Goal: Task Accomplishment & Management: Complete application form

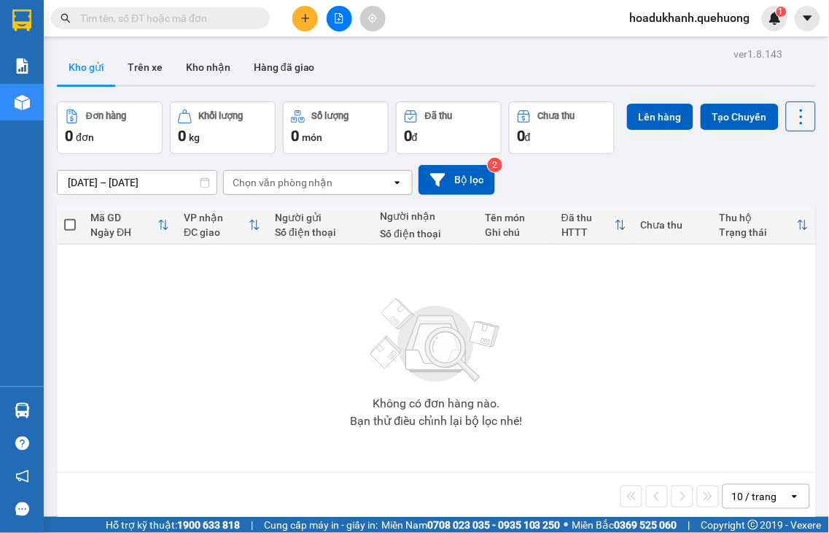
click at [307, 22] on icon "plus" at bounding box center [306, 18] width 10 height 10
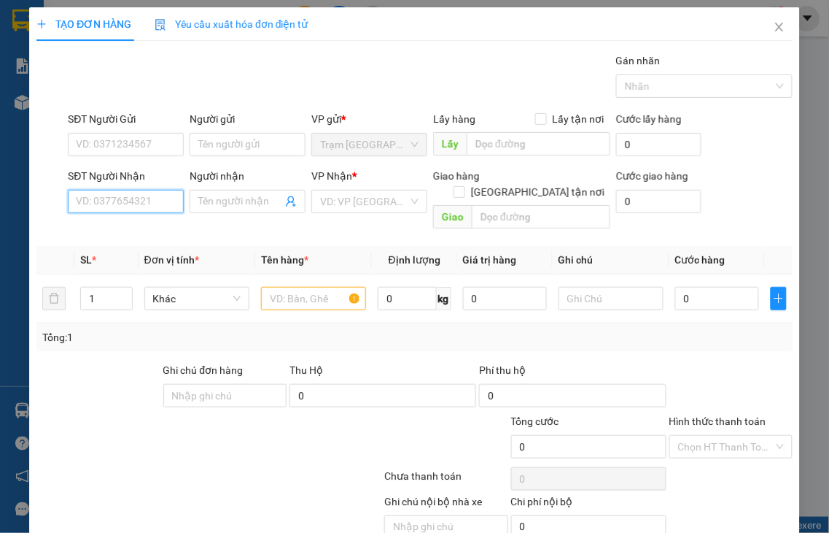
click at [150, 200] on input "SĐT Người Nhận" at bounding box center [126, 201] width 116 height 23
type input "0932078095"
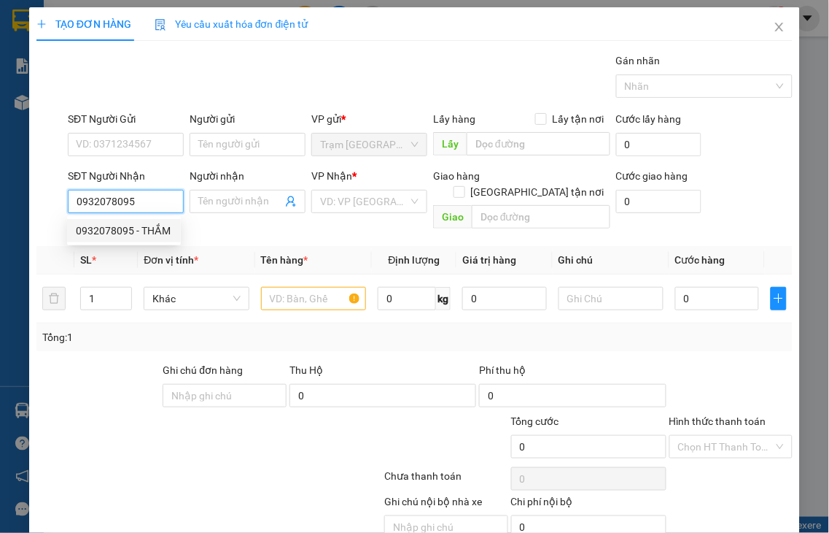
click at [144, 225] on div "0932078095 - THẮM" at bounding box center [124, 231] width 96 height 16
type input "THẮM"
type input "30.000"
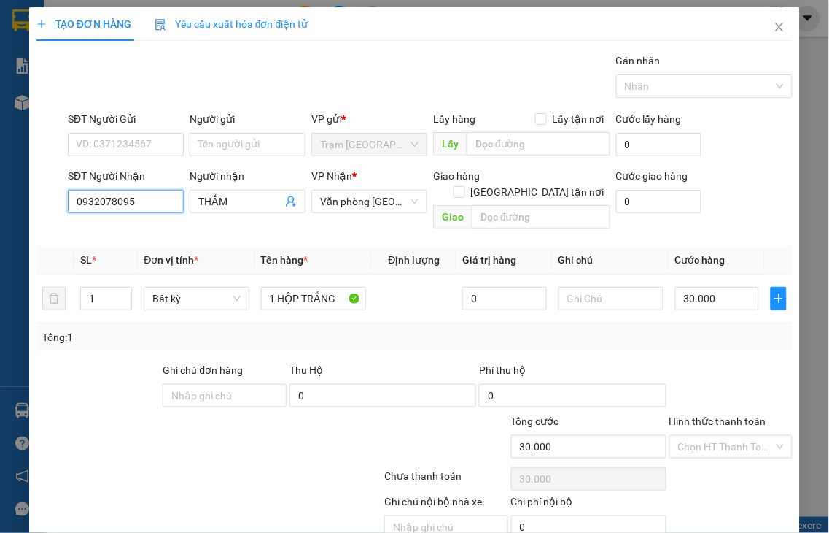
type input "0932078095"
click at [711, 415] on label "Hình thức thanh toán" at bounding box center [718, 421] width 97 height 12
click at [711, 436] on input "Hình thức thanh toán" at bounding box center [726, 447] width 96 height 22
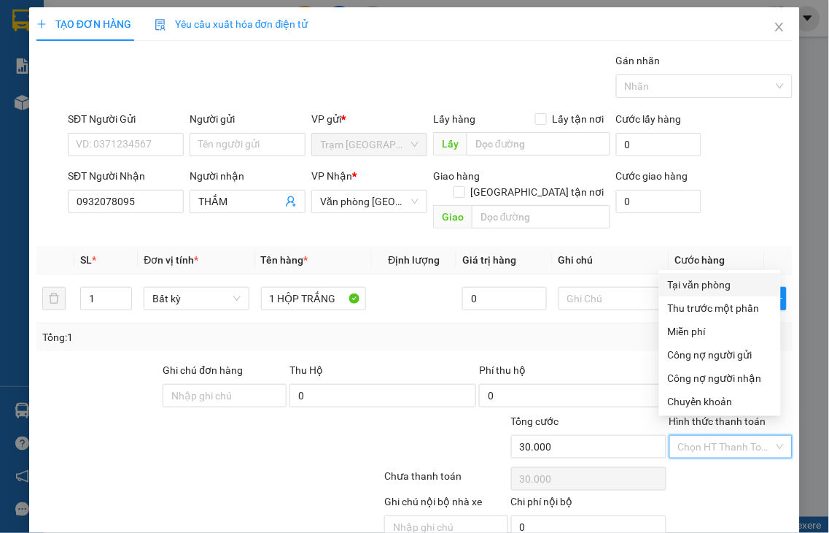
click at [709, 282] on div "Tại văn phòng" at bounding box center [720, 284] width 104 height 16
type input "0"
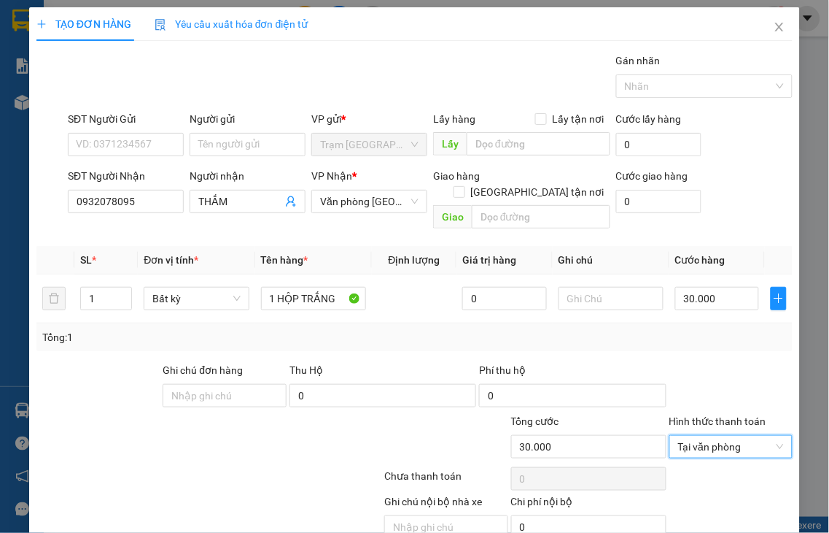
scroll to position [53, 0]
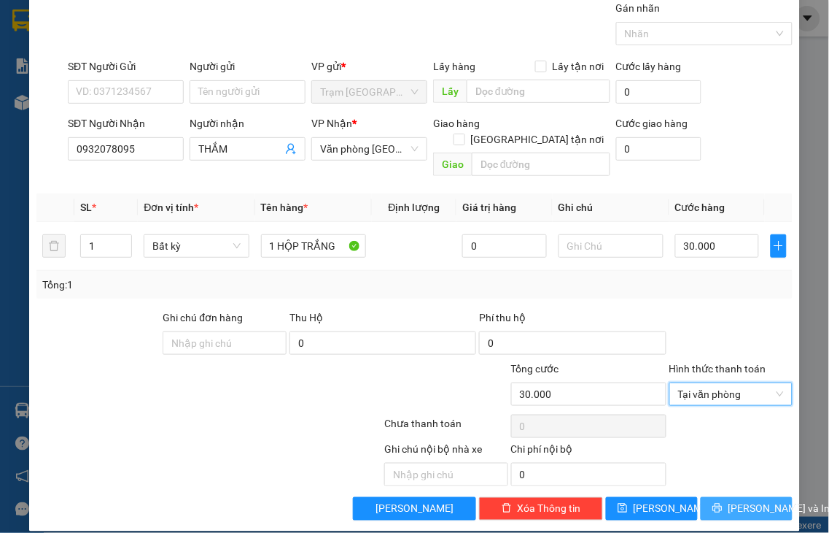
click at [733, 500] on span "[PERSON_NAME] và In" at bounding box center [780, 508] width 102 height 16
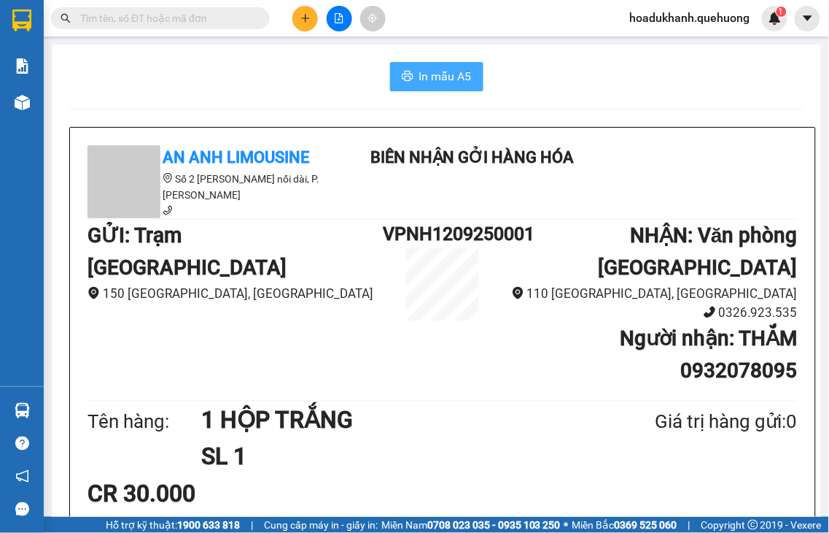
click at [442, 79] on span "In mẫu A5" at bounding box center [445, 76] width 53 height 18
click at [307, 23] on icon "plus" at bounding box center [306, 18] width 10 height 10
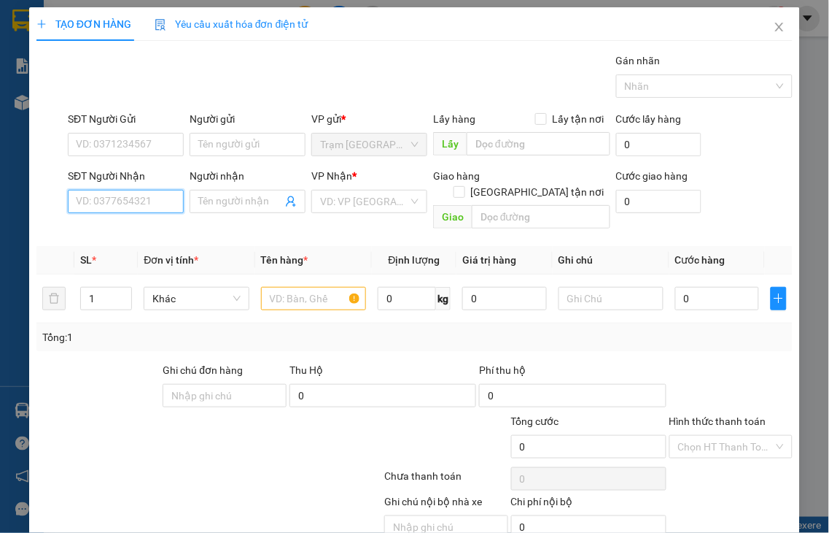
click at [149, 206] on input "SĐT Người Nhận" at bounding box center [126, 201] width 116 height 23
click at [147, 205] on input "3781" at bounding box center [126, 201] width 116 height 23
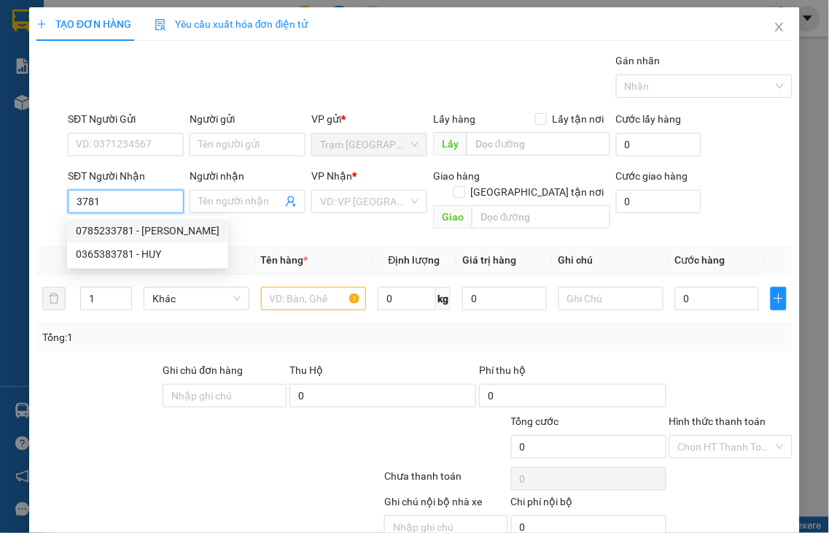
click at [130, 231] on div "0785233781 - [PERSON_NAME]" at bounding box center [148, 231] width 144 height 16
type input "0785233781"
type input "TUẤN ANH"
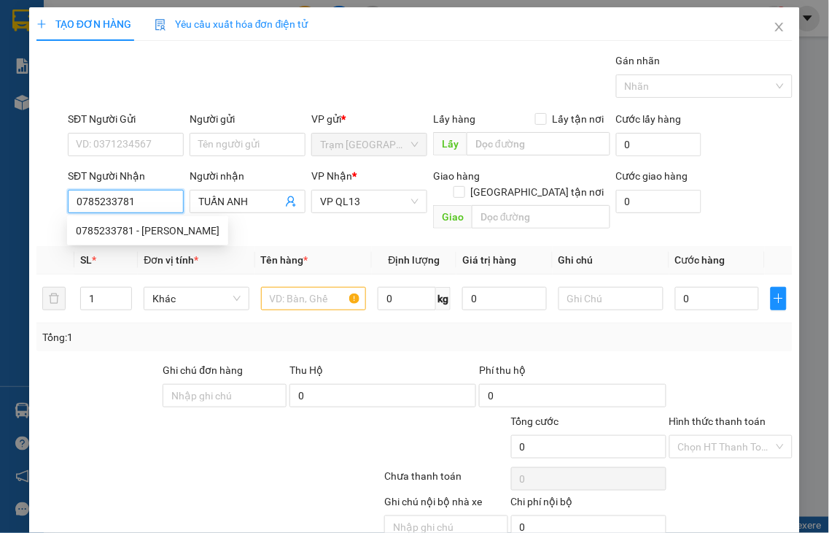
type input "50.000"
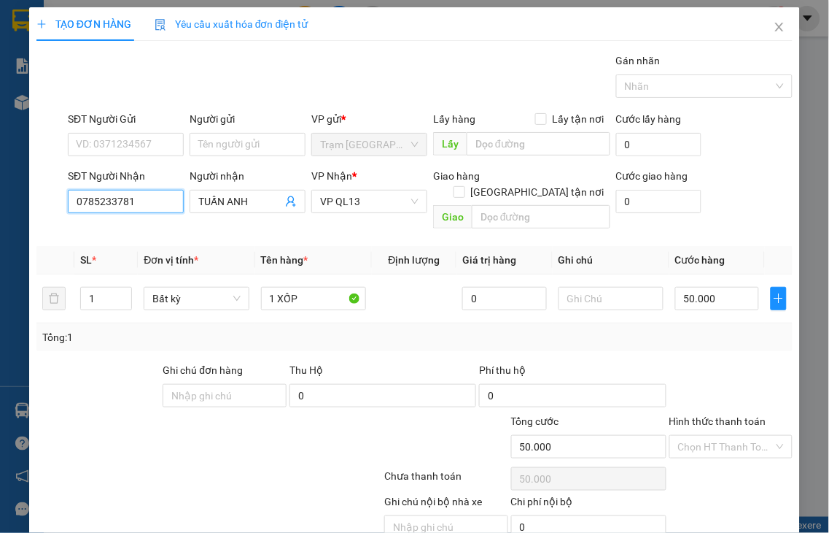
type input "0785233781"
click at [724, 415] on label "Hình thức thanh toán" at bounding box center [718, 421] width 97 height 12
click at [724, 436] on input "Hình thức thanh toán" at bounding box center [726, 447] width 96 height 22
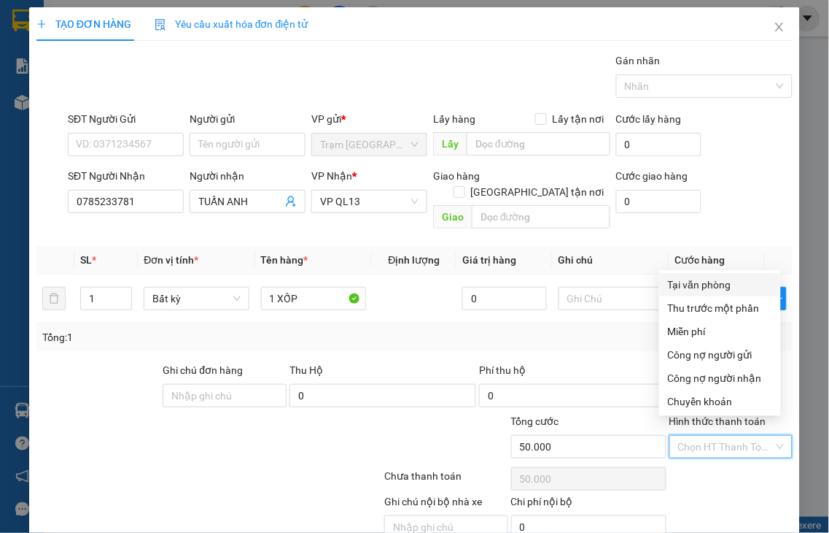
click at [683, 287] on div "Tại văn phòng" at bounding box center [720, 284] width 104 height 16
type input "0"
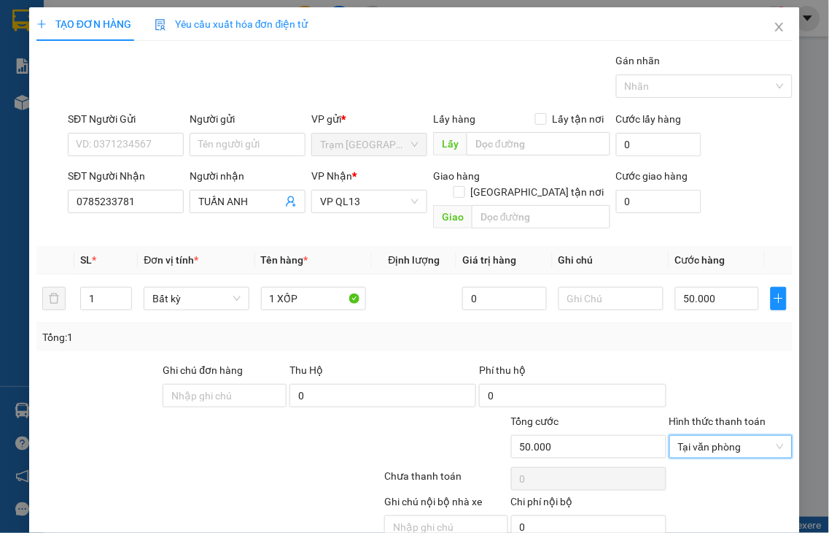
scroll to position [53, 0]
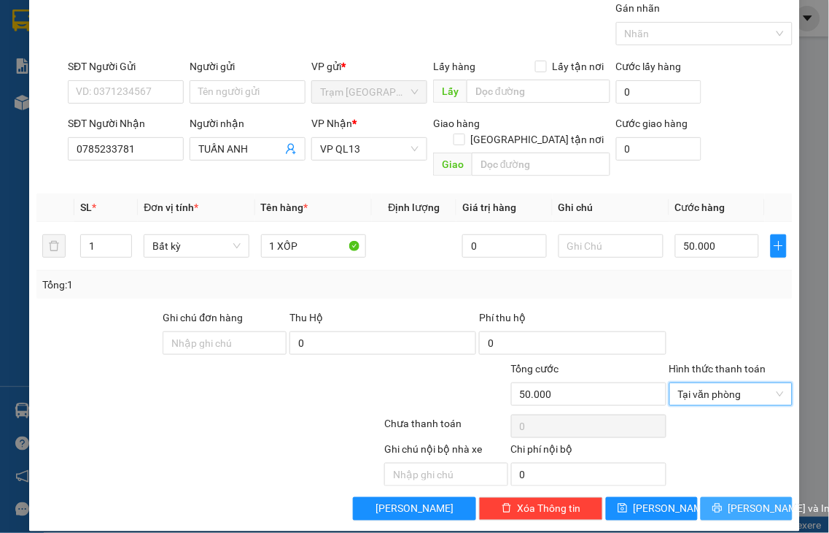
click at [719, 497] on button "[PERSON_NAME] và In" at bounding box center [747, 508] width 92 height 23
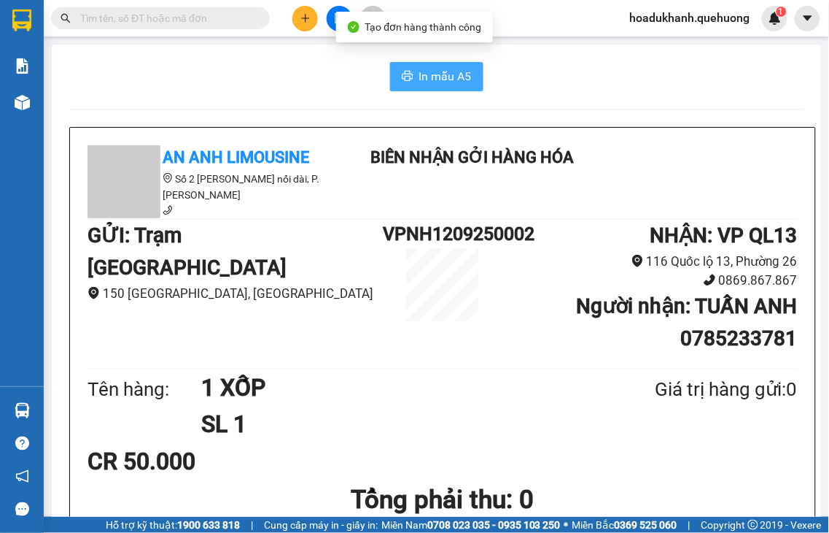
click at [419, 75] on span "In mẫu A5" at bounding box center [445, 76] width 53 height 18
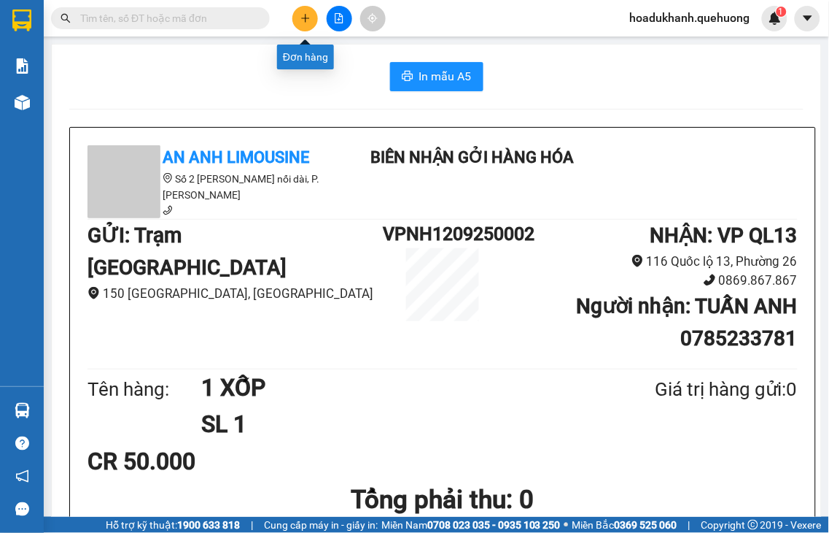
click at [305, 20] on icon "plus" at bounding box center [305, 18] width 1 height 8
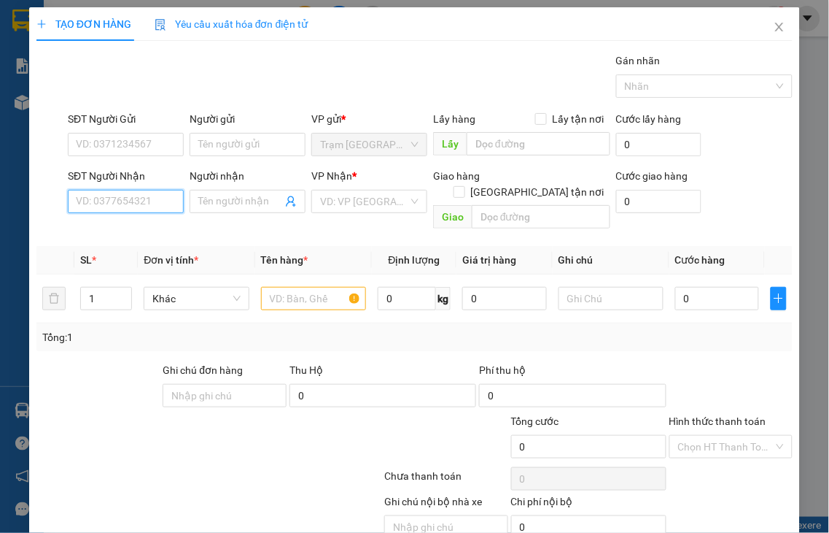
click at [153, 205] on input "SĐT Người Nhận" at bounding box center [126, 201] width 116 height 23
click at [131, 232] on div "0387054641 - TUYẾT" at bounding box center [124, 231] width 96 height 16
type input "0387054641"
type input "TUYẾT"
type input "NHỜ SHIP"
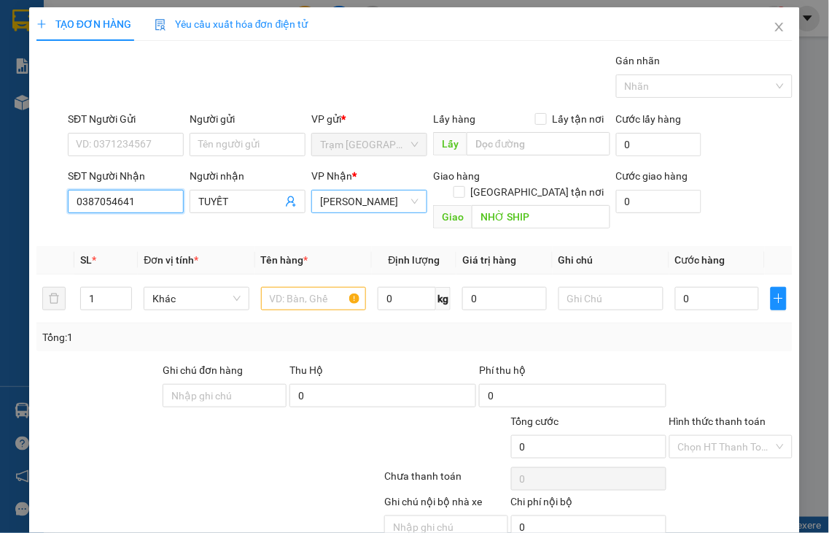
type input "30.000"
click at [371, 194] on span "[PERSON_NAME]" at bounding box center [369, 201] width 98 height 22
type input "0387054641"
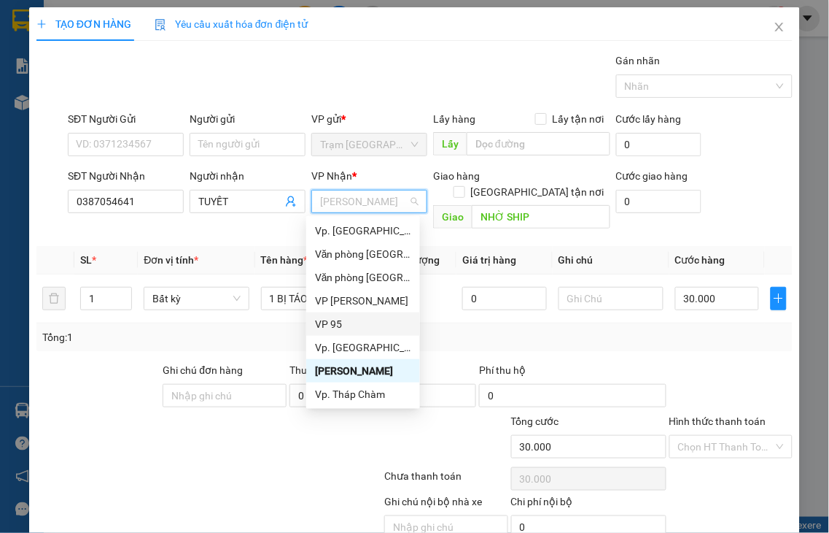
click at [323, 320] on div "VP 95" at bounding box center [363, 324] width 96 height 16
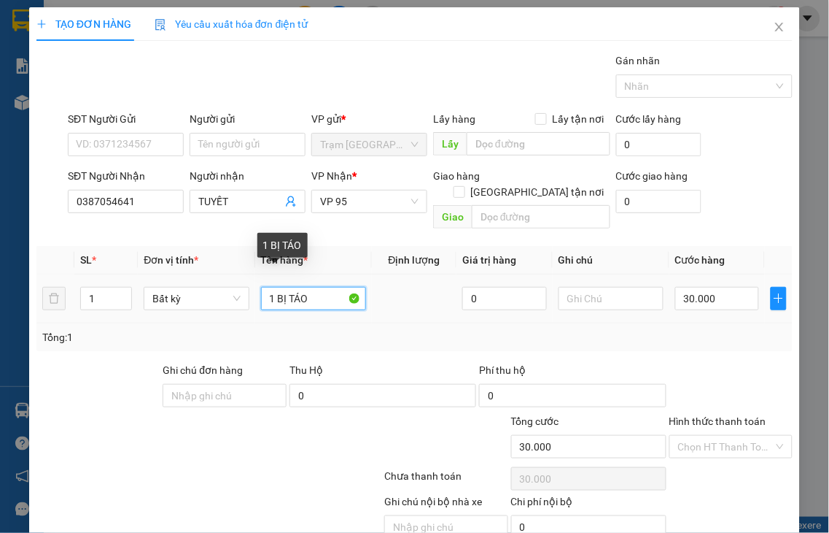
drag, startPoint x: 273, startPoint y: 280, endPoint x: 370, endPoint y: 253, distance: 100.7
click at [370, 276] on tr "1 Bất kỳ 1 BỊ TÁO 0 30.000" at bounding box center [414, 298] width 757 height 49
type input "1 GIẤY"
click at [723, 415] on label "Hình thức thanh toán" at bounding box center [718, 421] width 97 height 12
click at [723, 436] on input "Hình thức thanh toán" at bounding box center [726, 447] width 96 height 22
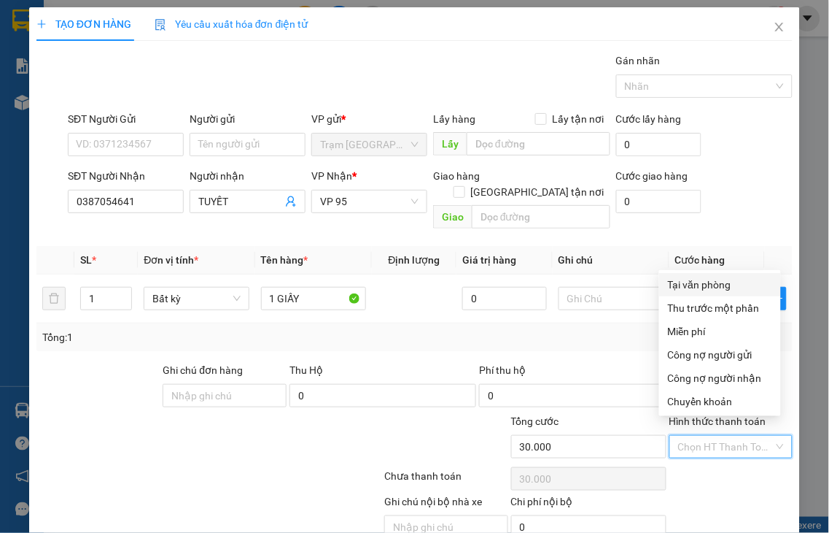
click at [699, 286] on div "Tại văn phòng" at bounding box center [720, 284] width 104 height 16
type input "0"
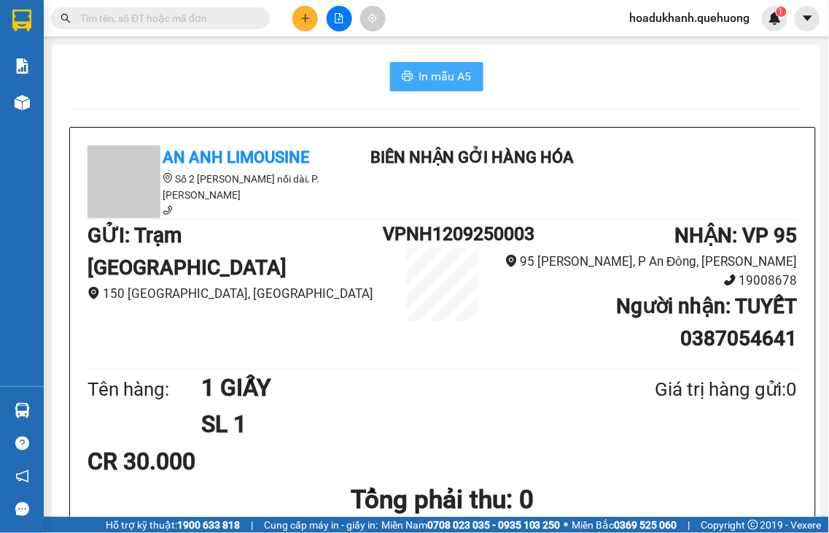
click at [431, 77] on span "In mẫu A5" at bounding box center [445, 76] width 53 height 18
click at [419, 74] on span "In mẫu A5" at bounding box center [445, 76] width 53 height 18
click at [419, 77] on span "In mẫu A5" at bounding box center [445, 76] width 53 height 18
click at [183, 18] on input "text" at bounding box center [166, 18] width 172 height 16
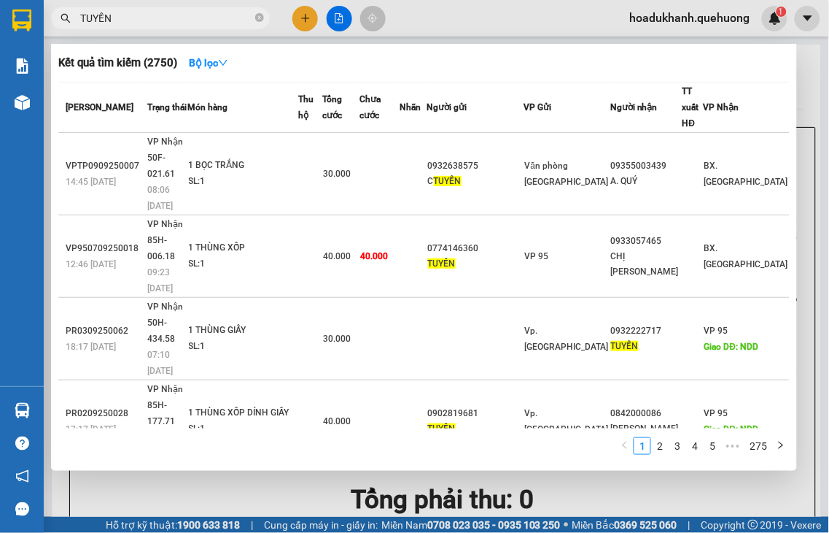
type input "TUYỀN"
click at [305, 12] on div at bounding box center [414, 266] width 829 height 533
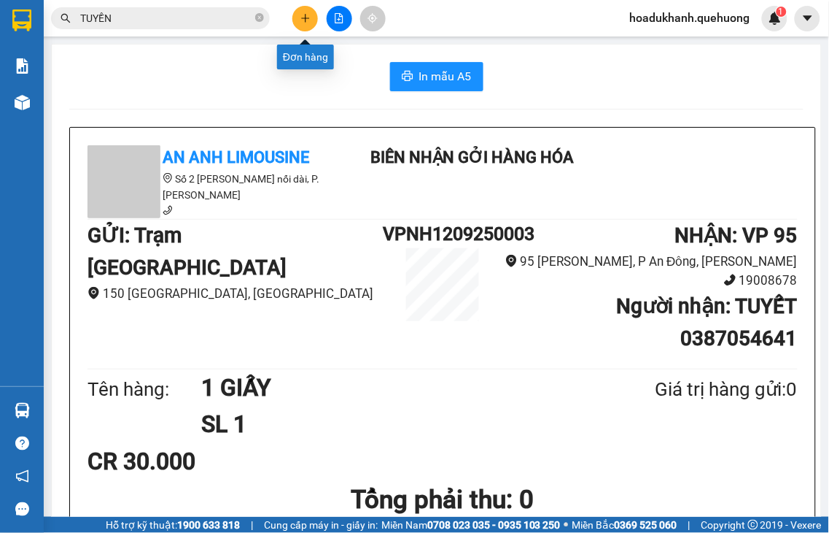
click at [302, 20] on icon "plus" at bounding box center [306, 18] width 10 height 10
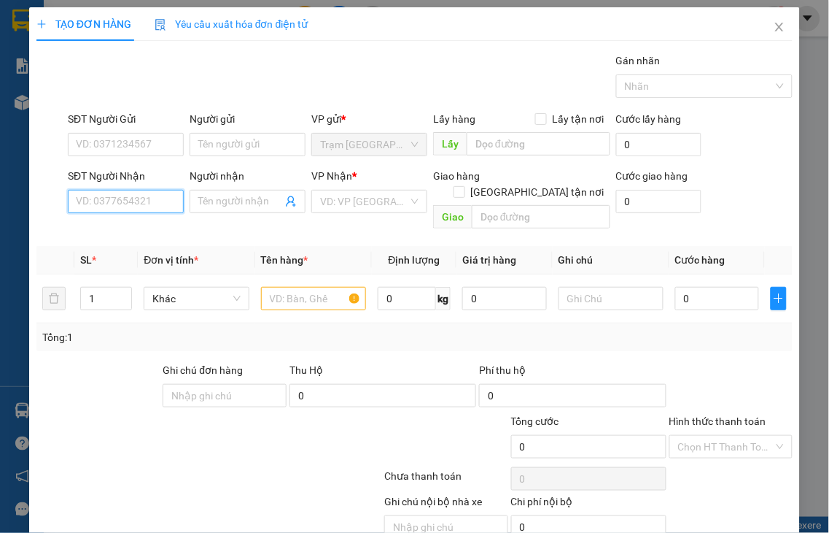
click at [158, 198] on input "SĐT Người Nhận" at bounding box center [126, 201] width 116 height 23
click at [147, 194] on input "3246" at bounding box center [126, 201] width 116 height 23
click at [144, 204] on input "3246" at bounding box center [126, 201] width 116 height 23
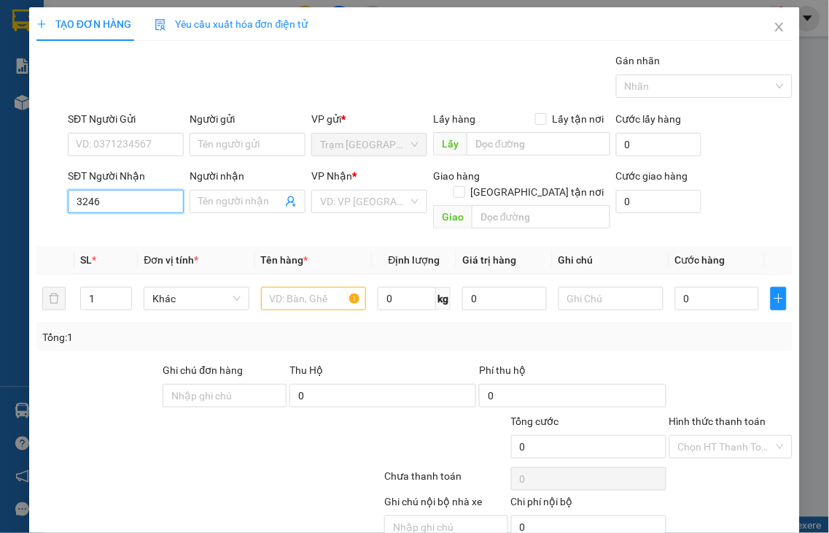
click at [144, 204] on input "3246" at bounding box center [126, 201] width 116 height 23
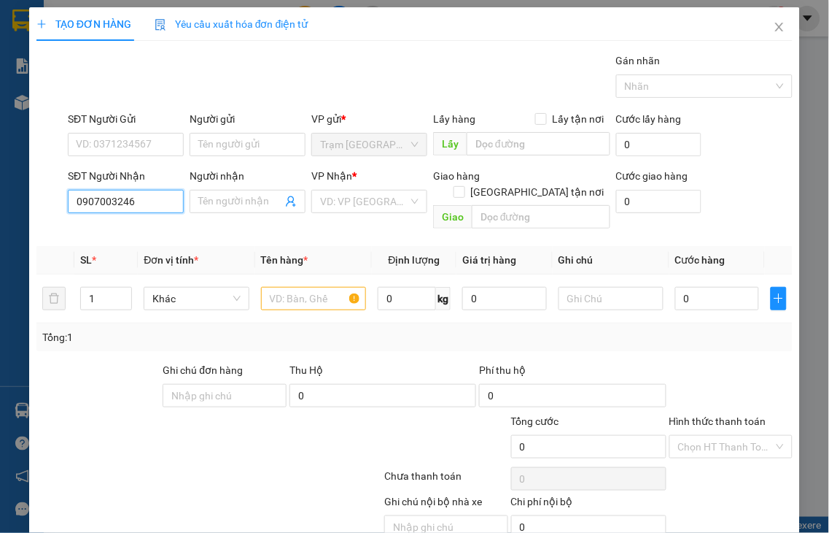
click at [159, 200] on input "0907003246" at bounding box center [126, 201] width 116 height 23
type input "0907003246"
click at [206, 202] on input "Người nhận" at bounding box center [240, 201] width 84 height 16
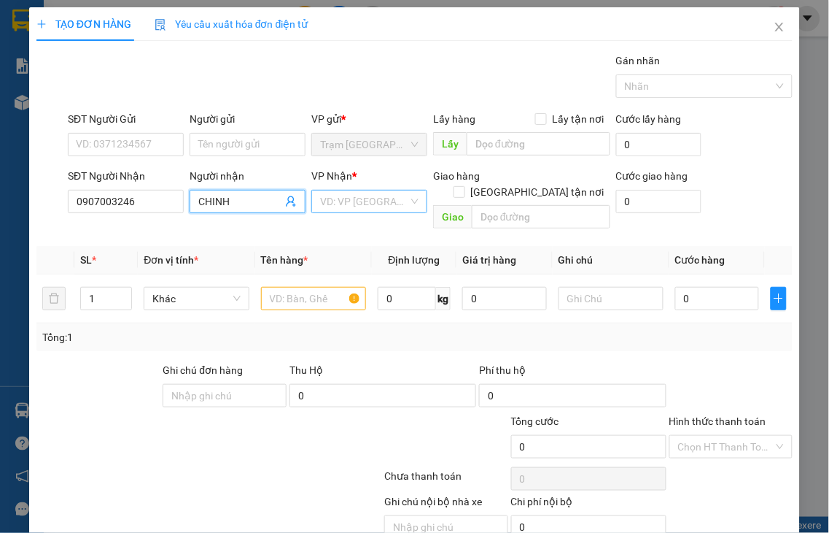
type input "CHINH"
click at [333, 204] on input "search" at bounding box center [364, 201] width 88 height 22
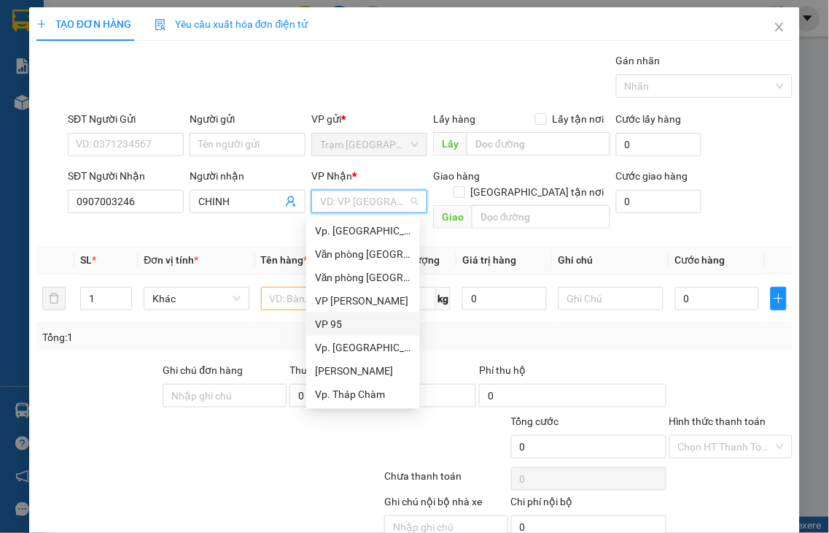
click at [339, 325] on div "VP 95" at bounding box center [363, 324] width 96 height 16
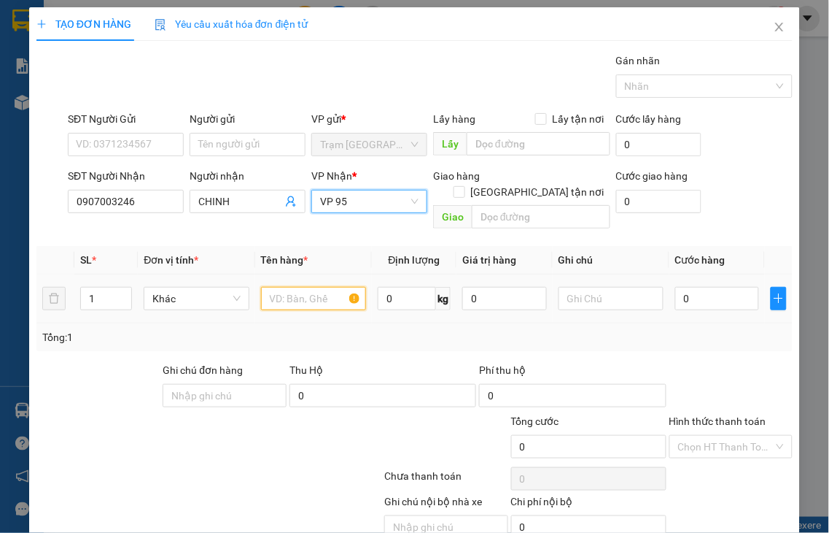
click at [276, 287] on input "text" at bounding box center [313, 298] width 105 height 23
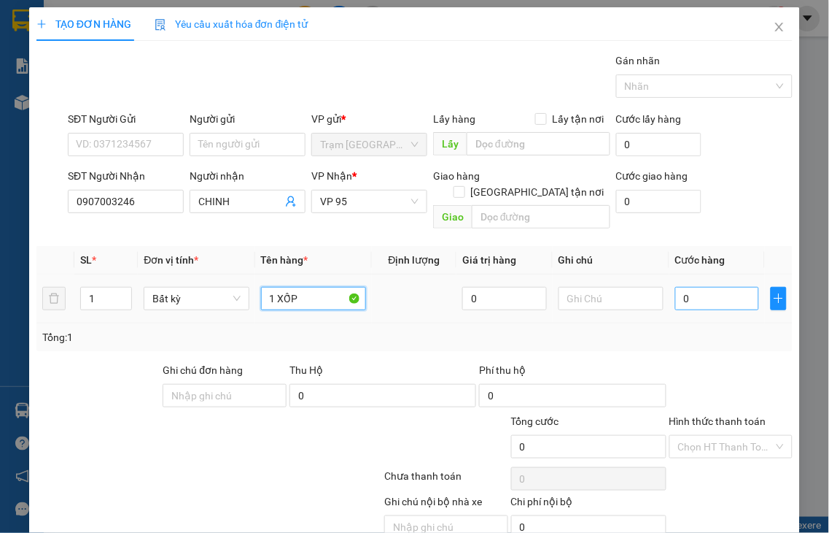
type input "1 XỐP"
click at [677, 287] on input "0" at bounding box center [718, 298] width 84 height 23
type input "4"
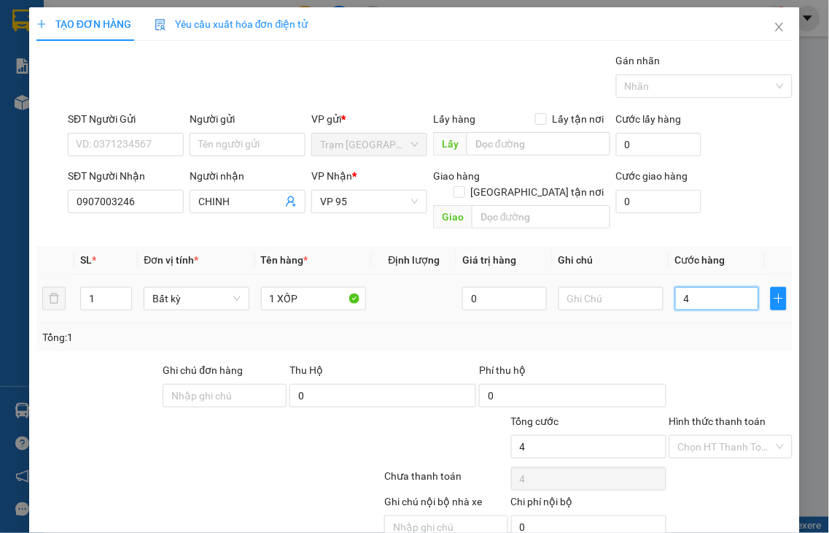
type input "40"
click at [741, 415] on label "Hình thức thanh toán" at bounding box center [718, 421] width 97 height 12
click at [741, 436] on input "Hình thức thanh toán" at bounding box center [726, 447] width 96 height 22
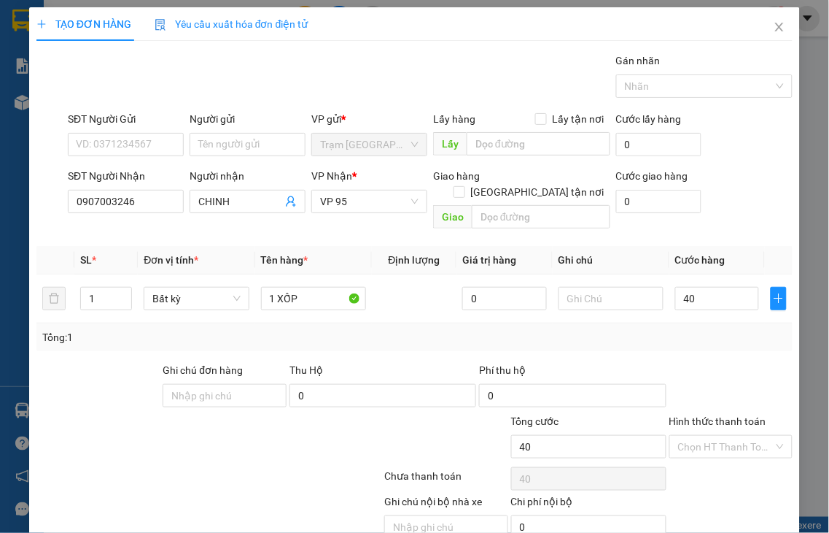
type input "40.000"
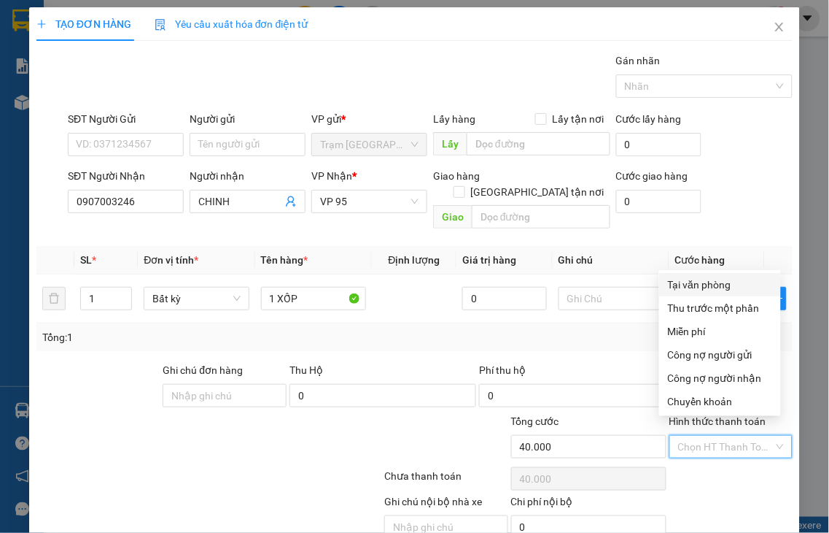
click at [697, 283] on div "Tại văn phòng" at bounding box center [720, 284] width 104 height 16
type input "0"
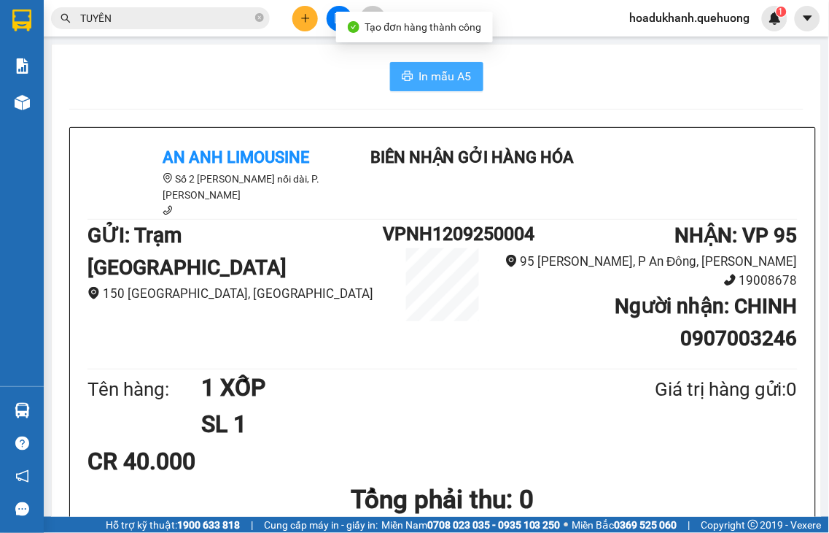
click at [441, 80] on span "In mẫu A5" at bounding box center [445, 76] width 53 height 18
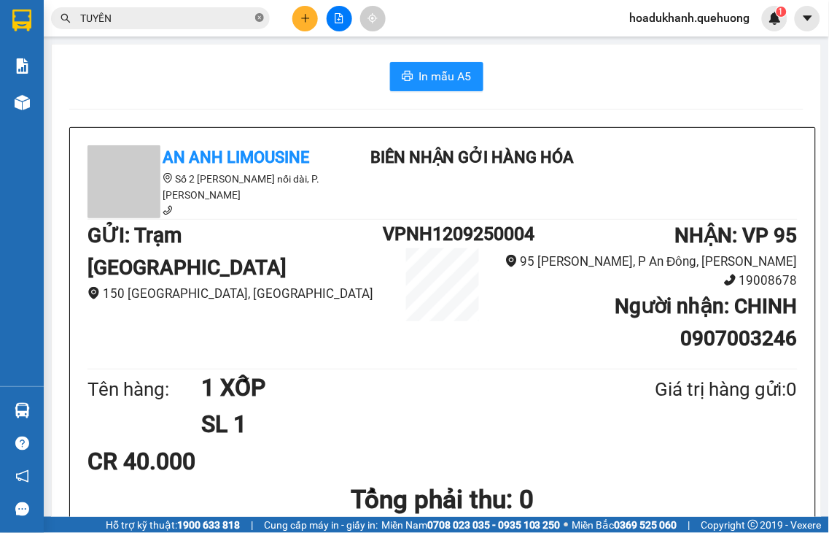
click at [260, 20] on icon "close-circle" at bounding box center [259, 17] width 9 height 9
click at [303, 18] on icon "plus" at bounding box center [305, 18] width 8 height 1
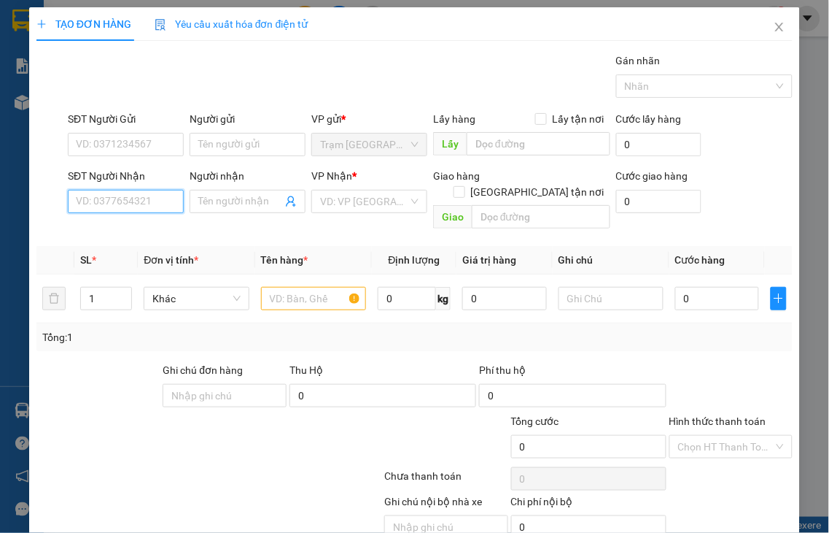
click at [174, 202] on input "SĐT Người Nhận" at bounding box center [126, 201] width 116 height 23
click at [153, 199] on input "9046" at bounding box center [126, 201] width 116 height 23
click at [154, 231] on div "0916369046 - A THIÊN" at bounding box center [128, 231] width 104 height 16
type input "0916369046"
type input "A THIÊN"
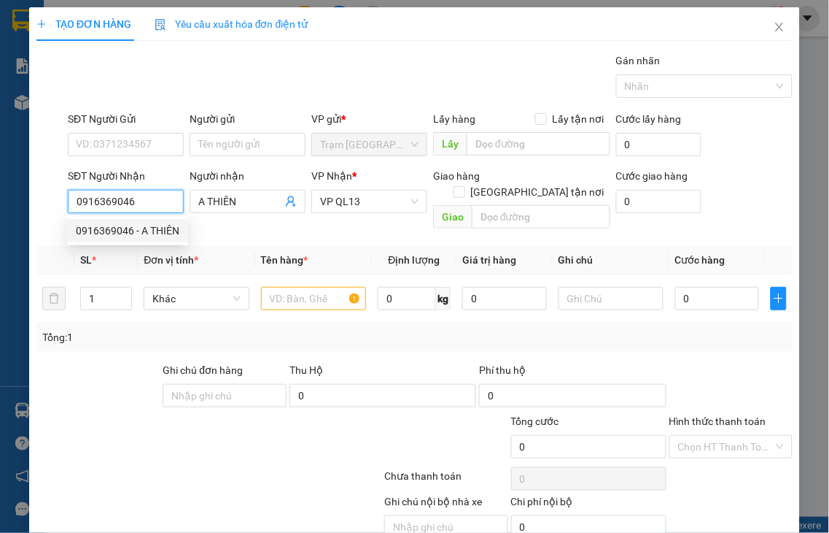
type input "50.000"
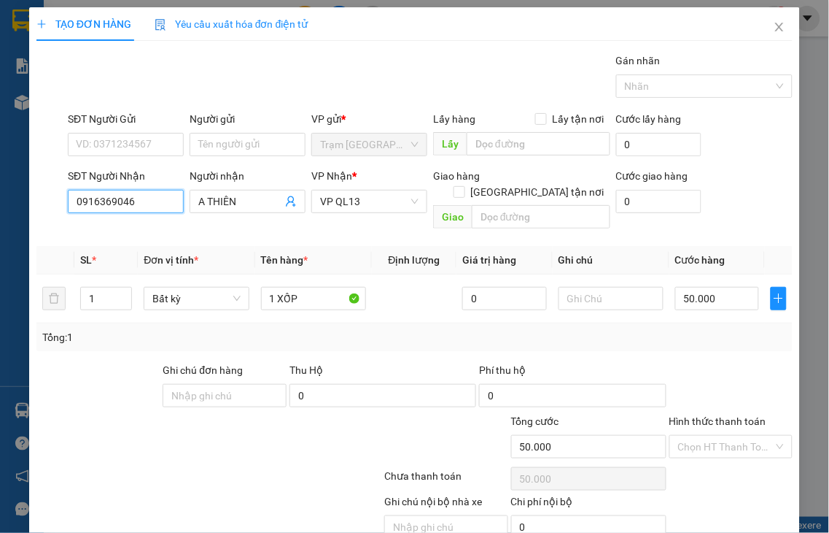
type input "0916369046"
click at [730, 415] on label "Hình thức thanh toán" at bounding box center [718, 421] width 97 height 12
click at [730, 436] on input "Hình thức thanh toán" at bounding box center [726, 447] width 96 height 22
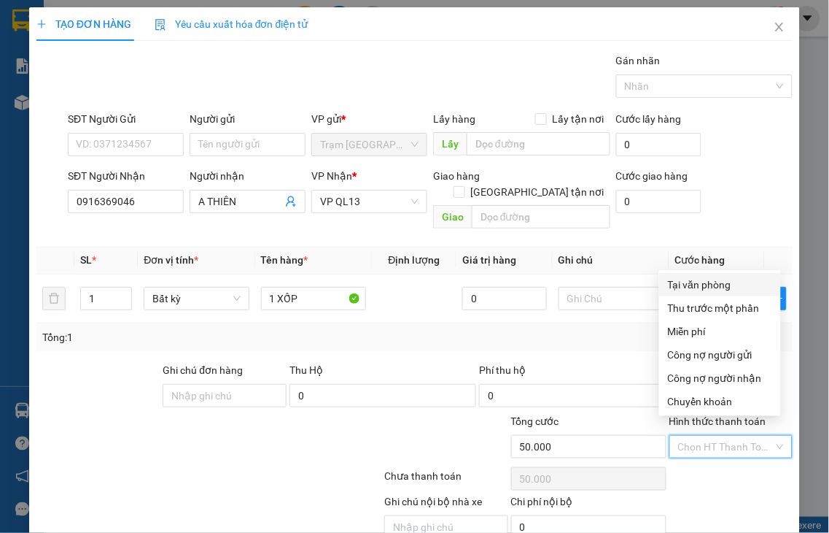
click at [695, 285] on div "Tại văn phòng" at bounding box center [720, 284] width 104 height 16
type input "0"
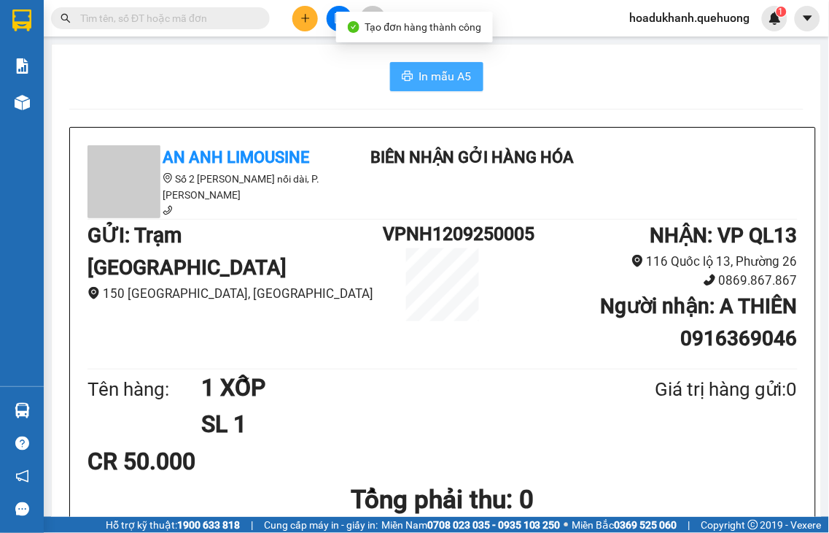
click at [438, 81] on span "In mẫu A5" at bounding box center [445, 76] width 53 height 18
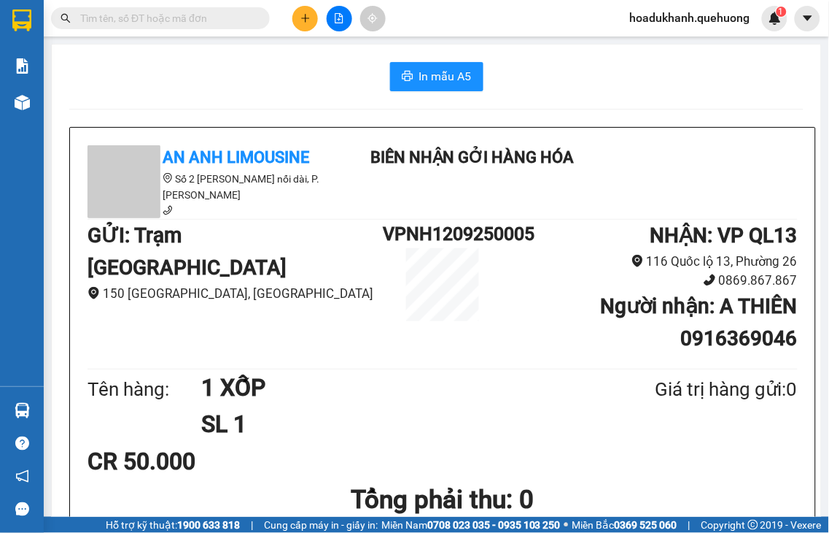
click at [310, 20] on icon "plus" at bounding box center [306, 18] width 10 height 10
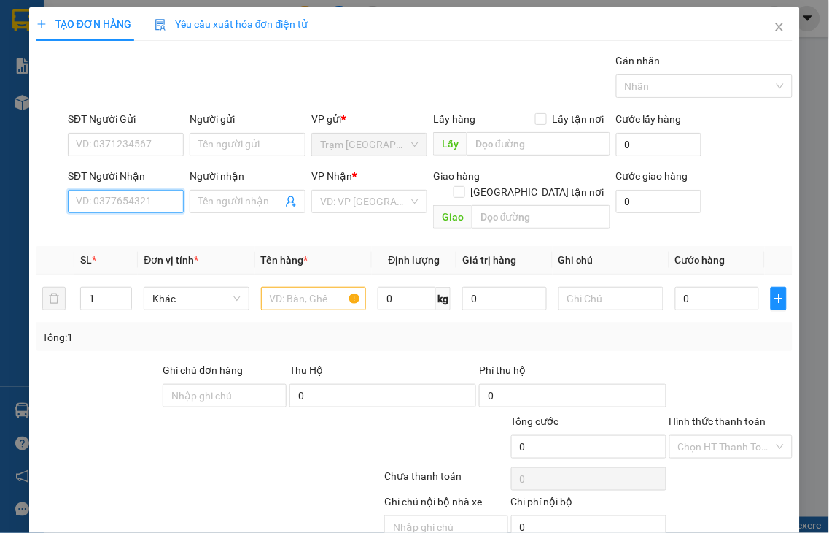
click at [147, 200] on input "SĐT Người Nhận" at bounding box center [126, 201] width 116 height 23
click at [140, 200] on input "6515" at bounding box center [126, 201] width 116 height 23
click at [140, 228] on div "0772936515 - BÔNG" at bounding box center [124, 231] width 96 height 16
type input "0772936515"
type input "BÔNG"
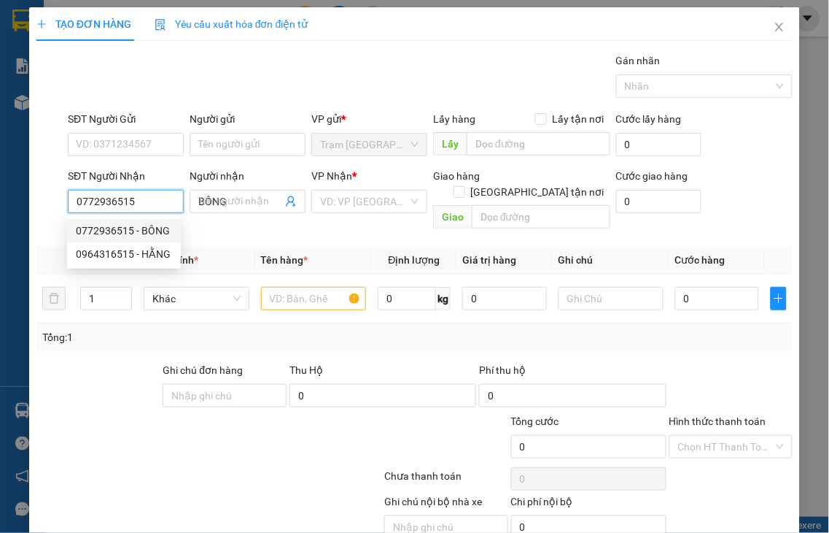
type input "120.000"
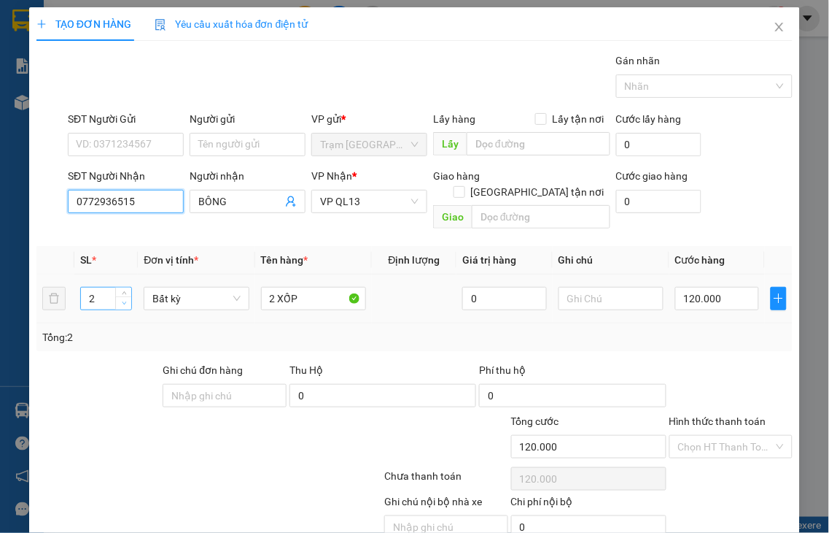
type input "0772936515"
type input "1"
click at [122, 301] on icon "down" at bounding box center [124, 303] width 5 height 5
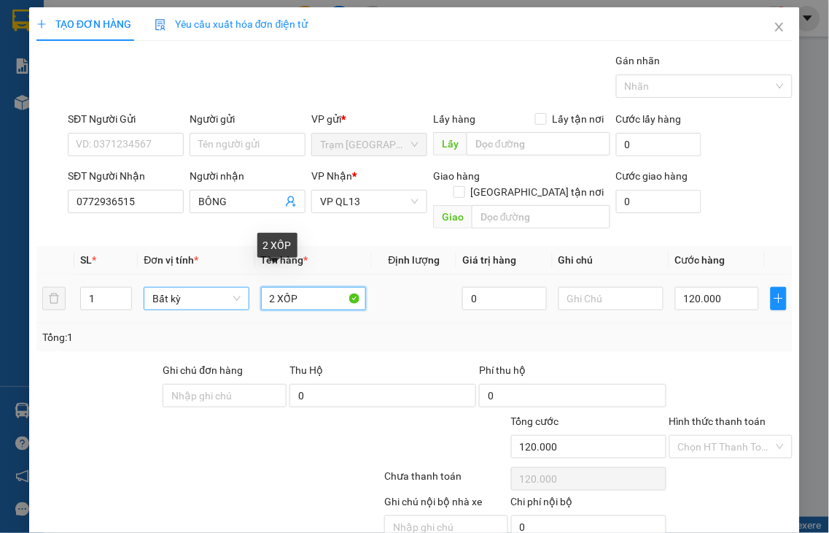
drag, startPoint x: 272, startPoint y: 278, endPoint x: 225, endPoint y: 283, distance: 47.7
click at [230, 285] on tr "1 Bất kỳ 2 XỐP 0 120.000" at bounding box center [414, 298] width 757 height 49
type input "0"
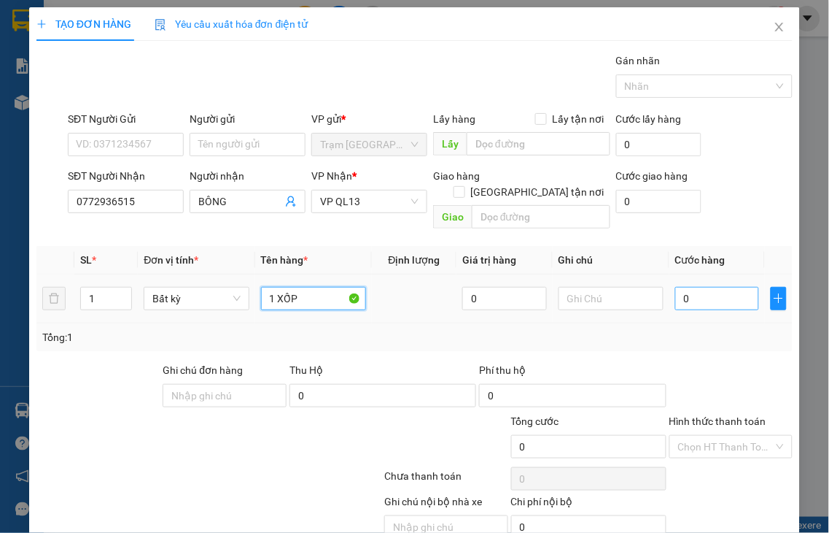
type input "1 XỐP"
click at [689, 287] on input "0" at bounding box center [718, 298] width 84 height 23
type input "5"
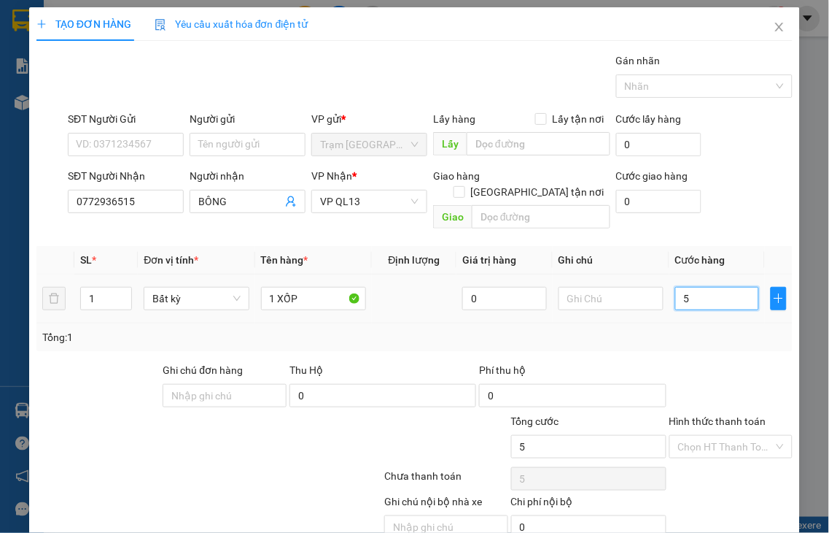
type input "50"
click at [706, 415] on label "Hình thức thanh toán" at bounding box center [718, 421] width 97 height 12
click at [706, 436] on input "Hình thức thanh toán" at bounding box center [726, 447] width 96 height 22
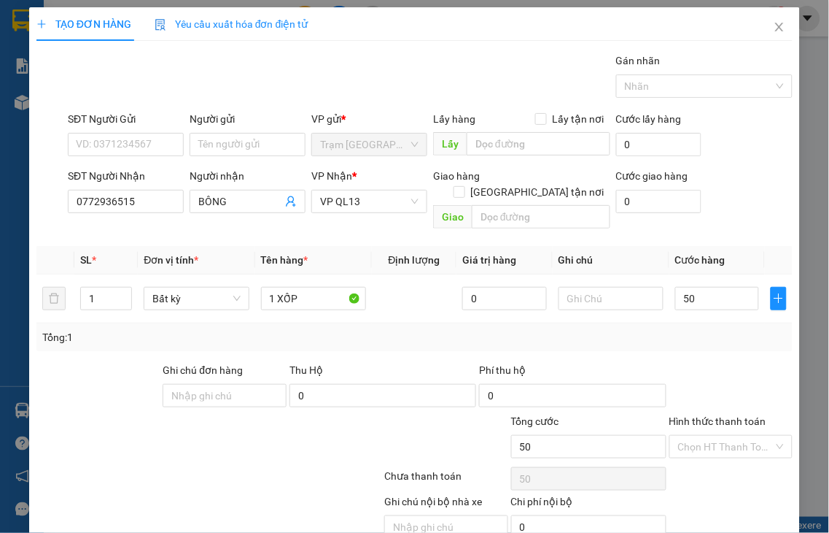
type input "50.000"
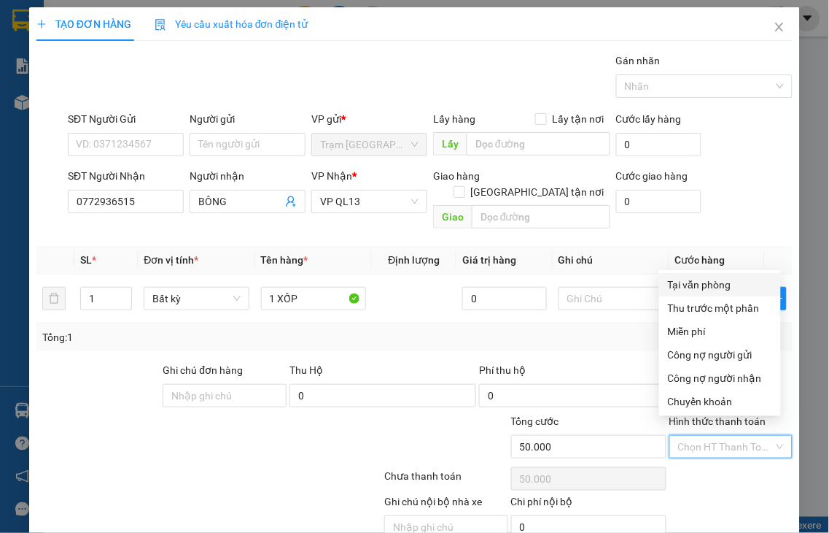
click at [705, 286] on div "Tại văn phòng" at bounding box center [720, 284] width 104 height 16
type input "0"
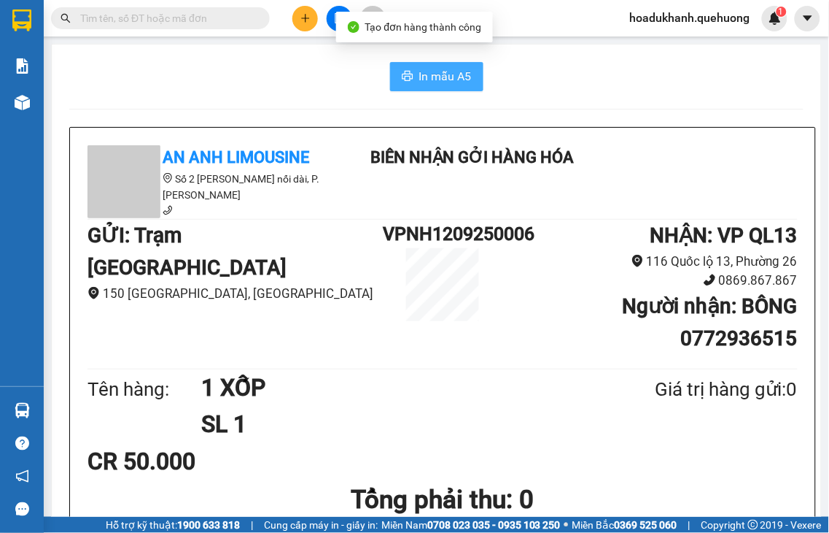
click at [419, 77] on span "In mẫu A5" at bounding box center [445, 76] width 53 height 18
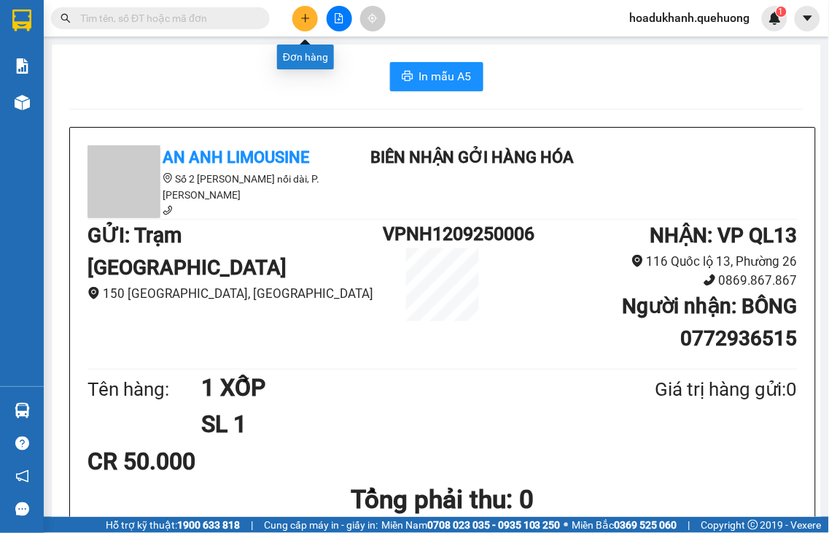
click at [309, 18] on icon "plus" at bounding box center [305, 18] width 8 height 1
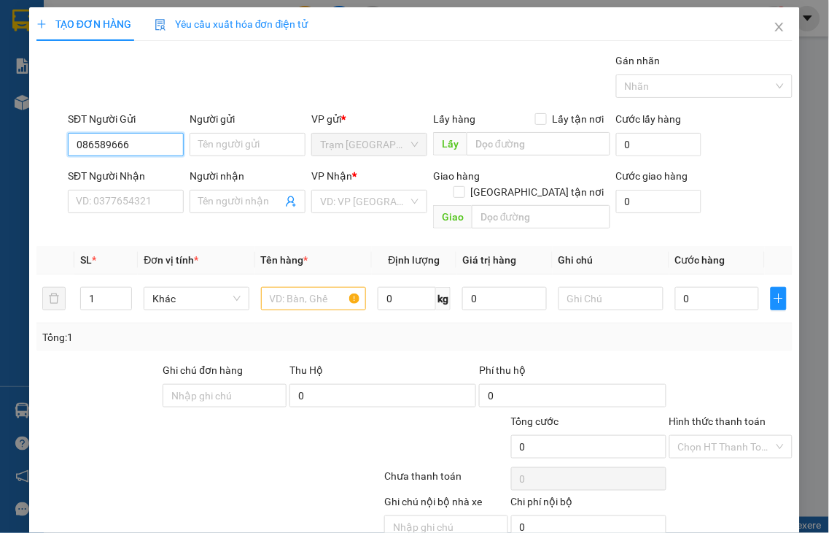
type input "0865896661"
drag, startPoint x: 147, startPoint y: 150, endPoint x: 0, endPoint y: 144, distance: 146.8
click at [0, 143] on div "TẠO ĐƠN HÀNG Yêu cầu xuất hóa đơn điện tử Transit Pickup Surcharge Ids Transit …" at bounding box center [414, 266] width 829 height 533
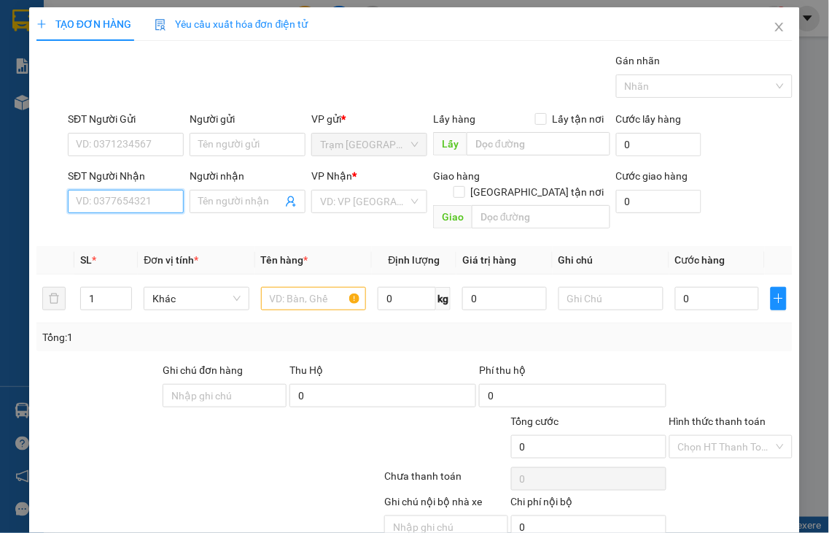
click at [115, 205] on input "SĐT Người Nhận" at bounding box center [126, 201] width 116 height 23
click at [144, 201] on input "0865896661" at bounding box center [126, 201] width 116 height 23
type input "0865896661"
click at [144, 146] on input "SĐT Người Gửi" at bounding box center [126, 144] width 116 height 23
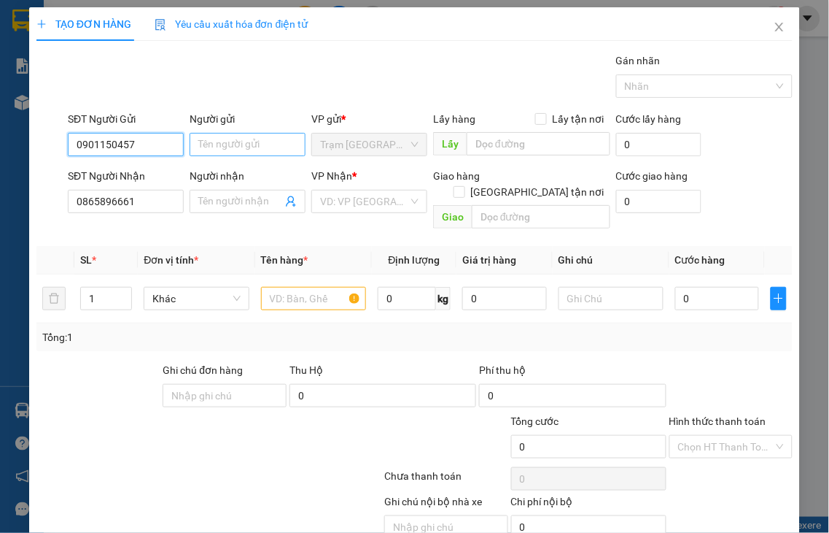
type input "0901150457"
click at [221, 142] on input "Người gửi" at bounding box center [248, 144] width 116 height 23
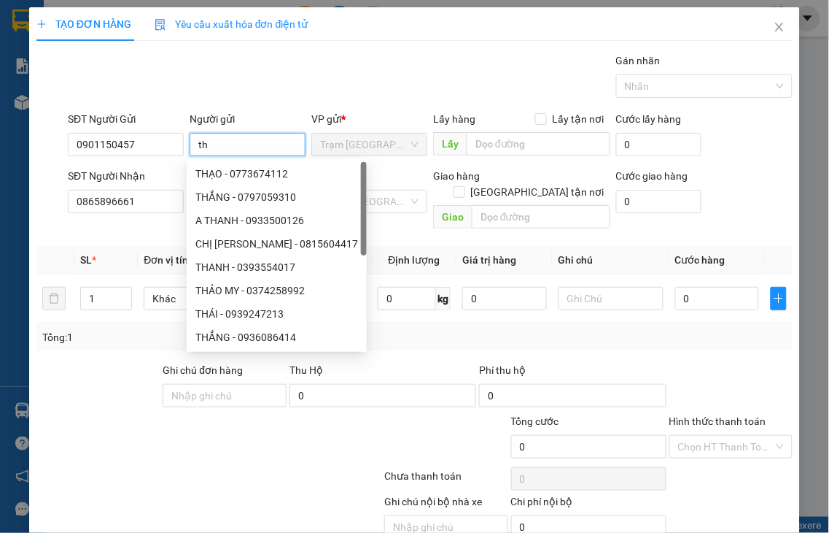
type input "t"
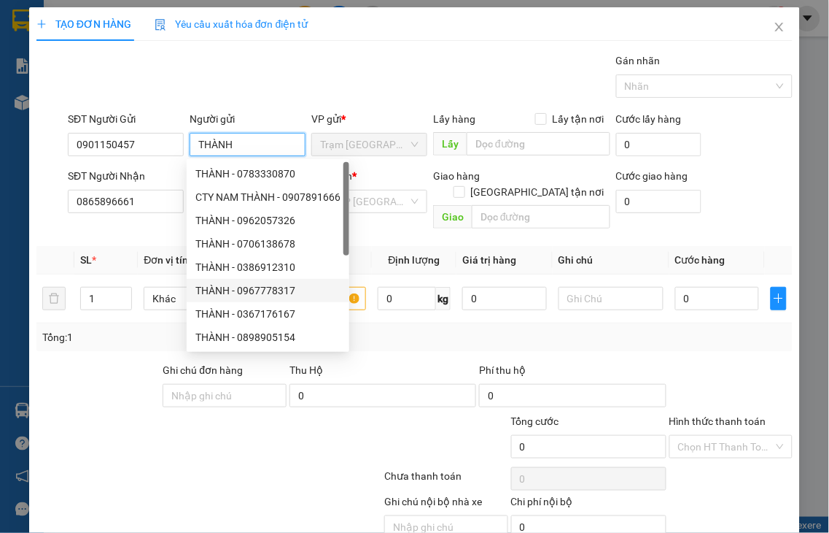
type input "THÀNH"
drag, startPoint x: 112, startPoint y: 372, endPoint x: 118, endPoint y: 363, distance: 11.1
click at [112, 371] on div at bounding box center [98, 387] width 127 height 51
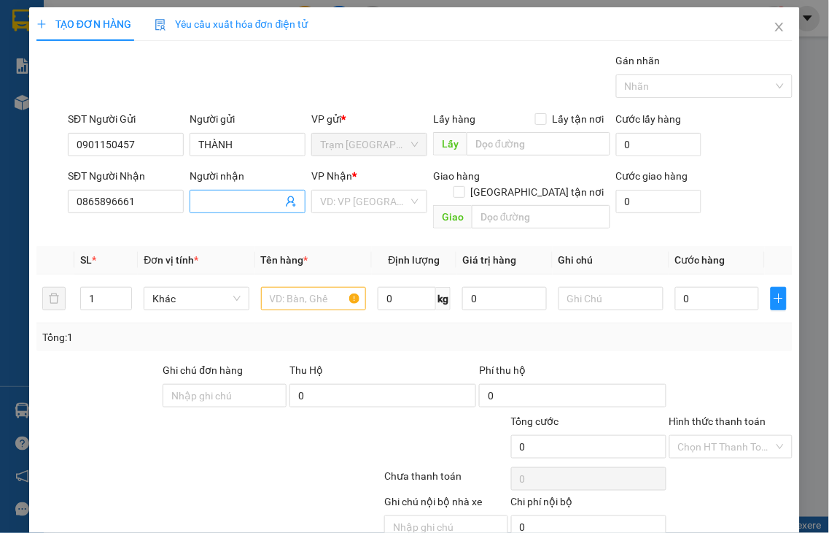
click at [221, 199] on input "Người nhận" at bounding box center [240, 201] width 84 height 16
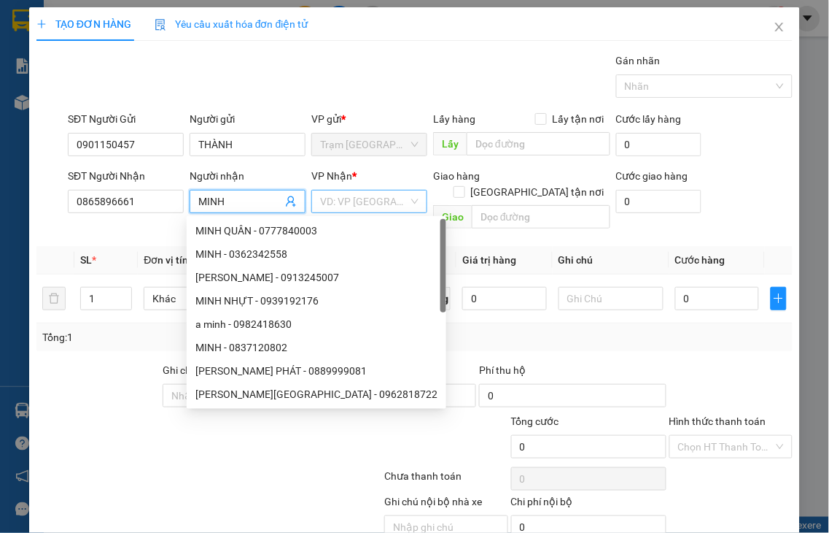
type input "MINH"
click at [327, 199] on input "search" at bounding box center [364, 201] width 88 height 22
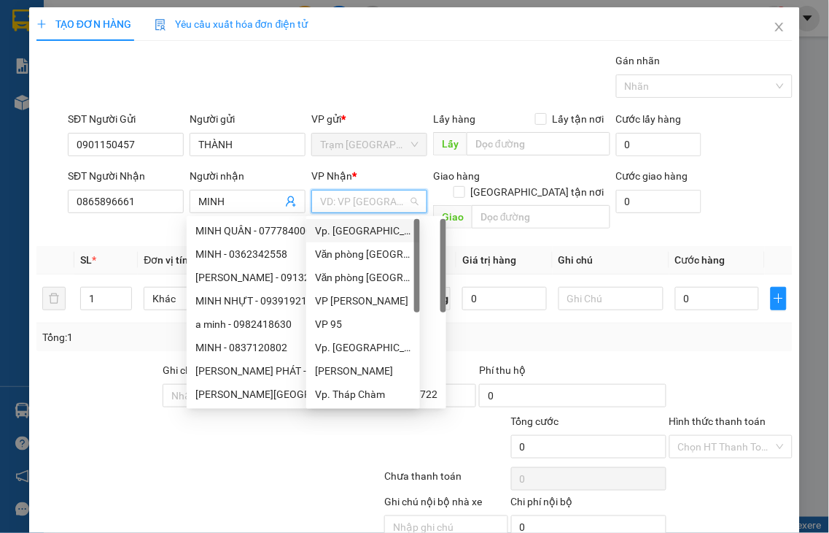
type input "Q"
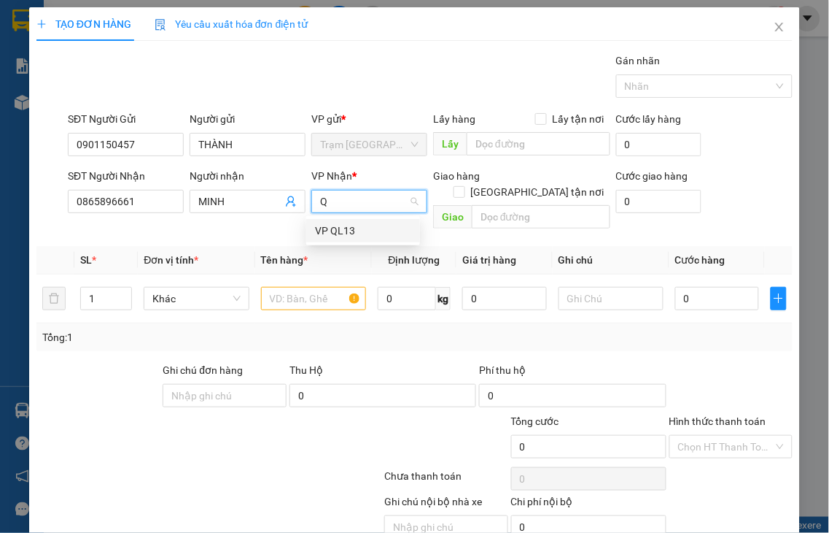
click at [351, 231] on div "VP QL13" at bounding box center [363, 231] width 96 height 16
click at [303, 287] on input "text" at bounding box center [313, 298] width 105 height 23
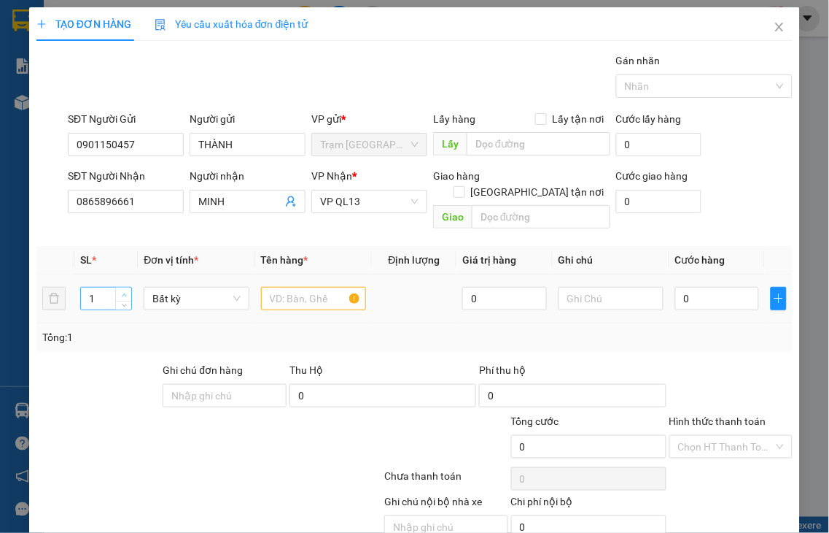
type input "2"
click at [122, 293] on icon "up" at bounding box center [124, 295] width 5 height 5
click at [266, 287] on input "text" at bounding box center [313, 298] width 105 height 23
type input "2 GIẤY"
click at [727, 287] on input "0" at bounding box center [718, 298] width 84 height 23
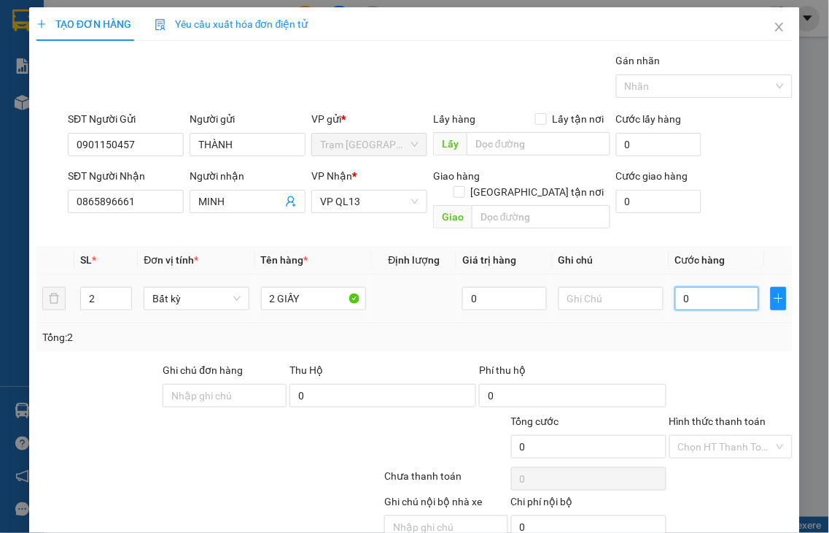
type input "7"
type input "70"
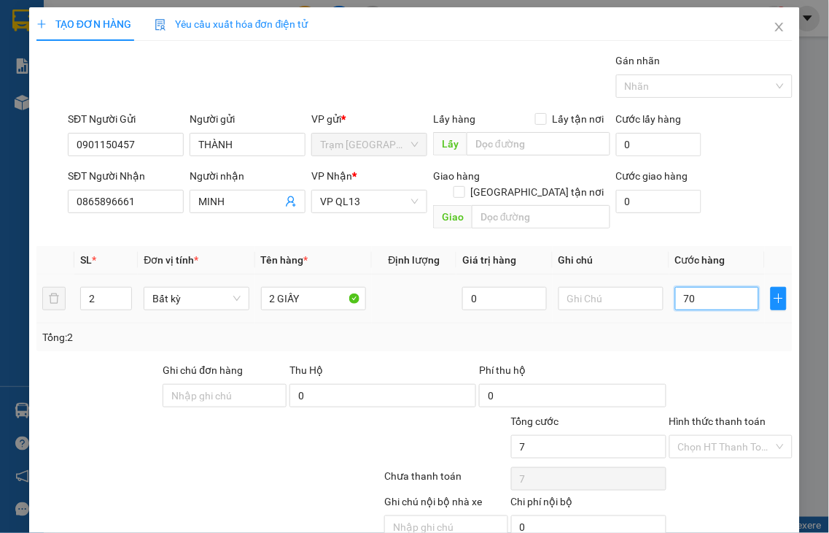
type input "70"
type input "70.000"
click at [706, 415] on label "Hình thức thanh toán" at bounding box center [718, 421] width 97 height 12
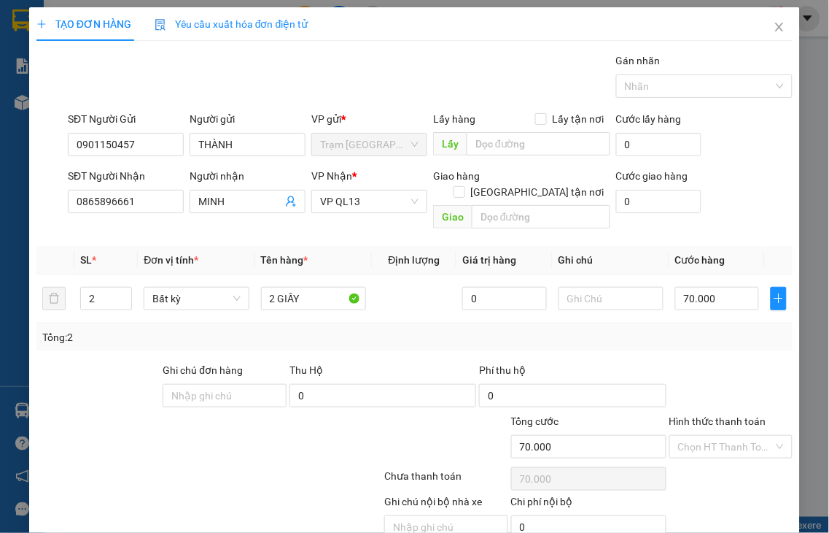
click at [706, 436] on input "Hình thức thanh toán" at bounding box center [726, 447] width 96 height 22
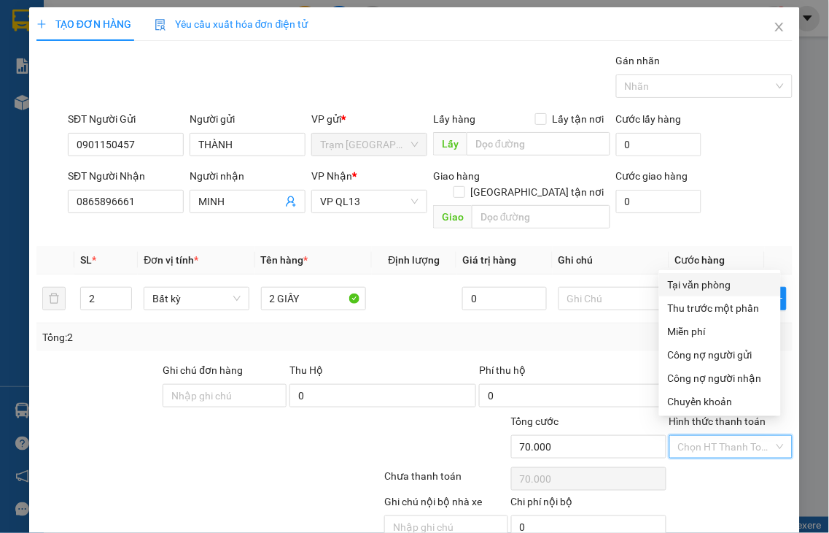
click at [690, 285] on div "Tại văn phòng" at bounding box center [720, 284] width 104 height 16
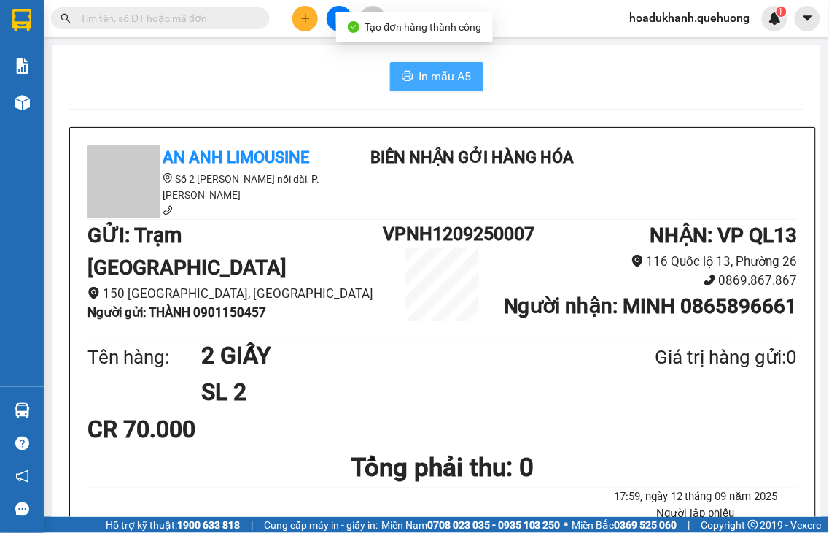
click at [431, 85] on span "In mẫu A5" at bounding box center [445, 76] width 53 height 18
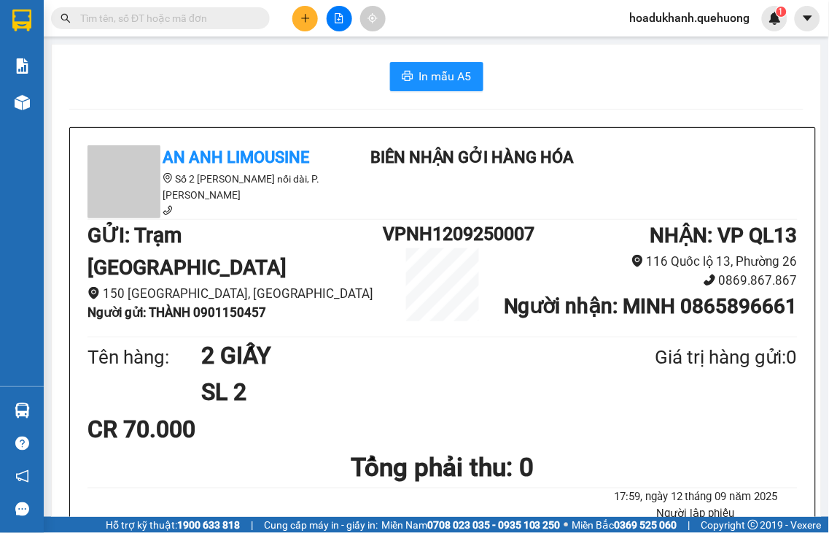
click at [301, 23] on icon "plus" at bounding box center [306, 18] width 10 height 10
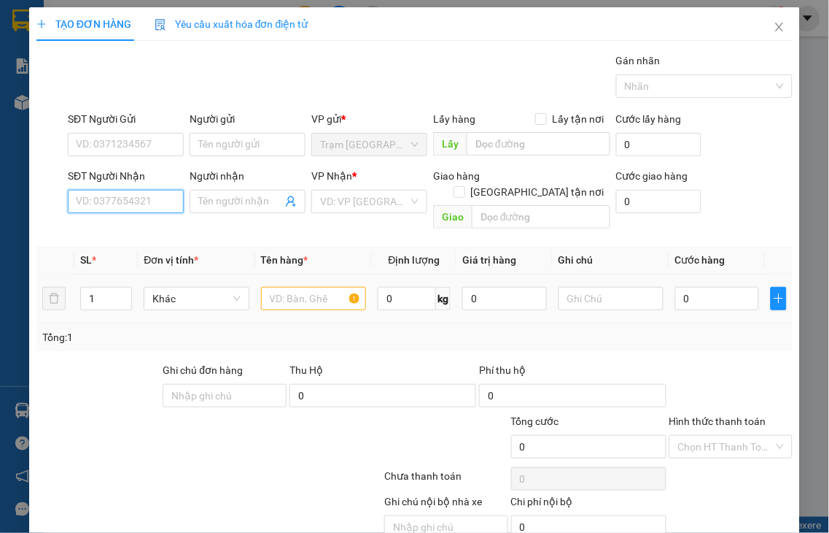
click at [140, 198] on input "SĐT Người Nhận" at bounding box center [126, 201] width 116 height 23
click at [141, 198] on input "2615" at bounding box center [126, 201] width 116 height 23
click at [134, 231] on div "0972712615 - PHƯỢNG Q CƠM" at bounding box center [150, 231] width 149 height 16
type input "0972712615"
type input "PHƯỢNG Q CƠM"
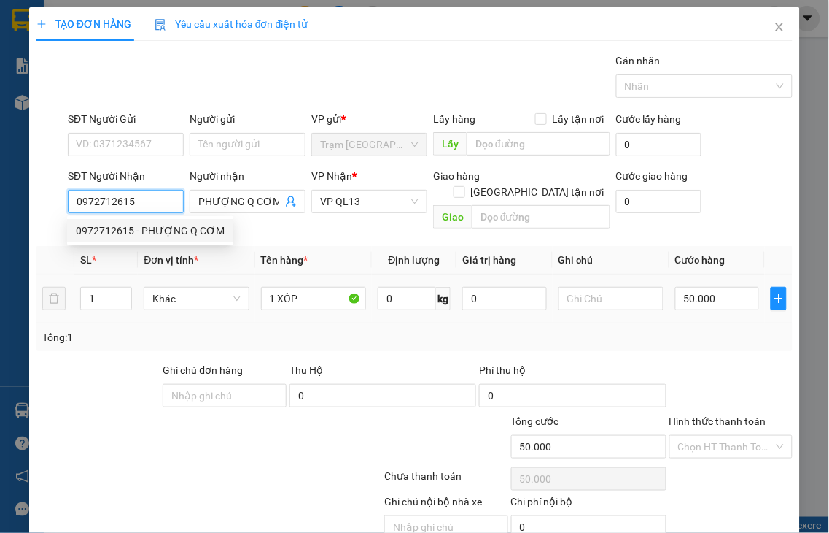
type input "50.000"
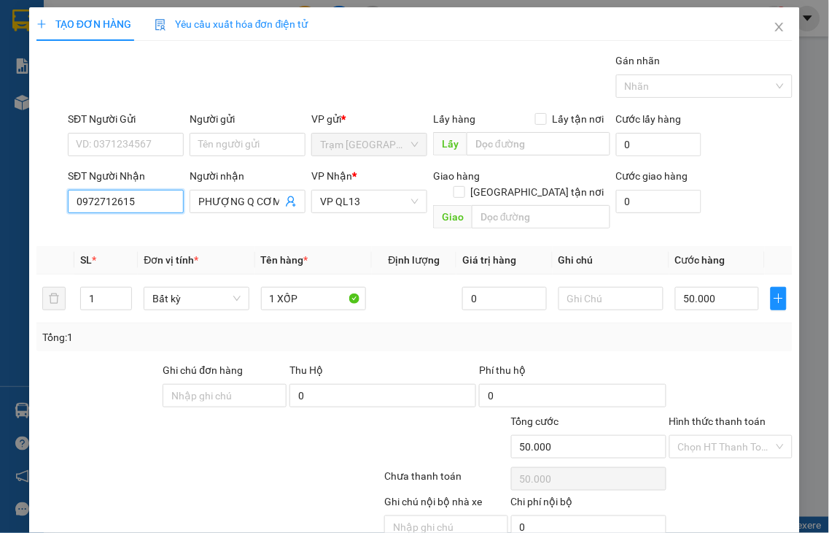
type input "0972712615"
click at [730, 415] on label "Hình thức thanh toán" at bounding box center [718, 421] width 97 height 12
click at [730, 436] on input "Hình thức thanh toán" at bounding box center [726, 447] width 96 height 22
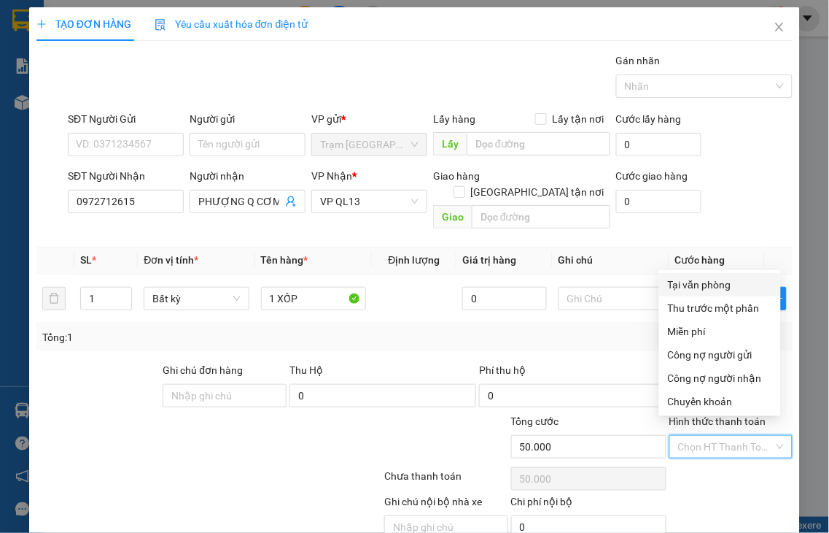
click at [699, 282] on div "Tại văn phòng" at bounding box center [720, 284] width 104 height 16
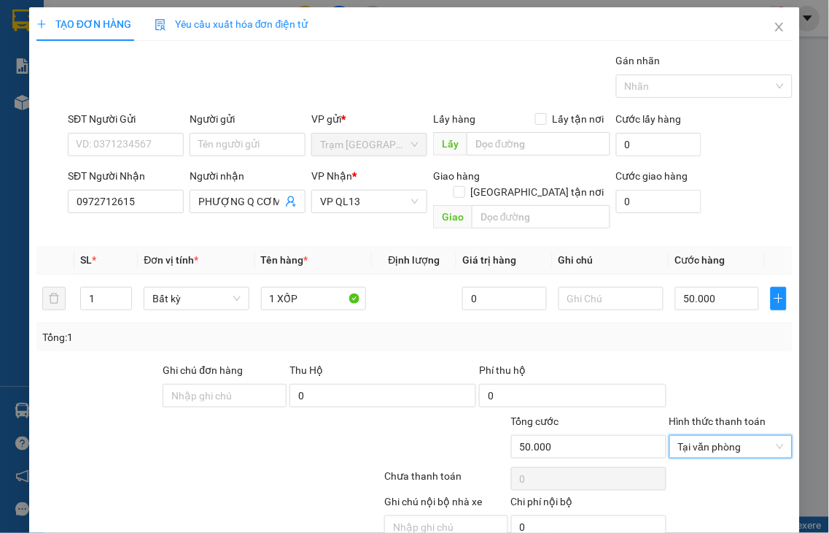
drag, startPoint x: 721, startPoint y: 492, endPoint x: 426, endPoint y: 44, distance: 536.8
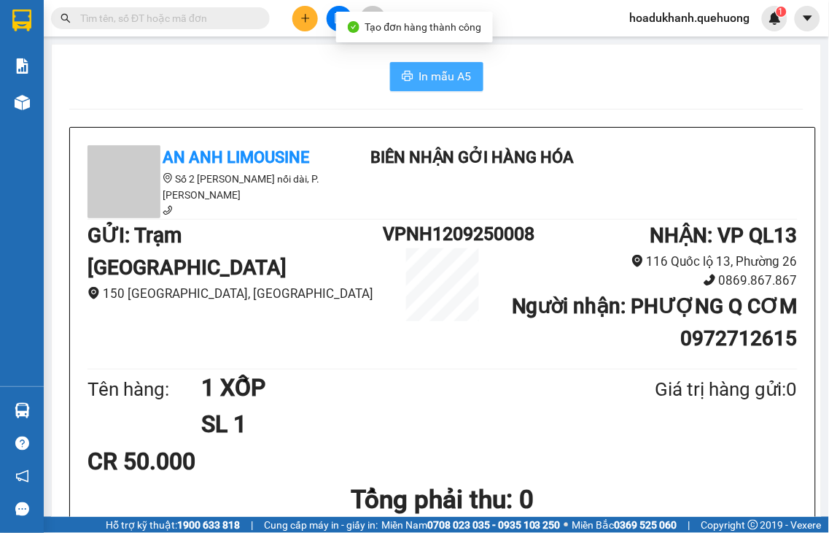
click at [419, 71] on span "In mẫu A5" at bounding box center [445, 76] width 53 height 18
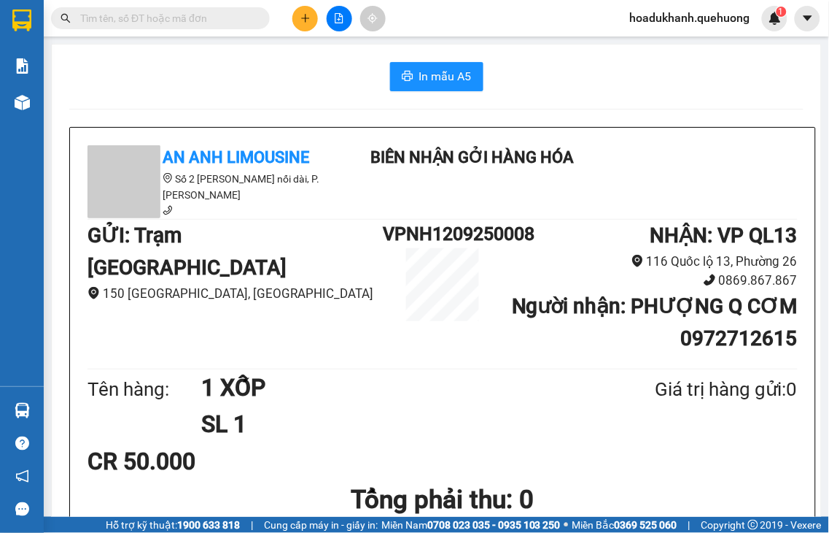
click at [301, 16] on icon "plus" at bounding box center [306, 18] width 10 height 10
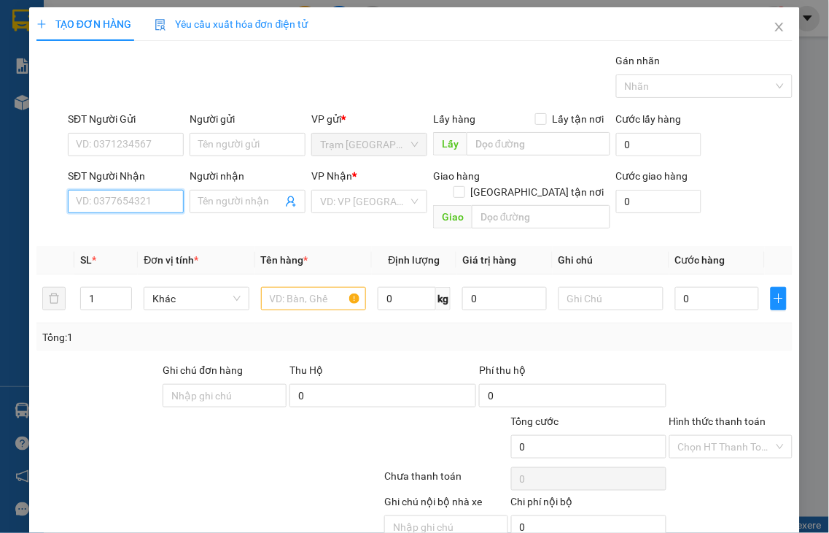
click at [149, 201] on input "SĐT Người Nhận" at bounding box center [126, 201] width 116 height 23
click at [149, 201] on input "0721" at bounding box center [126, 201] width 116 height 23
click at [150, 236] on div "0903350721 - NHIỄU" at bounding box center [124, 231] width 96 height 16
type input "0903350721"
type input "NHIỄU"
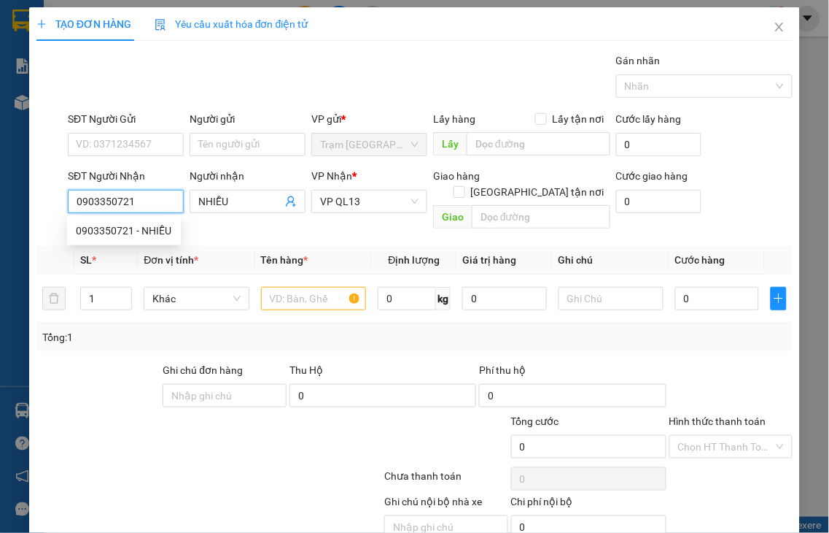
type input "50.000"
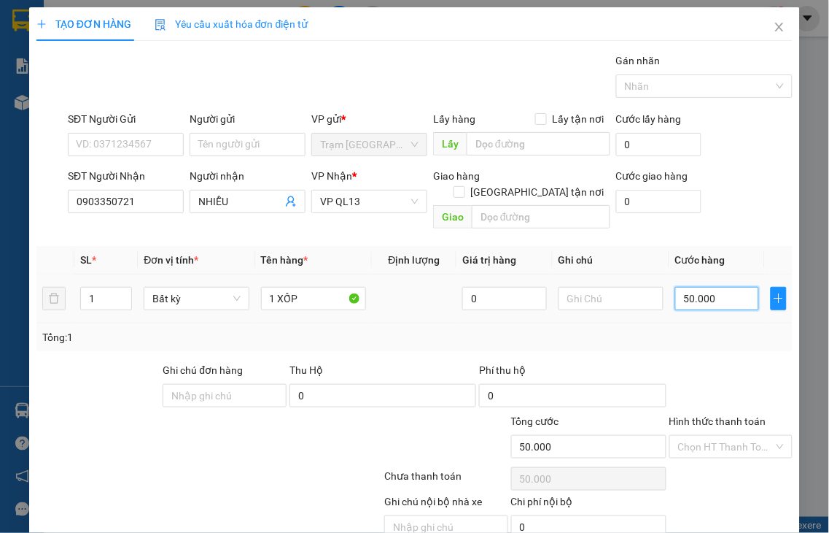
click at [724, 287] on input "50.000" at bounding box center [718, 298] width 84 height 23
click at [721, 415] on label "Hình thức thanh toán" at bounding box center [718, 421] width 97 height 12
click at [721, 436] on input "Hình thức thanh toán" at bounding box center [726, 447] width 96 height 22
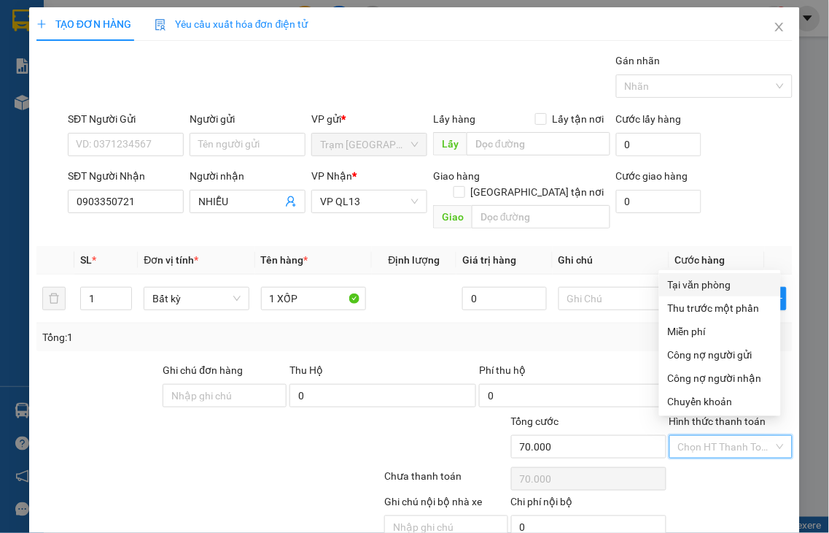
click at [703, 290] on div "Tại văn phòng" at bounding box center [720, 284] width 104 height 16
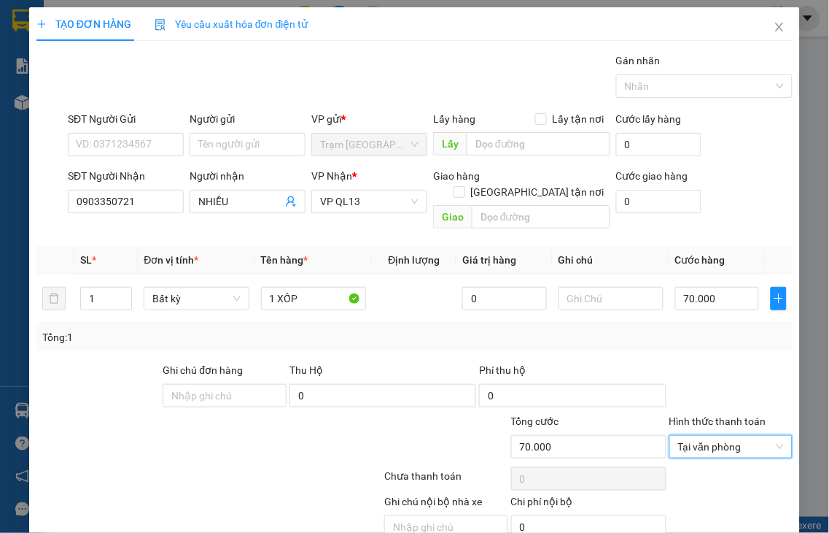
drag, startPoint x: 734, startPoint y: 495, endPoint x: 587, endPoint y: 188, distance: 339.7
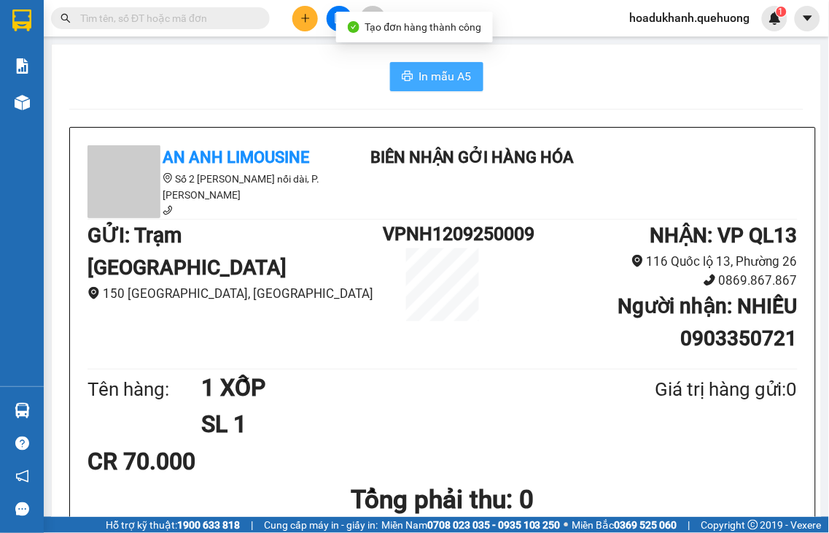
click at [419, 77] on span "In mẫu A5" at bounding box center [445, 76] width 53 height 18
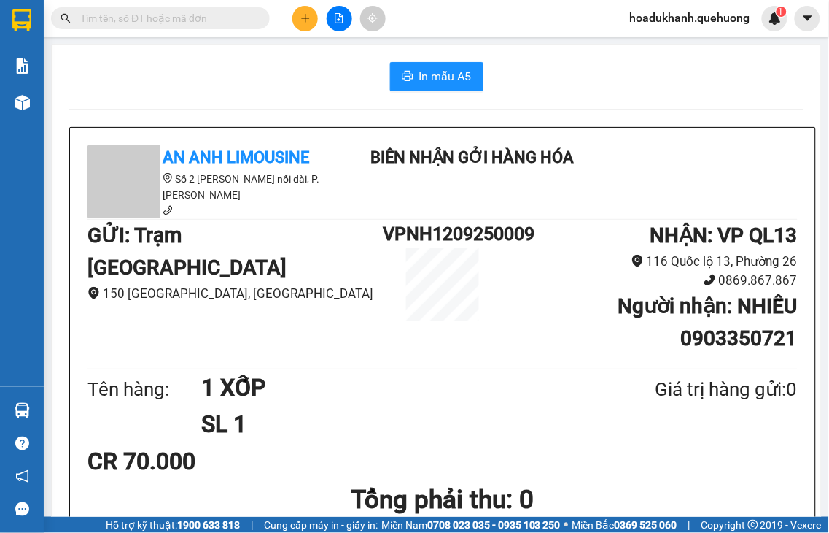
click at [303, 18] on icon "plus" at bounding box center [305, 18] width 8 height 1
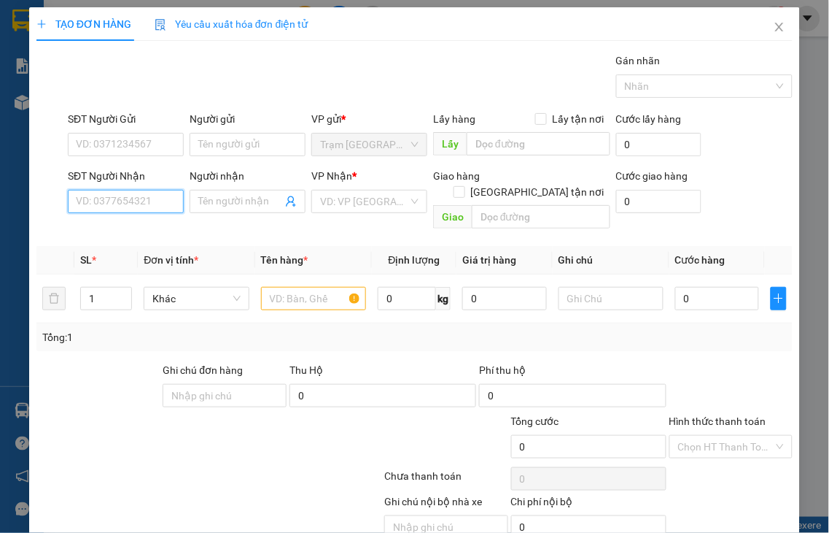
click at [150, 201] on input "SĐT Người Nhận" at bounding box center [126, 201] width 116 height 23
click at [150, 201] on input "2344" at bounding box center [126, 201] width 116 height 23
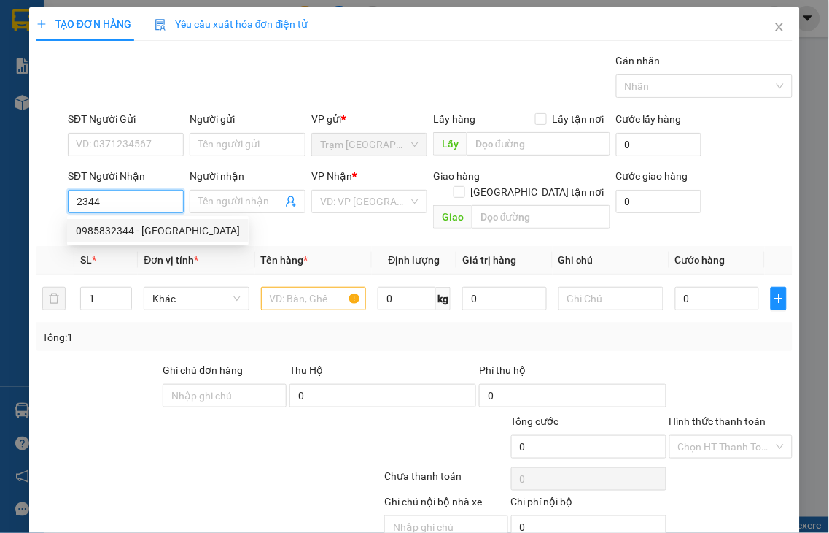
click at [141, 236] on div "0985832344 - [GEOGRAPHIC_DATA]" at bounding box center [158, 231] width 164 height 16
type input "0985832344"
type input "HÀ"
type input "50.000"
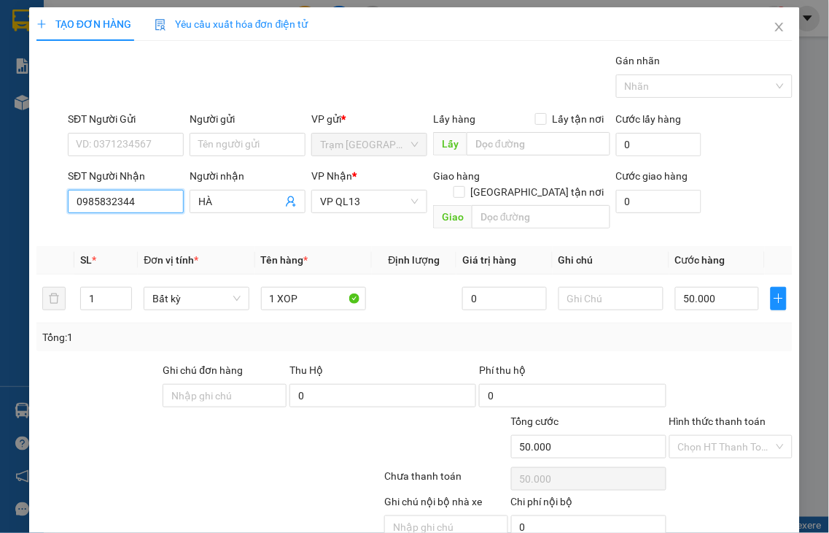
type input "0985832344"
click at [724, 415] on label "Hình thức thanh toán" at bounding box center [718, 421] width 97 height 12
click at [724, 436] on input "Hình thức thanh toán" at bounding box center [726, 447] width 96 height 22
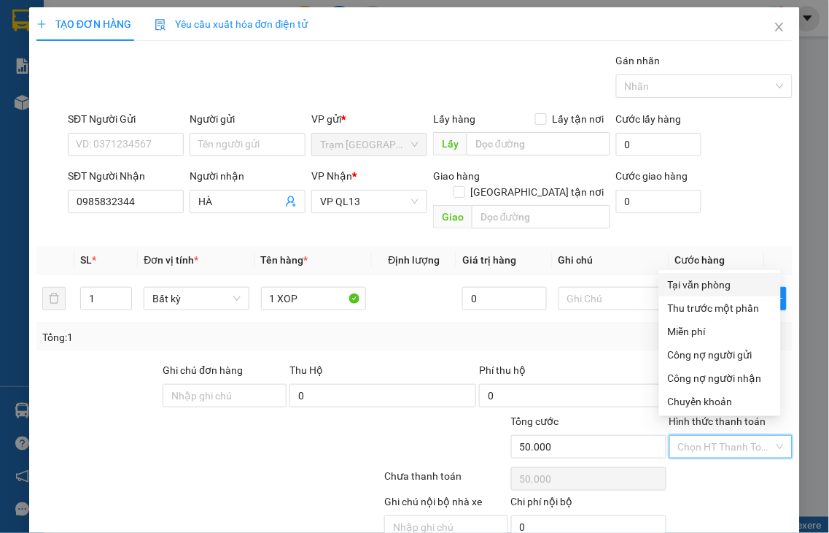
click at [678, 287] on div "Tại văn phòng" at bounding box center [720, 284] width 104 height 16
type input "0"
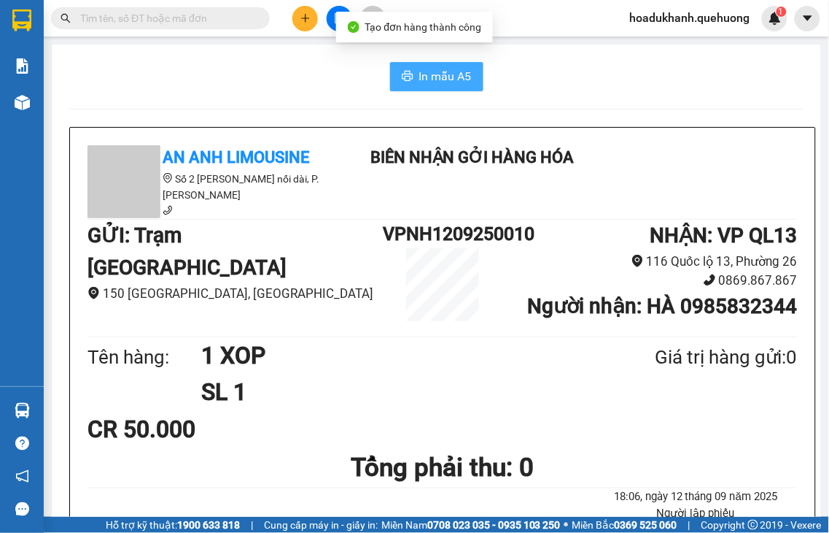
click at [425, 83] on span "In mẫu A5" at bounding box center [445, 76] width 53 height 18
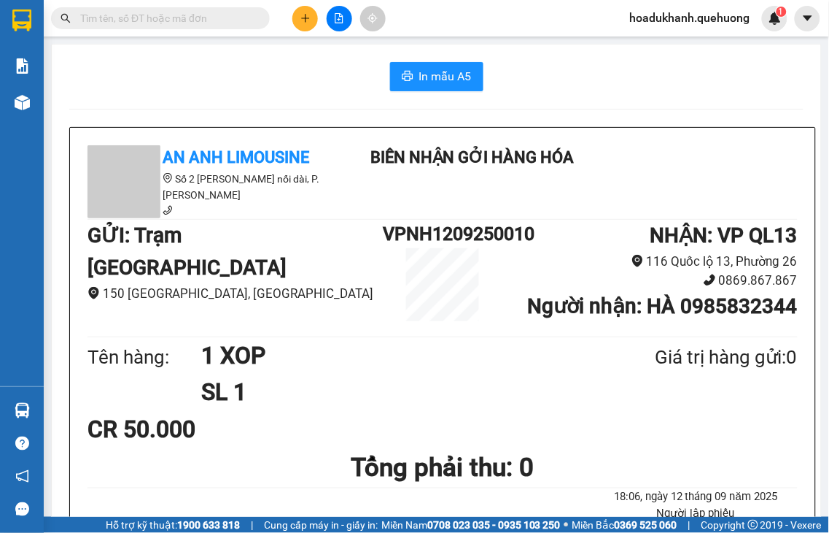
click at [303, 24] on button at bounding box center [306, 19] width 26 height 26
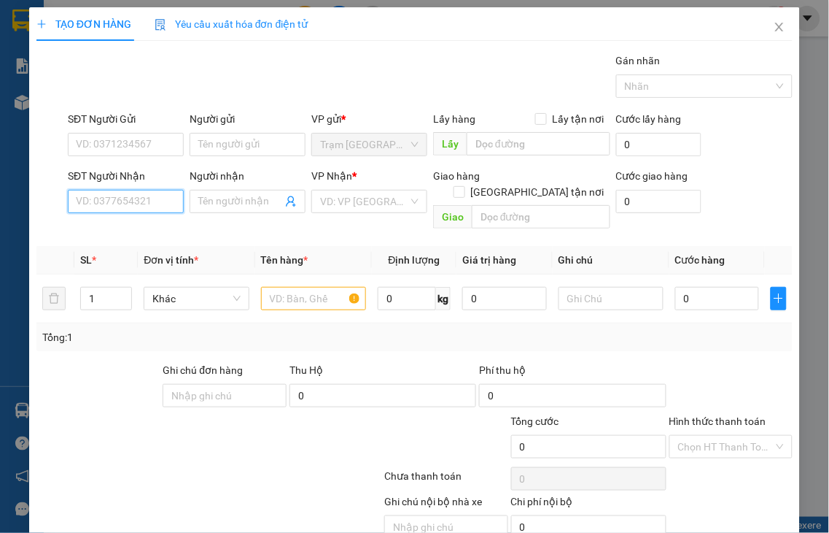
drag, startPoint x: 137, startPoint y: 208, endPoint x: 142, endPoint y: 198, distance: 10.8
click at [139, 206] on input "SĐT Người Nhận" at bounding box center [126, 201] width 116 height 23
click at [142, 198] on input "4580" at bounding box center [126, 201] width 116 height 23
click at [133, 235] on div "0387124580" at bounding box center [124, 231] width 96 height 16
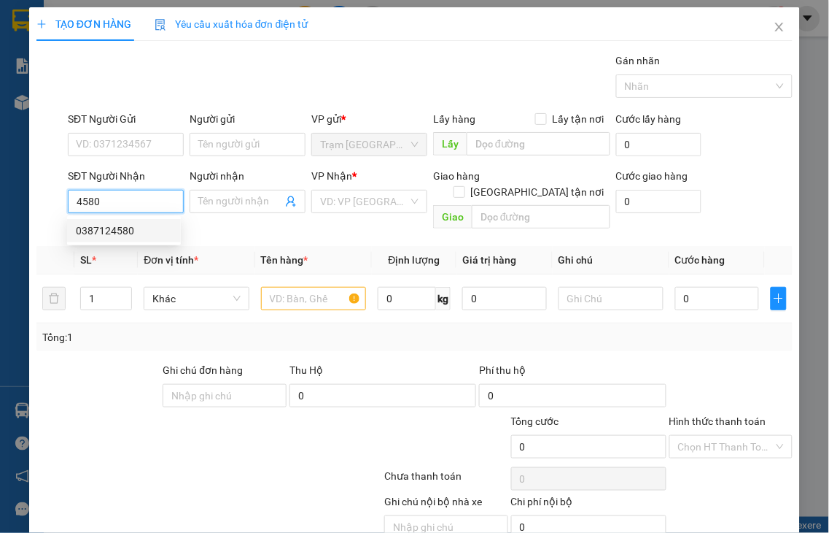
type input "0387124580"
type input "100.000"
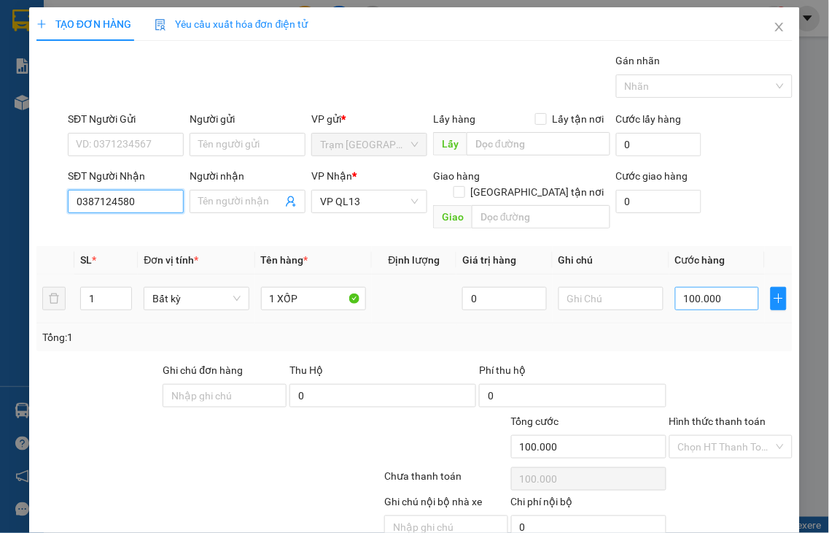
type input "0387124580"
click at [730, 290] on input "100.000" at bounding box center [718, 298] width 84 height 23
type input "8"
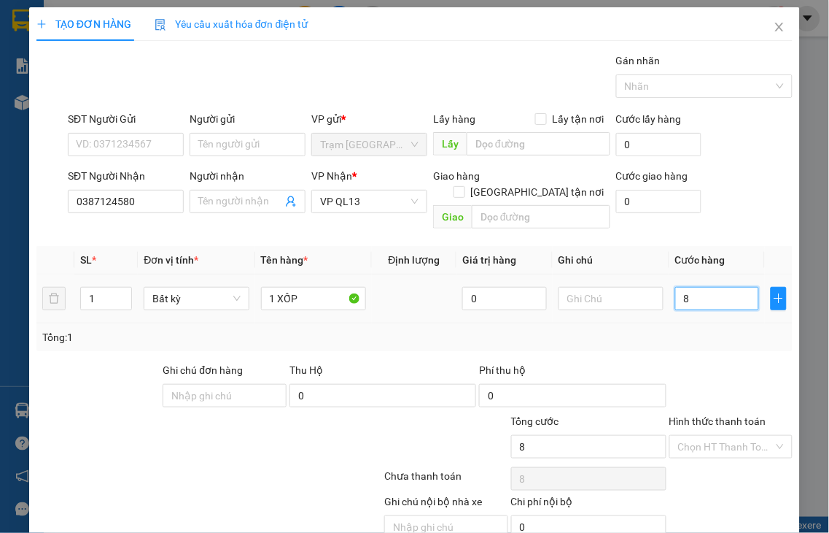
type input "80"
click at [716, 415] on label "Hình thức thanh toán" at bounding box center [718, 421] width 97 height 12
click at [716, 436] on input "Hình thức thanh toán" at bounding box center [726, 447] width 96 height 22
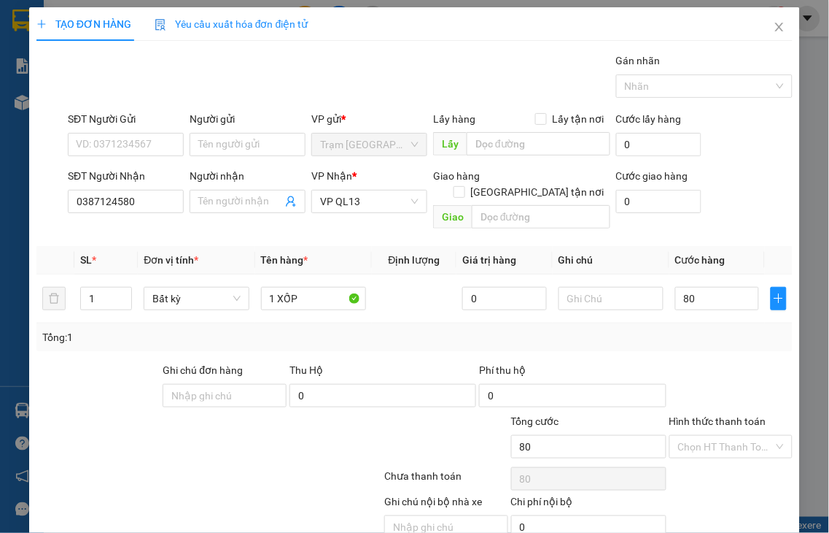
type input "80.000"
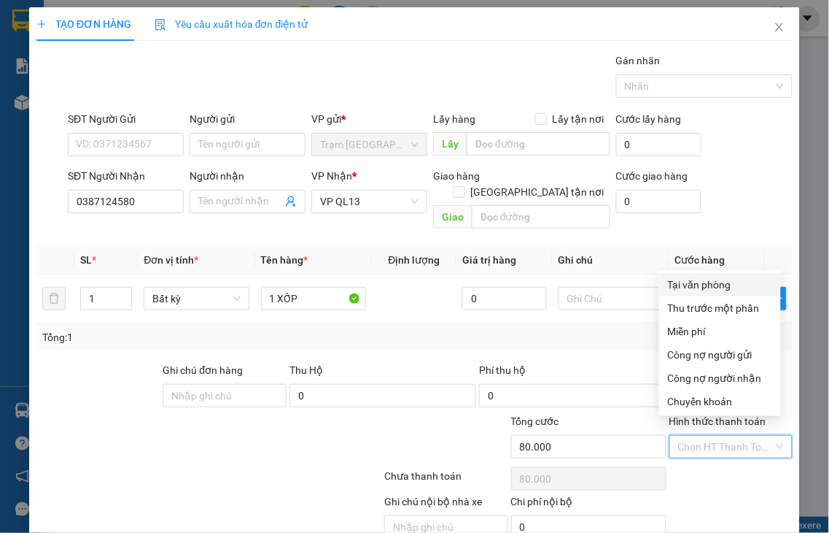
click at [710, 282] on div "Tại văn phòng" at bounding box center [720, 284] width 104 height 16
type input "0"
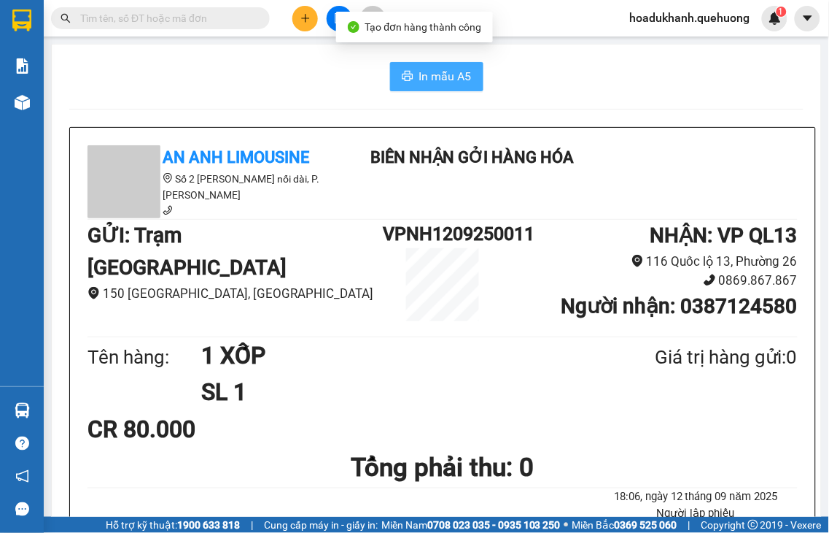
click at [409, 82] on button "In mẫu A5" at bounding box center [436, 76] width 93 height 29
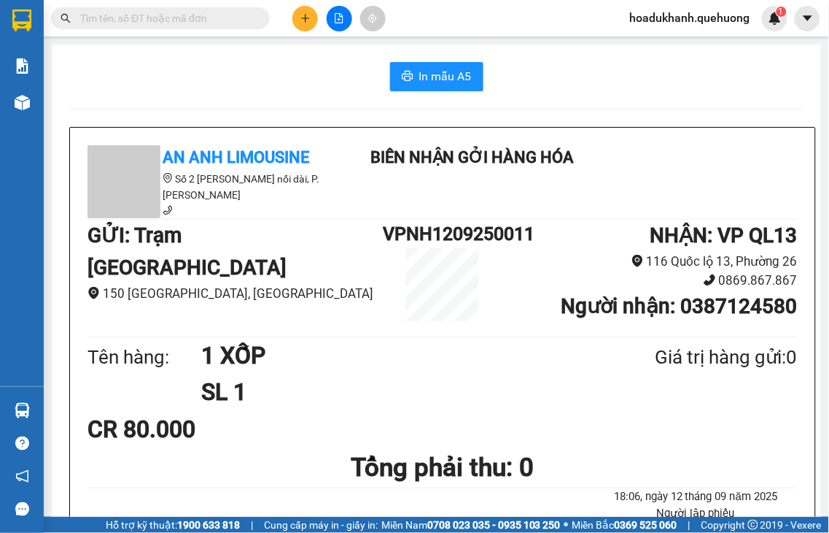
click at [309, 20] on icon "plus" at bounding box center [306, 18] width 10 height 10
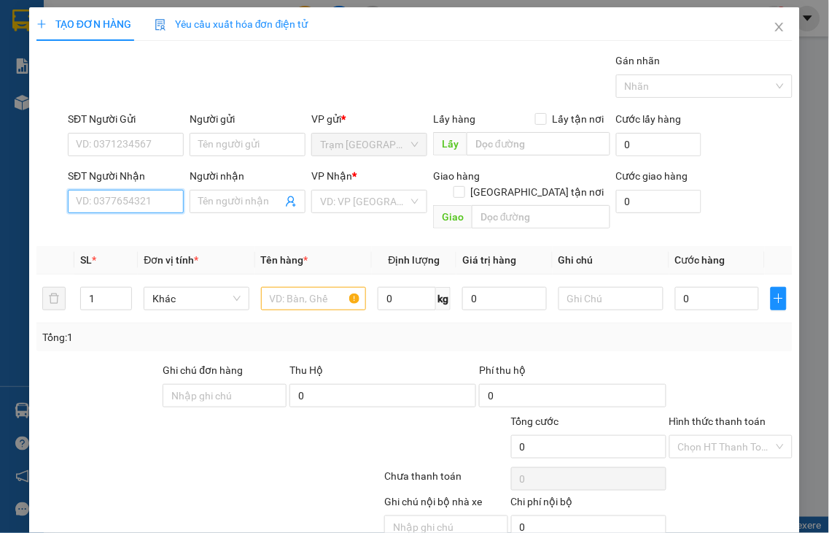
click at [150, 205] on input "SĐT Người Nhận" at bounding box center [126, 201] width 116 height 23
click at [150, 204] on input "4720" at bounding box center [126, 201] width 116 height 23
click at [149, 229] on div "0937194720 - THƯƠNG" at bounding box center [132, 231] width 112 height 16
type input "0937194720"
type input "THƯƠNG"
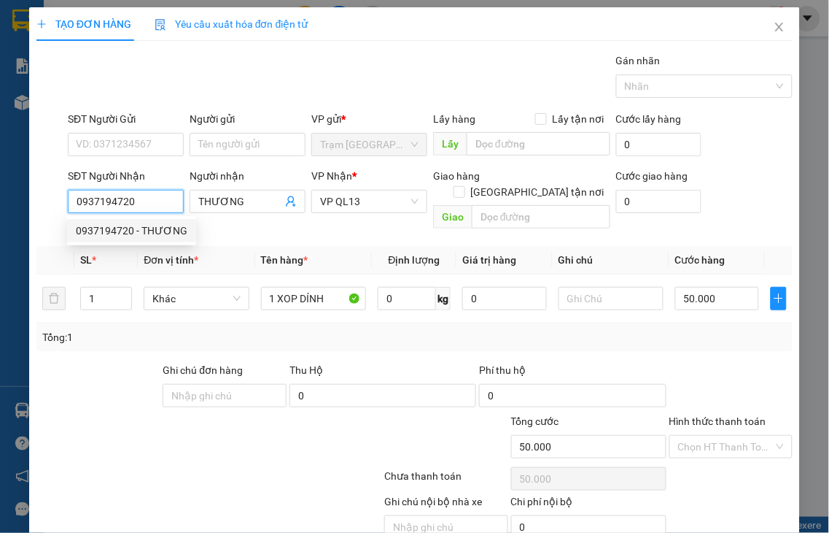
type input "50.000"
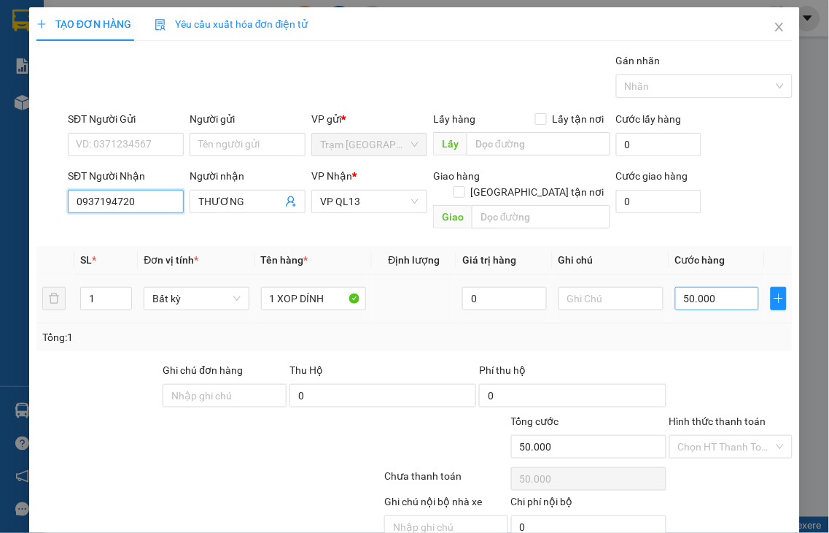
type input "0937194720"
click at [713, 287] on input "50.000" at bounding box center [718, 298] width 84 height 23
type input "6"
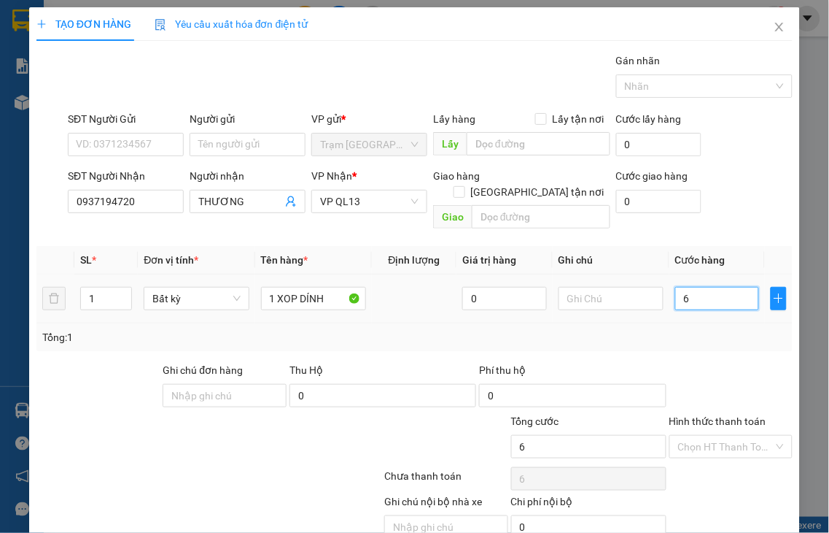
type input "60"
type input "60.000"
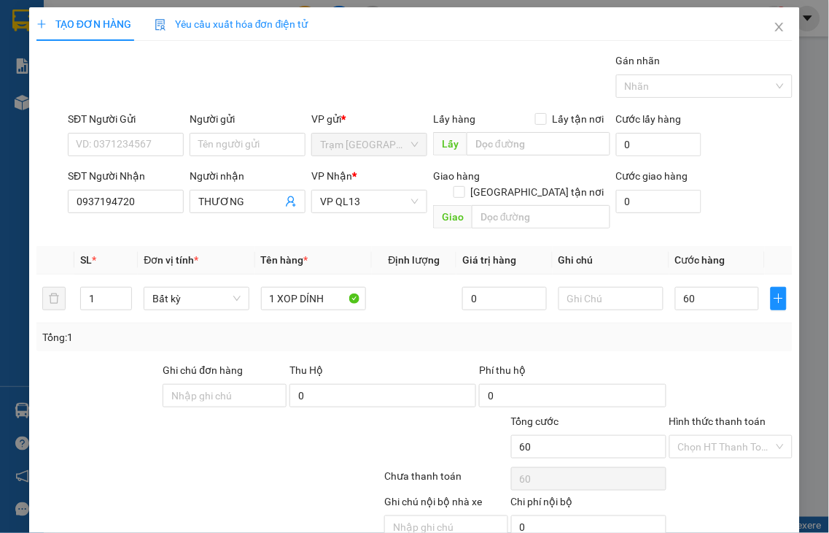
type input "60.000"
click at [695, 415] on label "Hình thức thanh toán" at bounding box center [718, 421] width 97 height 12
click at [695, 436] on input "Hình thức thanh toán" at bounding box center [726, 447] width 96 height 22
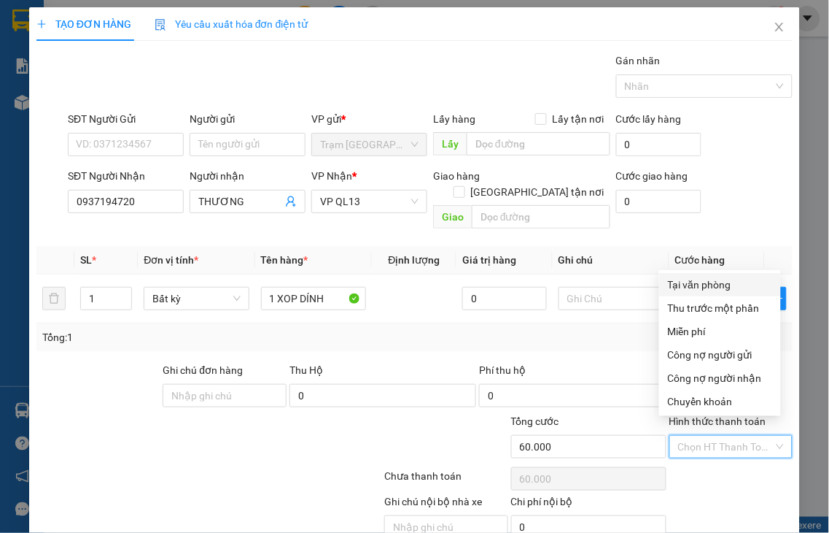
click at [691, 280] on div "Tại văn phòng" at bounding box center [720, 284] width 104 height 16
type input "0"
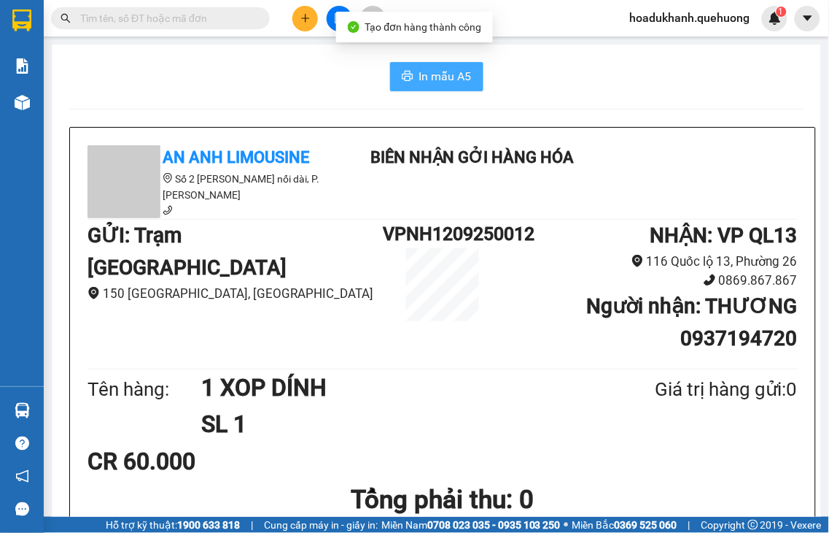
click at [419, 83] on span "In mẫu A5" at bounding box center [445, 76] width 53 height 18
click at [309, 24] on button at bounding box center [306, 19] width 26 height 26
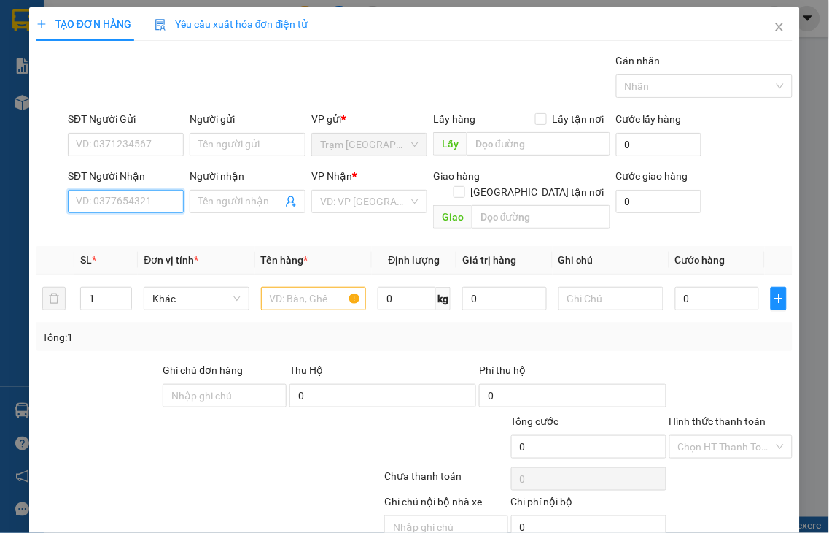
click at [126, 200] on input "SĐT Người Nhận" at bounding box center [126, 201] width 116 height 23
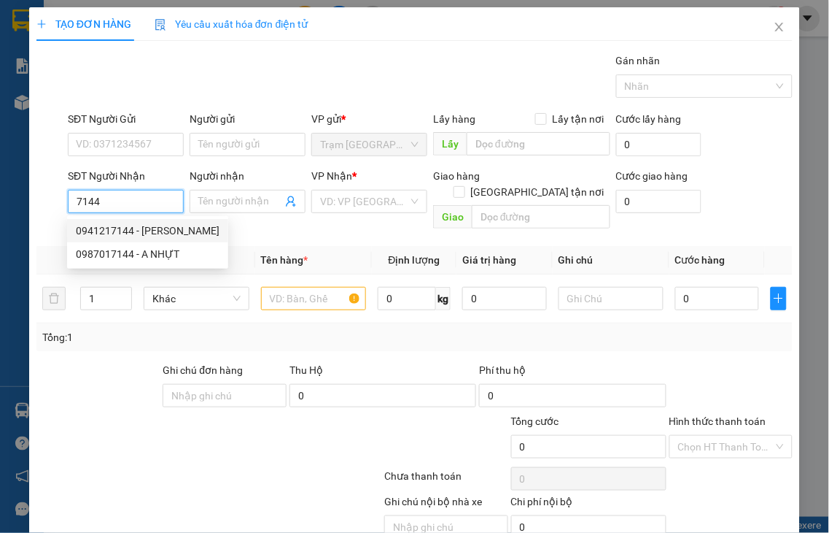
click at [128, 233] on div "0941217144 - [PERSON_NAME]" at bounding box center [148, 231] width 144 height 16
type input "0941217144"
type input "ĐOAN"
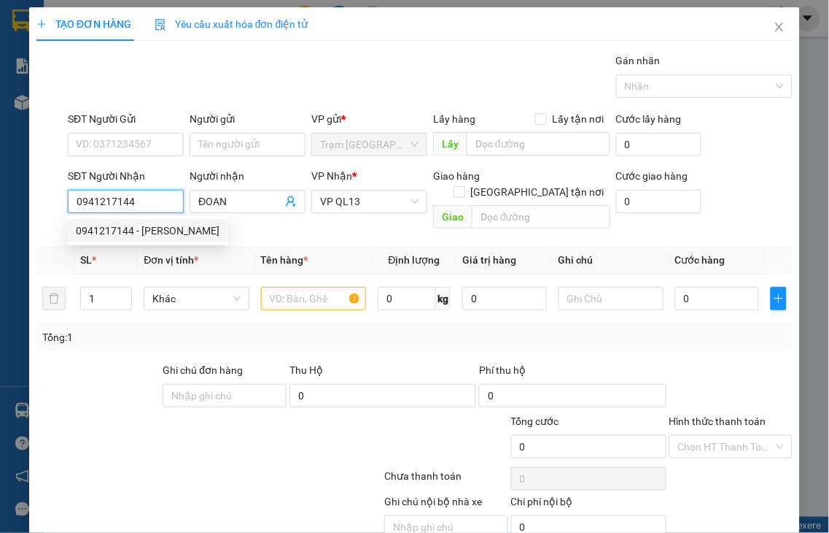
type input "70.000"
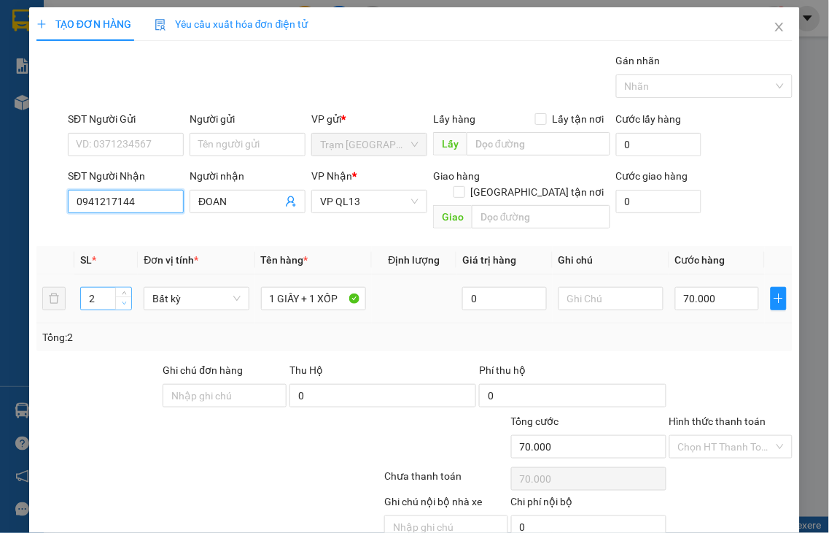
type input "0941217144"
click at [120, 299] on span "down" at bounding box center [124, 303] width 9 height 9
type input "1"
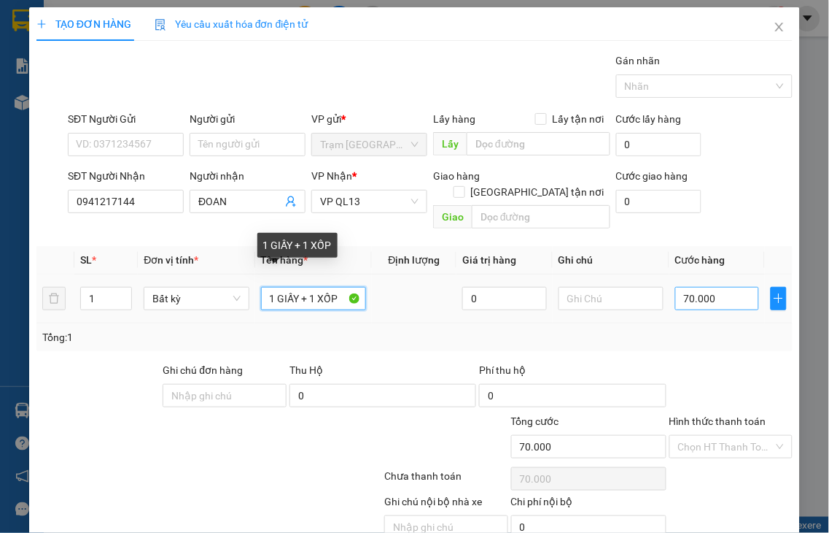
drag, startPoint x: 305, startPoint y: 278, endPoint x: 680, endPoint y: 287, distance: 375.1
click at [220, 293] on tr "1 Bất kỳ 1 GIẤY + 1 XỐP 0 70.000" at bounding box center [414, 298] width 757 height 49
type input "1 XỐP"
type input "0"
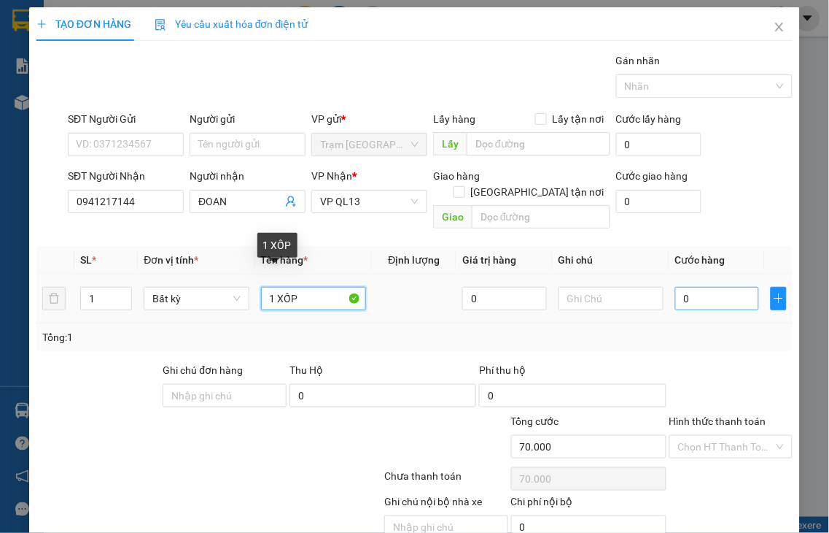
type input "0"
type input "1 XỐP"
click at [690, 287] on input "0" at bounding box center [718, 298] width 84 height 23
type input "5"
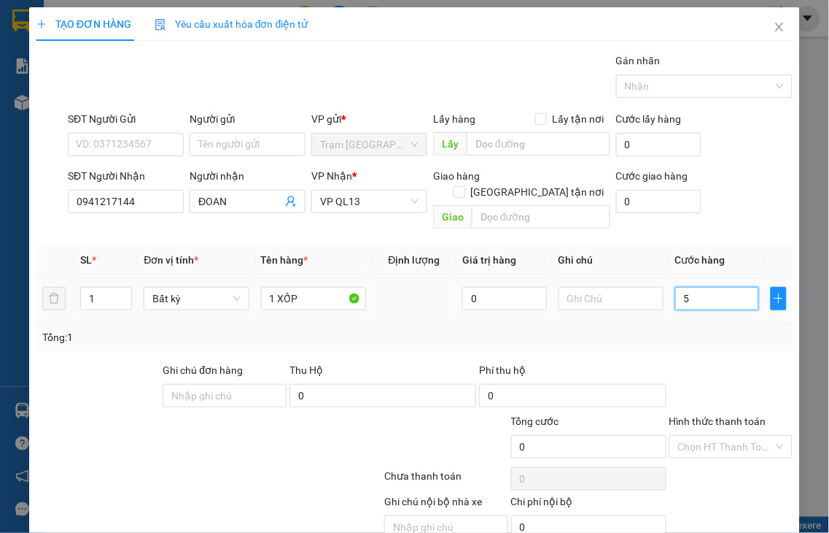
type input "5"
type input "50"
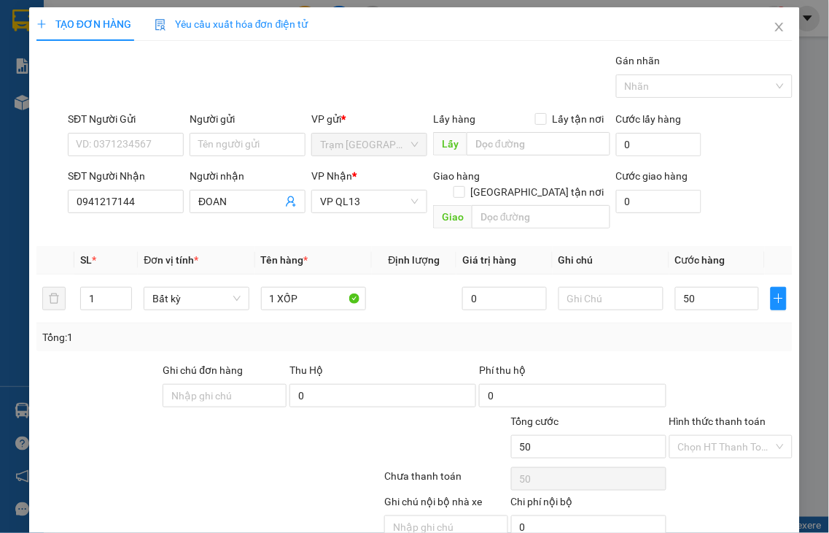
click at [717, 415] on label "Hình thức thanh toán" at bounding box center [718, 421] width 97 height 12
click at [717, 436] on input "Hình thức thanh toán" at bounding box center [726, 447] width 96 height 22
type input "50.000"
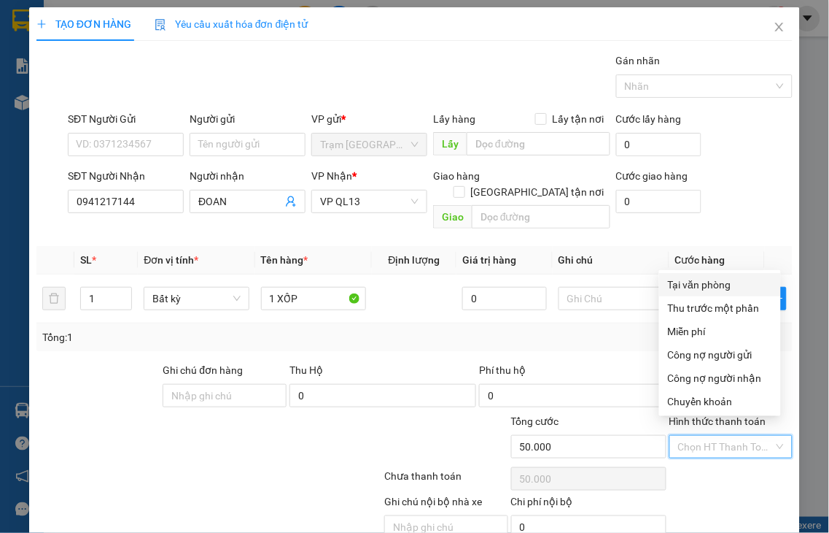
click at [696, 282] on div "Tại văn phòng" at bounding box center [720, 284] width 104 height 16
type input "0"
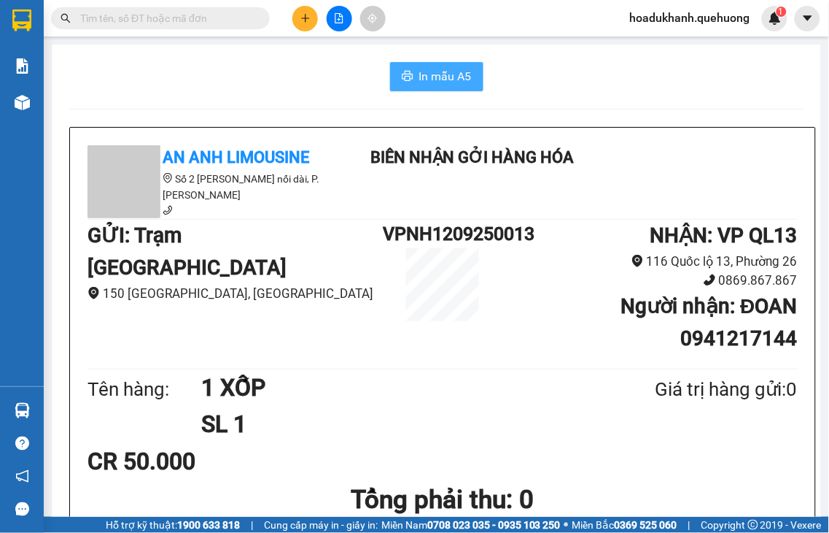
click at [430, 74] on span "In mẫu A5" at bounding box center [445, 76] width 53 height 18
click at [302, 17] on icon "plus" at bounding box center [306, 18] width 10 height 10
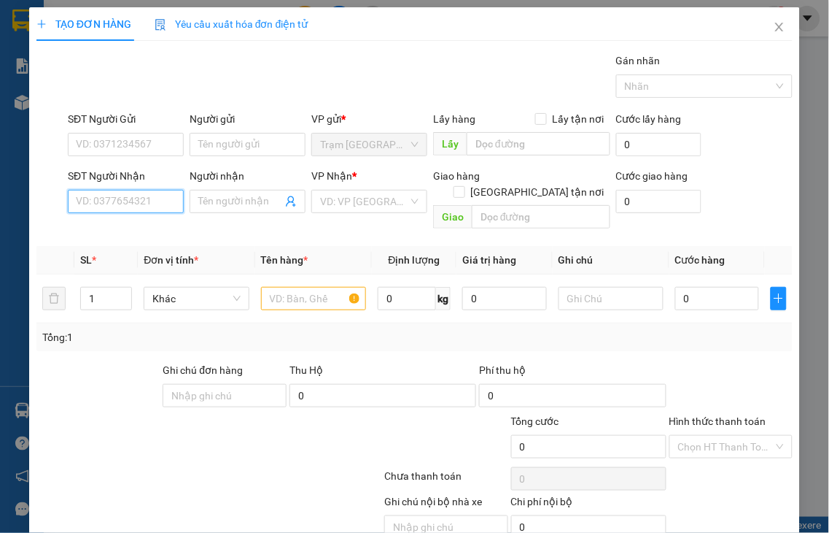
click at [153, 207] on input "SĐT Người Nhận" at bounding box center [126, 201] width 116 height 23
type input "1701"
click at [153, 207] on input "1701" at bounding box center [126, 201] width 116 height 23
click at [155, 197] on input "1701" at bounding box center [126, 201] width 116 height 23
drag, startPoint x: 85, startPoint y: 202, endPoint x: 41, endPoint y: 198, distance: 43.9
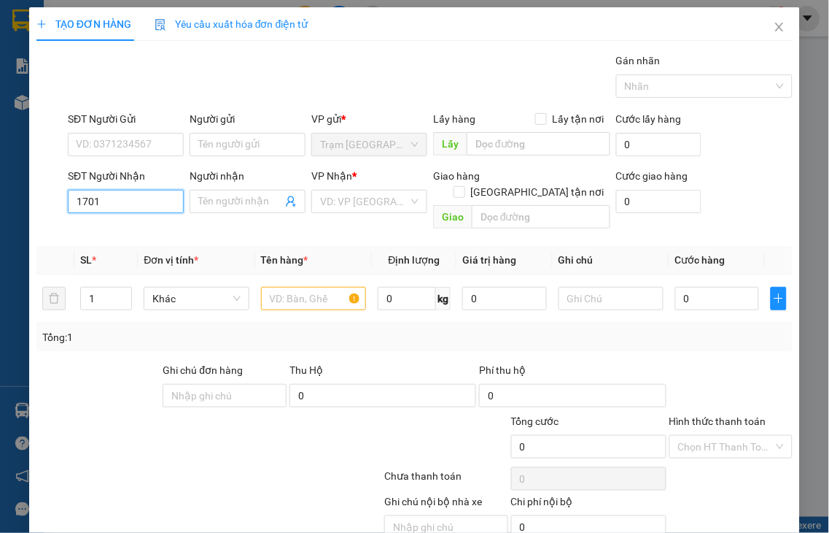
click at [41, 198] on div "SĐT Người Nhận 1701 1701 Người nhận Tên người nhận VP Nhận * VD: VP Sài Gòn Gia…" at bounding box center [414, 201] width 759 height 67
type input "0358701701"
click at [242, 200] on input "Người nhận" at bounding box center [240, 201] width 84 height 16
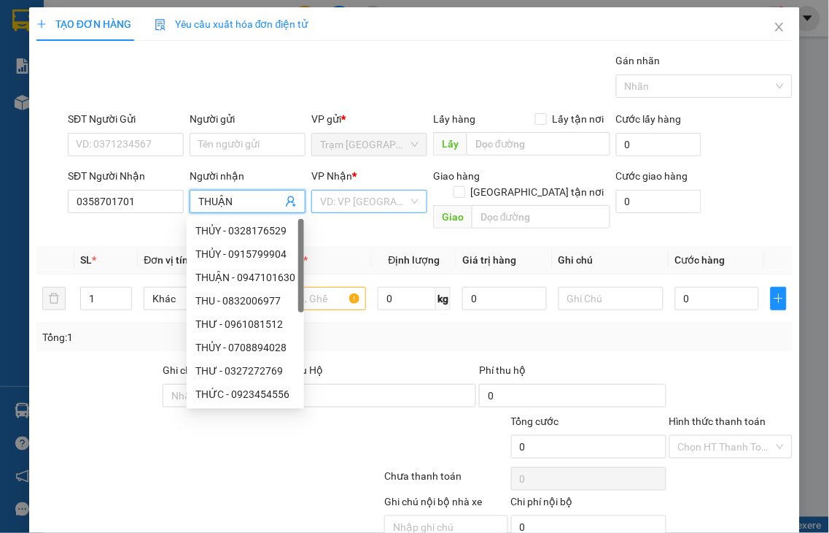
type input "THUẬN"
click at [376, 203] on input "search" at bounding box center [364, 201] width 88 height 22
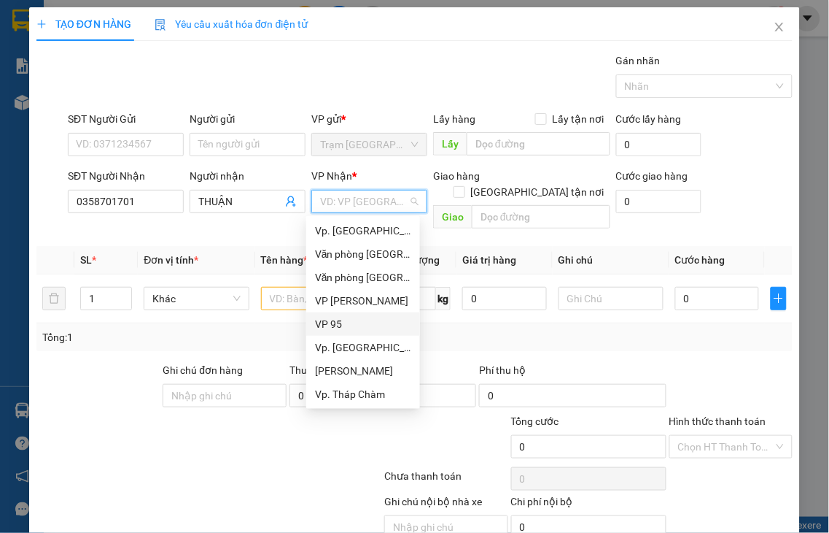
click at [325, 322] on div "VP 95" at bounding box center [363, 324] width 96 height 16
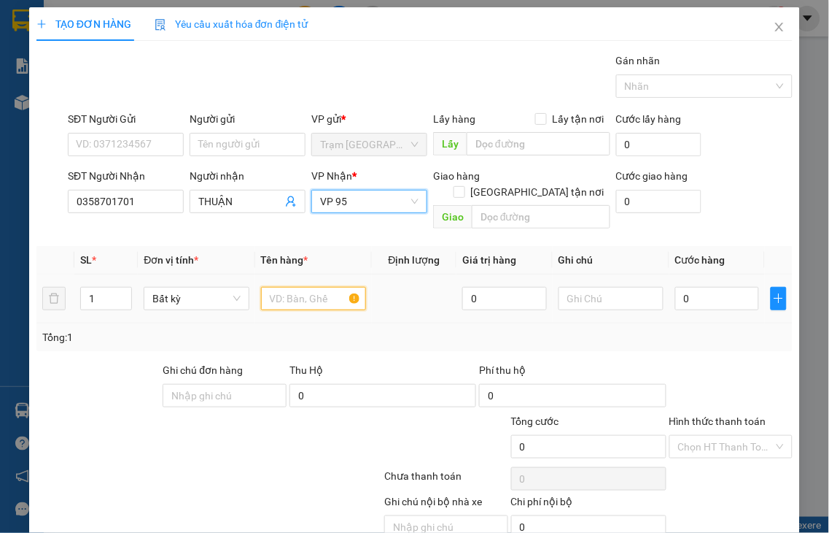
click at [286, 292] on input "text" at bounding box center [313, 298] width 105 height 23
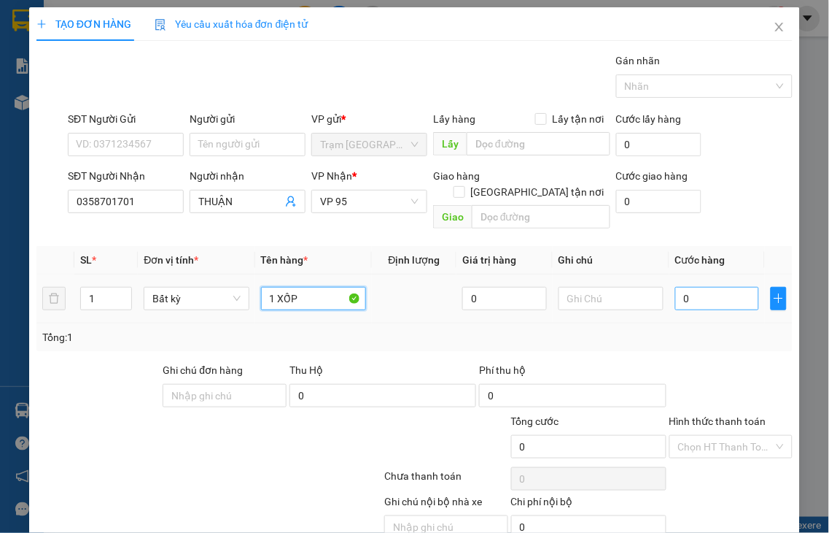
type input "1 XỐP"
click at [680, 287] on input "0" at bounding box center [718, 298] width 84 height 23
type input "5"
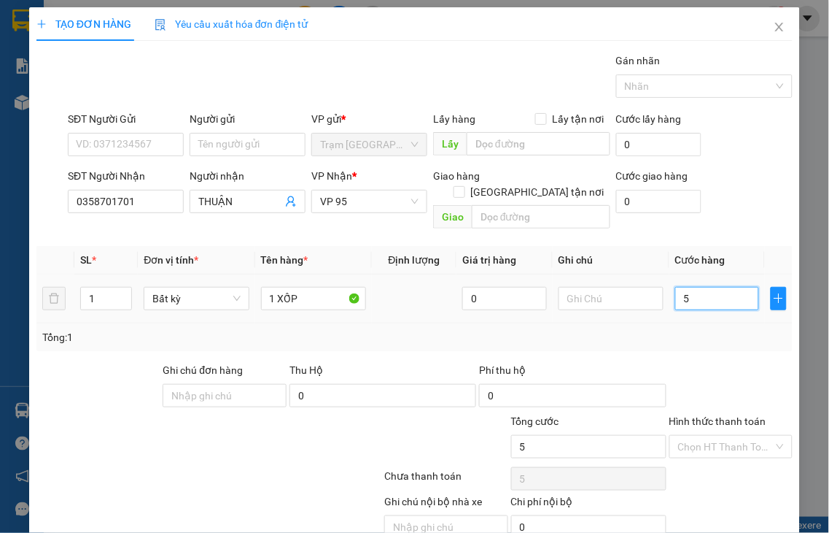
type input "50"
type input "50.000"
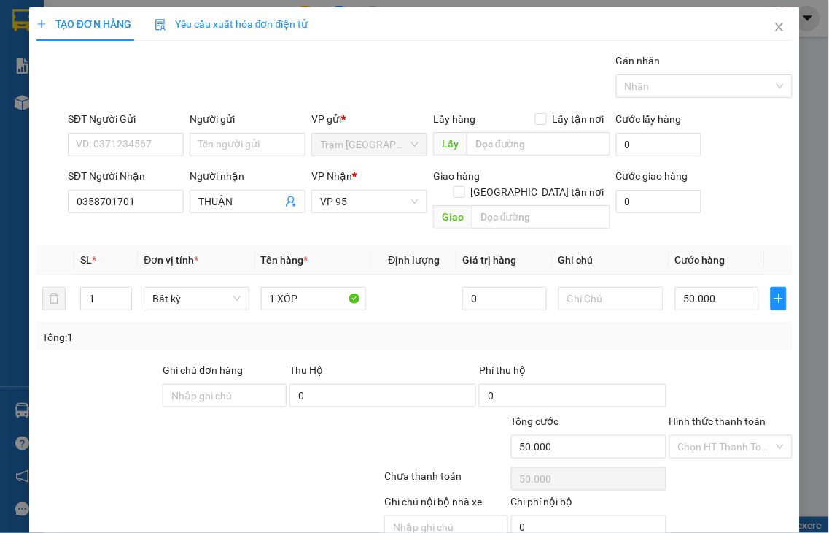
click at [712, 415] on label "Hình thức thanh toán" at bounding box center [718, 421] width 97 height 12
click at [712, 436] on input "Hình thức thanh toán" at bounding box center [726, 447] width 96 height 22
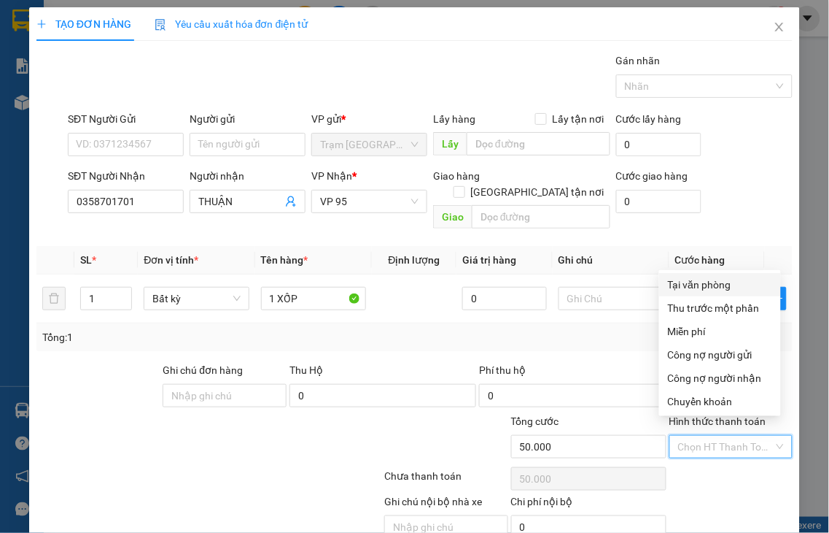
click at [682, 279] on div "Tại văn phòng" at bounding box center [720, 284] width 104 height 16
type input "0"
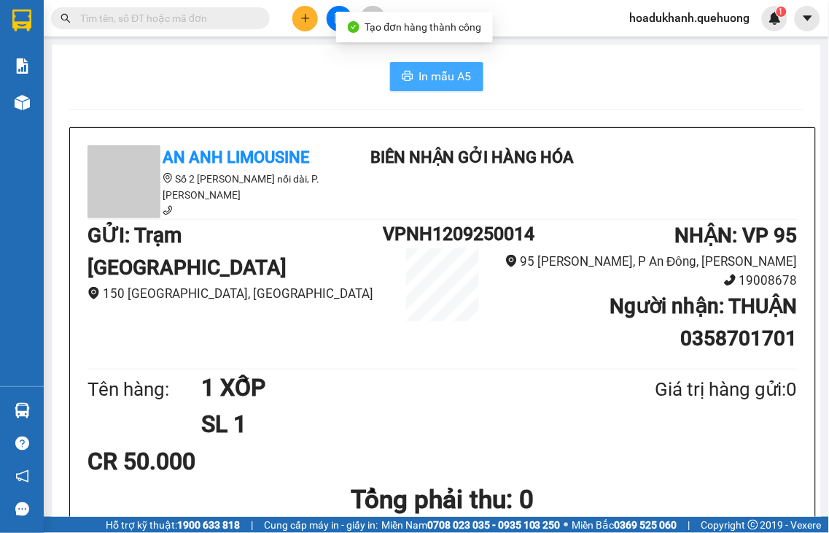
click at [436, 77] on span "In mẫu A5" at bounding box center [445, 76] width 53 height 18
click at [422, 81] on span "In mẫu A5" at bounding box center [445, 76] width 53 height 18
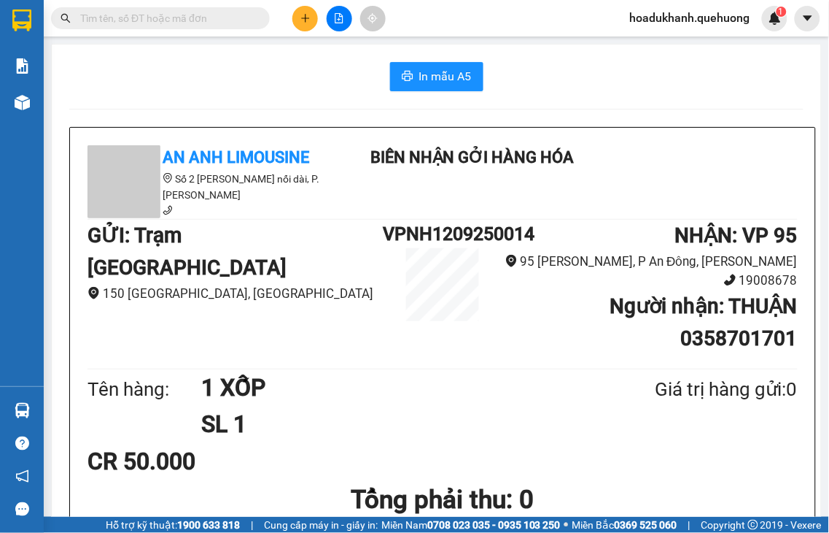
click at [301, 18] on icon "plus" at bounding box center [306, 18] width 10 height 10
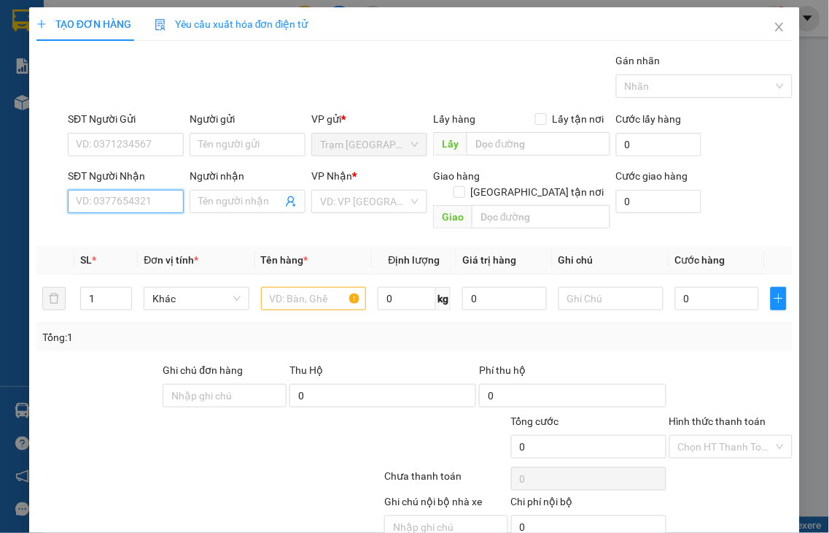
click at [166, 199] on input "SĐT Người Nhận" at bounding box center [126, 201] width 116 height 23
click at [166, 199] on input "1841" at bounding box center [126, 201] width 116 height 23
click at [157, 233] on div "0902811841 - HƯỜNG" at bounding box center [129, 231] width 106 height 16
type input "0902811841"
type input "HƯỜNG"
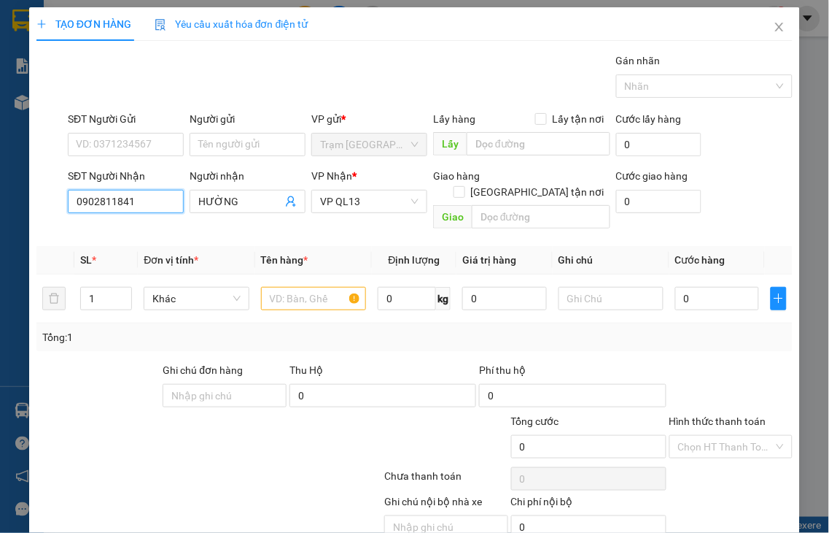
type input "30.000"
type input "0902811841"
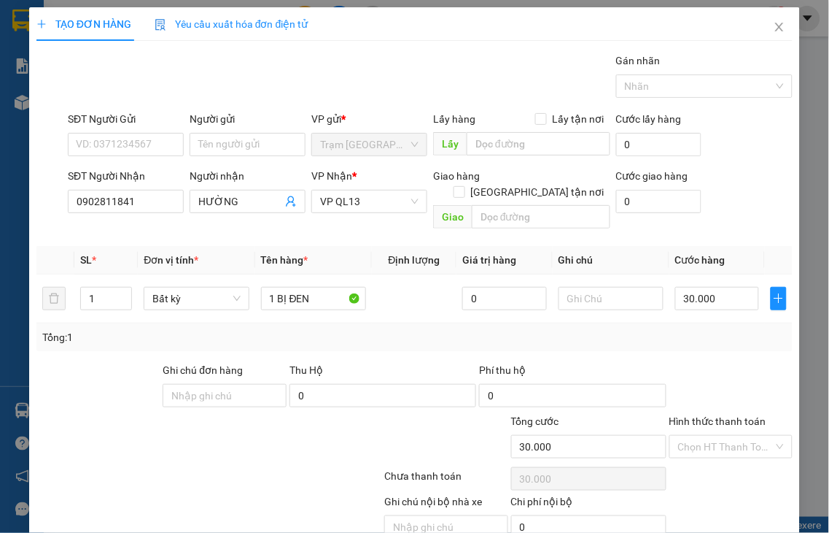
click at [706, 415] on label "Hình thức thanh toán" at bounding box center [718, 421] width 97 height 12
click at [706, 436] on input "Hình thức thanh toán" at bounding box center [726, 447] width 96 height 22
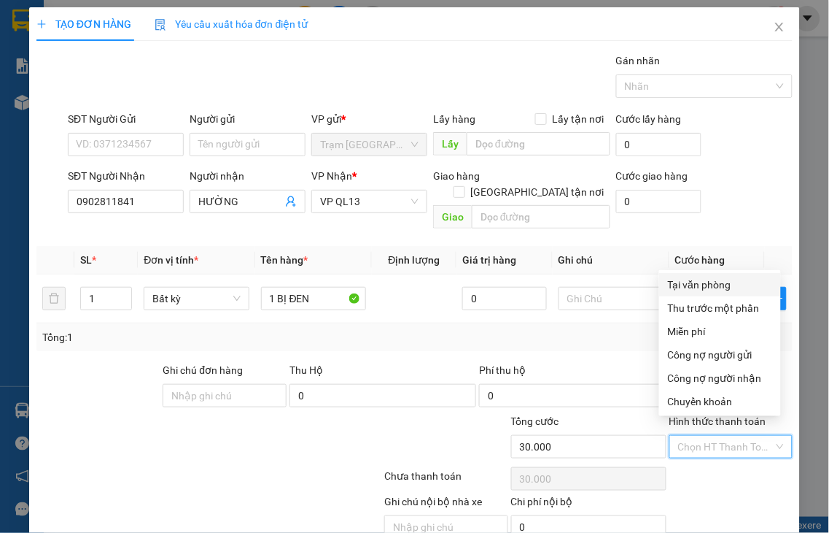
click at [684, 285] on div "Tại văn phòng" at bounding box center [720, 284] width 104 height 16
type input "0"
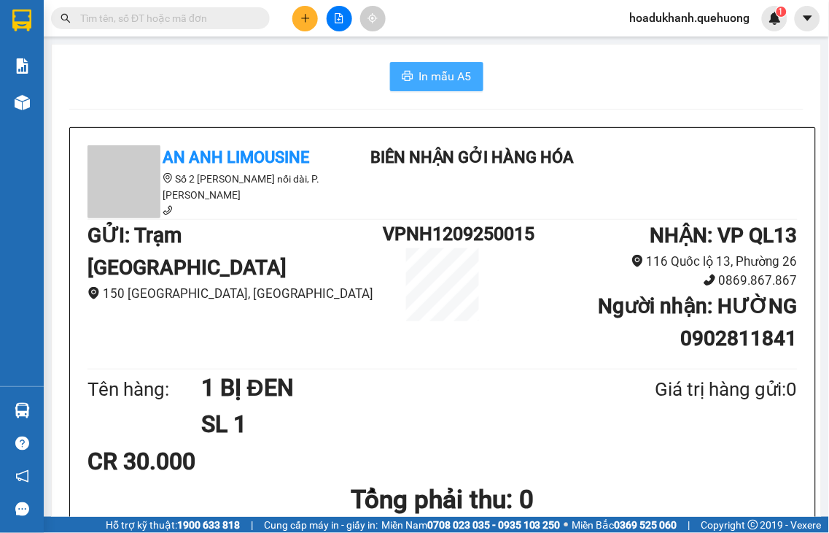
click at [425, 80] on span "In mẫu A5" at bounding box center [445, 76] width 53 height 18
click at [301, 22] on icon "plus" at bounding box center [306, 18] width 10 height 10
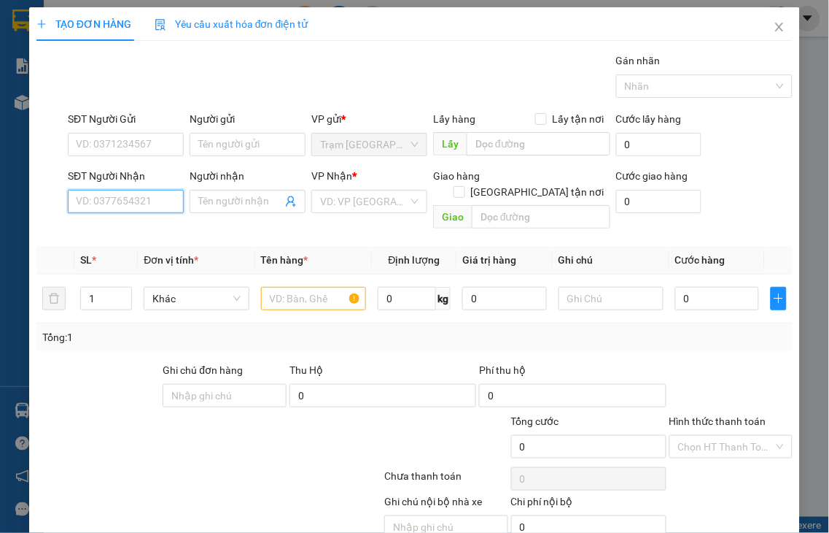
click at [147, 201] on input "SĐT Người Nhận" at bounding box center [126, 201] width 116 height 23
click at [166, 200] on input "0383146923" at bounding box center [126, 201] width 116 height 23
type input "0383146923"
click at [202, 197] on input "Người nhận" at bounding box center [240, 201] width 84 height 16
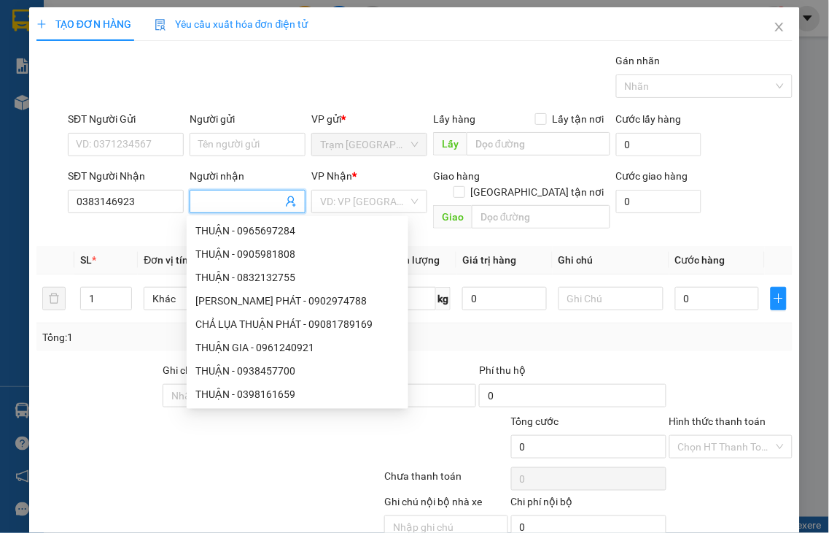
type input "G"
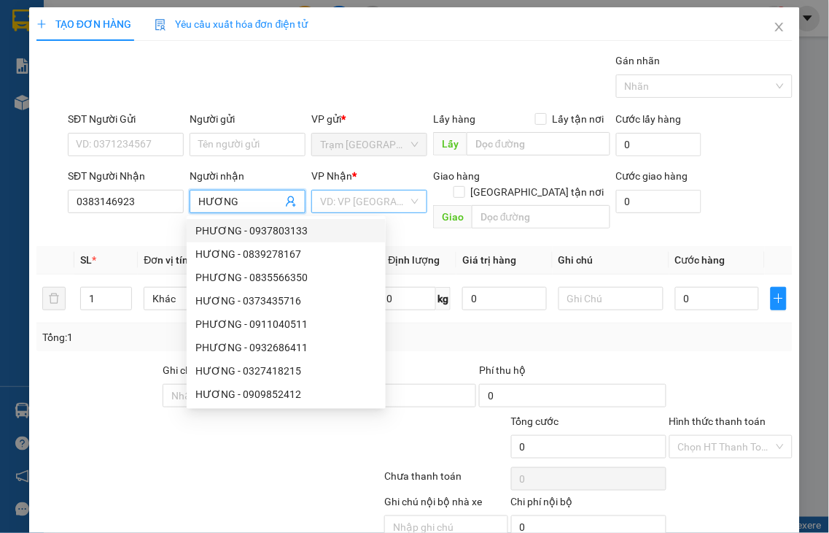
type input "HƯƠNG"
click at [330, 207] on input "search" at bounding box center [364, 201] width 88 height 22
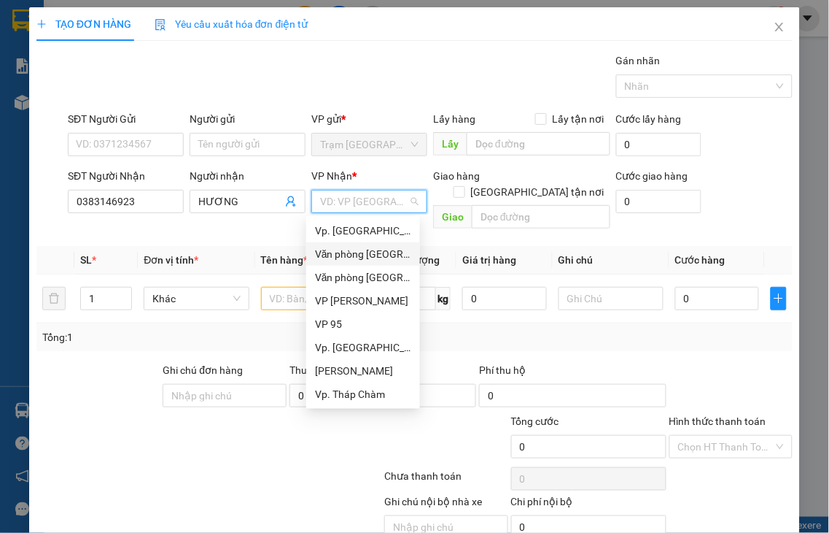
click at [356, 257] on div "Văn phòng [GEOGRAPHIC_DATA]" at bounding box center [363, 254] width 96 height 16
click at [297, 287] on input "text" at bounding box center [313, 298] width 105 height 23
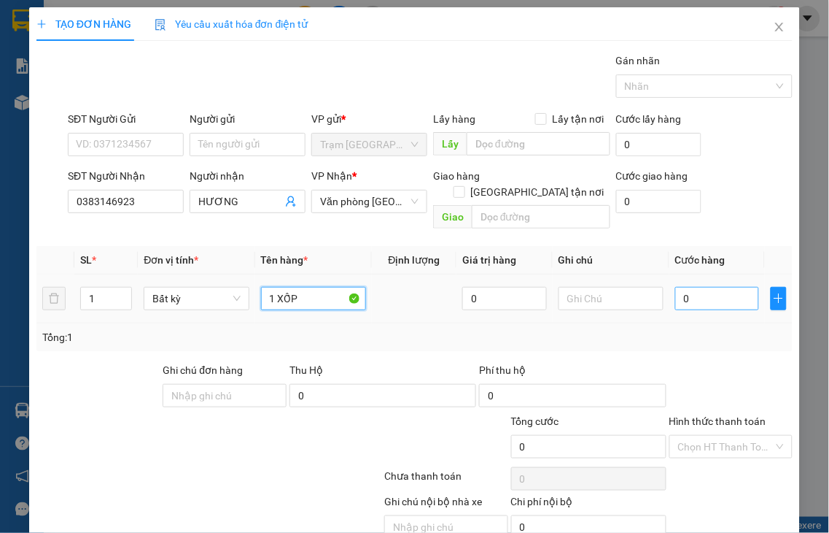
type input "1 XỐP"
click at [693, 287] on input "0" at bounding box center [718, 298] width 84 height 23
type input "4"
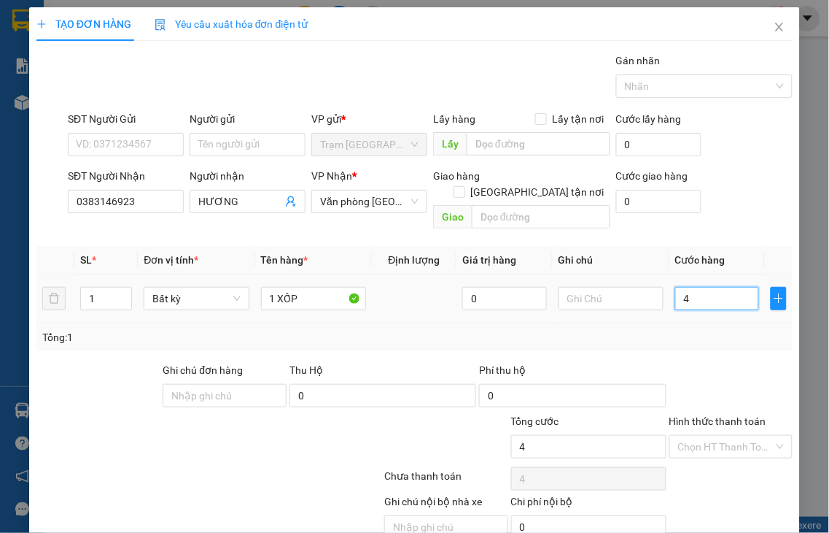
type input "40"
click at [719, 415] on label "Hình thức thanh toán" at bounding box center [718, 421] width 97 height 12
click at [719, 436] on input "Hình thức thanh toán" at bounding box center [726, 447] width 96 height 22
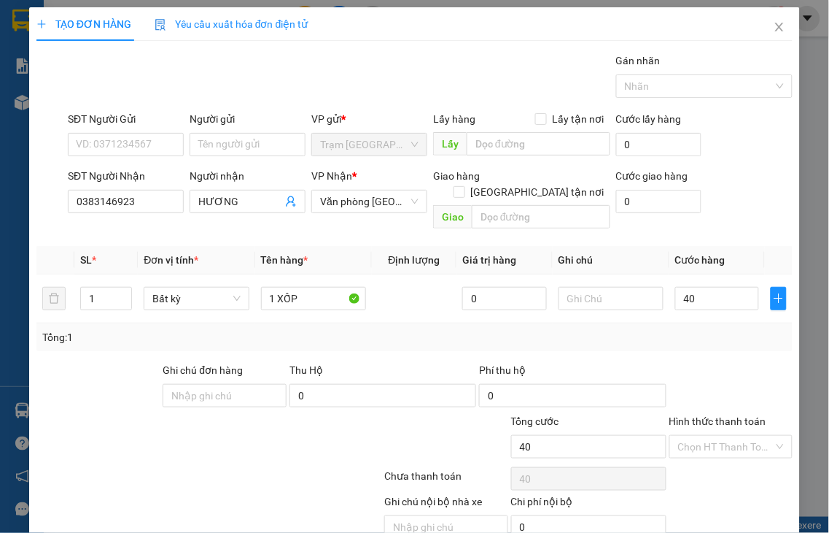
type input "40.000"
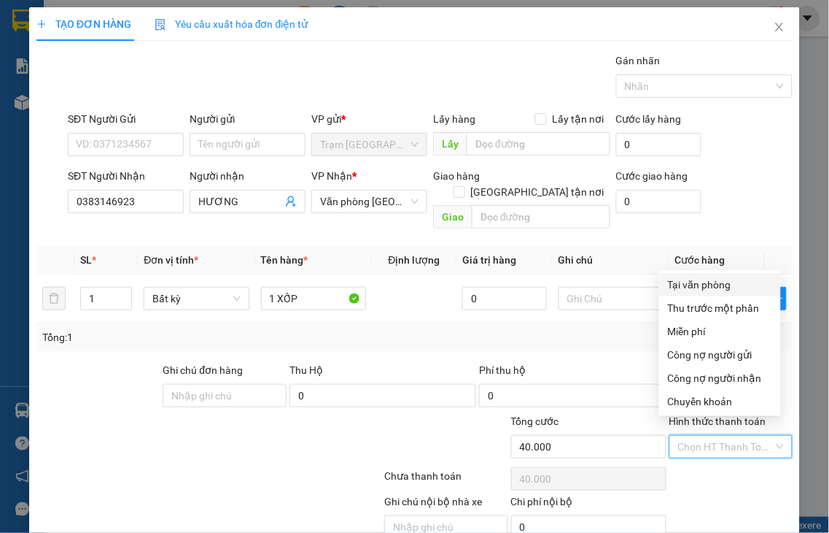
click at [689, 282] on div "Tại văn phòng" at bounding box center [720, 284] width 104 height 16
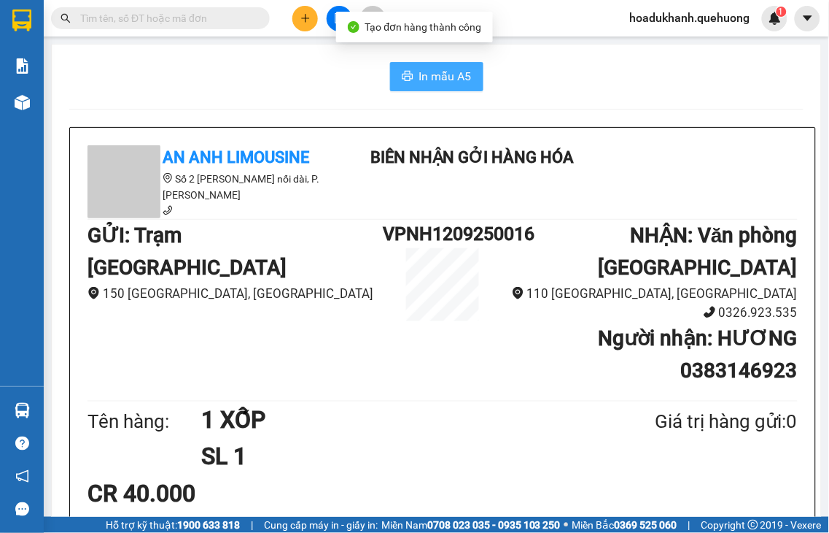
click at [446, 77] on span "In mẫu A5" at bounding box center [445, 76] width 53 height 18
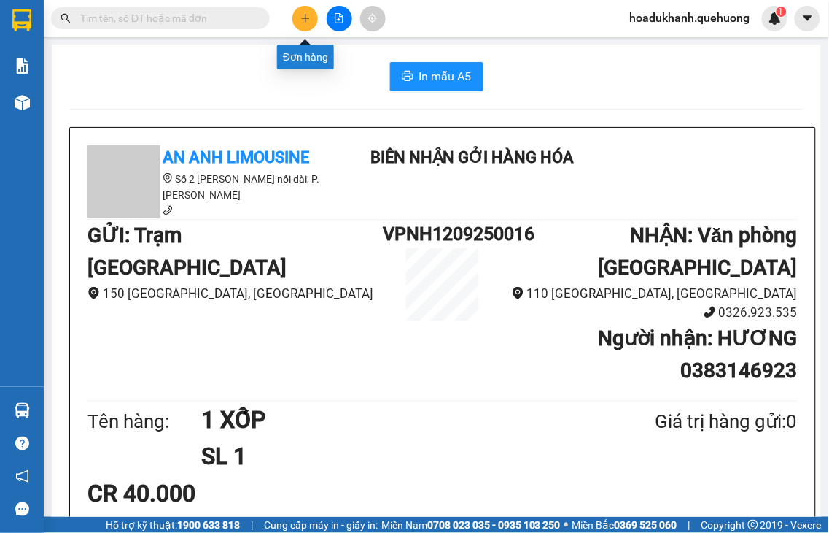
click at [305, 11] on button at bounding box center [306, 19] width 26 height 26
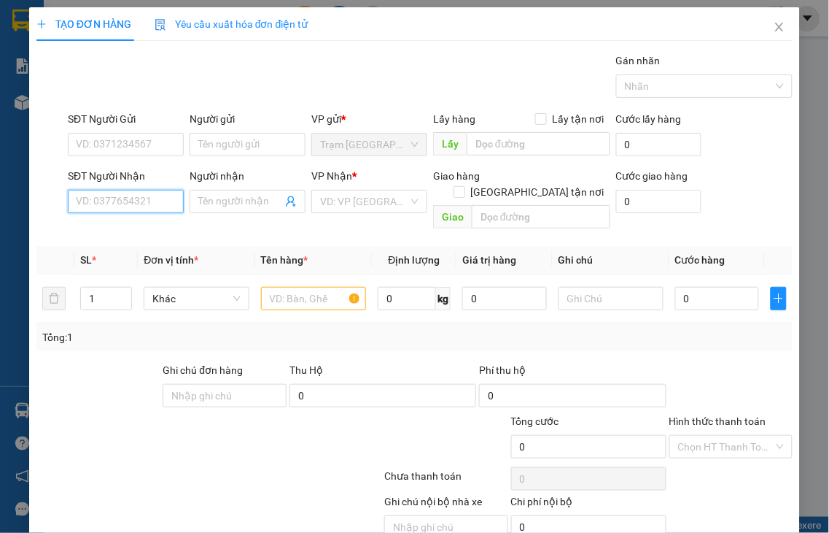
click at [151, 209] on input "SĐT Người Nhận" at bounding box center [126, 201] width 116 height 23
click at [172, 198] on input "0934159385" at bounding box center [126, 201] width 116 height 23
type input "0934159385"
click at [207, 196] on input "Người nhận" at bounding box center [240, 201] width 84 height 16
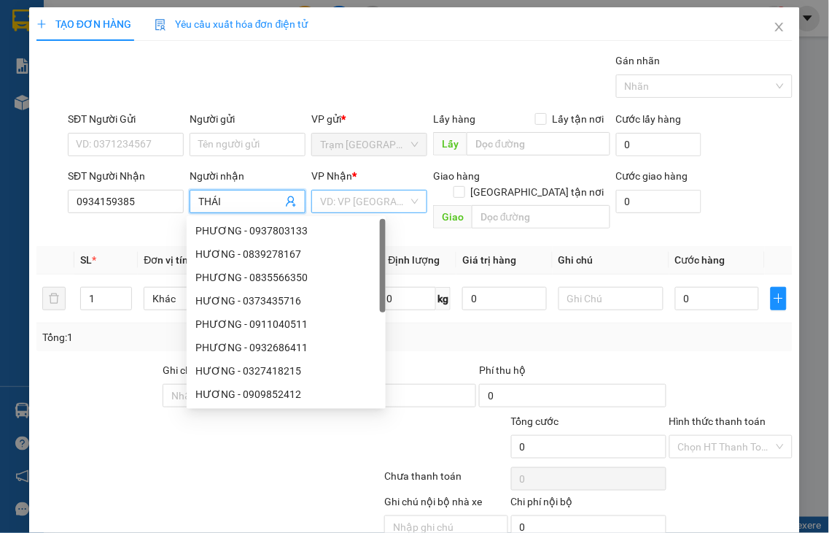
type input "THÁI"
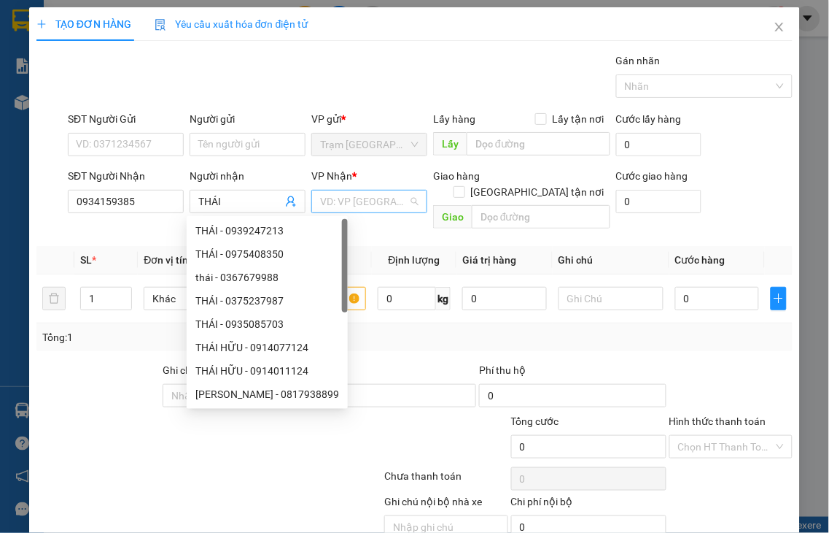
click at [327, 199] on input "search" at bounding box center [364, 201] width 88 height 22
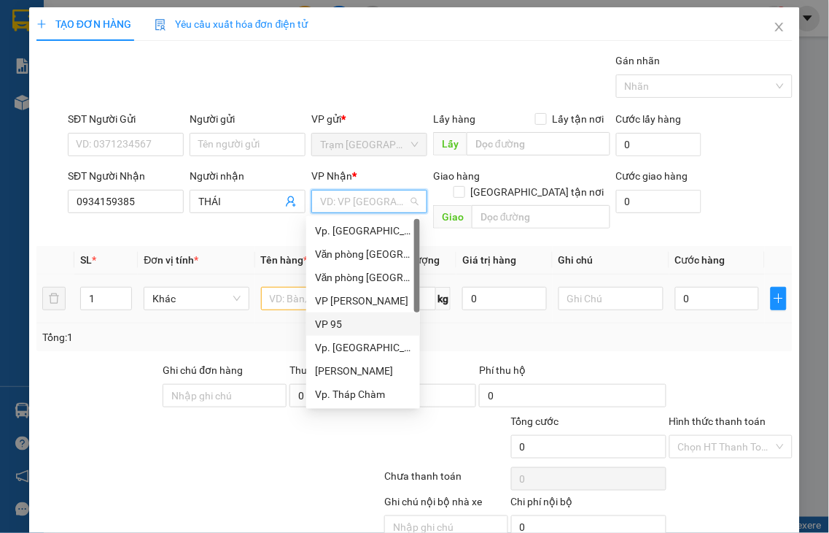
drag, startPoint x: 318, startPoint y: 330, endPoint x: 255, endPoint y: 271, distance: 85.7
click at [318, 329] on div "VP 95" at bounding box center [363, 324] width 96 height 16
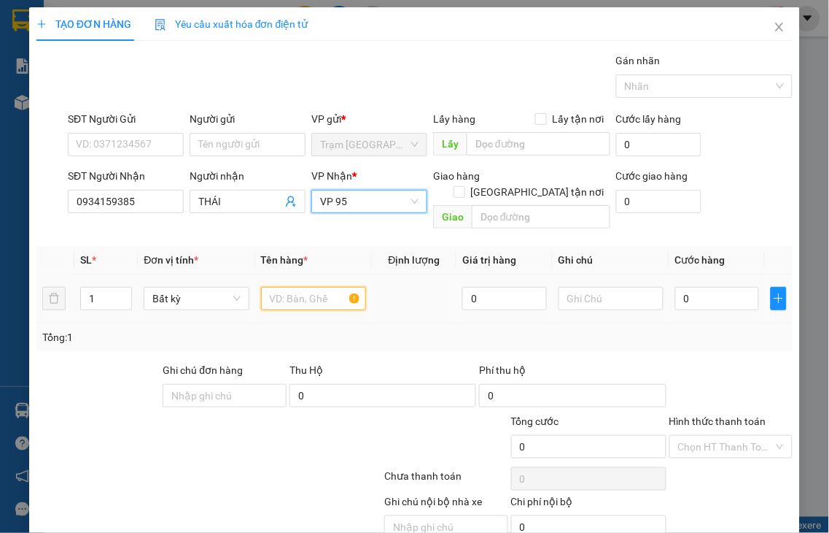
click at [277, 287] on input "text" at bounding box center [313, 298] width 105 height 23
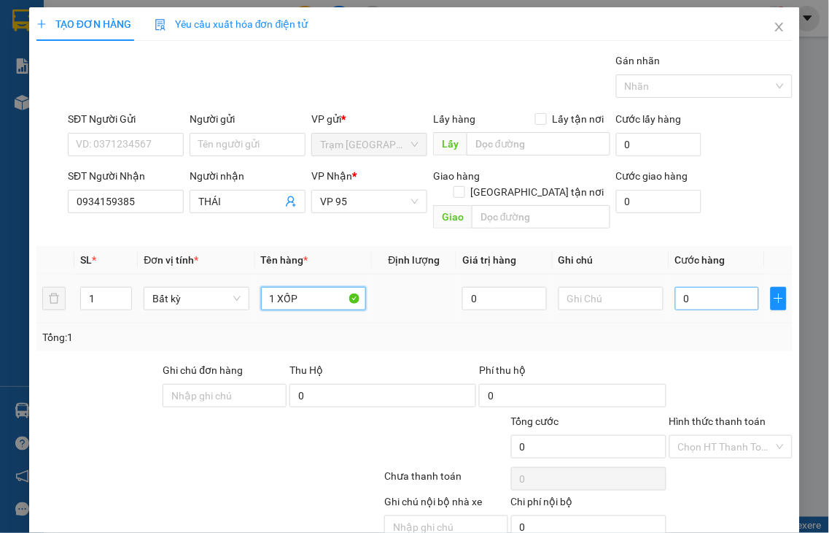
type input "1 XỐP"
click at [709, 287] on input "0" at bounding box center [718, 298] width 84 height 23
type input "3"
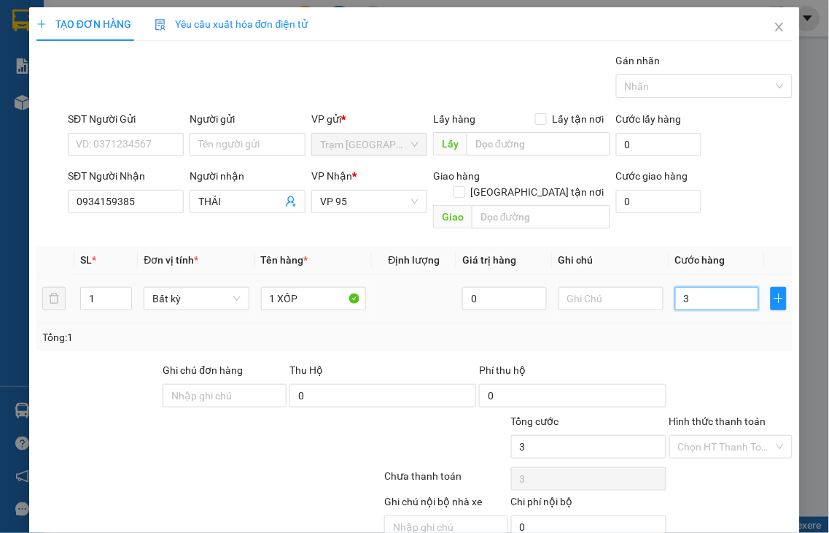
type input "30"
type input "30.000"
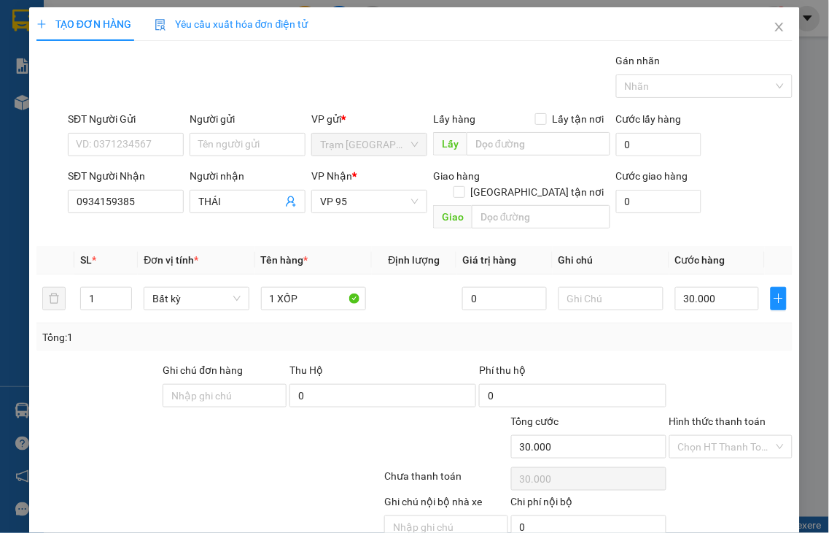
click at [711, 415] on label "Hình thức thanh toán" at bounding box center [718, 421] width 97 height 12
click at [711, 436] on input "Hình thức thanh toán" at bounding box center [726, 447] width 96 height 22
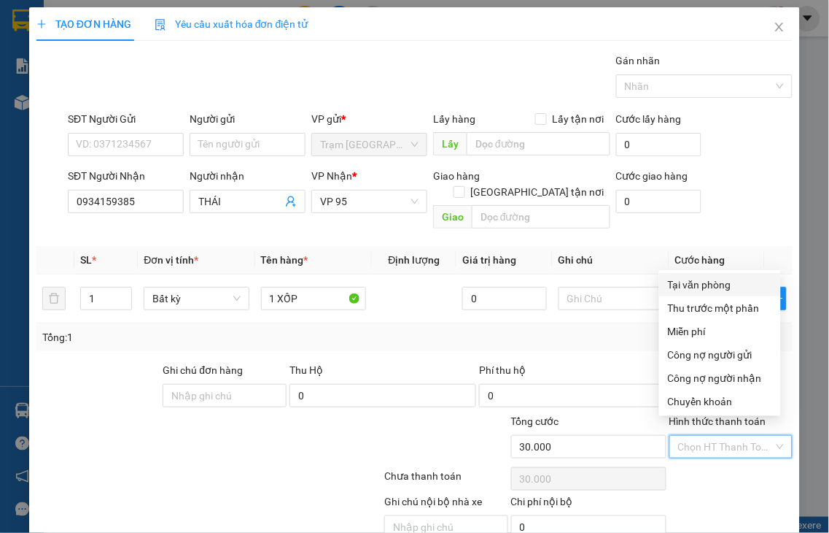
click at [700, 285] on div "Tại văn phòng" at bounding box center [720, 284] width 104 height 16
type input "0"
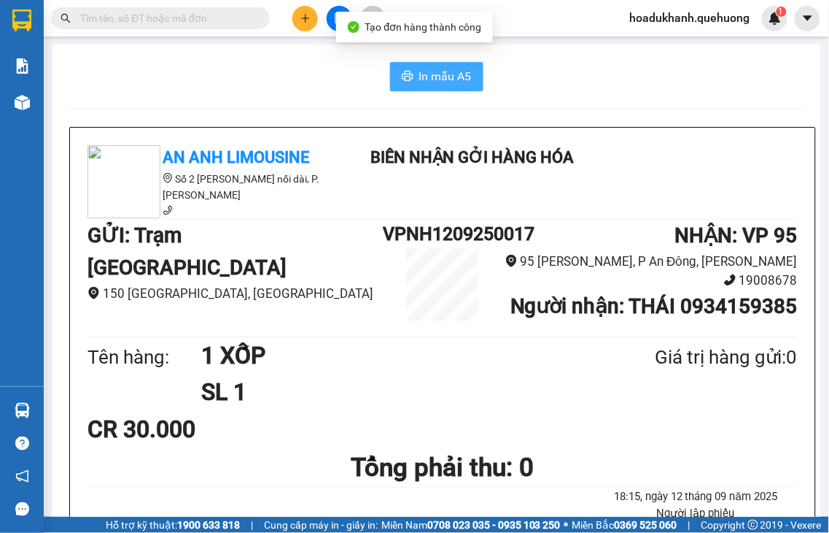
click at [460, 71] on span "In mẫu A5" at bounding box center [445, 76] width 53 height 18
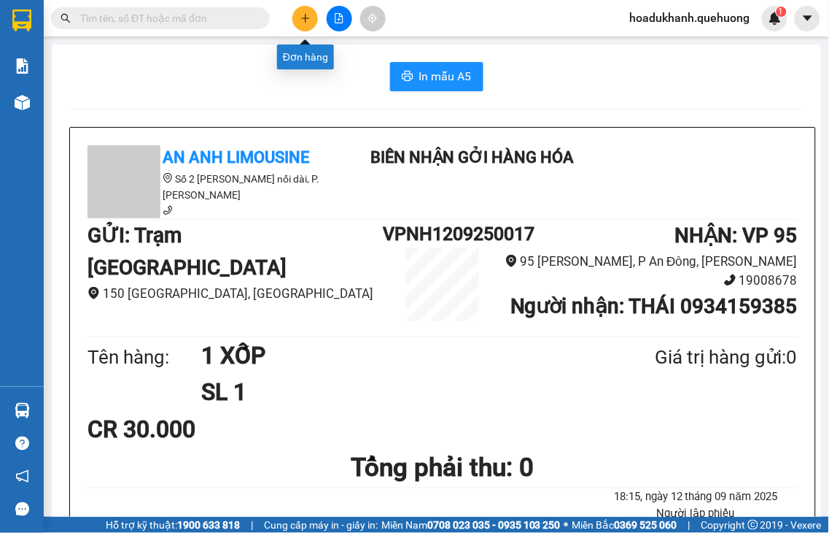
click at [305, 20] on icon "plus" at bounding box center [305, 18] width 1 height 8
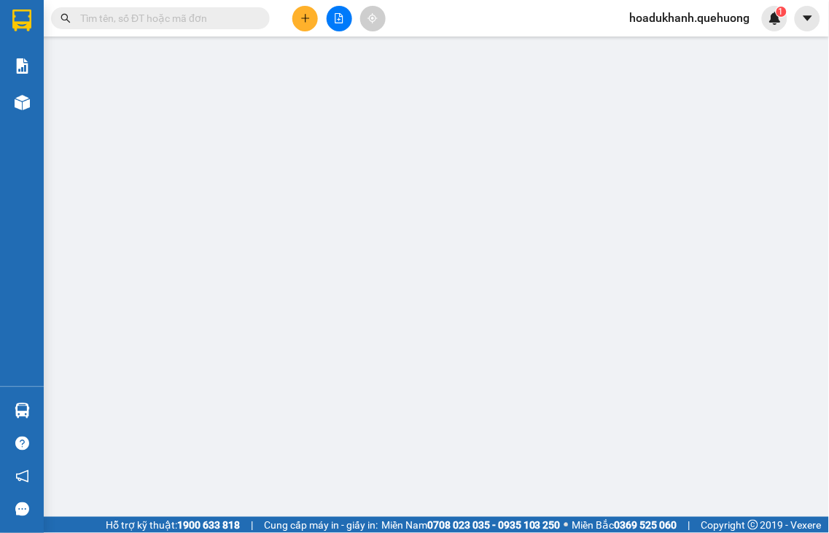
type input "2"
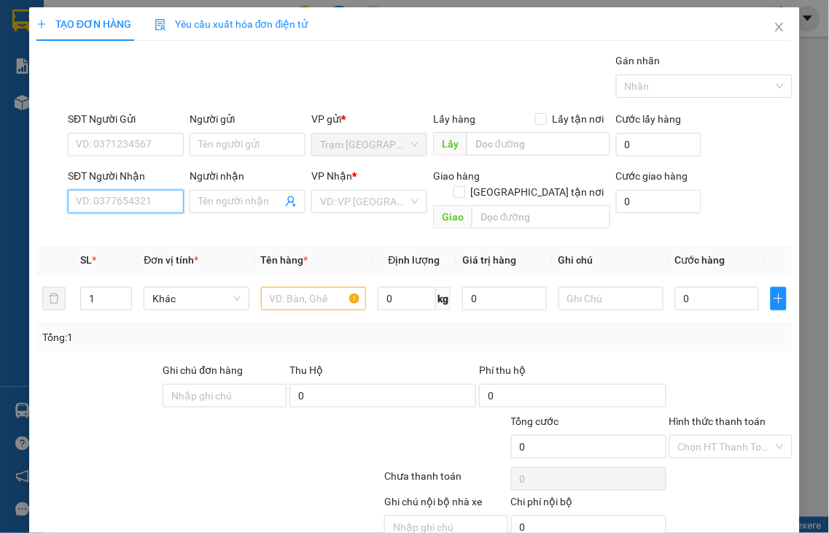
click at [120, 199] on input "SĐT Người Nhận" at bounding box center [126, 201] width 116 height 23
click at [99, 232] on div "0979003282 - LINH" at bounding box center [124, 231] width 96 height 16
type input "0979003282"
type input "LINH"
type input "0979003282"
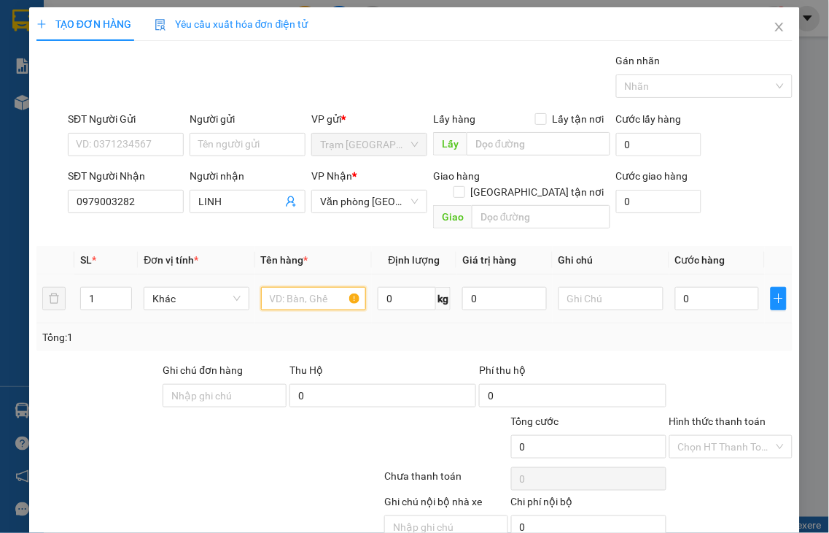
click at [276, 287] on input "text" at bounding box center [313, 298] width 105 height 23
type input "60.000"
click at [120, 299] on span "down" at bounding box center [124, 303] width 9 height 9
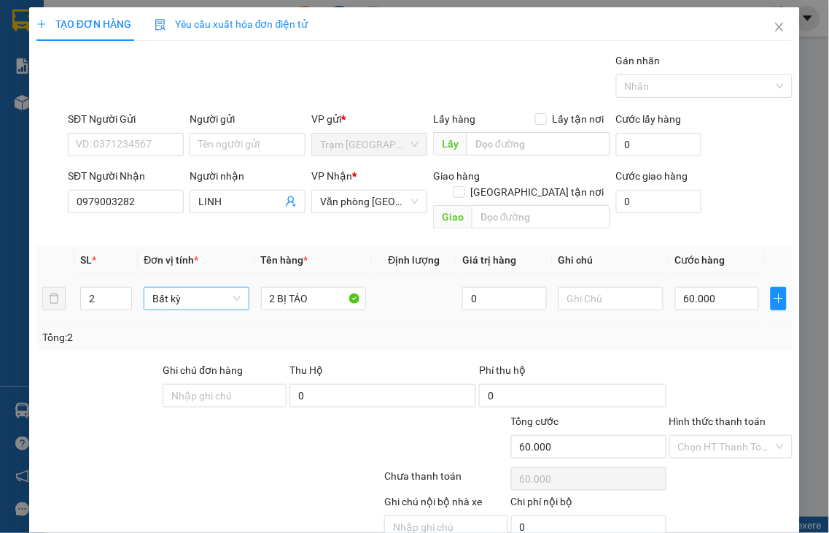
type input "1"
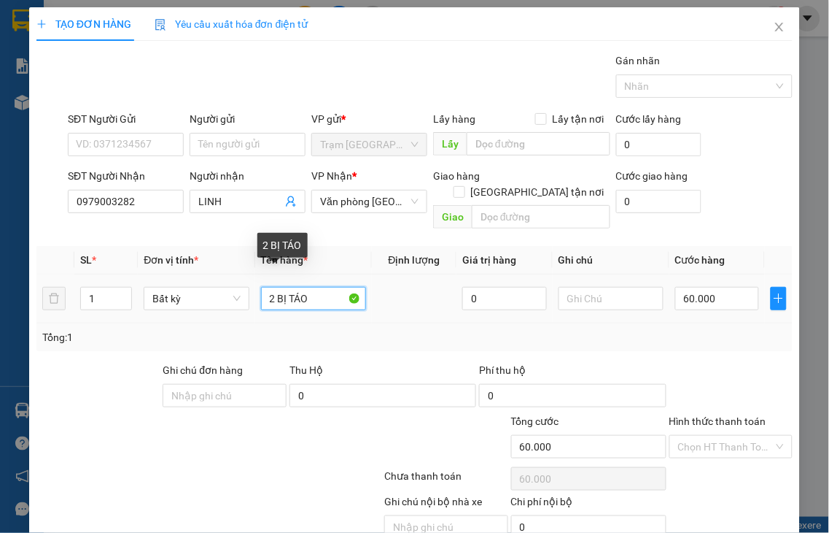
drag, startPoint x: 271, startPoint y: 282, endPoint x: 128, endPoint y: 301, distance: 144.3
click at [158, 292] on tr "1 Bất kỳ 2 BỊ TÁO 0 60.000" at bounding box center [414, 298] width 757 height 49
type input "111 BỊ TÁO"
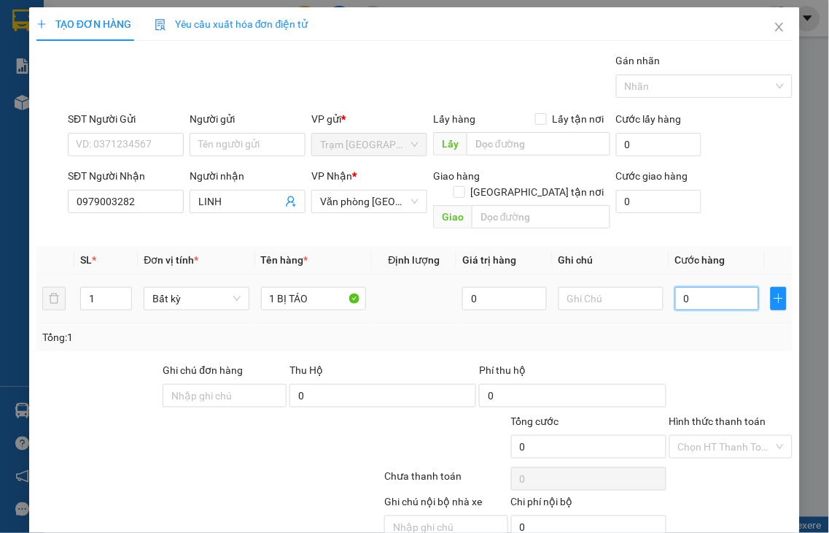
click at [716, 287] on input "0" at bounding box center [718, 298] width 84 height 23
click at [696, 415] on label "Hình thức thanh toán" at bounding box center [718, 421] width 97 height 12
click at [696, 436] on input "Hình thức thanh toán" at bounding box center [726, 447] width 96 height 22
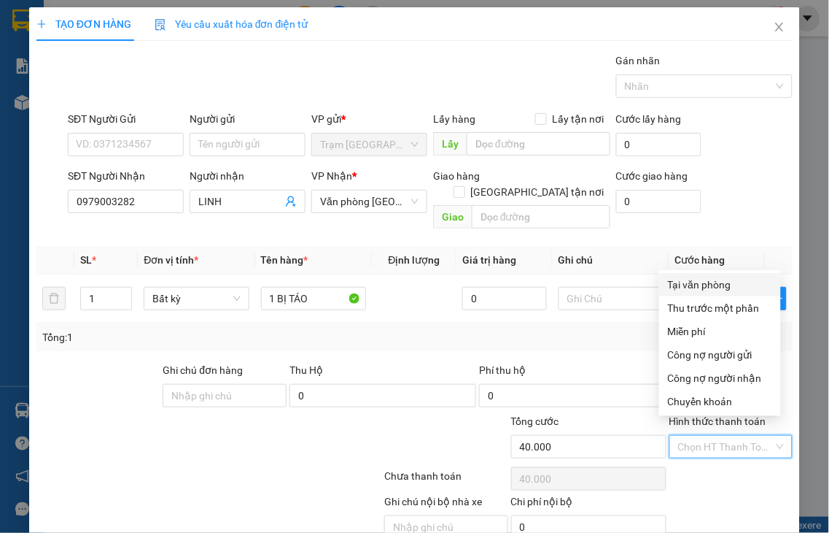
click at [705, 285] on div "Tại văn phòng" at bounding box center [720, 284] width 104 height 16
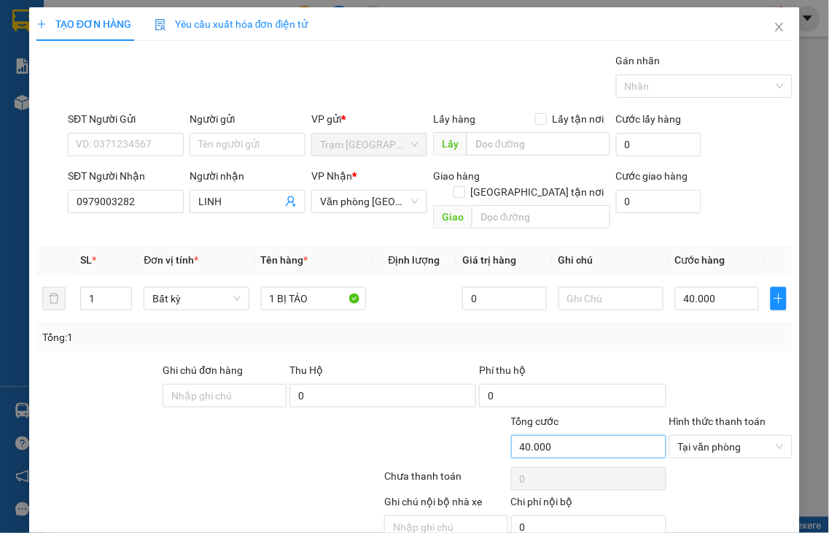
drag, startPoint x: 705, startPoint y: 484, endPoint x: 630, endPoint y: 373, distance: 134.6
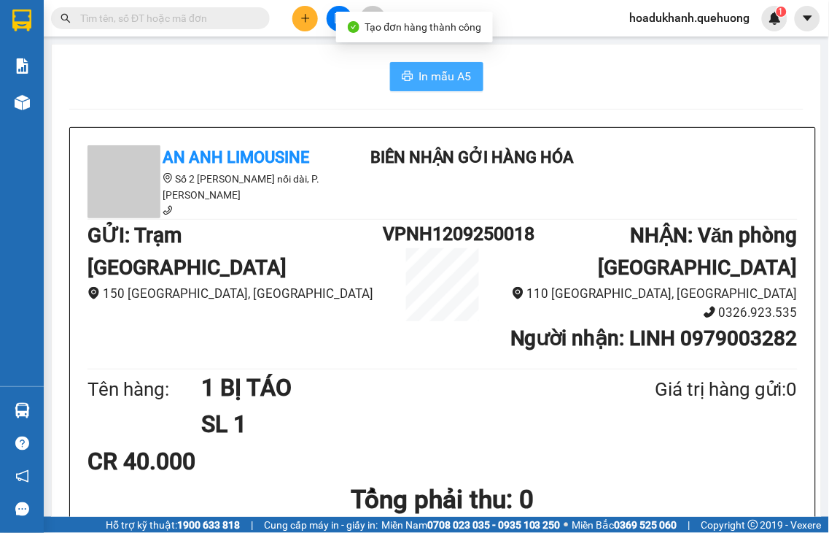
click at [406, 70] on button "In mẫu A5" at bounding box center [436, 76] width 93 height 29
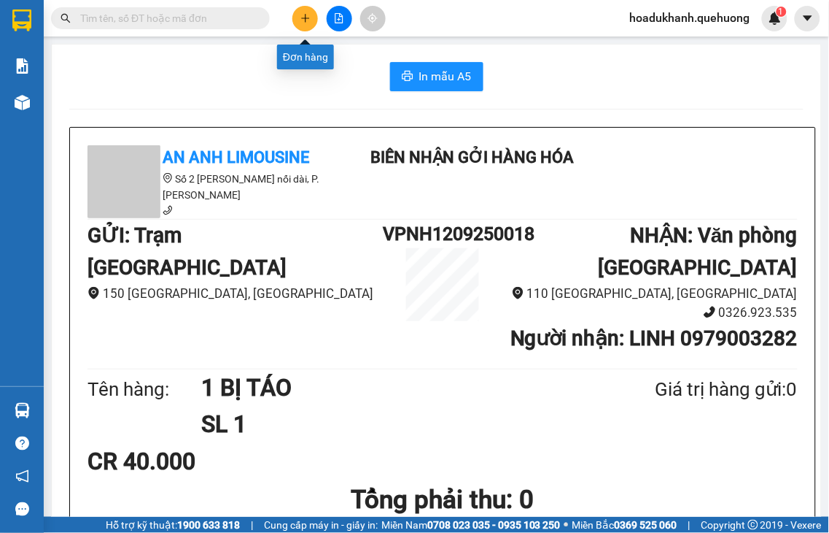
click at [304, 20] on icon "plus" at bounding box center [306, 18] width 10 height 10
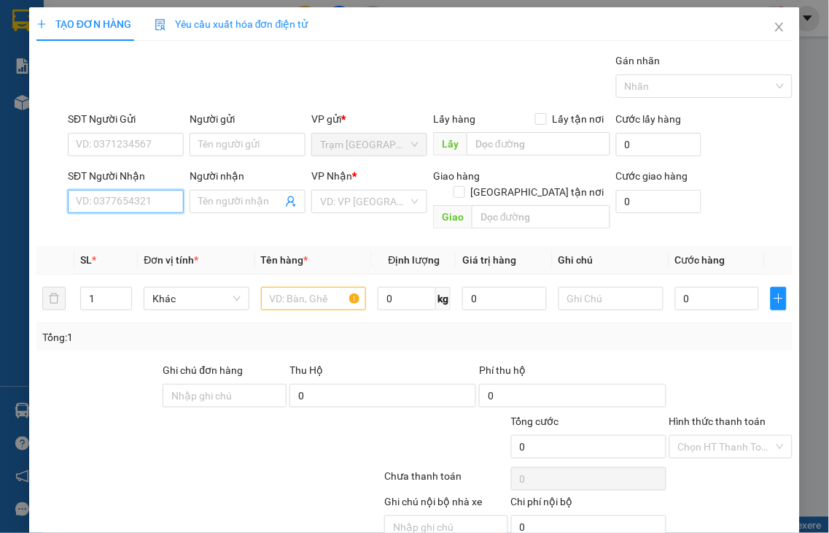
click at [159, 201] on input "SĐT Người Nhận" at bounding box center [126, 201] width 116 height 23
click at [135, 201] on input "SĐT Người Nhận" at bounding box center [126, 201] width 116 height 23
click at [152, 201] on input "2343" at bounding box center [126, 201] width 116 height 23
click at [137, 233] on div "0966642343 - DIỆU" at bounding box center [124, 231] width 96 height 16
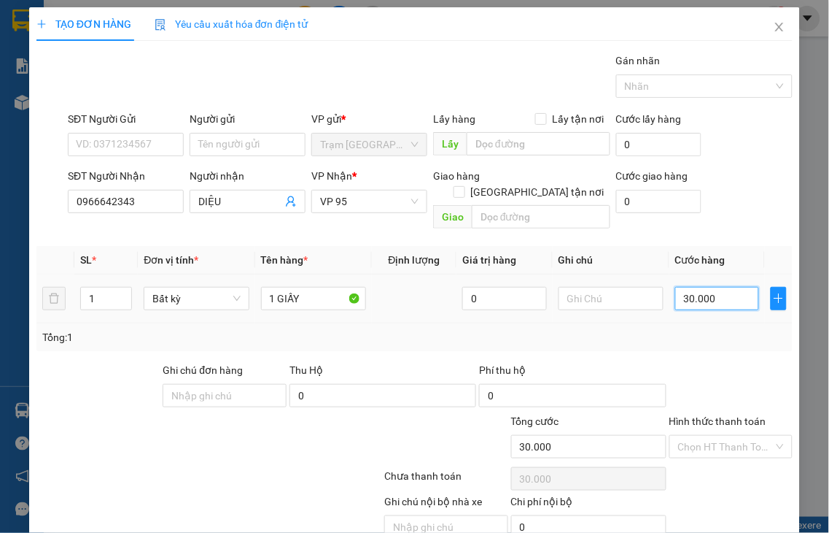
click at [703, 287] on input "30.000" at bounding box center [718, 298] width 84 height 23
drag, startPoint x: 670, startPoint y: 282, endPoint x: 659, endPoint y: 283, distance: 11.0
click at [670, 283] on td "30" at bounding box center [718, 298] width 96 height 49
drag, startPoint x: 675, startPoint y: 285, endPoint x: 564, endPoint y: 286, distance: 110.9
click at [564, 286] on tr "1 Bất kỳ 1 GIẤY 0 050" at bounding box center [414, 298] width 757 height 49
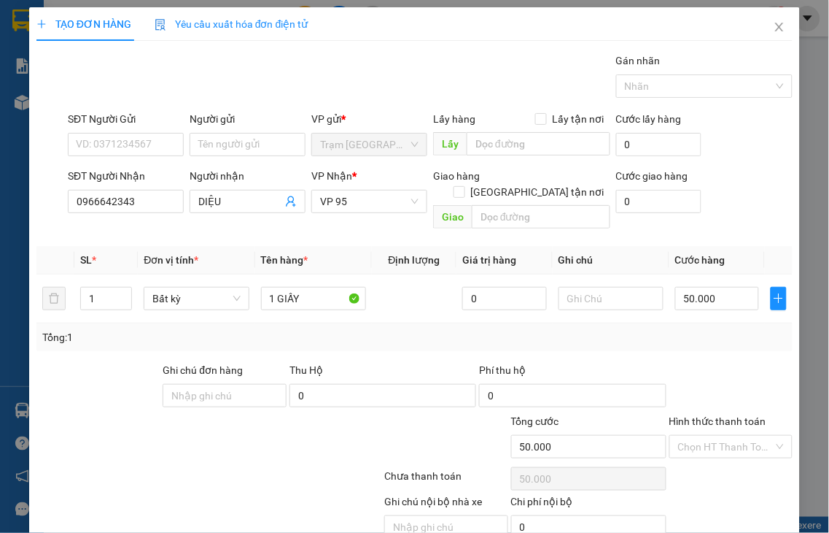
click at [704, 415] on label "Hình thức thanh toán" at bounding box center [718, 421] width 97 height 12
click at [704, 436] on input "Hình thức thanh toán" at bounding box center [726, 447] width 96 height 22
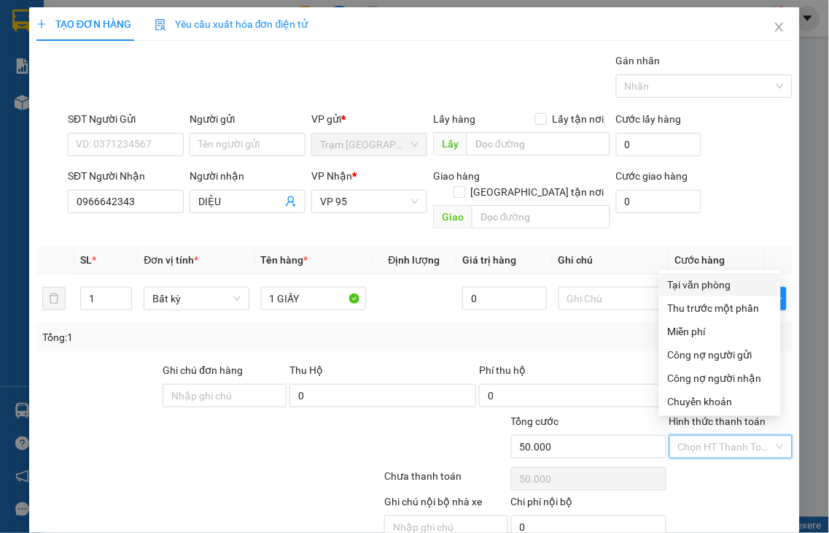
click at [700, 288] on div "Tại văn phòng" at bounding box center [720, 284] width 104 height 16
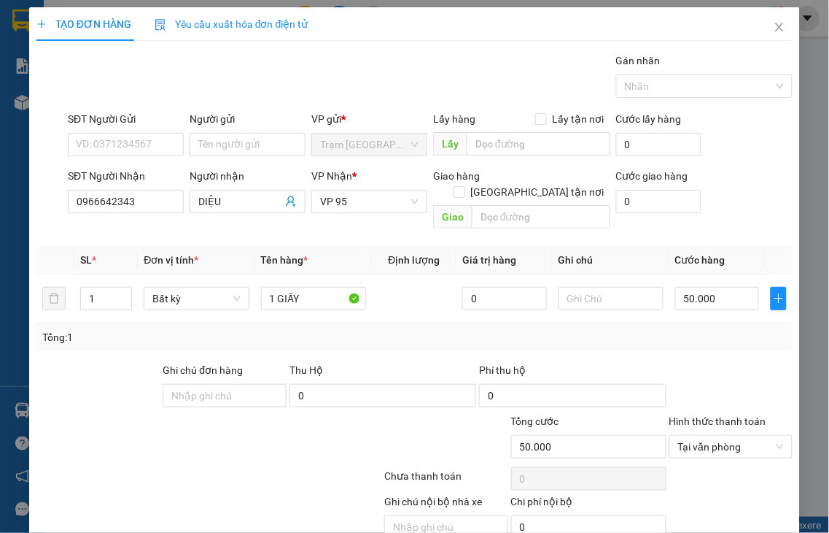
drag, startPoint x: 740, startPoint y: 492, endPoint x: 506, endPoint y: 260, distance: 328.6
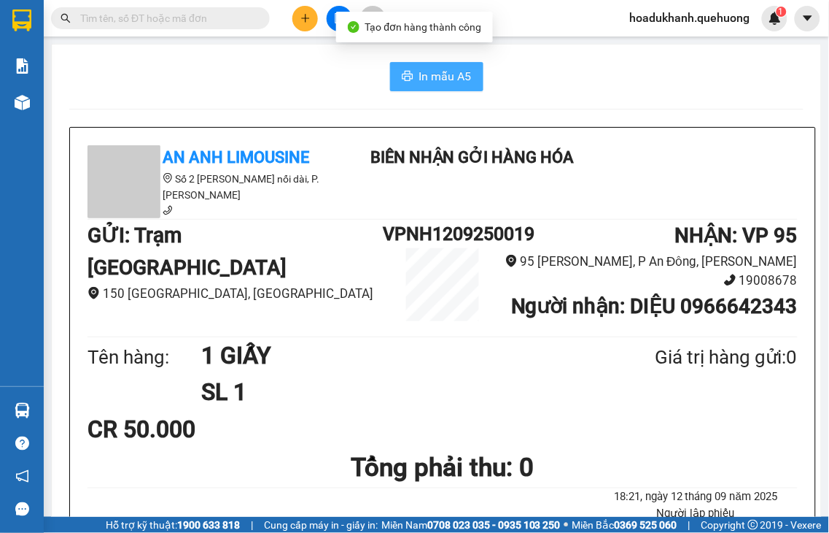
click at [419, 80] on span "In mẫu A5" at bounding box center [445, 76] width 53 height 18
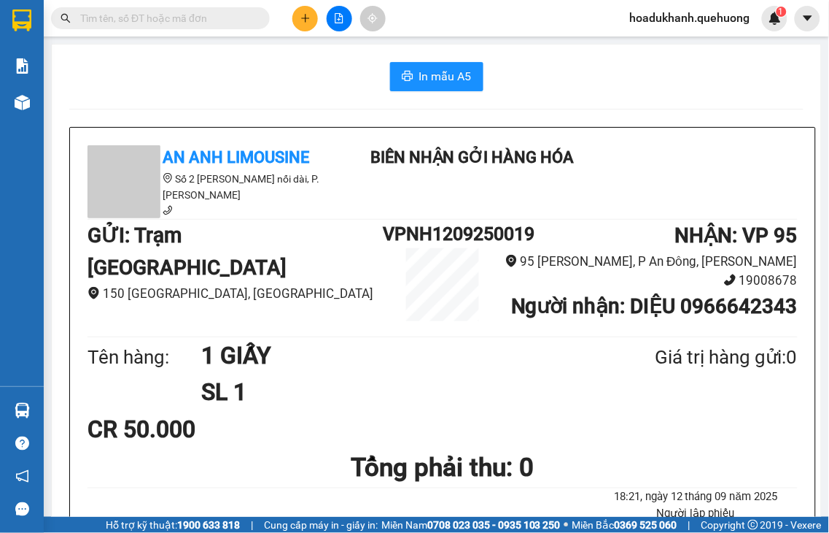
click at [301, 17] on icon "plus" at bounding box center [306, 18] width 10 height 10
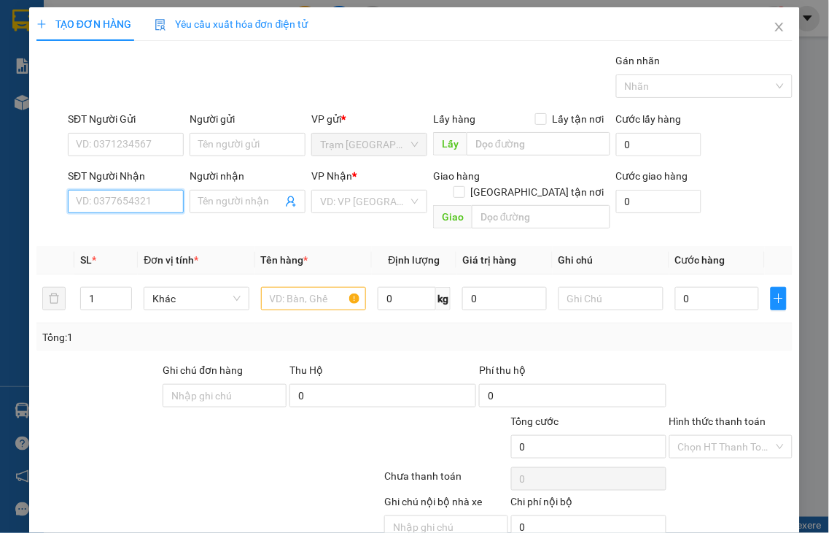
click at [141, 202] on input "SĐT Người Nhận" at bounding box center [126, 201] width 116 height 23
click at [141, 198] on input "SĐT Người Nhận" at bounding box center [126, 201] width 116 height 23
click at [141, 198] on input "3963" at bounding box center [126, 201] width 116 height 23
click at [136, 224] on div "0949933963 - MẾN" at bounding box center [124, 231] width 96 height 16
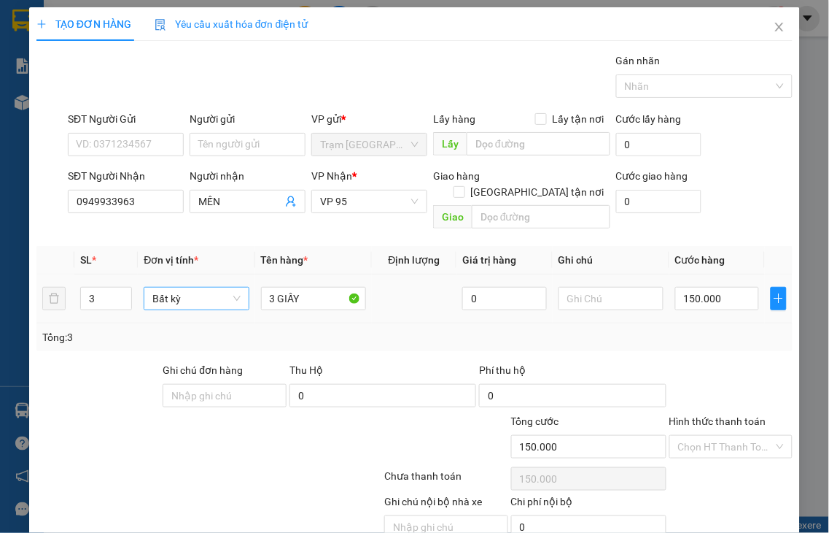
click at [120, 300] on span "down" at bounding box center [124, 304] width 9 height 9
drag, startPoint x: 270, startPoint y: 283, endPoint x: 205, endPoint y: 288, distance: 65.1
click at [209, 288] on tr "2 Bất kỳ 3 GIẤY 0 150.000" at bounding box center [414, 298] width 757 height 49
click at [708, 287] on input "0" at bounding box center [718, 298] width 84 height 23
click at [708, 415] on label "Hình thức thanh toán" at bounding box center [718, 421] width 97 height 12
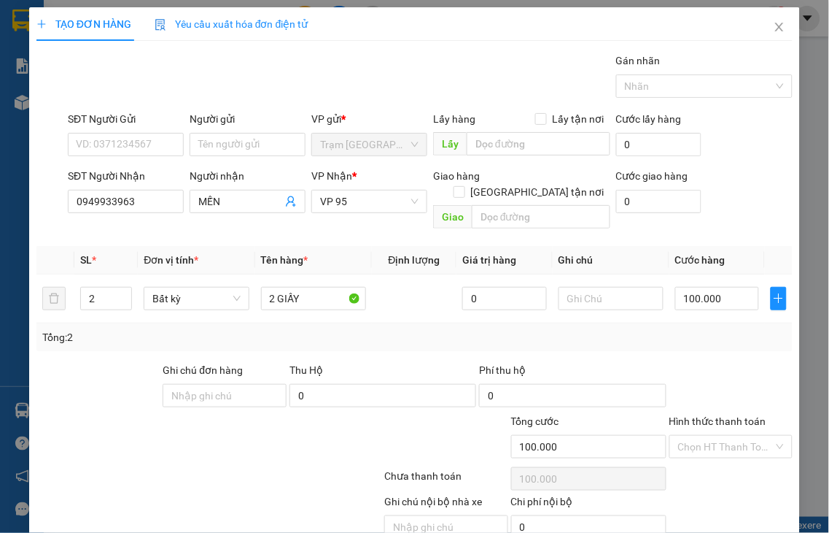
click at [708, 436] on input "Hình thức thanh toán" at bounding box center [726, 447] width 96 height 22
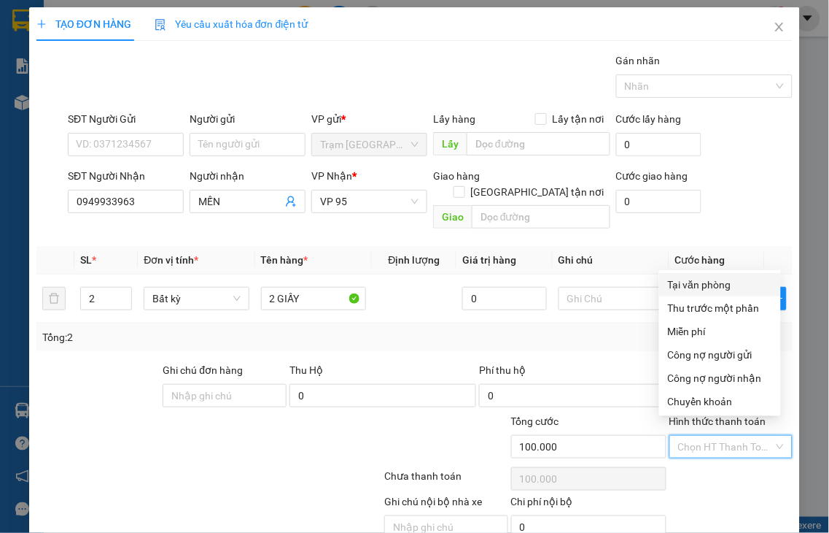
click at [710, 281] on div "Tại văn phòng" at bounding box center [720, 284] width 104 height 16
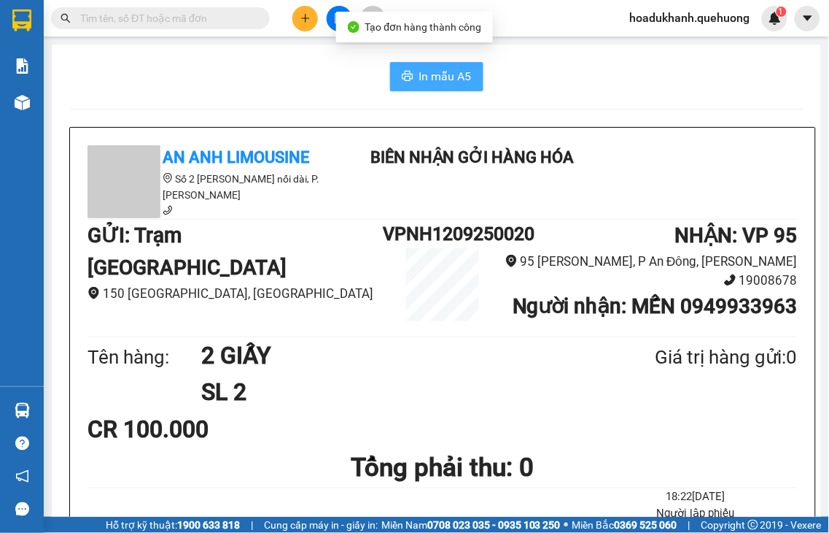
click at [457, 77] on span "In mẫu A5" at bounding box center [445, 76] width 53 height 18
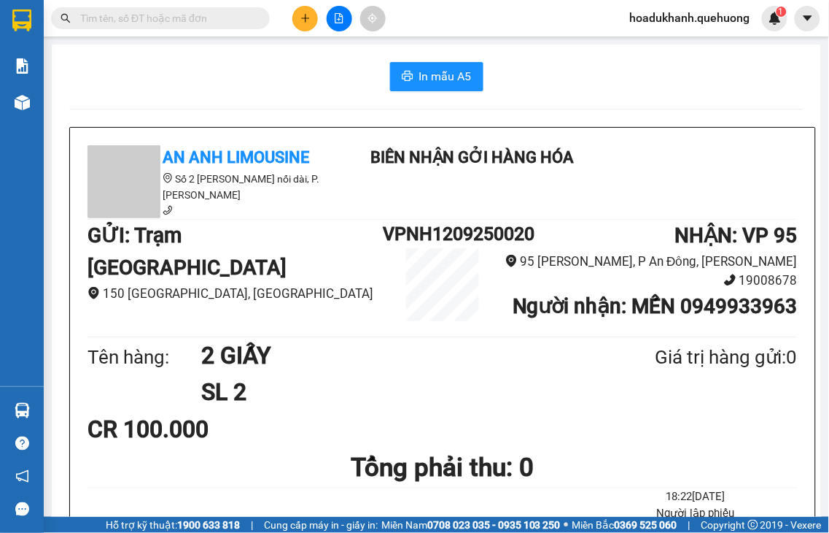
click at [299, 22] on button at bounding box center [306, 19] width 26 height 26
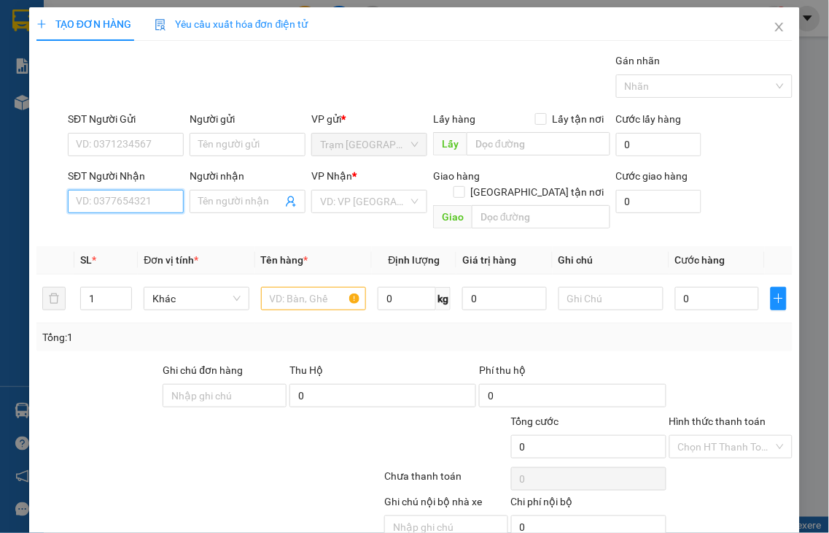
drag, startPoint x: 153, startPoint y: 212, endPoint x: 163, endPoint y: 201, distance: 15.0
click at [162, 202] on input "SĐT Người Nhận" at bounding box center [126, 201] width 116 height 23
click at [163, 201] on input "0776" at bounding box center [126, 201] width 116 height 23
click at [143, 181] on div "SĐT Người Nhận" at bounding box center [126, 176] width 116 height 16
click at [143, 190] on input "0776" at bounding box center [126, 201] width 116 height 23
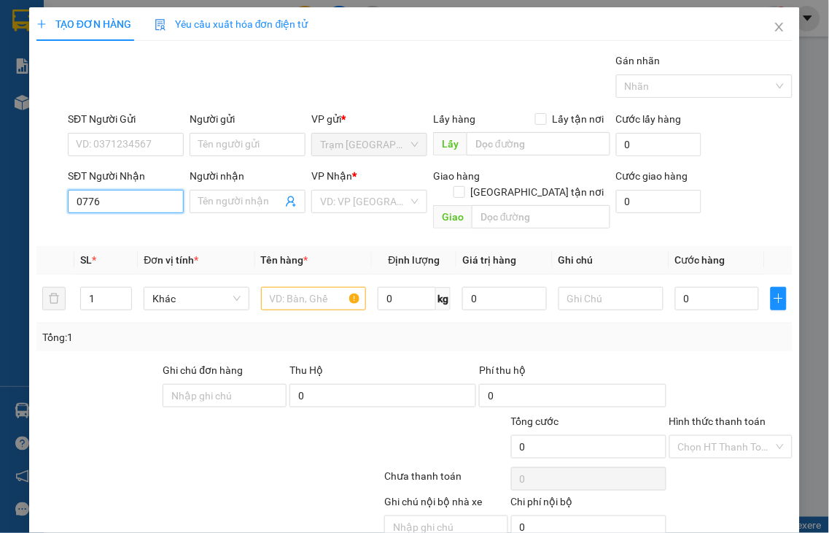
click at [142, 196] on input "0776" at bounding box center [126, 201] width 116 height 23
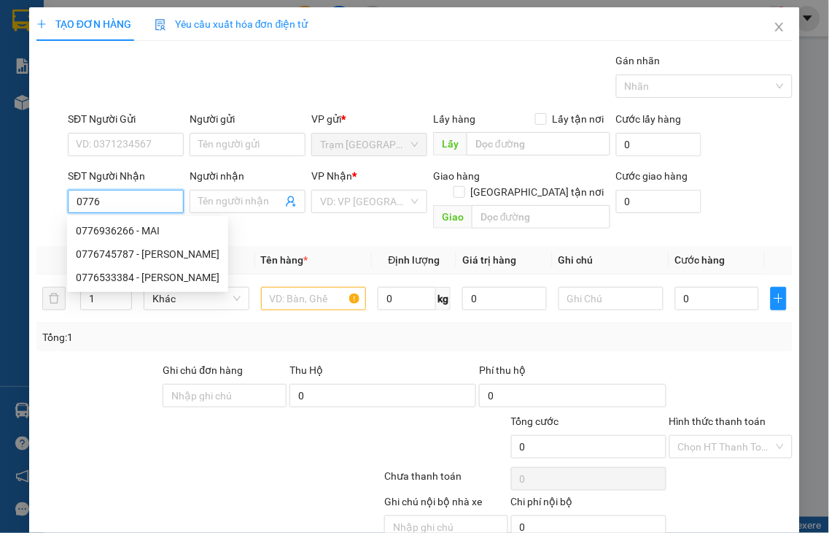
click at [142, 203] on input "0776" at bounding box center [126, 201] width 116 height 23
click at [144, 252] on div "0776745787 - [PERSON_NAME]" at bounding box center [148, 254] width 144 height 16
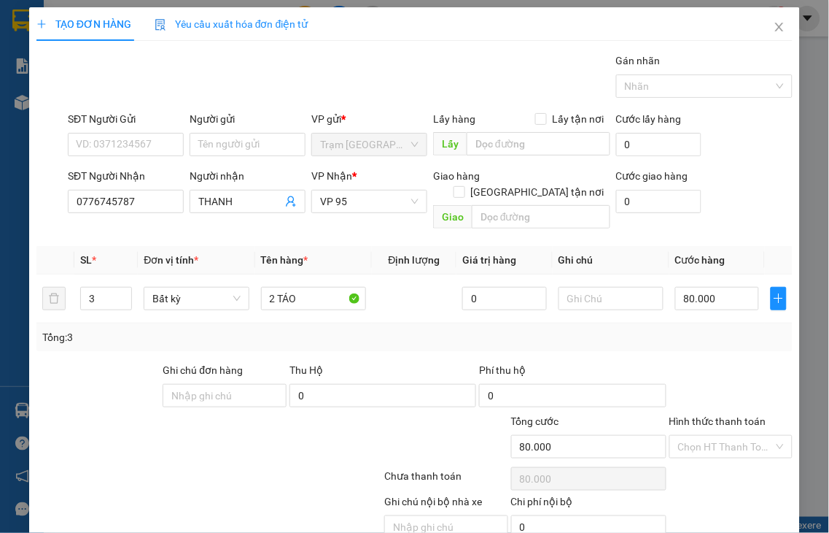
click at [706, 415] on label "Hình thức thanh toán" at bounding box center [718, 421] width 97 height 12
click at [706, 436] on input "Hình thức thanh toán" at bounding box center [726, 447] width 96 height 22
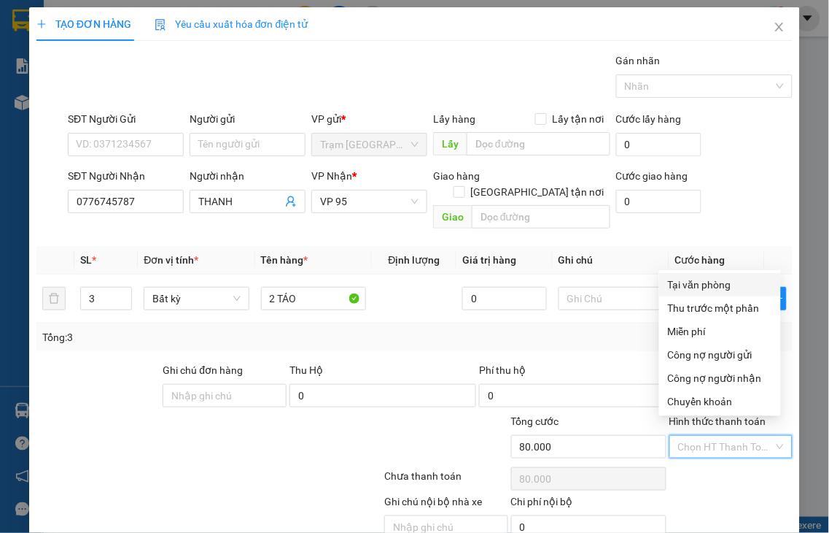
click at [700, 279] on div "Tại văn phòng" at bounding box center [720, 284] width 104 height 16
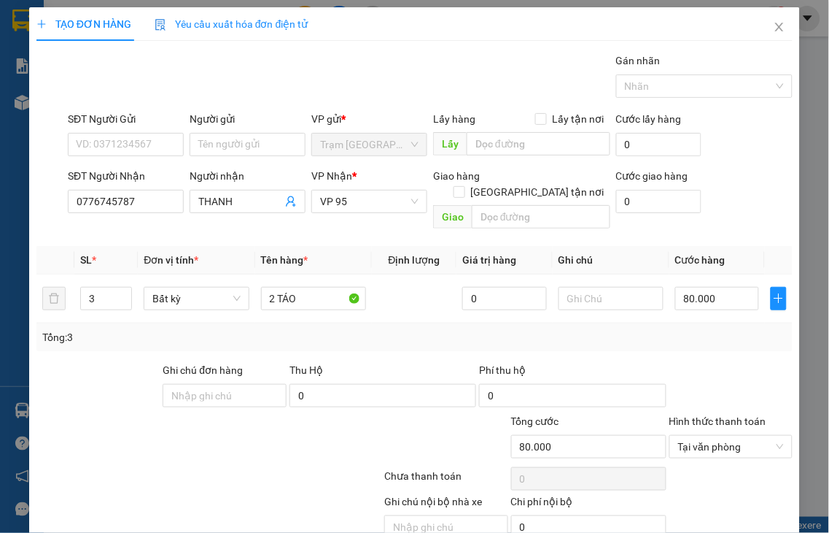
drag, startPoint x: 720, startPoint y: 491, endPoint x: 644, endPoint y: 285, distance: 219.3
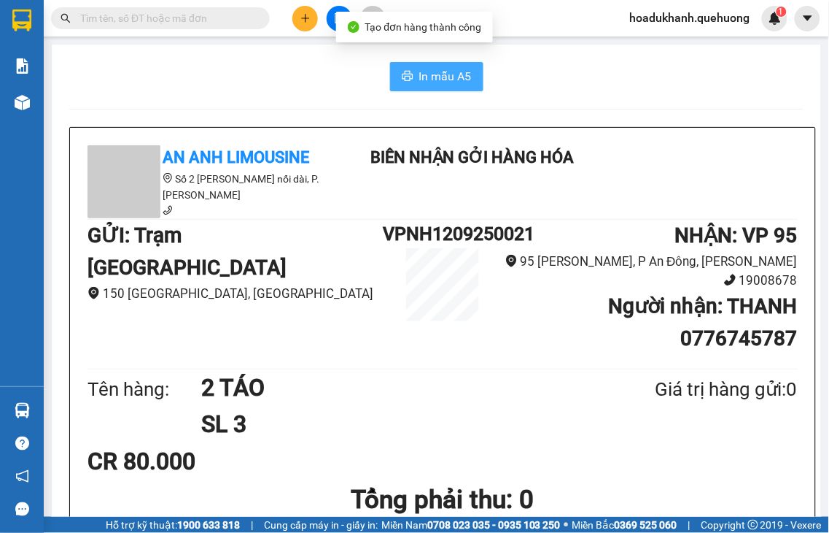
click at [465, 81] on button "In mẫu A5" at bounding box center [436, 76] width 93 height 29
click at [309, 13] on icon "plus" at bounding box center [306, 18] width 10 height 10
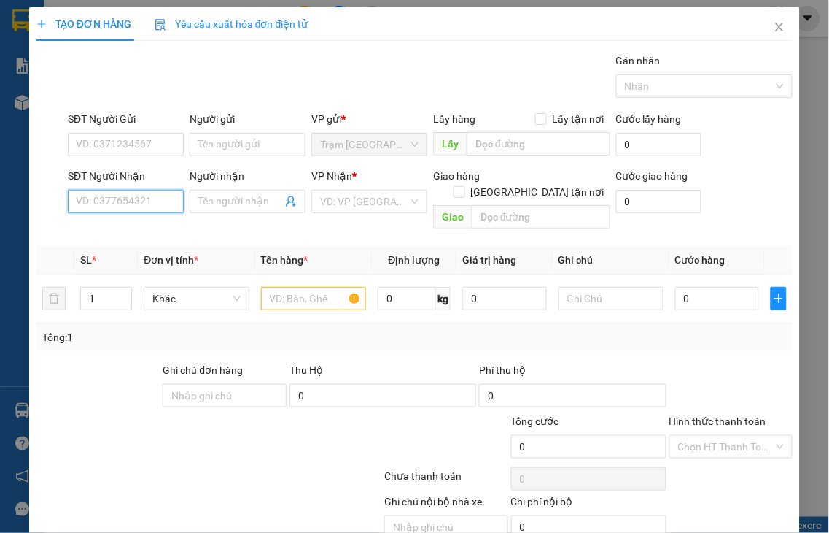
click at [147, 199] on input "SĐT Người Nhận" at bounding box center [126, 201] width 116 height 23
click at [147, 199] on input "1478" at bounding box center [126, 201] width 116 height 23
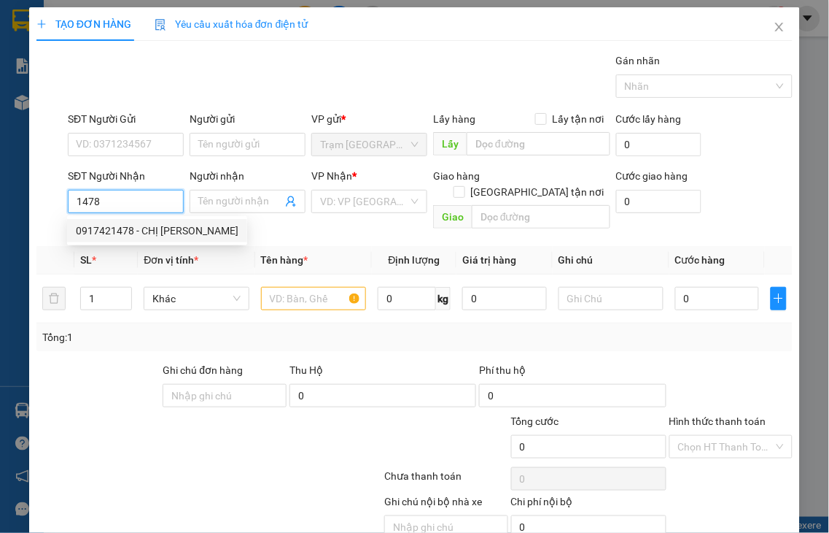
click at [147, 231] on div "0917421478 - CHỊ [PERSON_NAME]" at bounding box center [157, 231] width 163 height 16
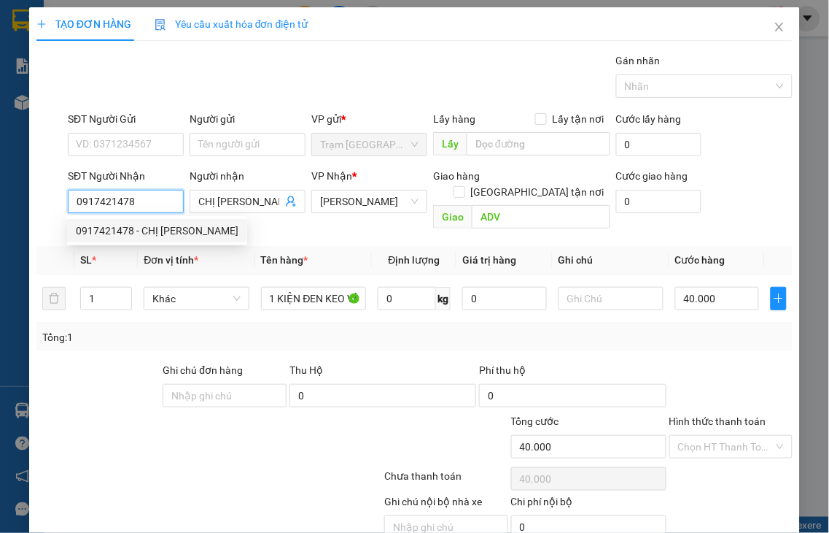
click at [344, 203] on span "[PERSON_NAME]" at bounding box center [369, 201] width 98 height 22
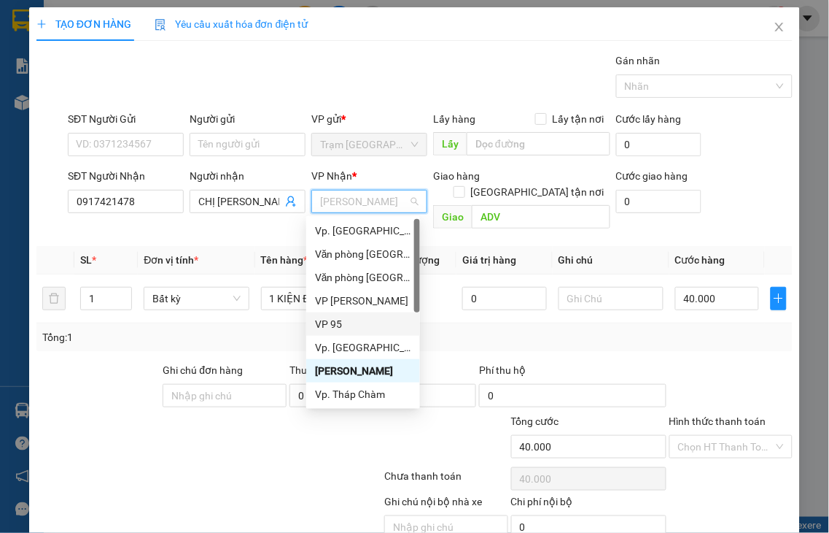
click at [336, 322] on div "VP 95" at bounding box center [363, 324] width 96 height 16
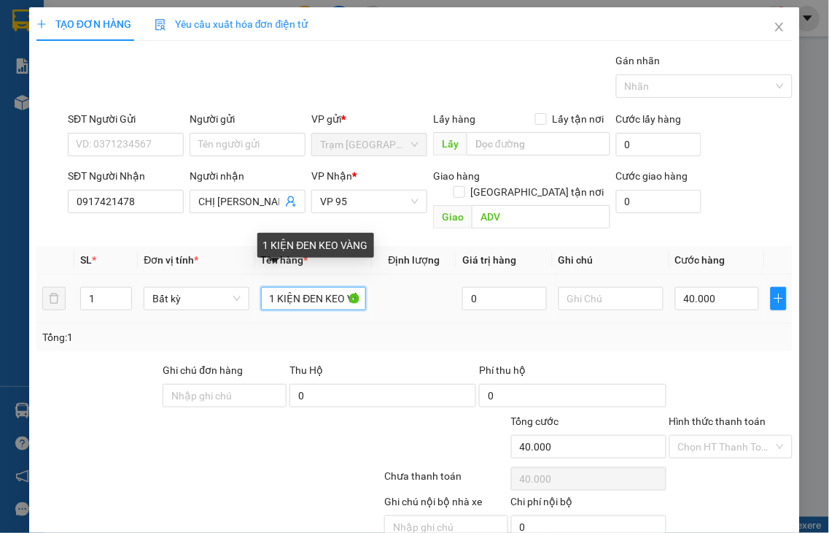
drag, startPoint x: 274, startPoint y: 280, endPoint x: 425, endPoint y: 273, distance: 150.5
click at [425, 274] on tr "1 Bất kỳ 1 KIỆN ĐEN KEO VÀNG 0 40.000" at bounding box center [414, 298] width 757 height 49
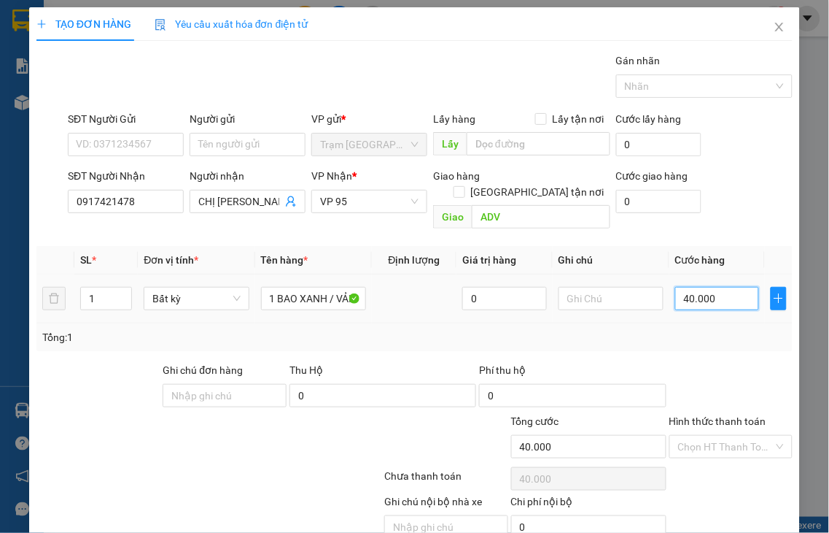
click at [712, 288] on input "40.000" at bounding box center [718, 298] width 84 height 23
click at [708, 415] on label "Hình thức thanh toán" at bounding box center [718, 421] width 97 height 12
click at [708, 436] on input "Hình thức thanh toán" at bounding box center [726, 447] width 96 height 22
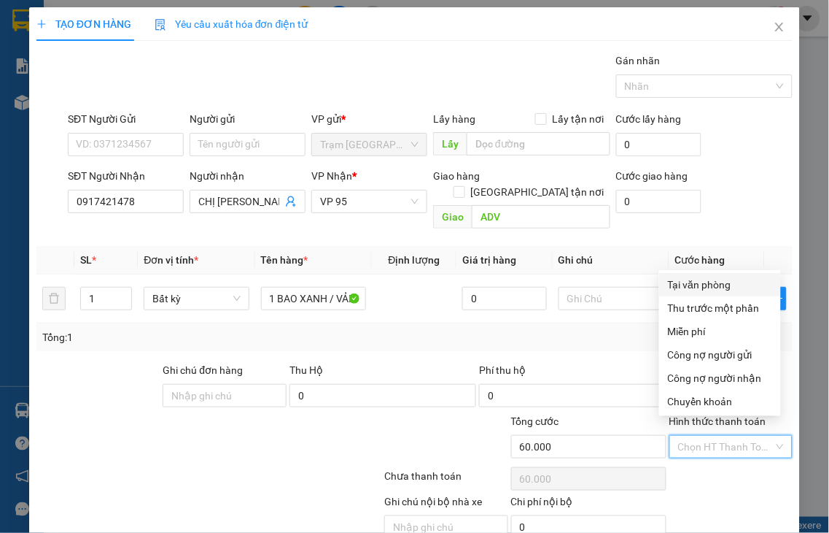
click at [689, 281] on div "Tại văn phòng" at bounding box center [720, 284] width 104 height 16
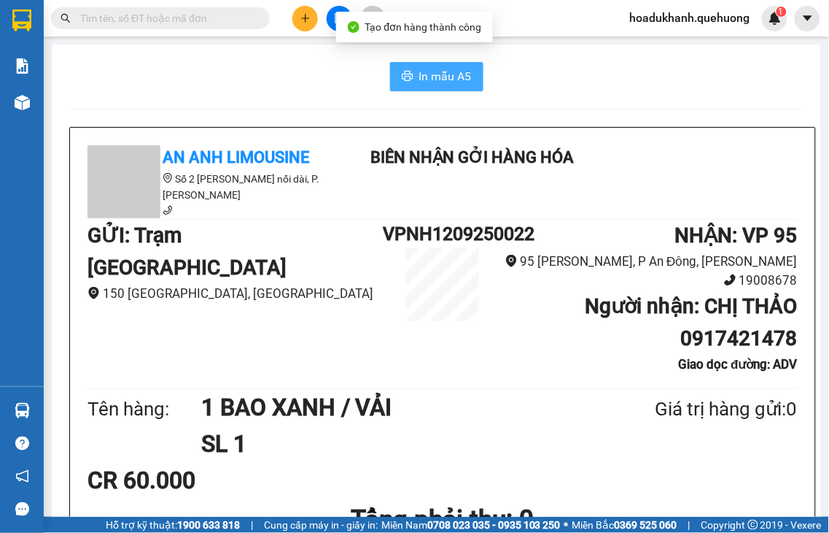
click at [434, 82] on span "In mẫu A5" at bounding box center [445, 76] width 53 height 18
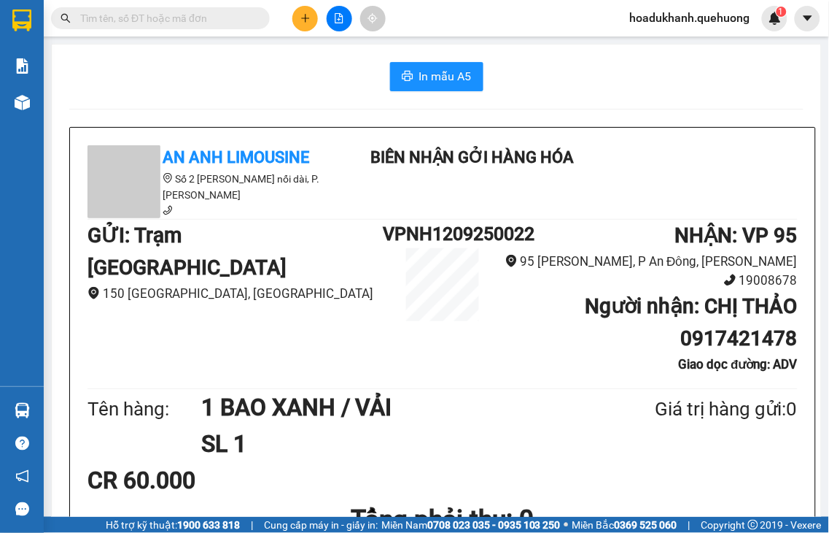
click at [305, 23] on button at bounding box center [306, 19] width 26 height 26
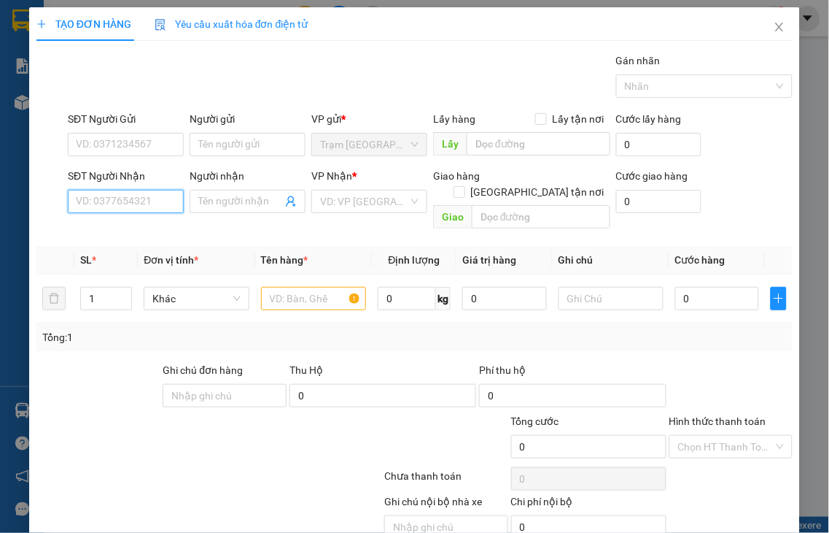
drag, startPoint x: 128, startPoint y: 198, endPoint x: 139, endPoint y: 185, distance: 17.0
click at [129, 196] on input "SĐT Người Nhận" at bounding box center [126, 201] width 116 height 23
click at [109, 201] on input "1811" at bounding box center [126, 201] width 116 height 23
click at [123, 231] on div "0367881811 - C QUYỀN" at bounding box center [129, 231] width 107 height 16
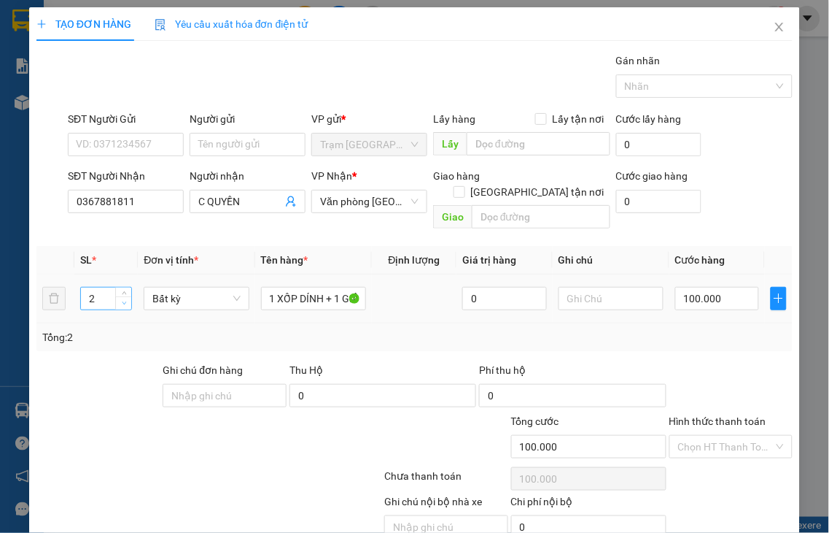
click at [122, 301] on icon "down" at bounding box center [124, 303] width 5 height 5
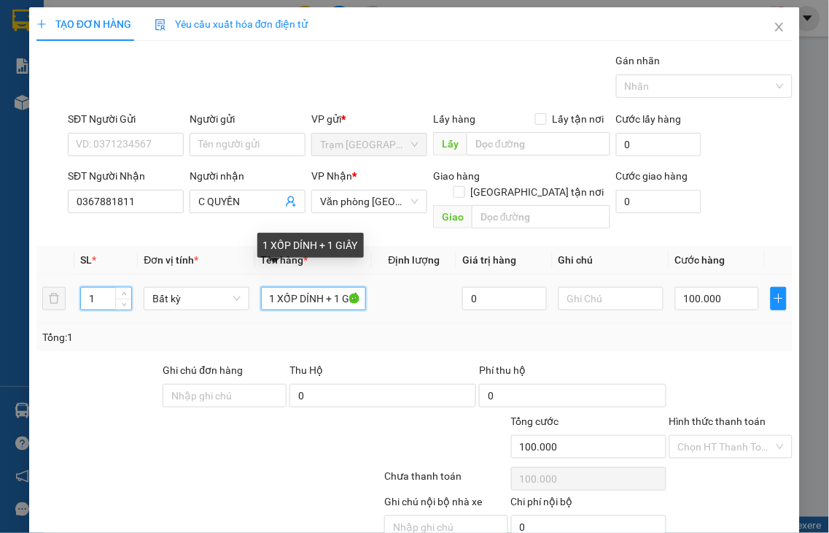
drag, startPoint x: 331, startPoint y: 279, endPoint x: 158, endPoint y: 296, distance: 174.4
click at [162, 306] on tr "1 Bất kỳ 1 XỐP DÍNH + 1 GIẤY 0 100.000" at bounding box center [414, 298] width 757 height 49
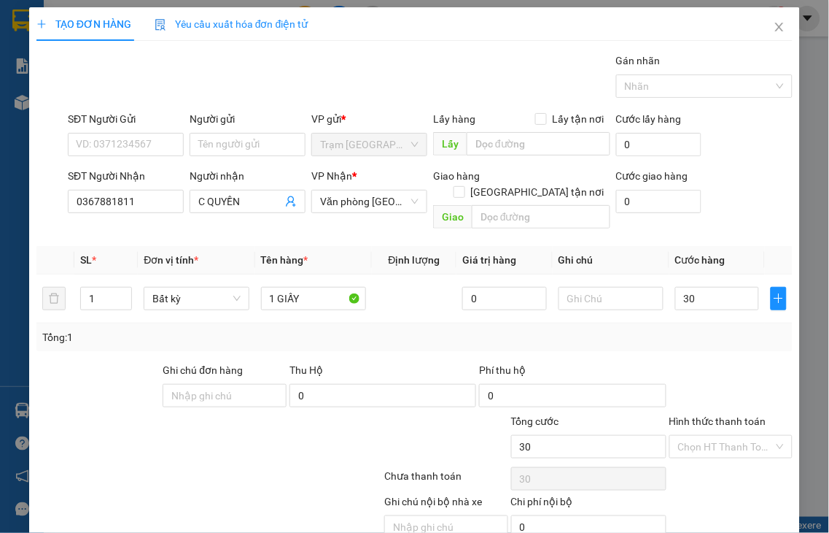
click at [722, 415] on label "Hình thức thanh toán" at bounding box center [718, 421] width 97 height 12
click at [722, 436] on input "Hình thức thanh toán" at bounding box center [726, 447] width 96 height 22
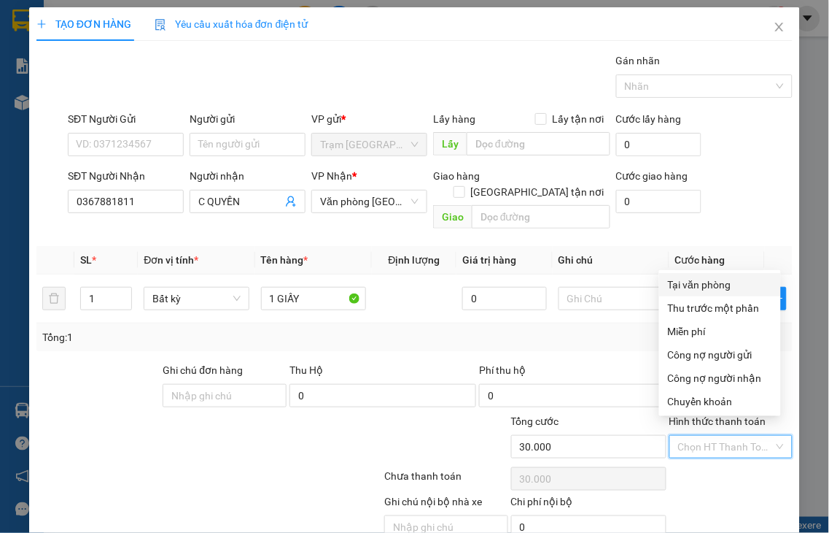
click at [690, 287] on div "Tại văn phòng" at bounding box center [720, 284] width 104 height 16
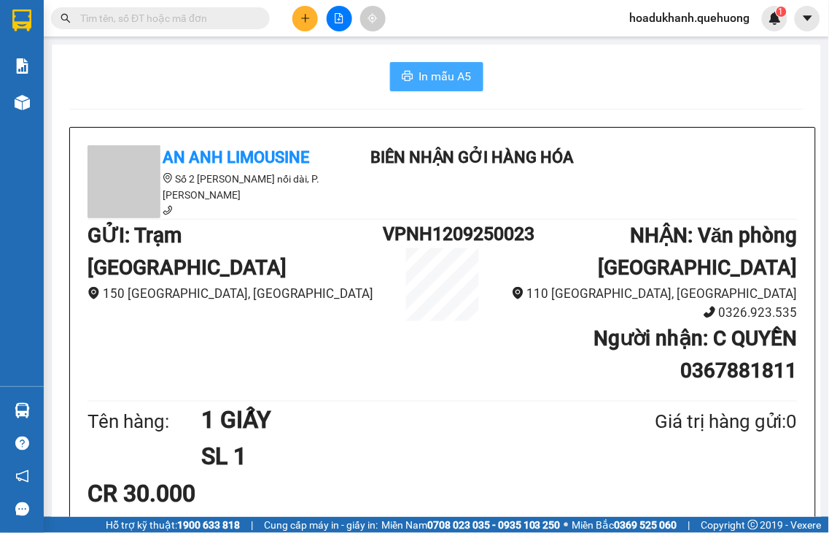
drag, startPoint x: 438, startPoint y: 75, endPoint x: 403, endPoint y: 91, distance: 38.5
click at [438, 75] on span "In mẫu A5" at bounding box center [445, 76] width 53 height 18
click at [311, 22] on button at bounding box center [306, 19] width 26 height 26
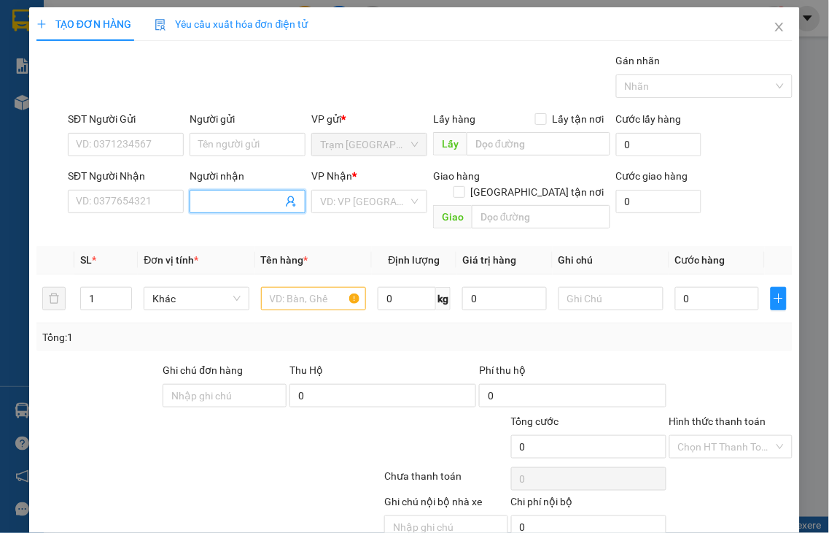
click at [212, 198] on input "Người nhận" at bounding box center [240, 201] width 84 height 16
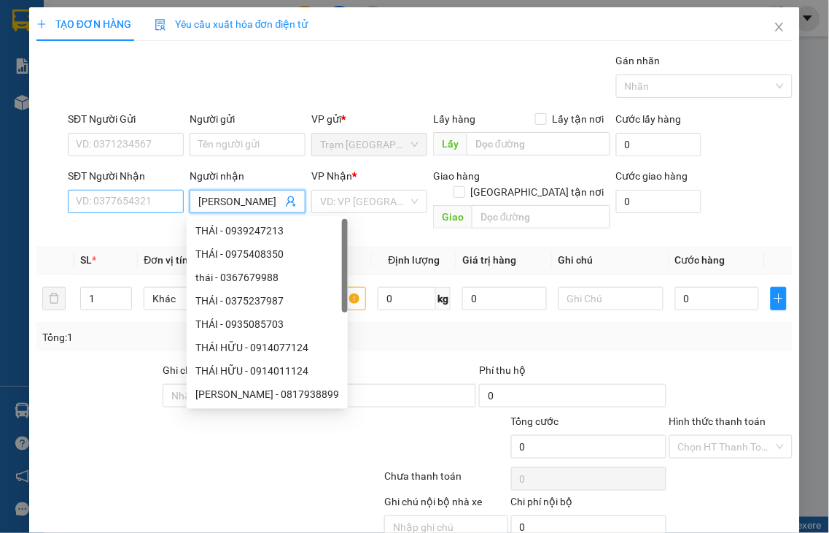
drag, startPoint x: 215, startPoint y: 199, endPoint x: 139, endPoint y: 197, distance: 76.6
click at [139, 197] on div "SĐT Người Nhận VD: 0377654321 Người nhận BỎA NGỌC VP Nhận * VD: VP [GEOGRAPHIC_…" at bounding box center [430, 201] width 731 height 67
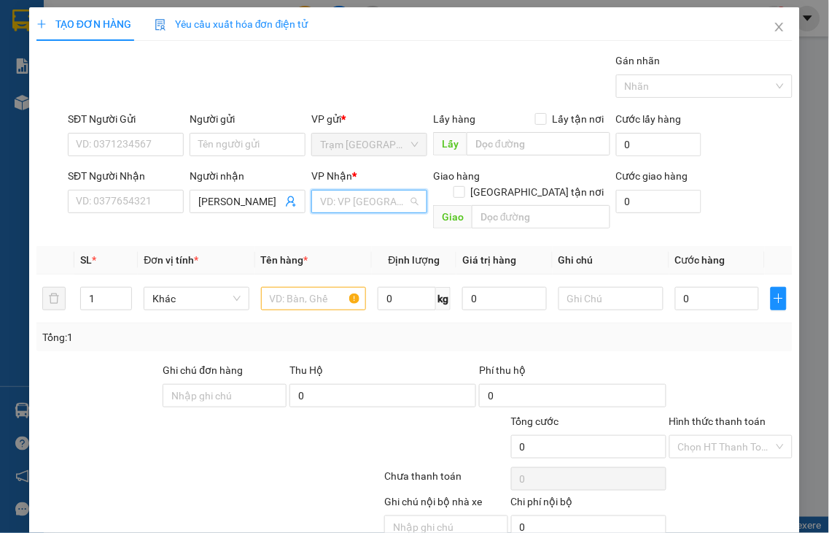
click at [322, 200] on input "search" at bounding box center [364, 201] width 88 height 22
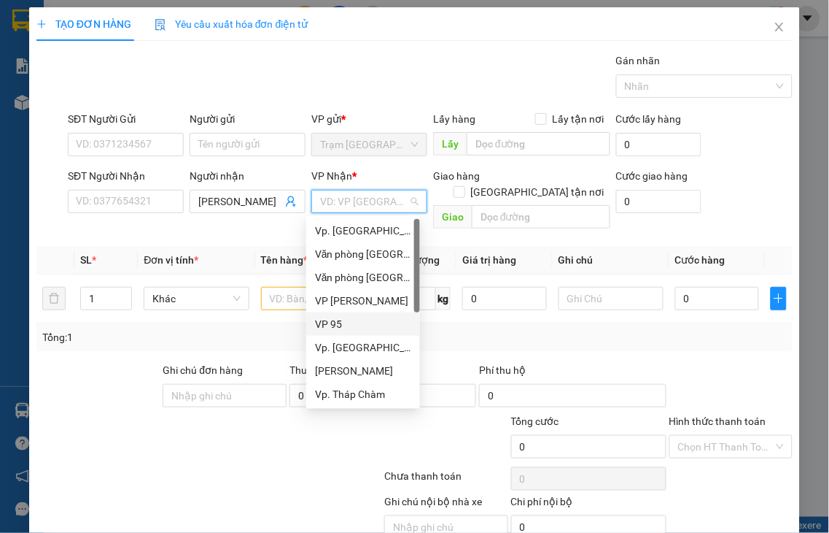
click at [330, 326] on div "VP 95" at bounding box center [363, 324] width 96 height 16
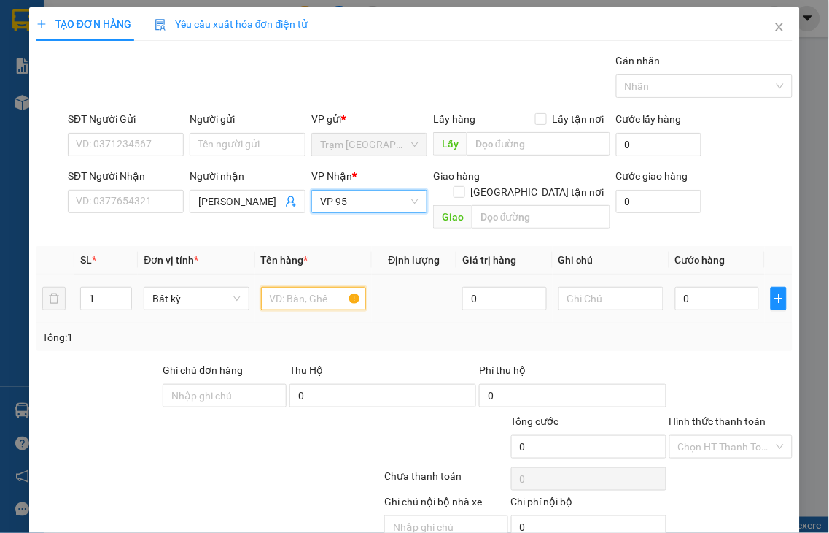
click at [274, 287] on input "text" at bounding box center [313, 298] width 105 height 23
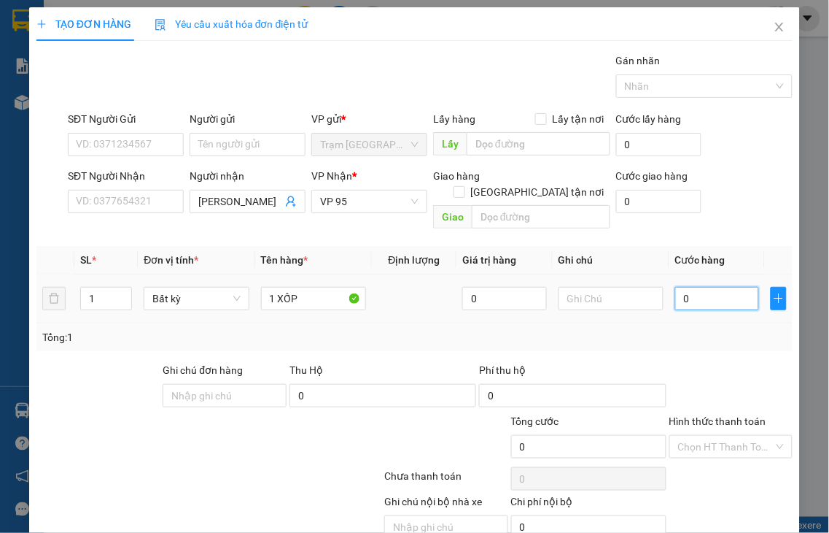
click at [684, 287] on input "0" at bounding box center [718, 298] width 84 height 23
click at [708, 415] on label "Hình thức thanh toán" at bounding box center [718, 421] width 97 height 12
click at [708, 436] on input "Hình thức thanh toán" at bounding box center [726, 447] width 96 height 22
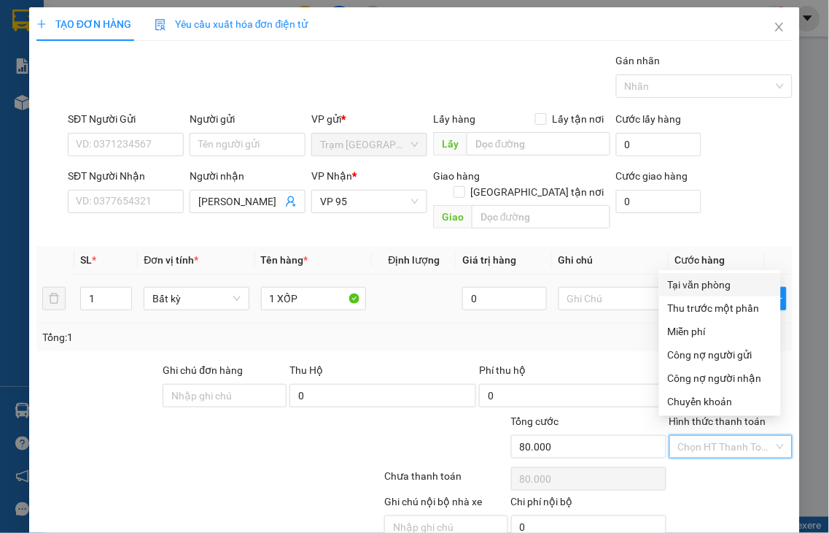
click at [695, 286] on div "Tại văn phòng" at bounding box center [720, 284] width 104 height 16
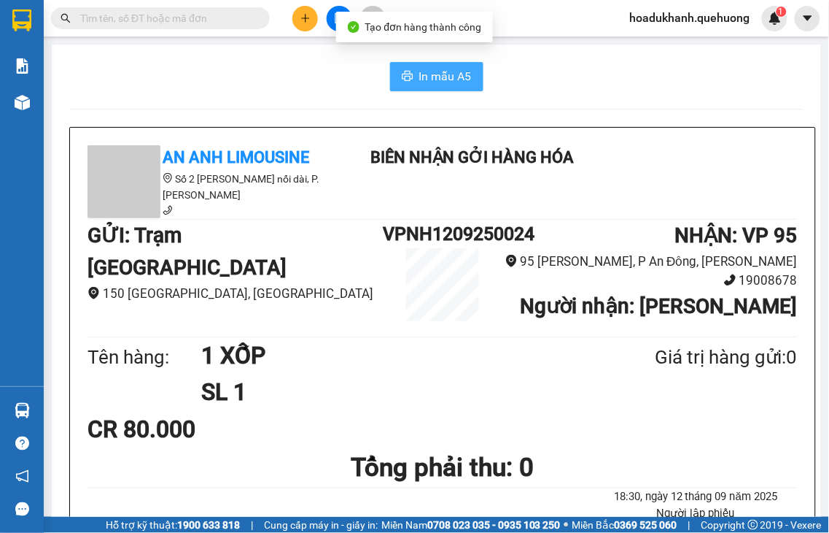
click at [419, 85] on span "In mẫu A5" at bounding box center [445, 76] width 53 height 18
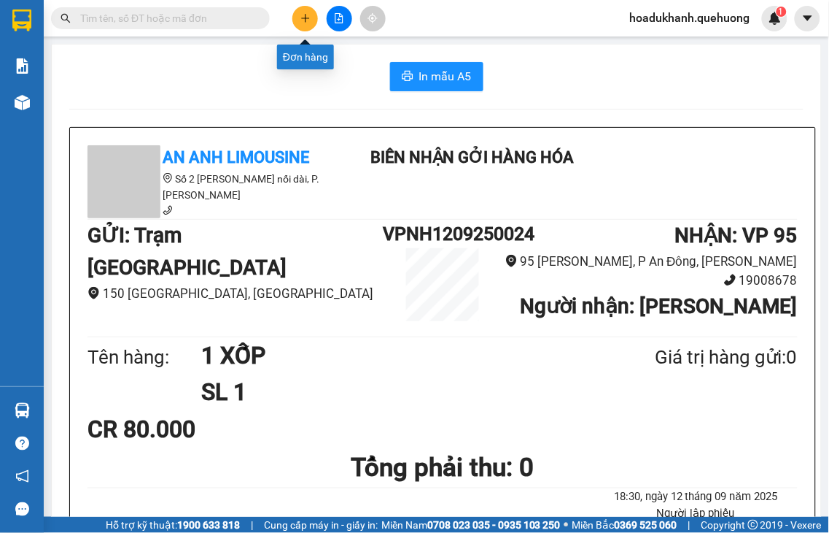
click at [299, 18] on button at bounding box center [306, 19] width 26 height 26
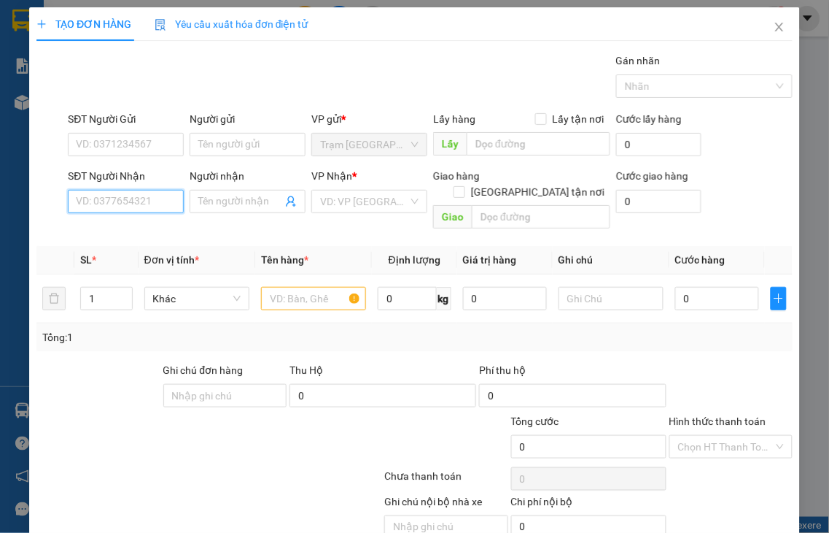
click at [165, 201] on input "SĐT Người Nhận" at bounding box center [126, 201] width 116 height 23
click at [165, 201] on input "6692" at bounding box center [126, 201] width 116 height 23
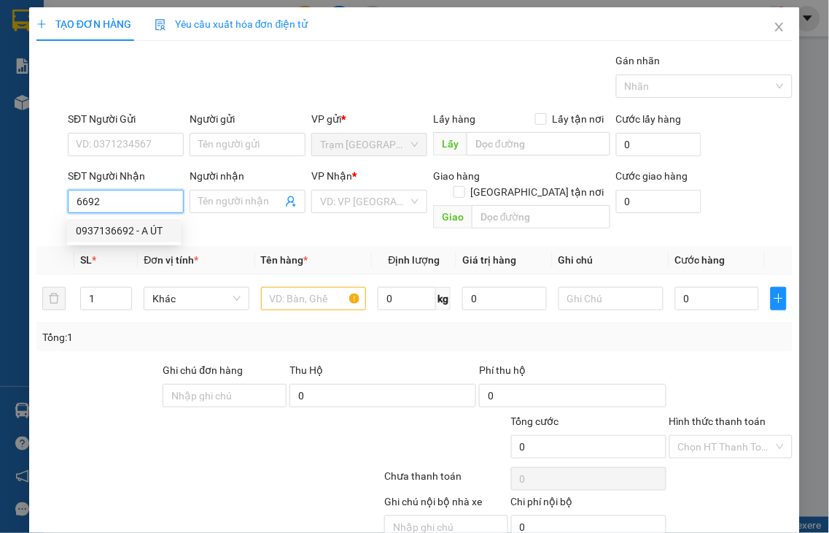
click at [152, 229] on div "0937136692 - A ÚT" at bounding box center [124, 231] width 96 height 16
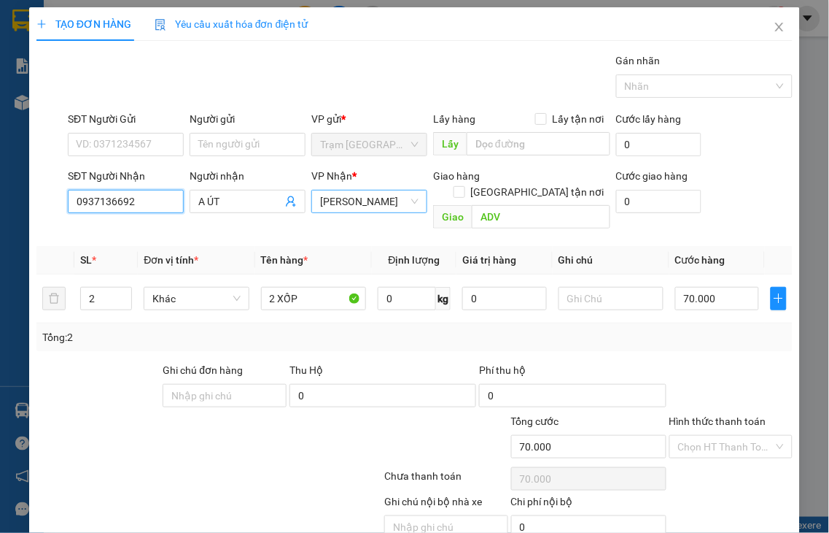
click at [325, 201] on span "[PERSON_NAME]" at bounding box center [369, 201] width 98 height 22
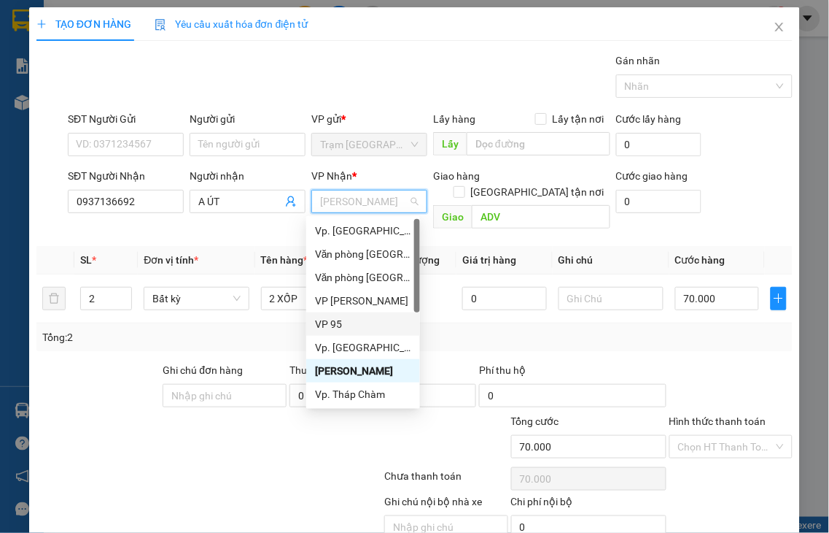
drag, startPoint x: 329, startPoint y: 325, endPoint x: 309, endPoint y: 309, distance: 25.5
click at [328, 324] on div "VP 95" at bounding box center [363, 324] width 96 height 16
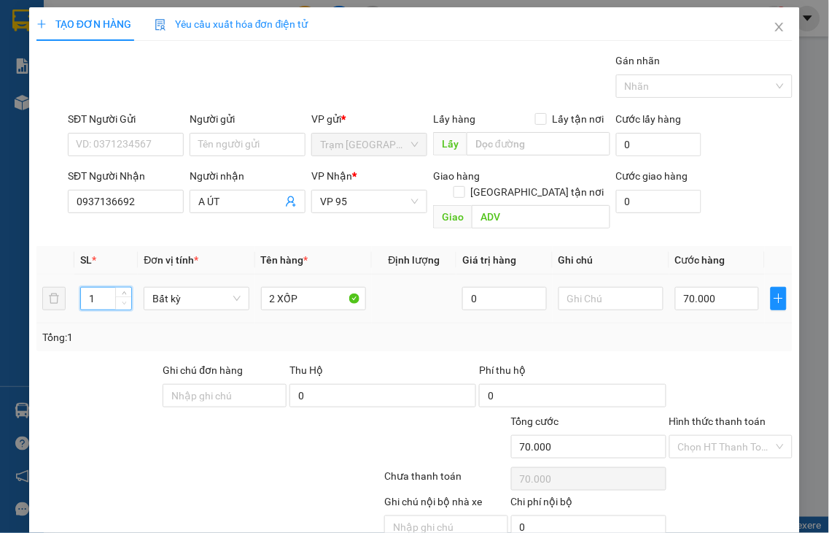
click at [125, 301] on icon "down" at bounding box center [124, 303] width 5 height 5
drag, startPoint x: 271, startPoint y: 278, endPoint x: 197, endPoint y: 302, distance: 78.2
click at [202, 300] on tr "1 Bất kỳ 2 XỐP 0 70.000" at bounding box center [414, 298] width 757 height 49
click at [705, 287] on input "70.000" at bounding box center [718, 298] width 84 height 23
click at [690, 415] on label "Hình thức thanh toán" at bounding box center [718, 421] width 97 height 12
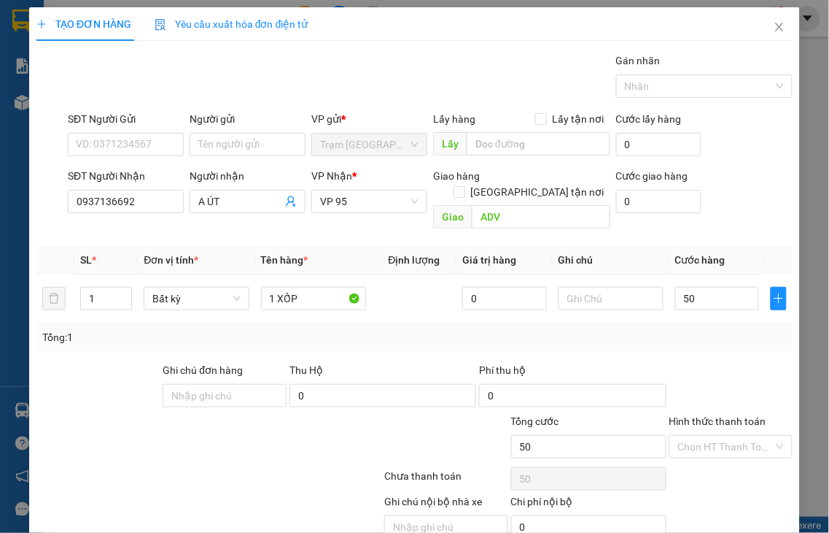
click at [690, 436] on input "Hình thức thanh toán" at bounding box center [726, 447] width 96 height 22
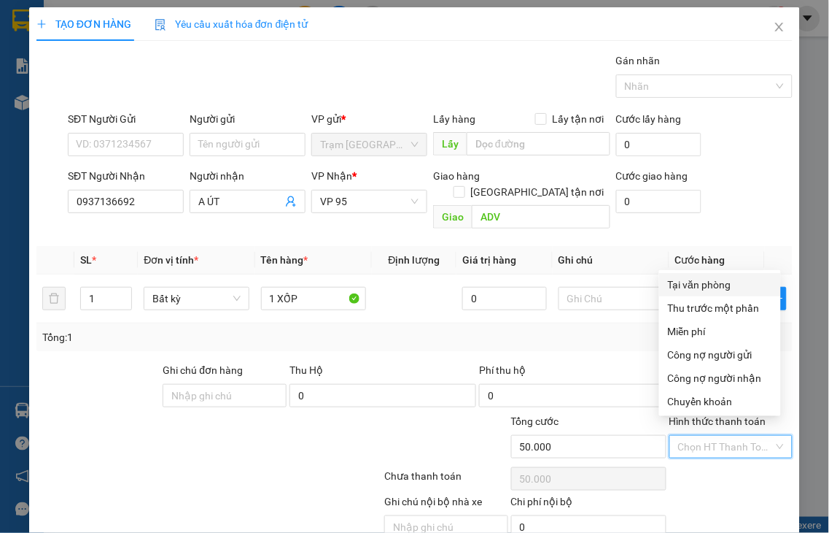
click at [688, 287] on div "Tại văn phòng" at bounding box center [720, 284] width 104 height 16
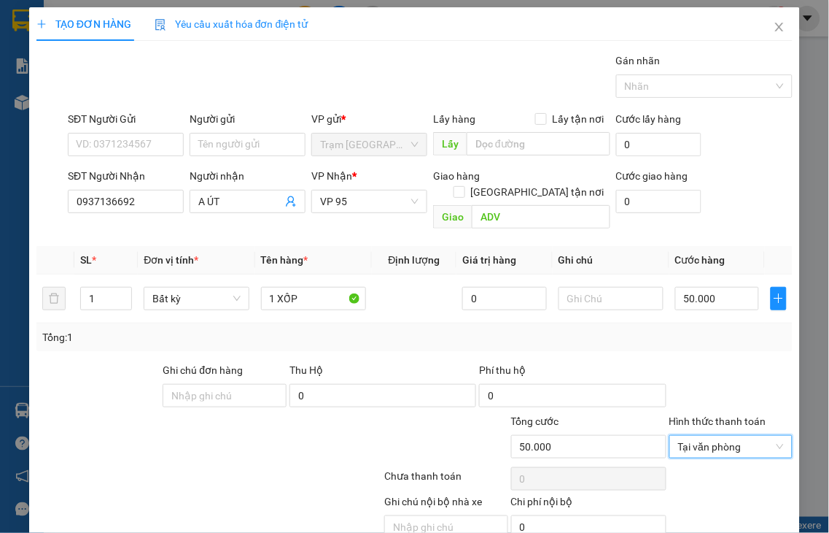
drag, startPoint x: 747, startPoint y: 490, endPoint x: 630, endPoint y: 292, distance: 229.6
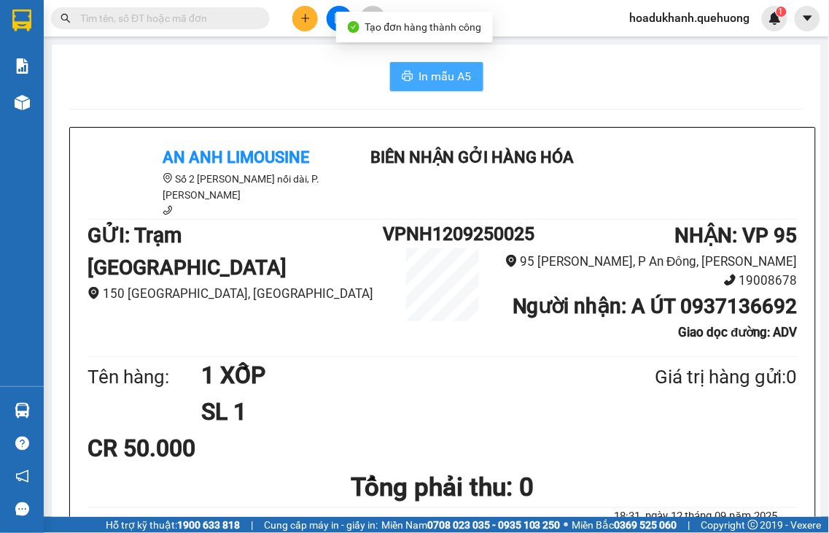
click at [434, 85] on button "In mẫu A5" at bounding box center [436, 76] width 93 height 29
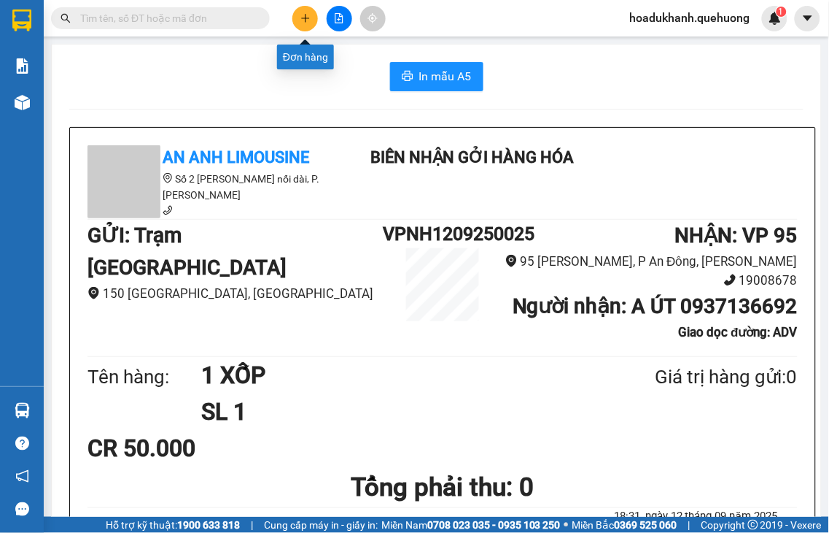
click at [301, 25] on button at bounding box center [306, 19] width 26 height 26
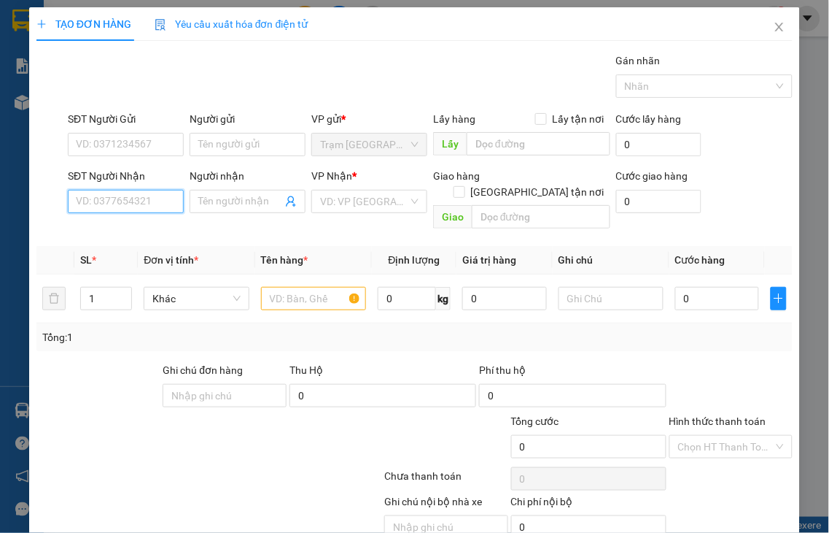
click at [137, 196] on input "SĐT Người Nhận" at bounding box center [126, 201] width 116 height 23
click at [137, 196] on input "2529" at bounding box center [126, 201] width 116 height 23
click at [139, 229] on div "0903382529 - TRÂM" at bounding box center [124, 231] width 96 height 16
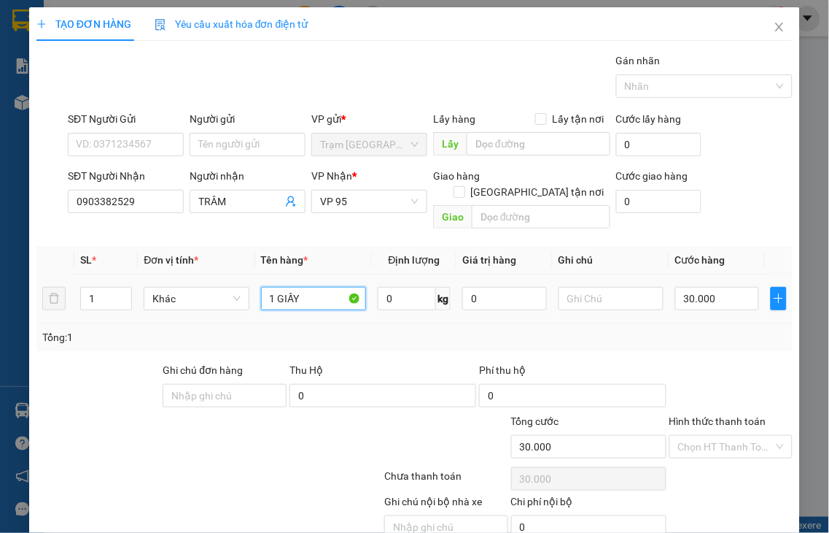
click at [416, 274] on tr "1 Khác 1 GIẤY 0 kg 0 30.000" at bounding box center [414, 298] width 757 height 49
click at [708, 287] on input "30.000" at bounding box center [718, 298] width 84 height 23
click at [719, 415] on label "Hình thức thanh toán" at bounding box center [718, 421] width 97 height 12
click at [719, 436] on input "Hình thức thanh toán" at bounding box center [726, 447] width 96 height 22
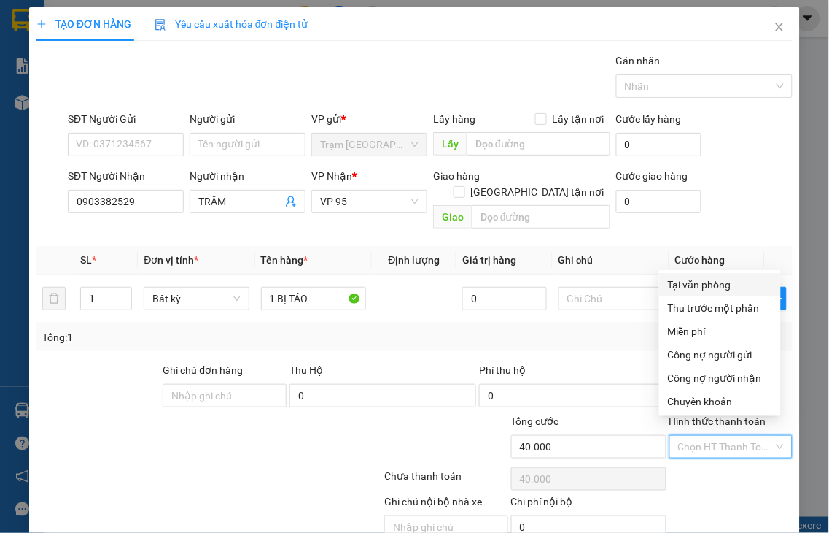
click at [686, 287] on div "Tại văn phòng" at bounding box center [720, 284] width 104 height 16
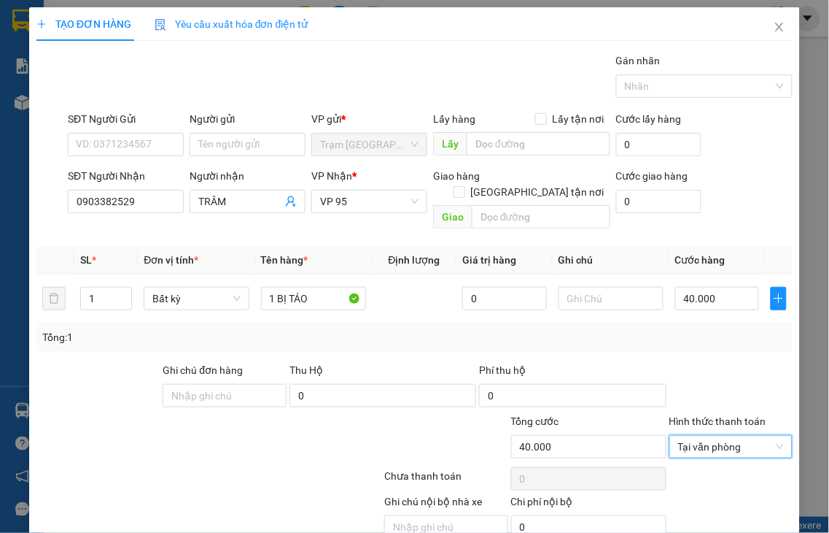
drag, startPoint x: 737, startPoint y: 492, endPoint x: 436, endPoint y: 159, distance: 448.3
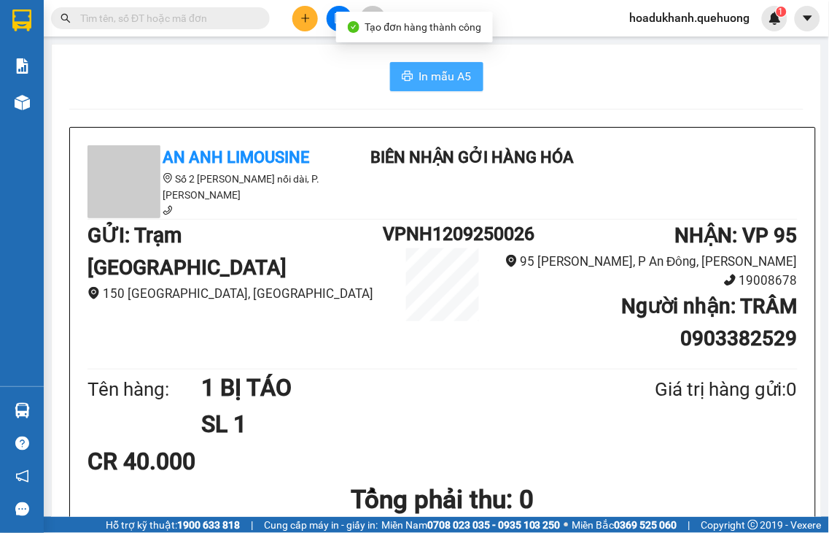
click at [405, 82] on icon "printer" at bounding box center [408, 76] width 12 height 12
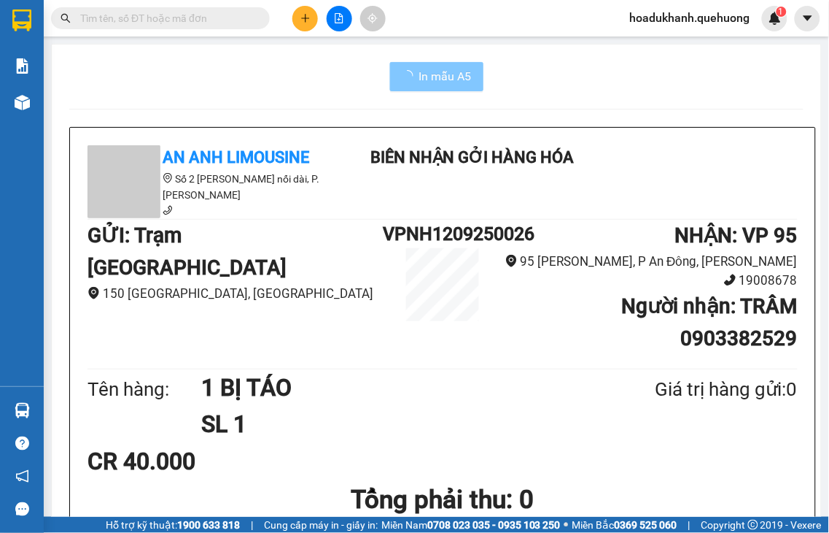
click at [316, 20] on button at bounding box center [306, 19] width 26 height 26
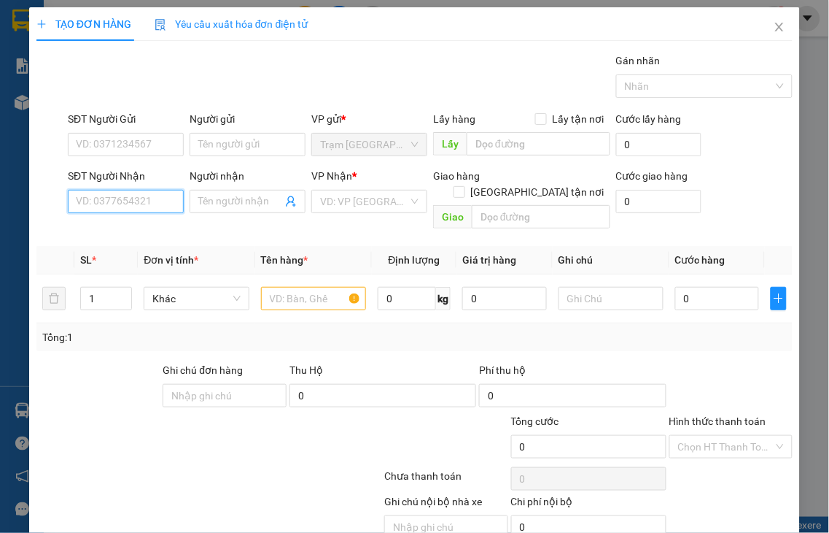
click at [149, 201] on input "SĐT Người Nhận" at bounding box center [126, 201] width 116 height 23
click at [154, 190] on input "7930" at bounding box center [126, 201] width 116 height 23
click at [152, 201] on input "7930" at bounding box center [126, 201] width 116 height 23
click at [142, 231] on div "0379187930 - MINH" at bounding box center [124, 231] width 96 height 16
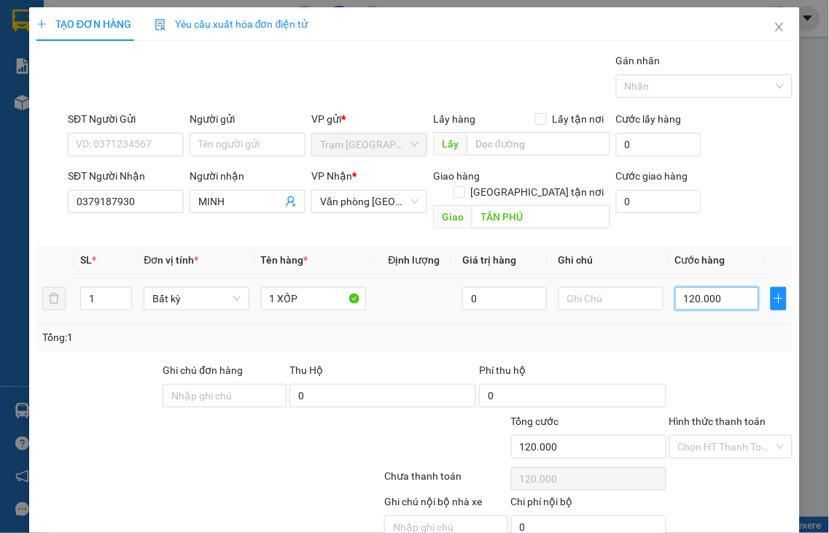
click at [717, 287] on input "120.000" at bounding box center [718, 298] width 84 height 23
click at [706, 415] on label "Hình thức thanh toán" at bounding box center [718, 421] width 97 height 12
click at [706, 436] on input "Hình thức thanh toán" at bounding box center [726, 447] width 96 height 22
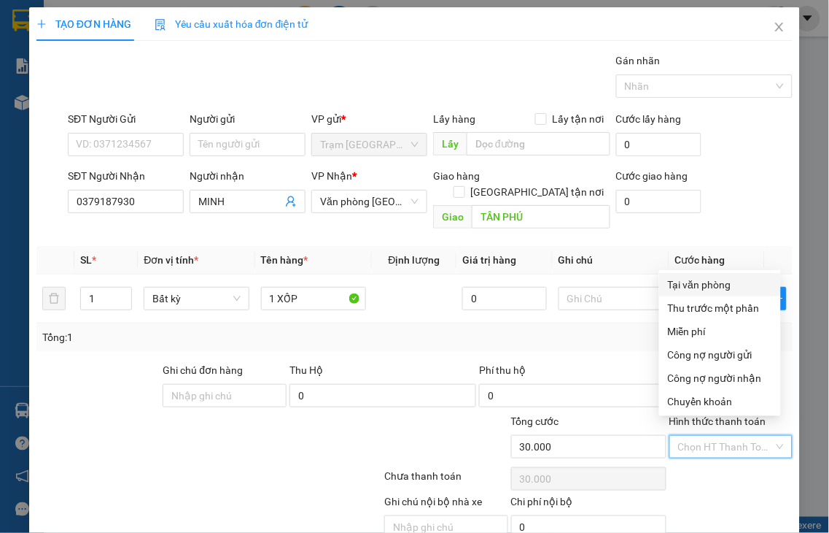
click at [691, 285] on div "Tại văn phòng" at bounding box center [720, 284] width 104 height 16
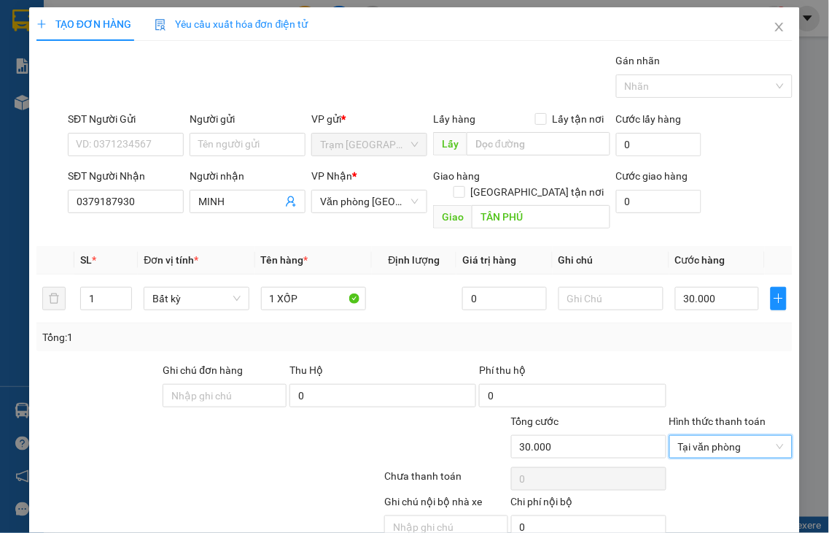
drag, startPoint x: 720, startPoint y: 495, endPoint x: 708, endPoint y: 487, distance: 13.8
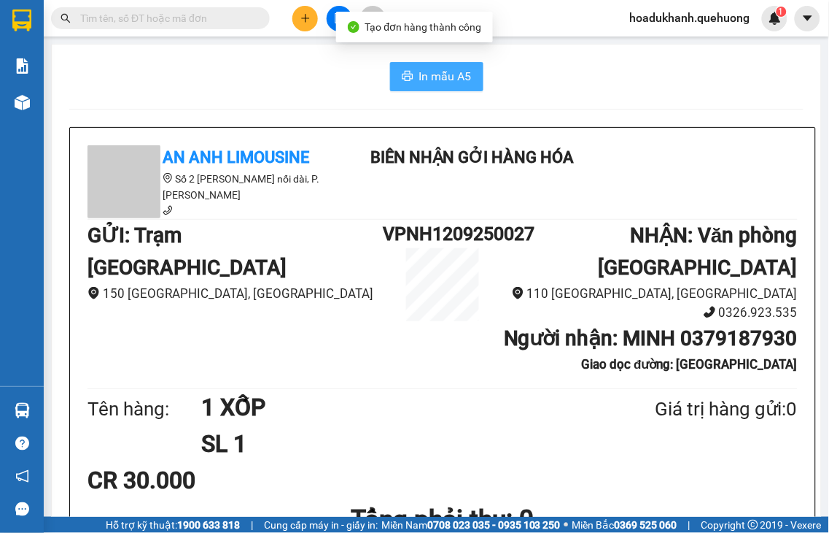
click at [436, 82] on span "In mẫu A5" at bounding box center [445, 76] width 53 height 18
click at [303, 22] on icon "plus" at bounding box center [306, 18] width 10 height 10
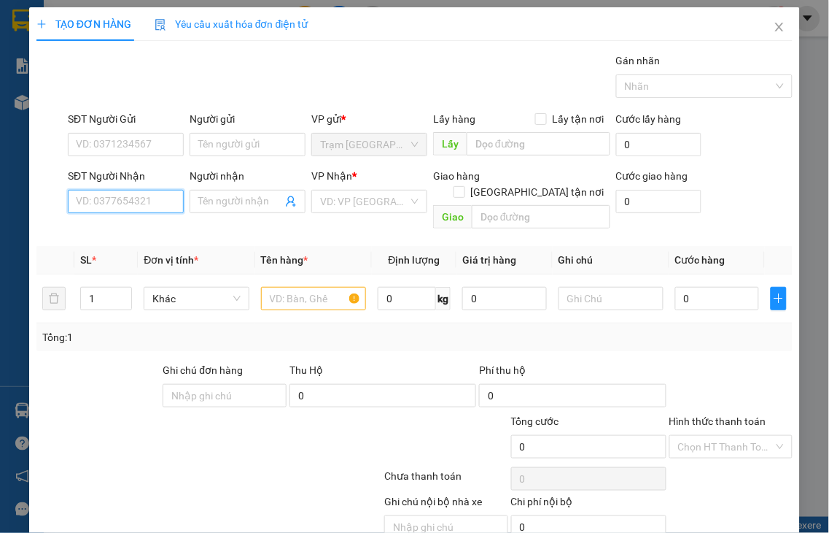
click at [143, 202] on input "SĐT Người Nhận" at bounding box center [126, 201] width 116 height 23
click at [143, 202] on input "3874" at bounding box center [126, 201] width 116 height 23
click at [143, 231] on div "0383483874 - [PERSON_NAME]" at bounding box center [148, 231] width 144 height 16
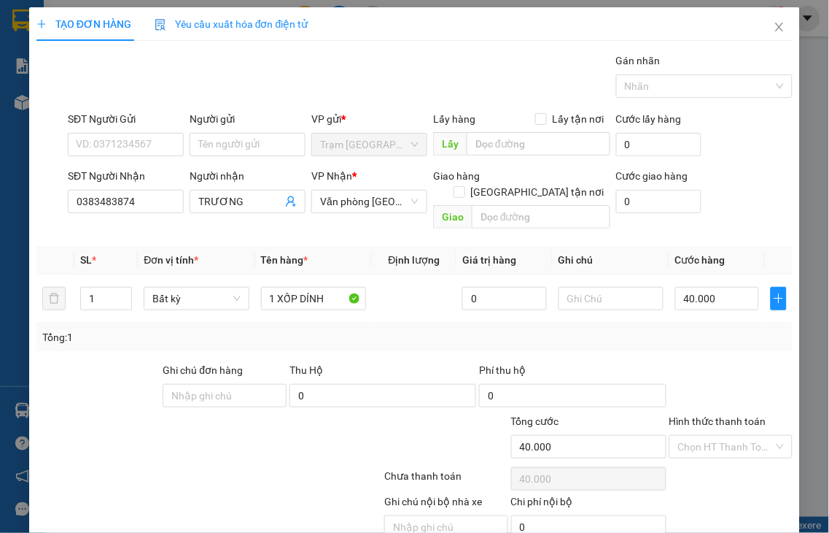
drag, startPoint x: 746, startPoint y: 404, endPoint x: 659, endPoint y: 245, distance: 180.8
click at [745, 415] on label "Hình thức thanh toán" at bounding box center [718, 421] width 97 height 12
click at [745, 436] on input "Hình thức thanh toán" at bounding box center [726, 447] width 96 height 22
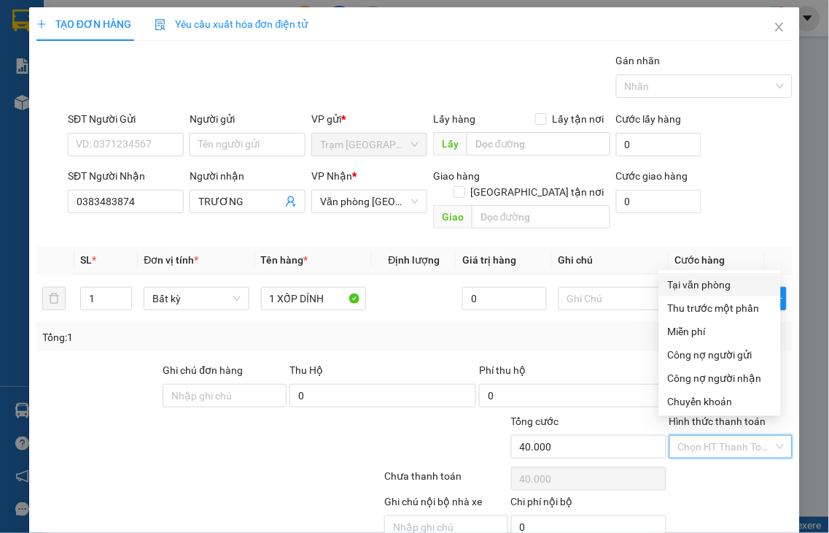
click at [701, 283] on div "Tại văn phòng" at bounding box center [720, 284] width 104 height 16
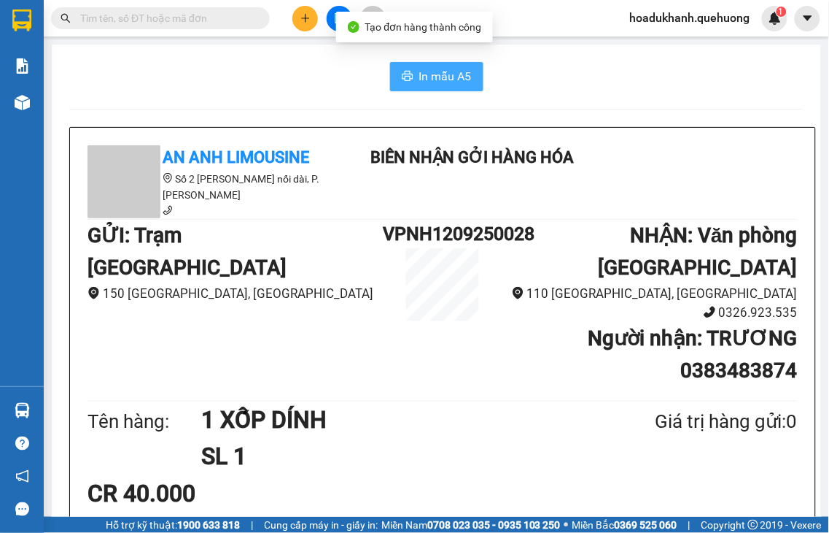
click at [402, 73] on icon "printer" at bounding box center [407, 76] width 11 height 10
click at [307, 20] on icon "plus" at bounding box center [306, 18] width 10 height 10
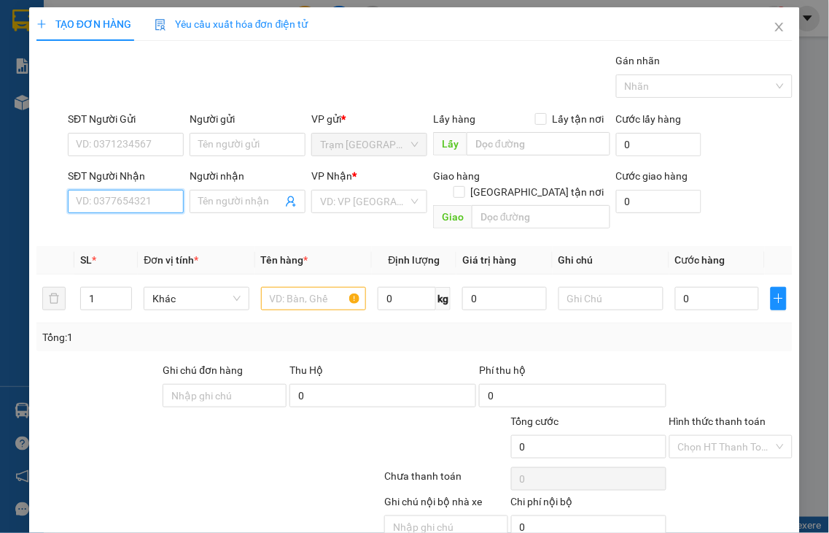
click at [148, 197] on input "SĐT Người Nhận" at bounding box center [126, 201] width 116 height 23
click at [141, 199] on input "8388" at bounding box center [126, 201] width 116 height 23
click at [141, 233] on div "0393318388 - NGA" at bounding box center [124, 231] width 96 height 16
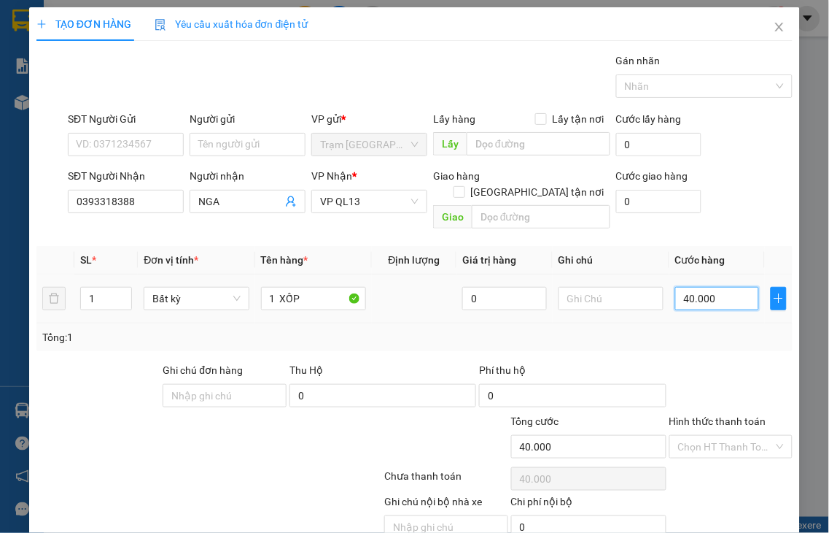
click at [719, 287] on input "40.000" at bounding box center [718, 298] width 84 height 23
click at [713, 415] on label "Hình thức thanh toán" at bounding box center [718, 421] width 97 height 12
click at [713, 436] on input "Hình thức thanh toán" at bounding box center [726, 447] width 96 height 22
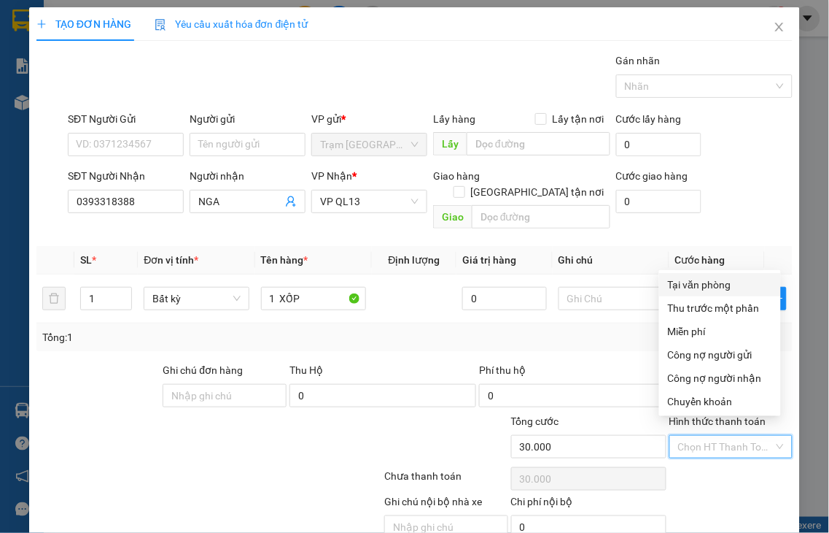
click at [695, 290] on div "Tại văn phòng" at bounding box center [720, 284] width 104 height 16
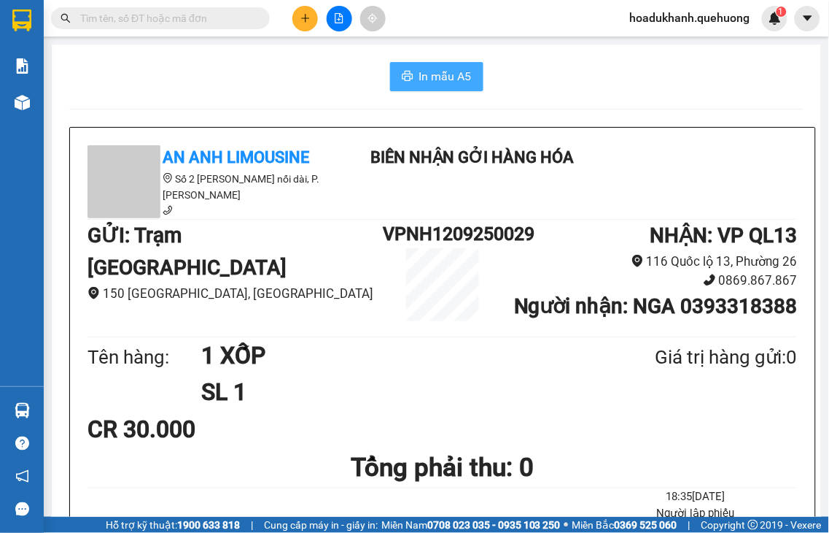
click at [421, 78] on span "In mẫu A5" at bounding box center [445, 76] width 53 height 18
click at [305, 16] on icon "plus" at bounding box center [305, 18] width 1 height 8
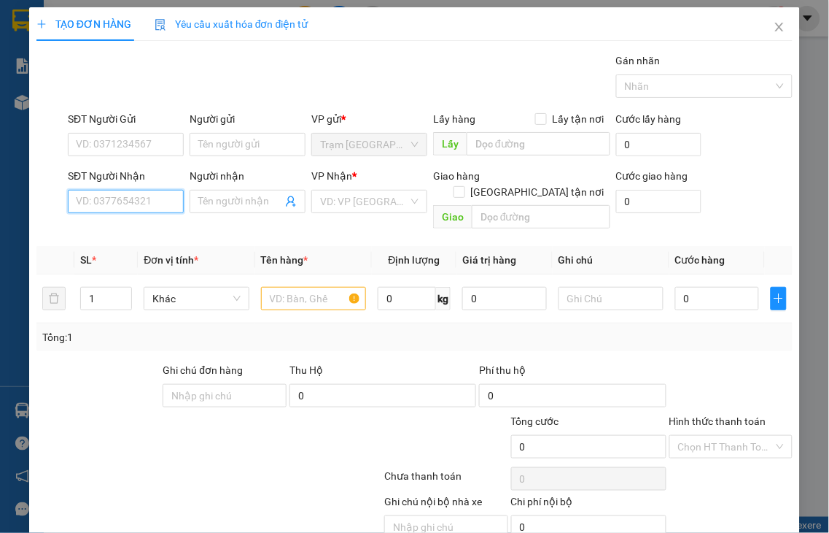
click at [166, 201] on input "SĐT Người Nhận" at bounding box center [126, 201] width 116 height 23
click at [157, 207] on input "5504" at bounding box center [126, 201] width 116 height 23
click at [157, 201] on input "5504" at bounding box center [126, 201] width 116 height 23
click at [150, 237] on div "0938655504 - HÒA" at bounding box center [124, 231] width 96 height 16
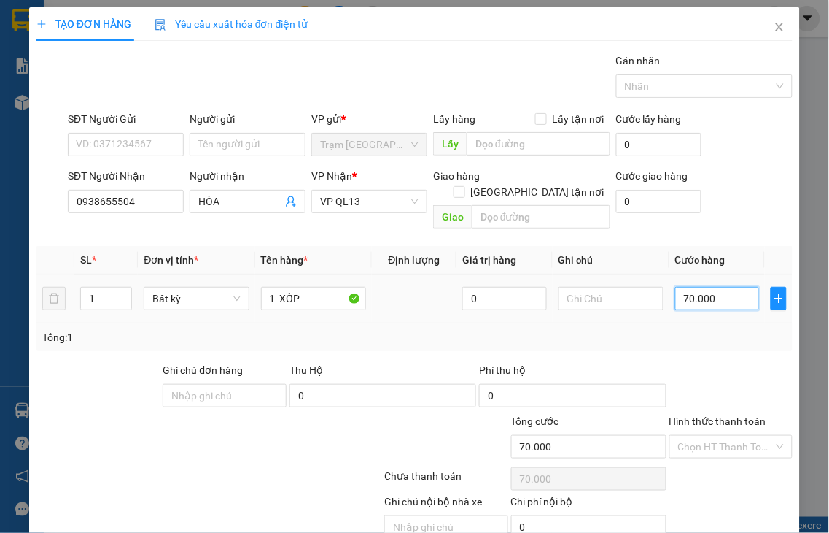
click at [710, 287] on input "70.000" at bounding box center [718, 298] width 84 height 23
click at [708, 415] on label "Hình thức thanh toán" at bounding box center [718, 421] width 97 height 12
click at [708, 436] on input "Hình thức thanh toán" at bounding box center [726, 447] width 96 height 22
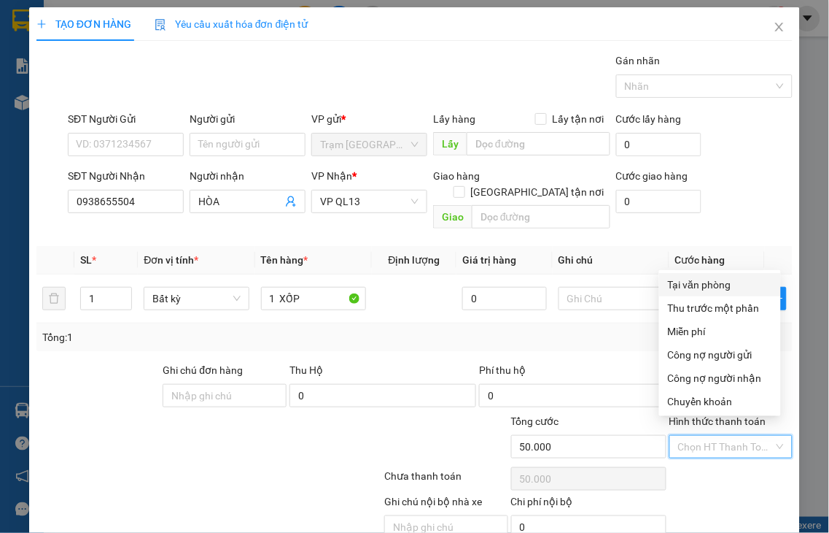
click at [703, 282] on div "Tại văn phòng" at bounding box center [720, 284] width 104 height 16
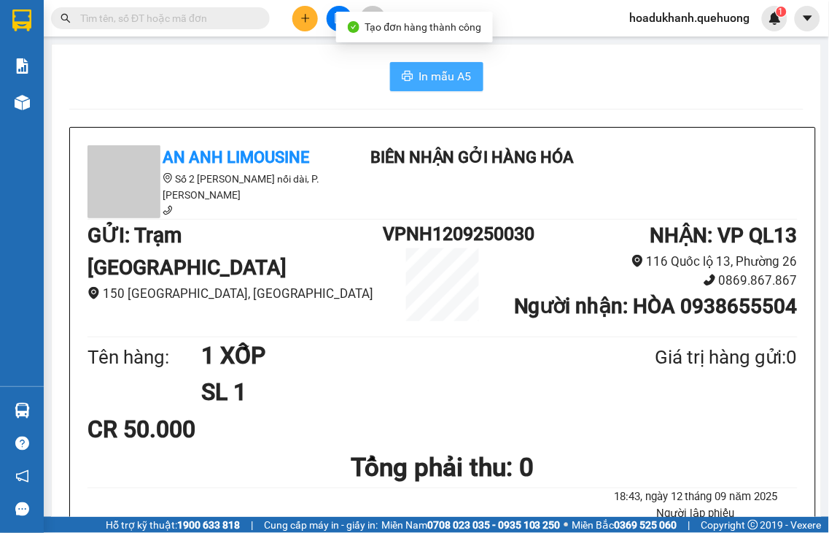
click at [407, 78] on button "In mẫu A5" at bounding box center [436, 76] width 93 height 29
click at [301, 20] on icon "plus" at bounding box center [306, 18] width 10 height 10
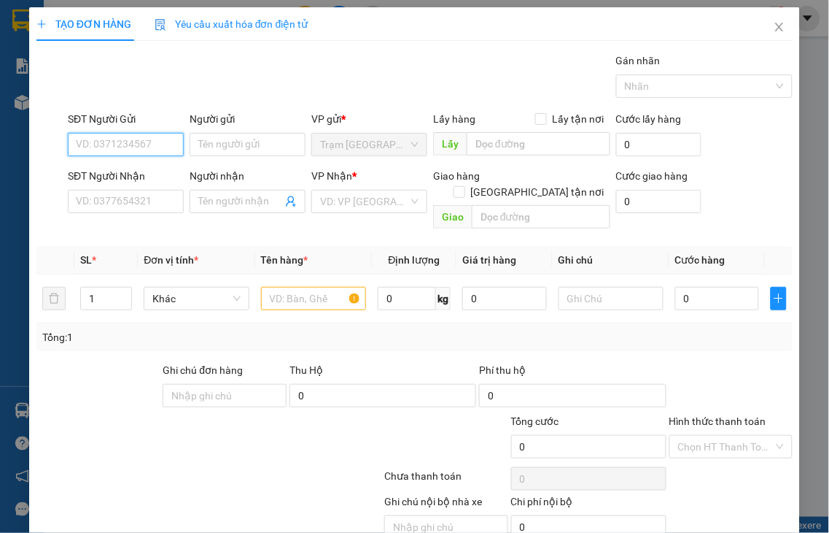
click at [137, 137] on input "SĐT Người Gửi" at bounding box center [126, 144] width 116 height 23
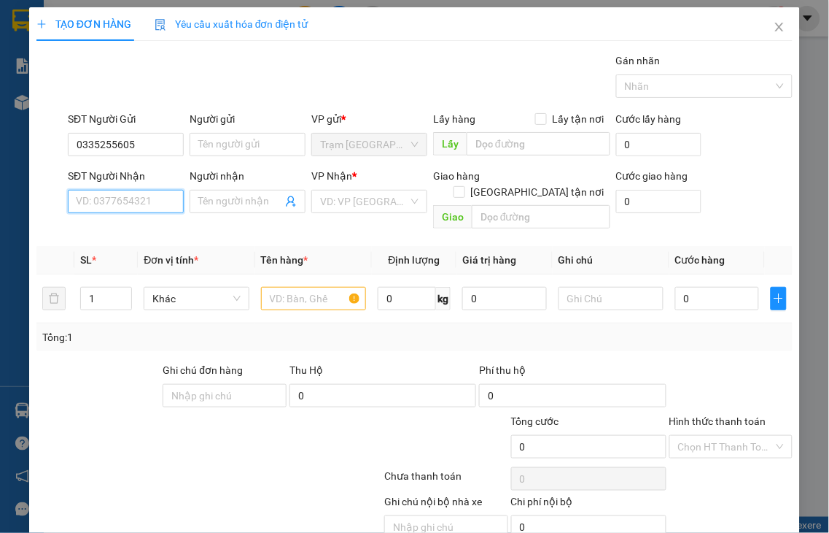
click at [130, 206] on input "SĐT Người Nhận" at bounding box center [126, 201] width 116 height 23
click at [120, 204] on input "SĐT Người Nhận" at bounding box center [126, 201] width 116 height 23
drag, startPoint x: 115, startPoint y: 201, endPoint x: 120, endPoint y: 196, distance: 8.3
click at [115, 201] on input "SĐT Người Nhận" at bounding box center [126, 201] width 116 height 23
click at [207, 199] on input "Người nhận" at bounding box center [240, 201] width 84 height 16
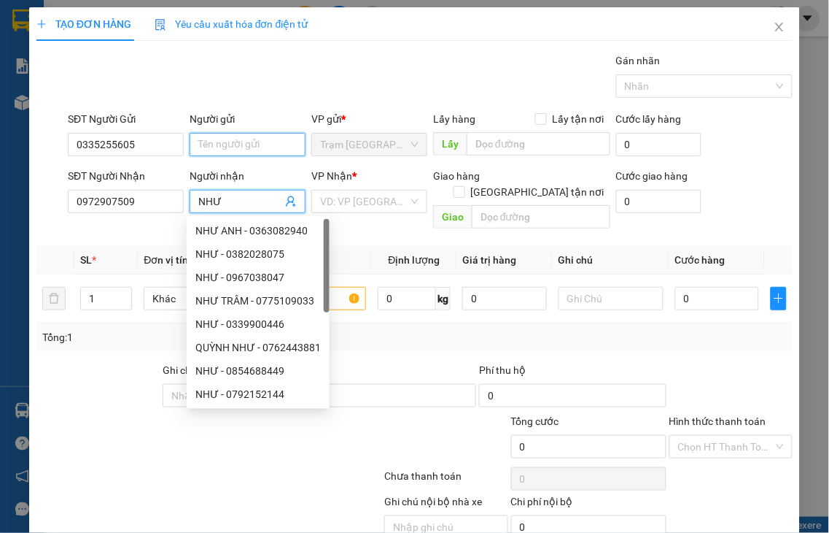
click at [250, 142] on input "Người gửi" at bounding box center [248, 144] width 116 height 23
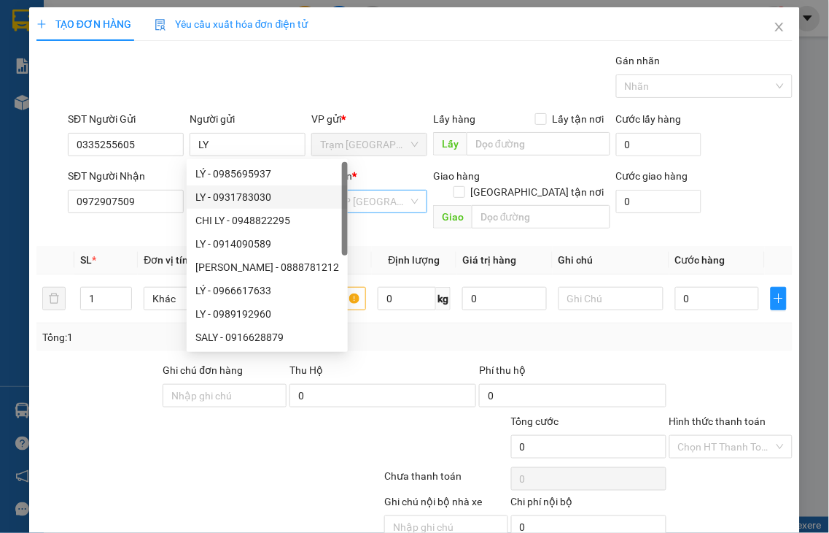
click at [337, 197] on input "search" at bounding box center [364, 201] width 88 height 22
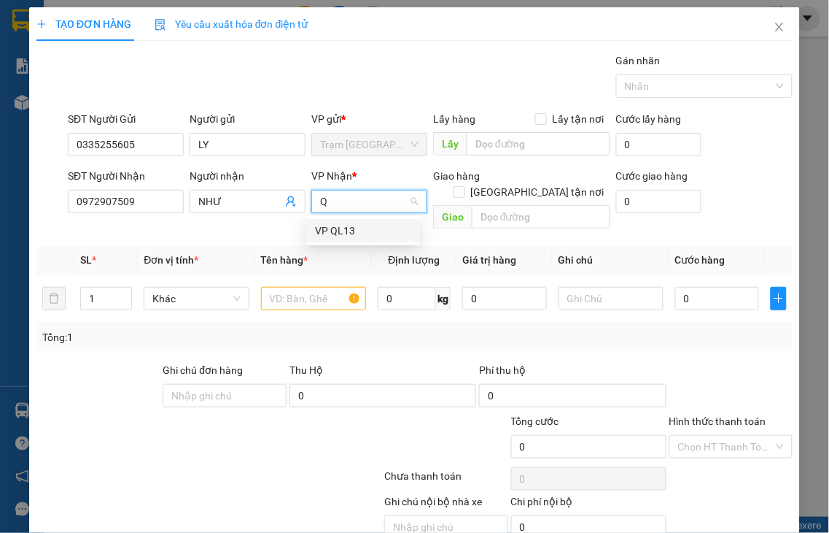
click at [322, 230] on div "VP QL13" at bounding box center [363, 231] width 96 height 16
click at [322, 246] on th "Tên hàng *" at bounding box center [313, 260] width 117 height 28
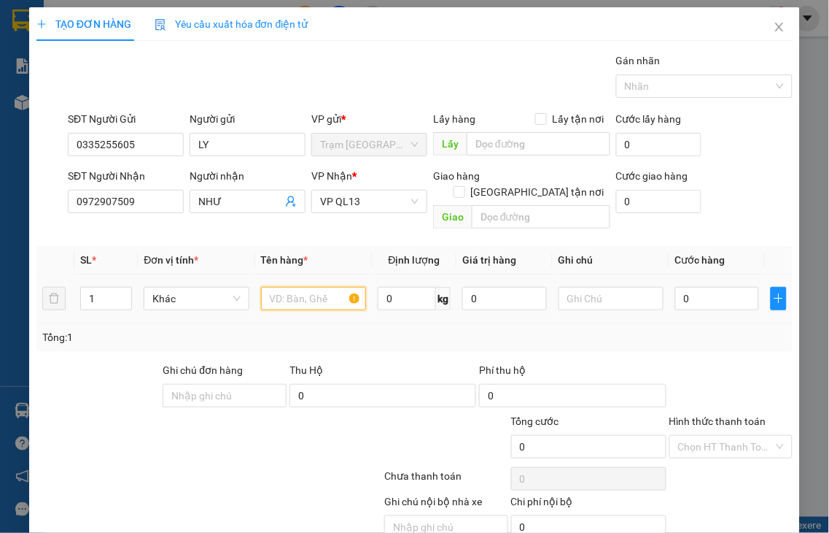
click at [292, 287] on input "text" at bounding box center [313, 298] width 105 height 23
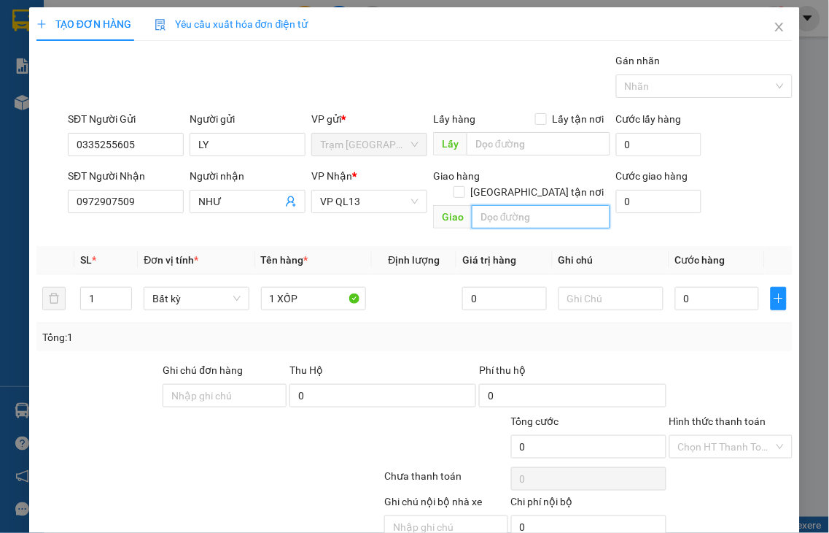
click at [531, 205] on input "text" at bounding box center [541, 216] width 139 height 23
click at [704, 287] on input "0" at bounding box center [718, 298] width 84 height 23
click at [703, 415] on label "Hình thức thanh toán" at bounding box center [718, 421] width 97 height 12
click at [703, 436] on input "Hình thức thanh toán" at bounding box center [726, 447] width 96 height 22
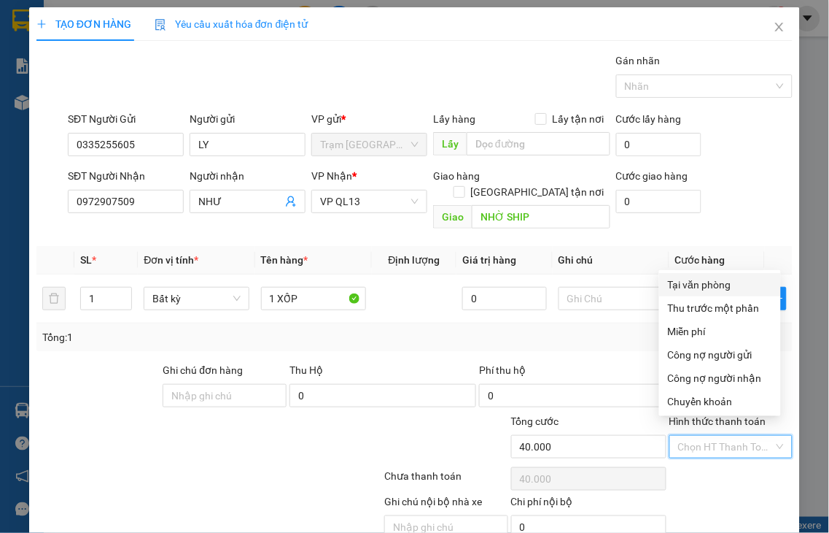
click at [689, 287] on div "Tại văn phòng" at bounding box center [720, 284] width 104 height 16
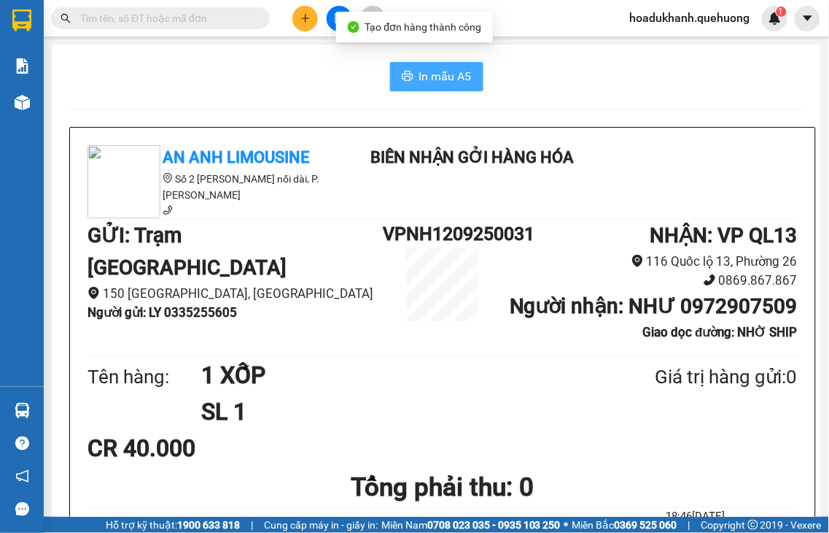
click at [446, 71] on span "In mẫu A5" at bounding box center [445, 76] width 53 height 18
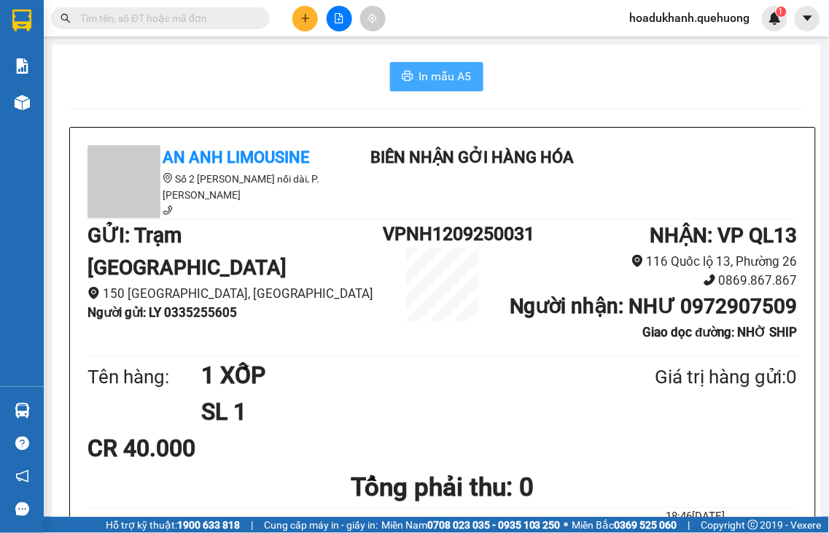
click at [436, 74] on span "In mẫu A5" at bounding box center [445, 76] width 53 height 18
click at [307, 23] on button at bounding box center [306, 19] width 26 height 26
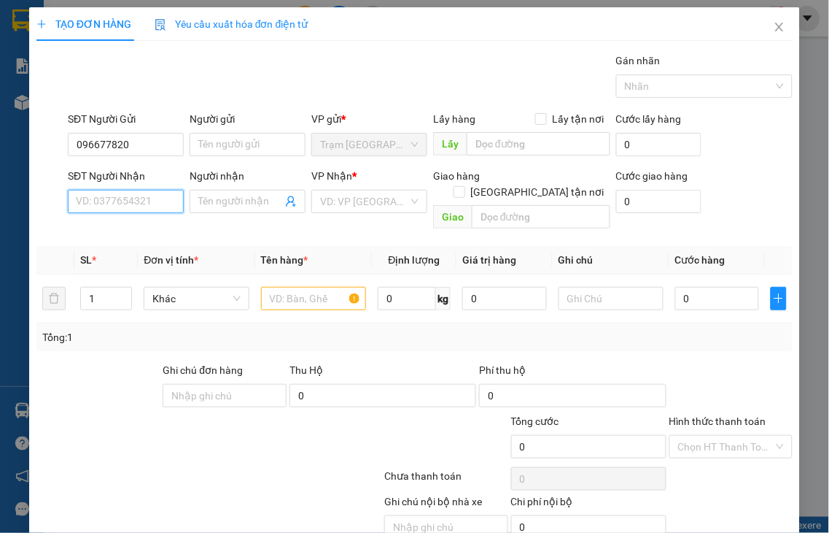
click at [133, 206] on input "SĐT Người Nhận" at bounding box center [126, 201] width 116 height 23
click at [231, 201] on input "Người nhận" at bounding box center [240, 201] width 84 height 16
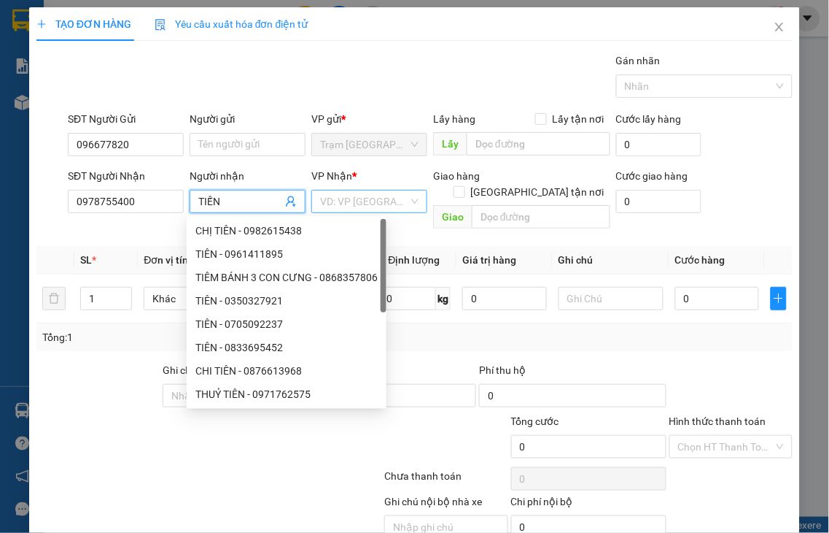
click at [340, 206] on input "search" at bounding box center [364, 201] width 88 height 22
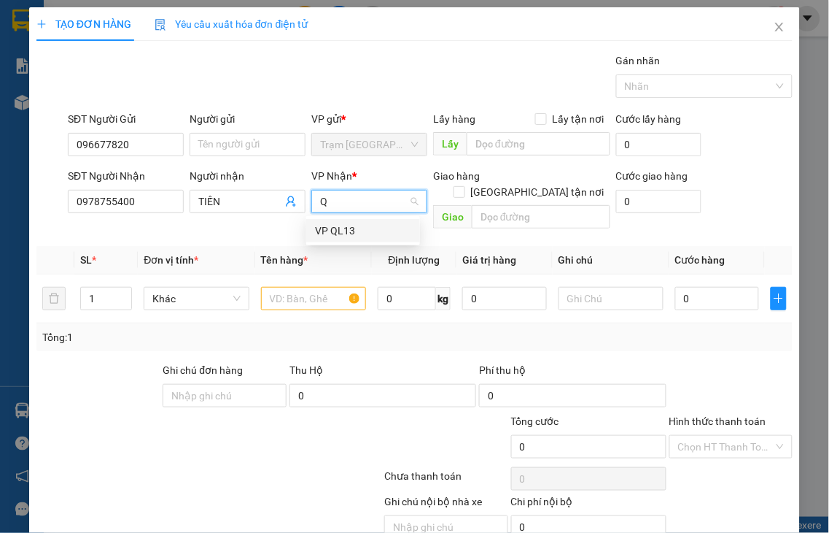
click at [314, 223] on div "VP QL13" at bounding box center [363, 230] width 114 height 23
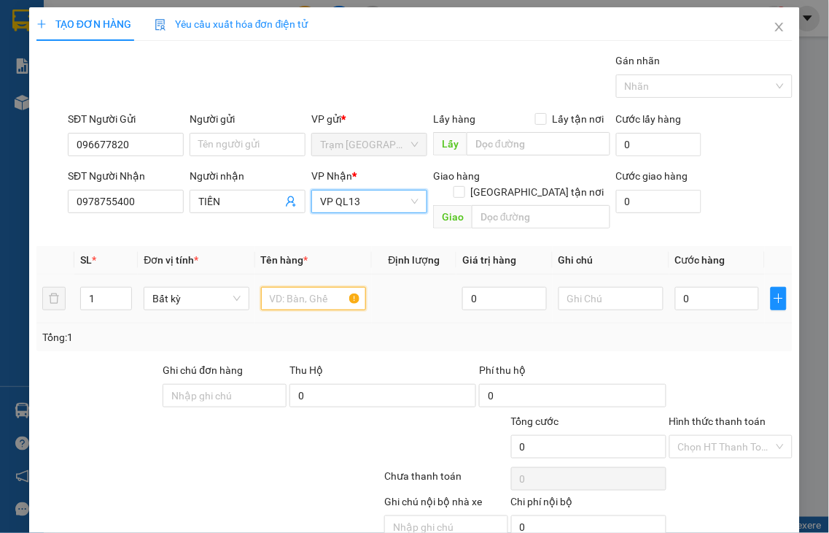
click at [271, 287] on input "text" at bounding box center [313, 298] width 105 height 23
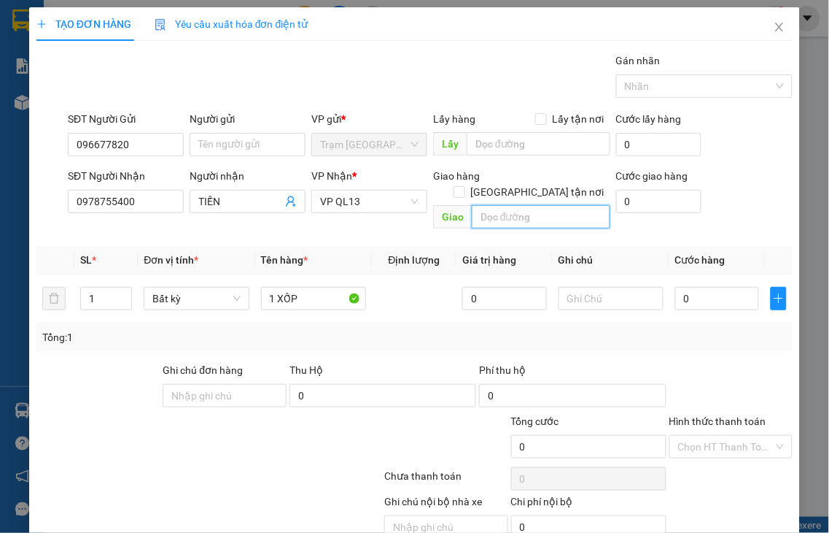
click at [533, 207] on input "text" at bounding box center [541, 216] width 139 height 23
click at [705, 290] on input "0" at bounding box center [718, 298] width 84 height 23
click at [709, 415] on label "Hình thức thanh toán" at bounding box center [718, 421] width 97 height 12
click at [709, 436] on input "Hình thức thanh toán" at bounding box center [726, 447] width 96 height 22
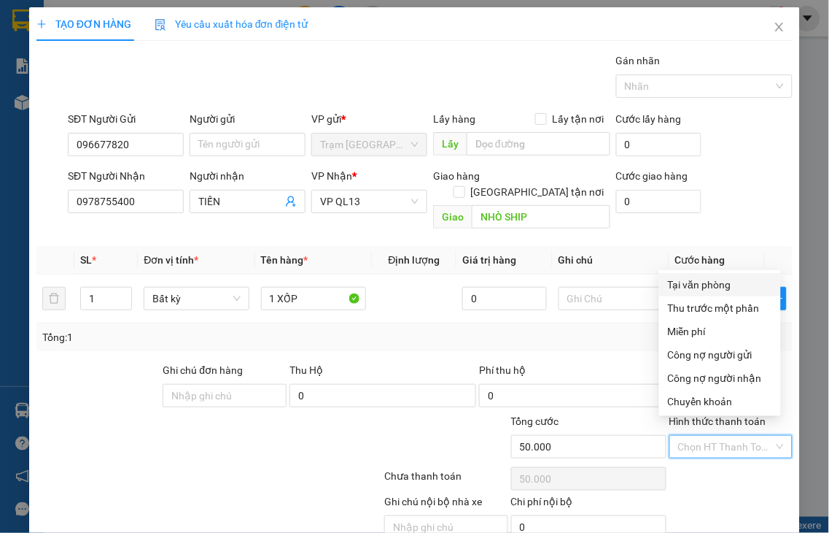
click at [711, 280] on div "Tại văn phòng" at bounding box center [720, 284] width 104 height 16
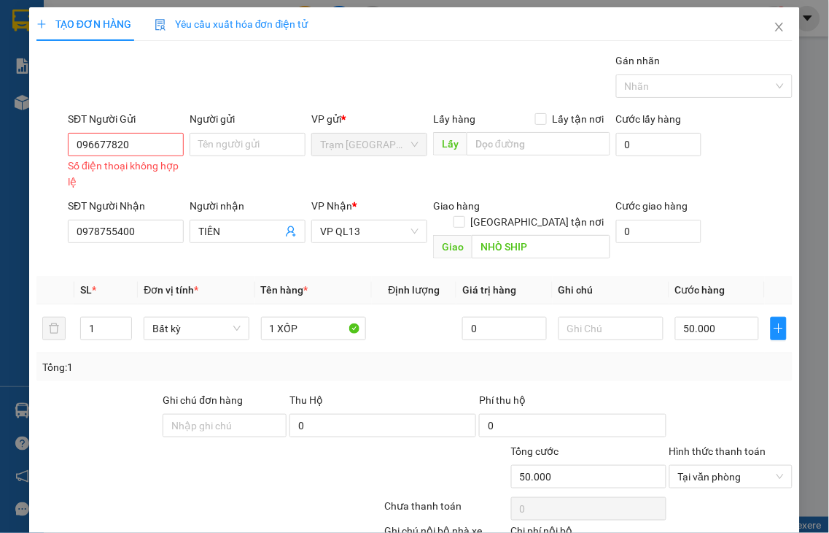
click at [112, 133] on input "096677820" at bounding box center [126, 144] width 116 height 23
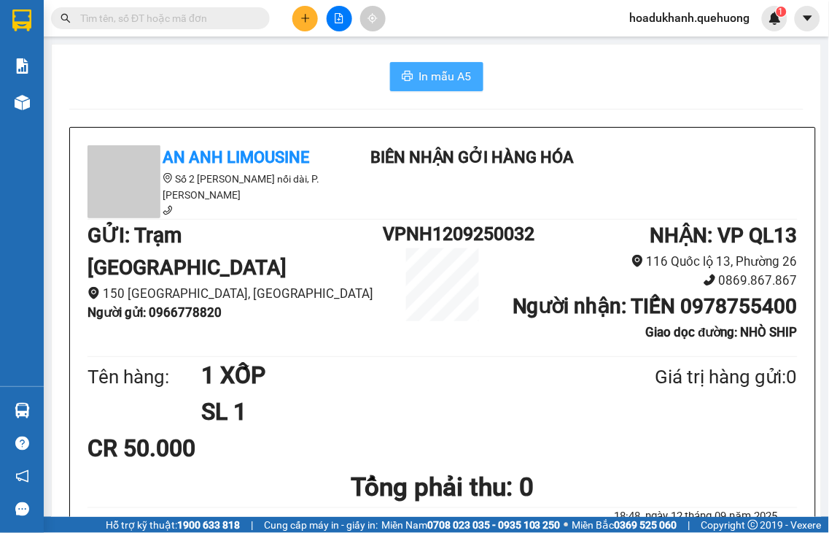
click at [439, 77] on span "In mẫu A5" at bounding box center [445, 76] width 53 height 18
click at [303, 20] on icon "plus" at bounding box center [306, 18] width 10 height 10
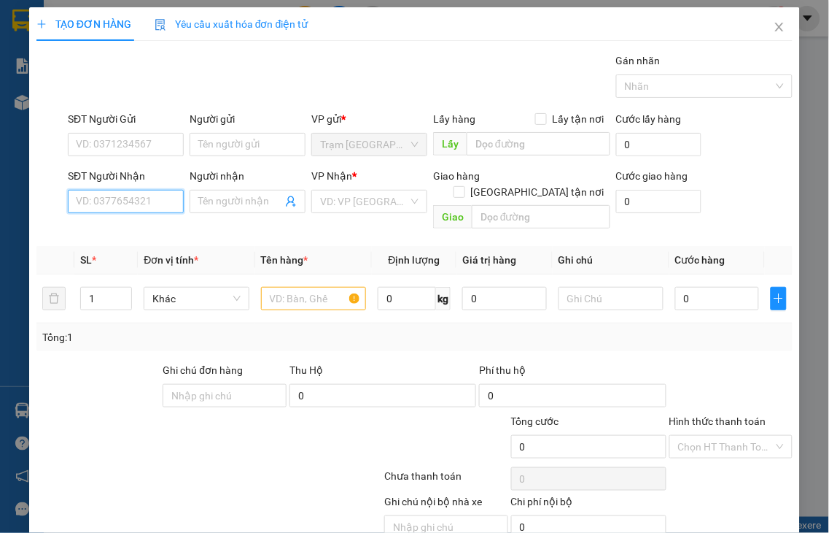
click at [122, 201] on input "SĐT Người Nhận" at bounding box center [126, 201] width 116 height 23
click at [123, 201] on input "0673" at bounding box center [126, 201] width 116 height 23
click at [132, 231] on div "0383860673 - CÔ BA LAN" at bounding box center [134, 231] width 117 height 16
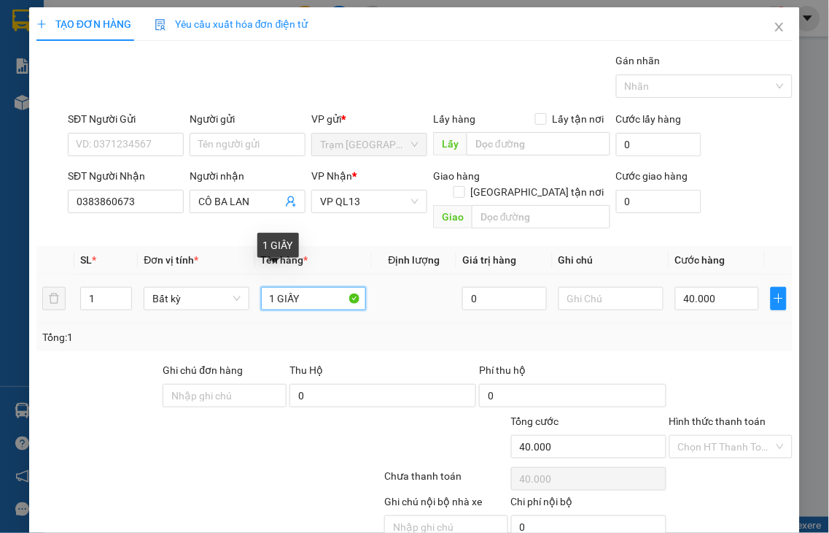
drag, startPoint x: 274, startPoint y: 283, endPoint x: 394, endPoint y: 275, distance: 119.9
click at [394, 275] on tr "1 Bất kỳ 1 GIẤY 0 40.000" at bounding box center [414, 298] width 757 height 49
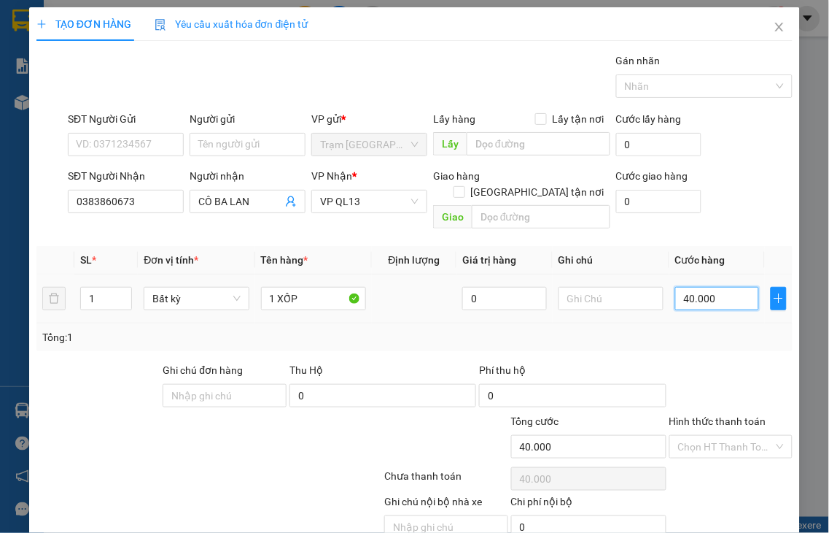
click at [702, 289] on input "40.000" at bounding box center [718, 298] width 84 height 23
click at [713, 415] on label "Hình thức thanh toán" at bounding box center [718, 421] width 97 height 12
click at [713, 436] on input "Hình thức thanh toán" at bounding box center [726, 447] width 96 height 22
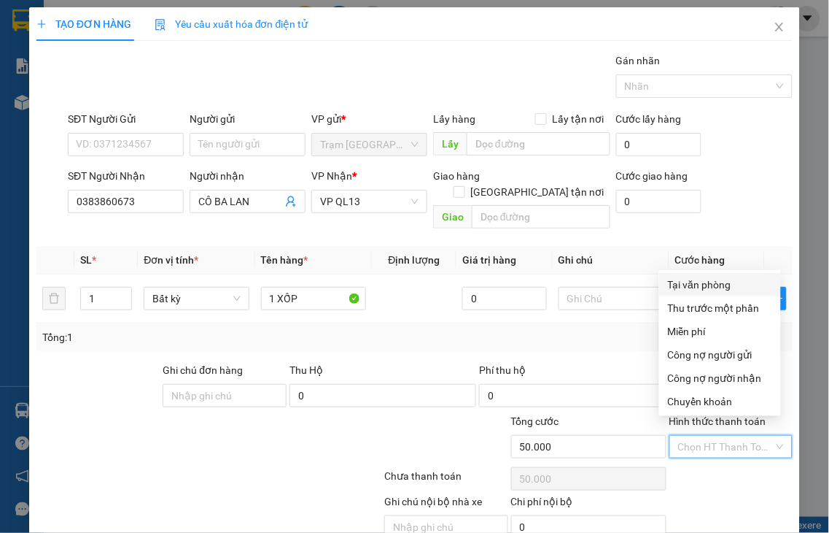
click at [697, 287] on div "Tại văn phòng" at bounding box center [720, 284] width 104 height 16
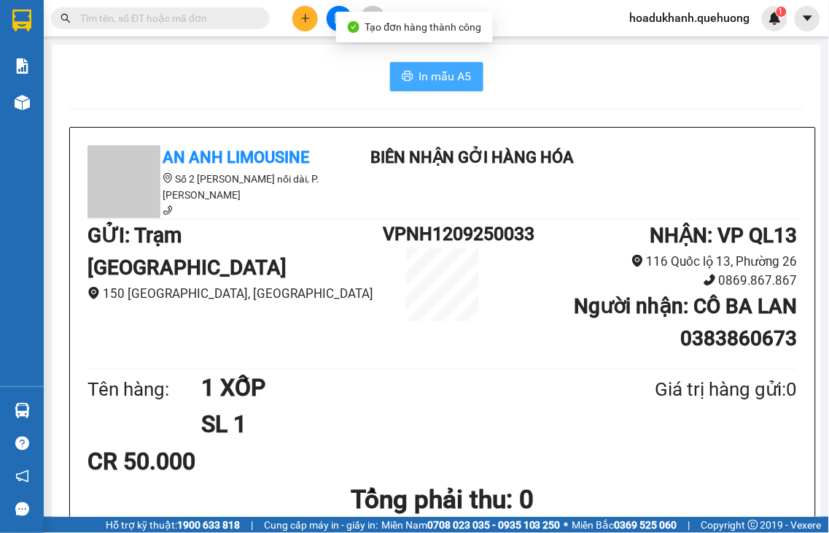
click at [402, 75] on icon "printer" at bounding box center [407, 76] width 11 height 10
click at [303, 19] on icon "plus" at bounding box center [306, 18] width 10 height 10
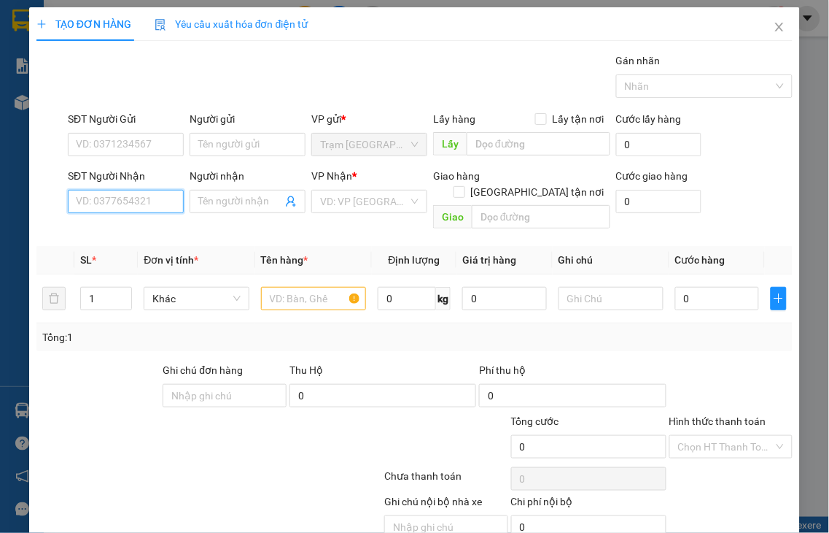
click at [172, 203] on input "SĐT Người Nhận" at bounding box center [126, 201] width 116 height 23
click at [162, 206] on input "3584" at bounding box center [126, 201] width 116 height 23
click at [162, 201] on input "3584" at bounding box center [126, 201] width 116 height 23
click at [153, 231] on div "0909713584 - TÈO GÔ" at bounding box center [126, 231] width 101 height 16
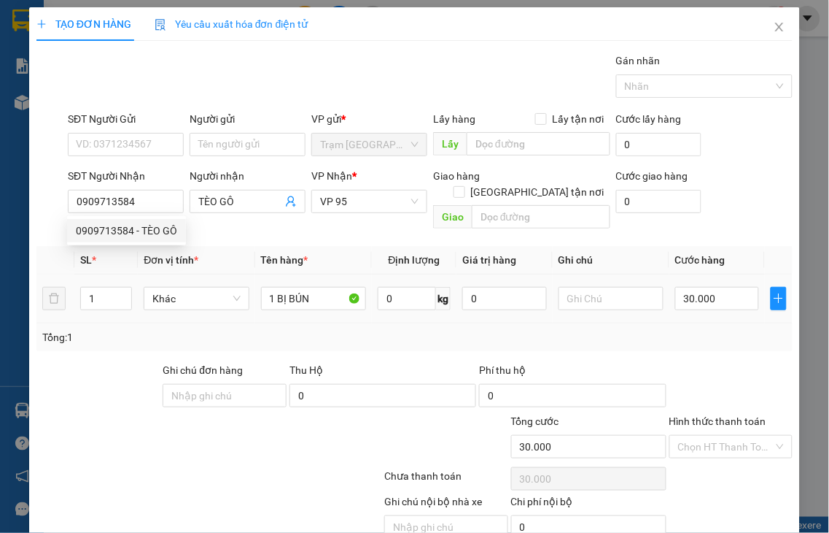
click at [720, 415] on label "Hình thức thanh toán" at bounding box center [718, 421] width 97 height 12
click at [720, 436] on input "Hình thức thanh toán" at bounding box center [726, 447] width 96 height 22
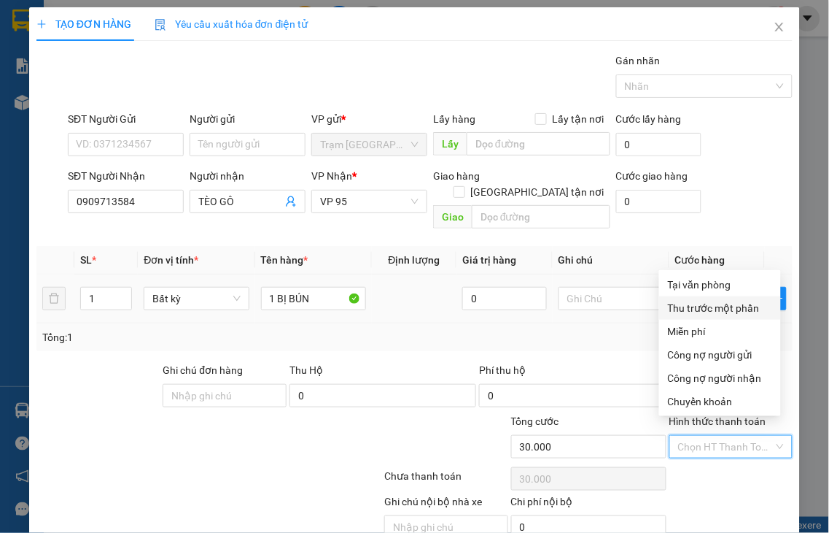
click at [694, 287] on div "Tại văn phòng" at bounding box center [720, 284] width 104 height 16
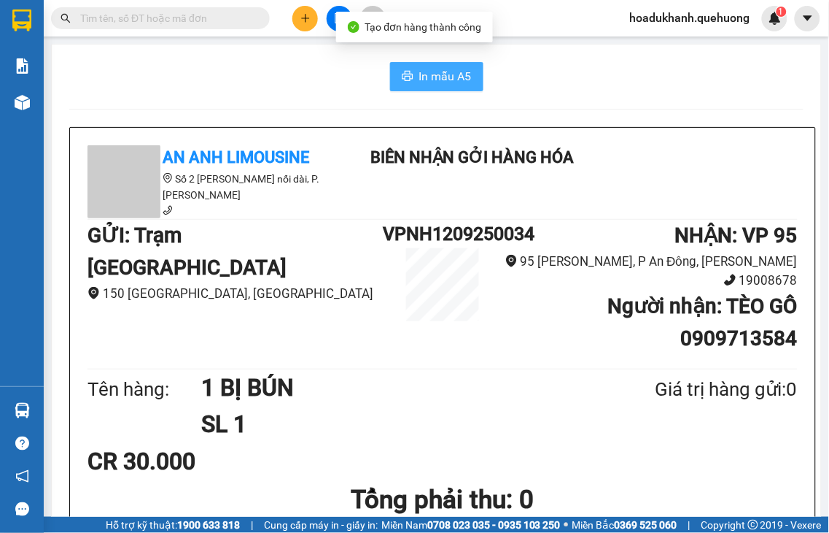
click at [448, 82] on span "In mẫu A5" at bounding box center [445, 76] width 53 height 18
click at [303, 26] on button at bounding box center [306, 19] width 26 height 26
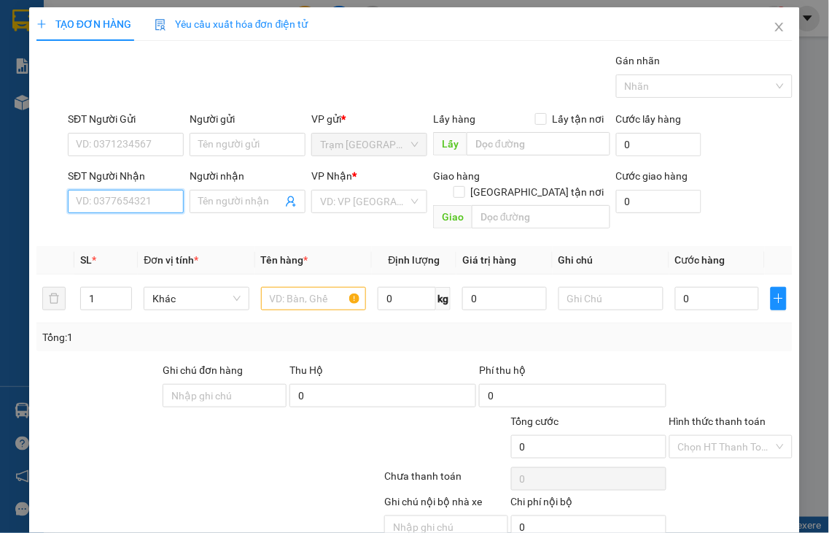
click at [155, 205] on input "SĐT Người Nhận" at bounding box center [126, 201] width 116 height 23
click at [155, 204] on input "3209" at bounding box center [126, 201] width 116 height 23
click at [155, 226] on div "0366803209 - [PERSON_NAME]" at bounding box center [148, 231] width 144 height 16
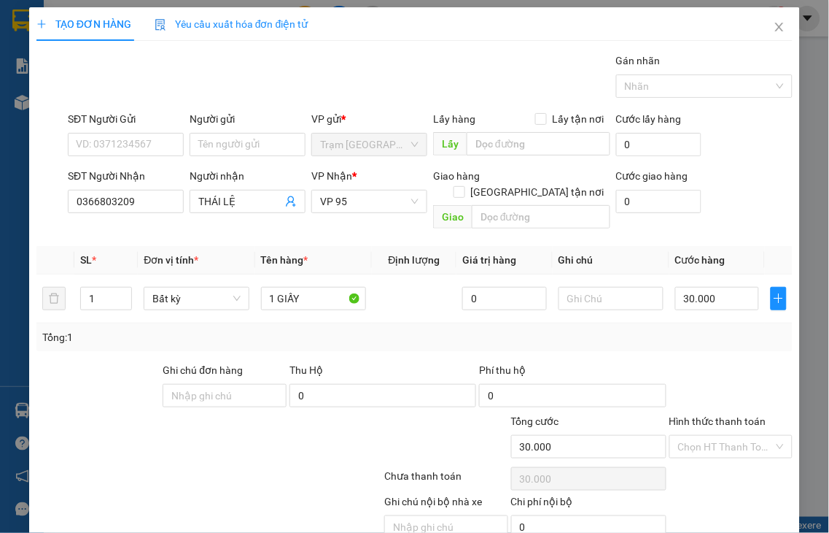
click at [741, 415] on label "Hình thức thanh toán" at bounding box center [718, 421] width 97 height 12
click at [741, 436] on input "Hình thức thanh toán" at bounding box center [726, 447] width 96 height 22
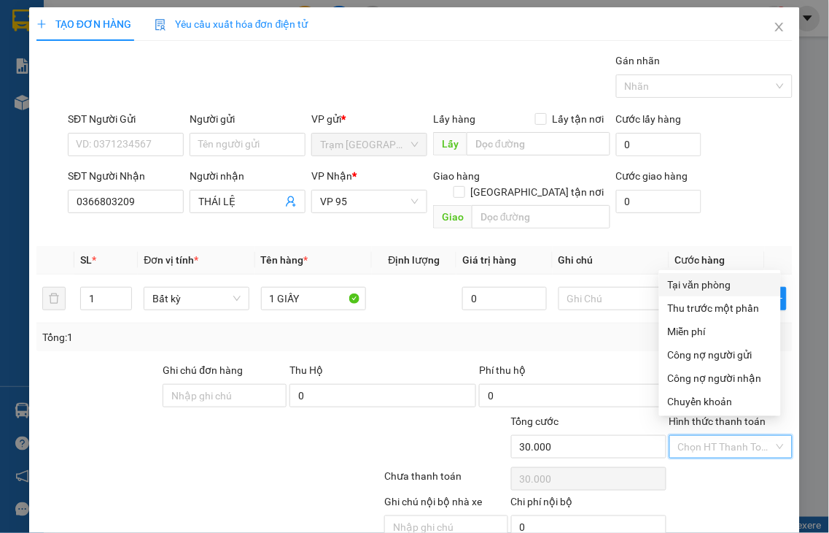
click at [698, 282] on div "Tại văn phòng" at bounding box center [720, 284] width 104 height 16
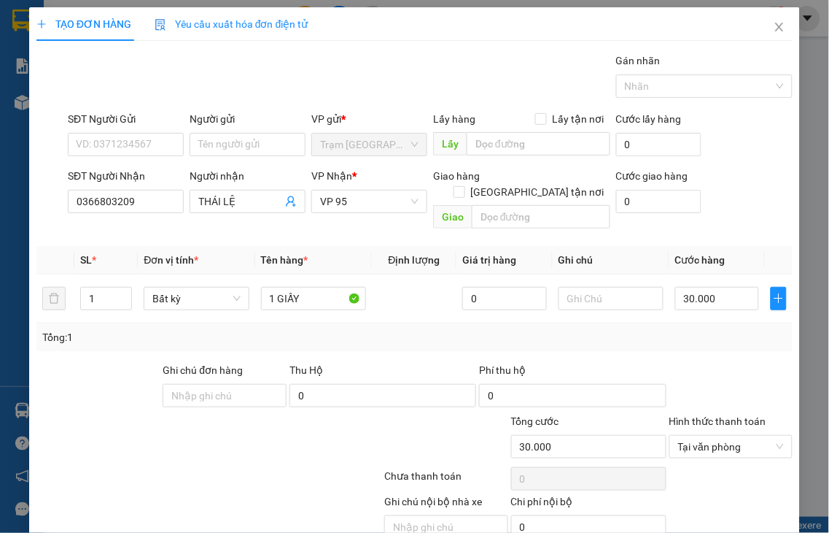
drag, startPoint x: 712, startPoint y: 492, endPoint x: 704, endPoint y: 490, distance: 8.3
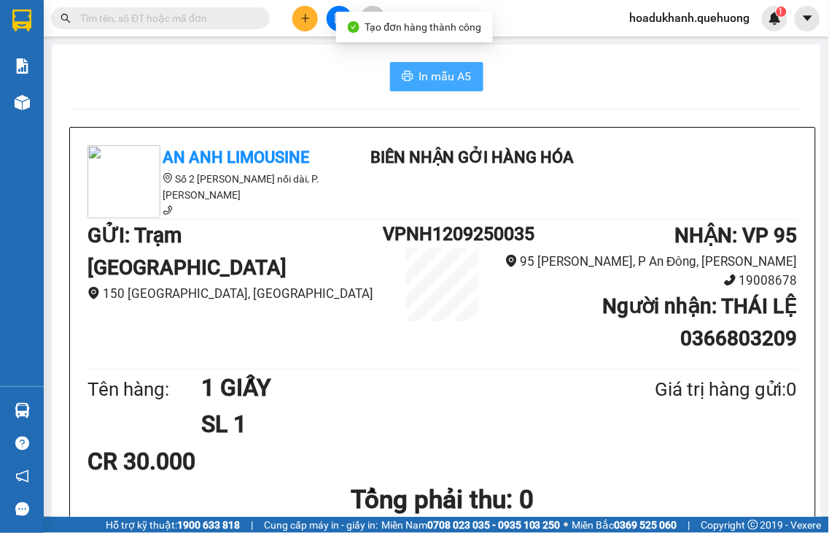
click at [420, 77] on span "In mẫu A5" at bounding box center [445, 76] width 53 height 18
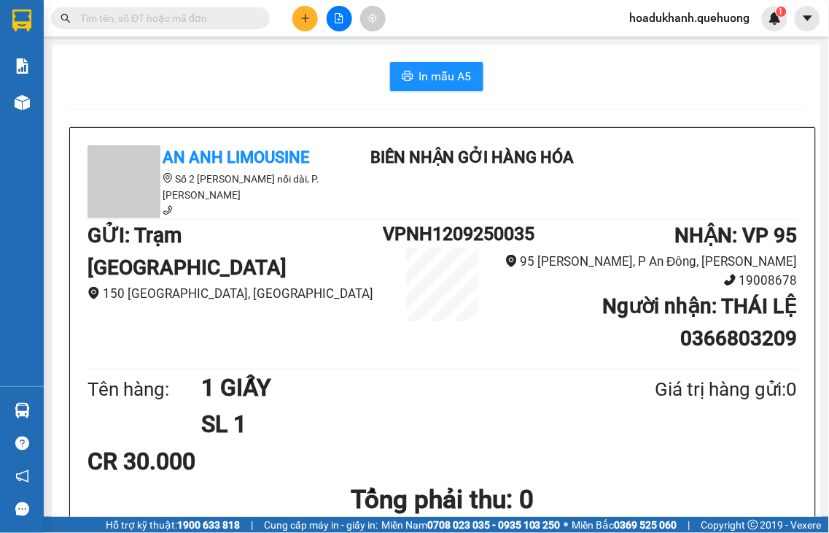
click at [303, 20] on icon "plus" at bounding box center [306, 18] width 10 height 10
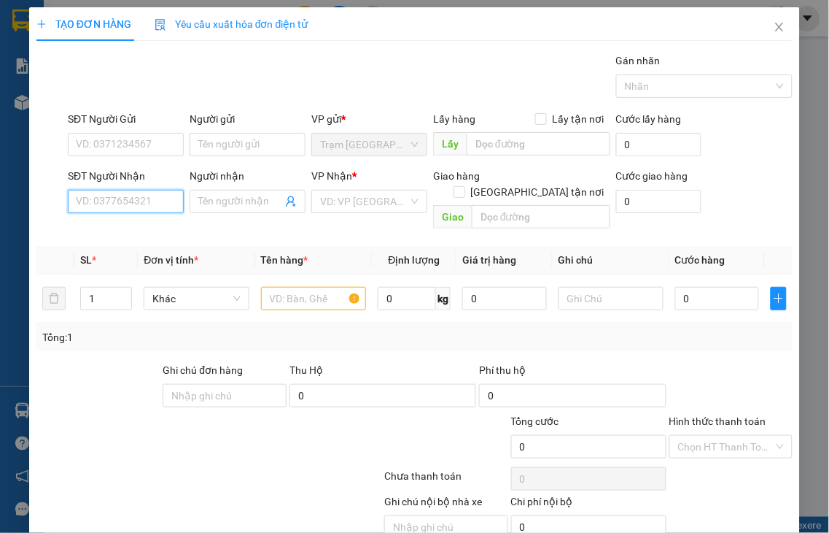
click at [154, 195] on input "SĐT Người Nhận" at bounding box center [126, 201] width 116 height 23
click at [133, 228] on div "0849333070 - TÚ" at bounding box center [124, 231] width 96 height 16
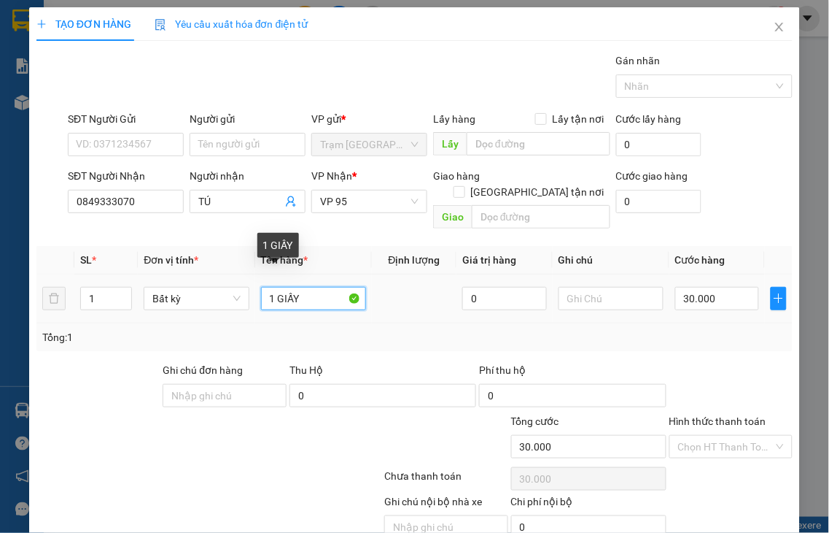
drag, startPoint x: 274, startPoint y: 282, endPoint x: 347, endPoint y: 273, distance: 72.8
click at [346, 287] on input "1 GIẤY" at bounding box center [313, 298] width 105 height 23
click at [704, 415] on label "Hình thức thanh toán" at bounding box center [718, 421] width 97 height 12
click at [704, 436] on input "Hình thức thanh toán" at bounding box center [726, 447] width 96 height 22
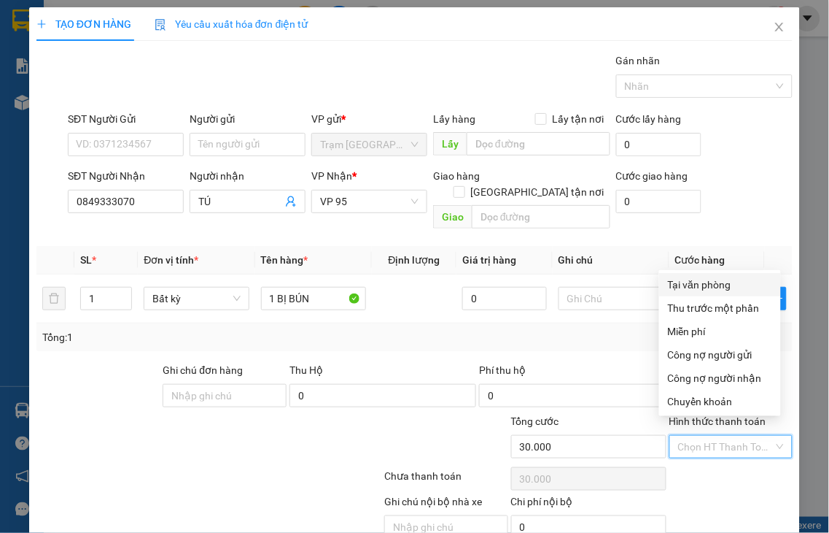
click at [695, 285] on div "Tại văn phòng" at bounding box center [720, 284] width 104 height 16
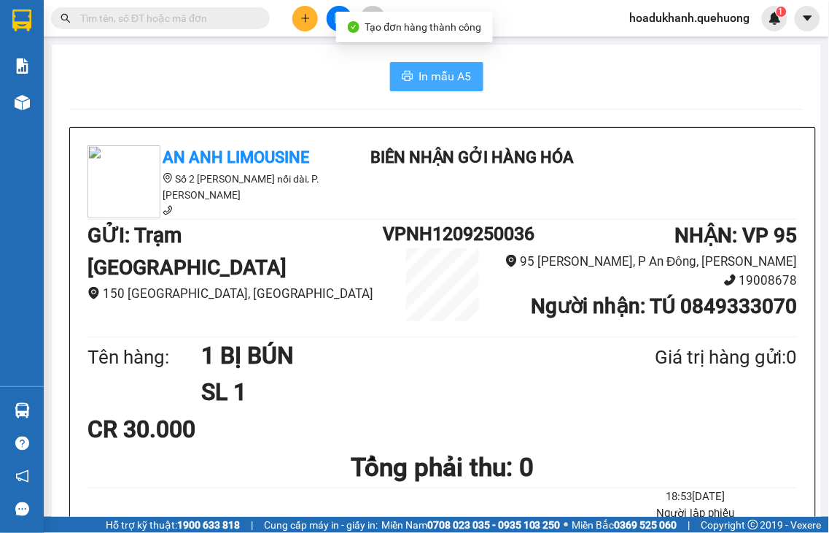
click at [419, 71] on span "In mẫu A5" at bounding box center [445, 76] width 53 height 18
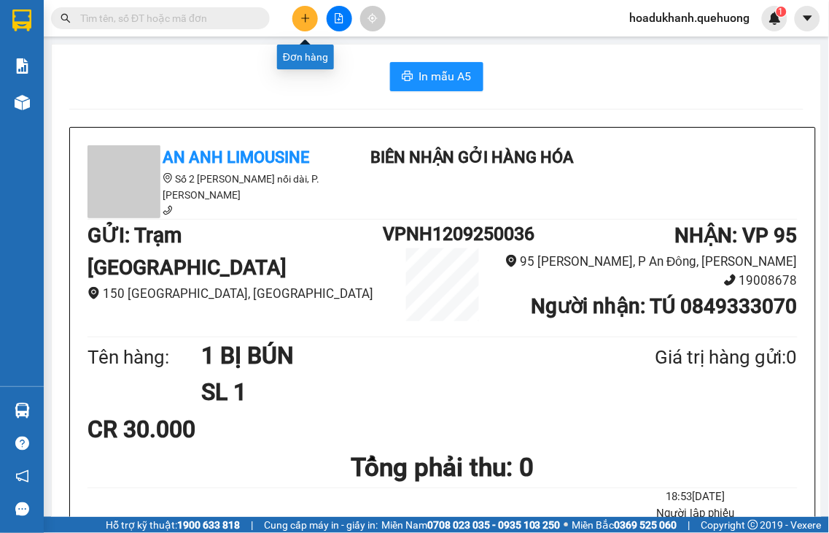
click at [298, 18] on button at bounding box center [306, 19] width 26 height 26
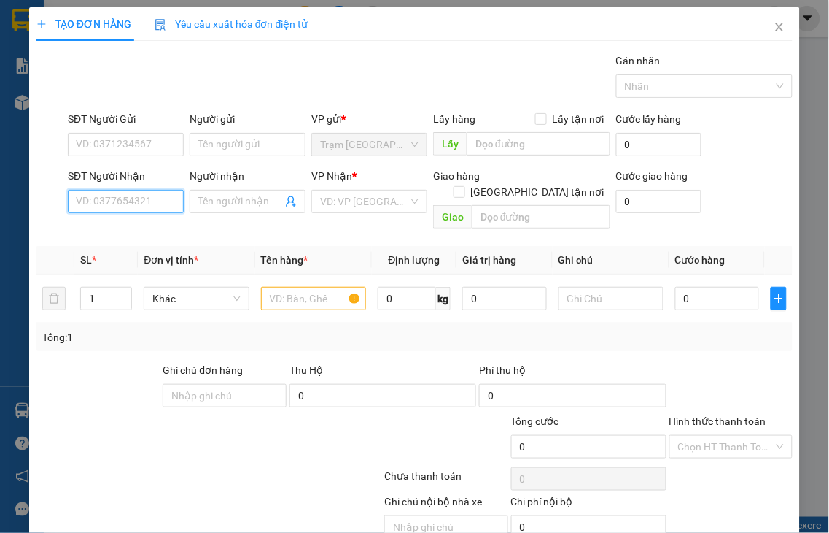
click at [115, 204] on input "SĐT Người Nhận" at bounding box center [126, 201] width 116 height 23
click at [134, 203] on input "6703" at bounding box center [126, 201] width 116 height 23
drag, startPoint x: 135, startPoint y: 206, endPoint x: 0, endPoint y: 204, distance: 135.0
click at [1, 205] on div "TẠO ĐƠN HÀNG Yêu cầu xuất hóa đơn điện tử Transit Pickup Surcharge Ids Transit …" at bounding box center [414, 266] width 829 height 533
click at [97, 208] on input "6307" at bounding box center [126, 201] width 116 height 23
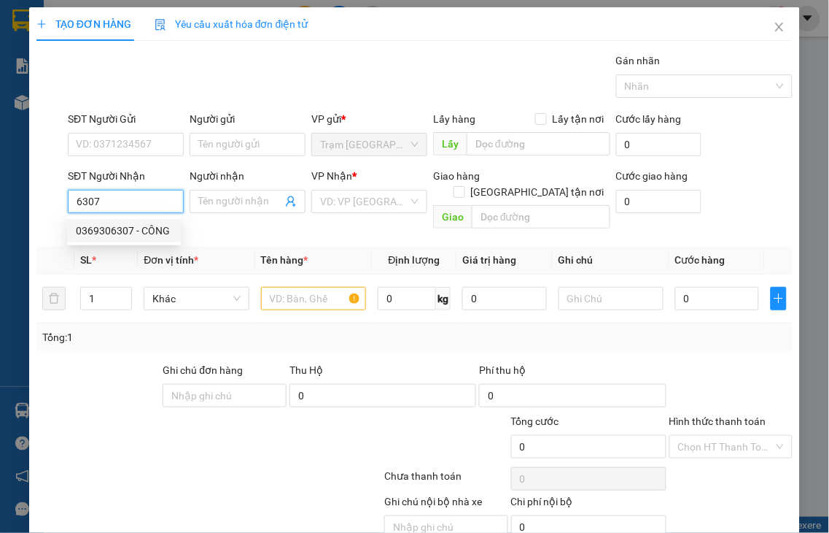
click at [144, 230] on div "0369306307 - CÔNG" at bounding box center [124, 231] width 96 height 16
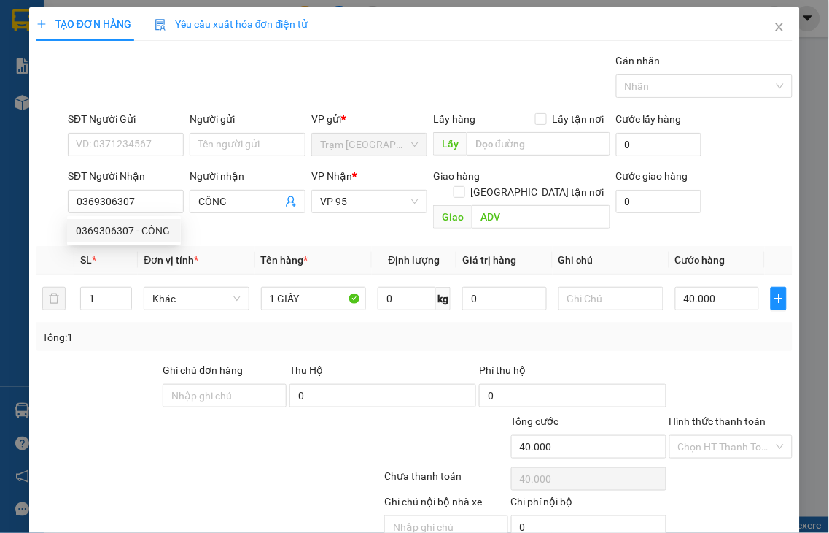
click at [724, 415] on label "Hình thức thanh toán" at bounding box center [718, 421] width 97 height 12
click at [724, 436] on input "Hình thức thanh toán" at bounding box center [726, 447] width 96 height 22
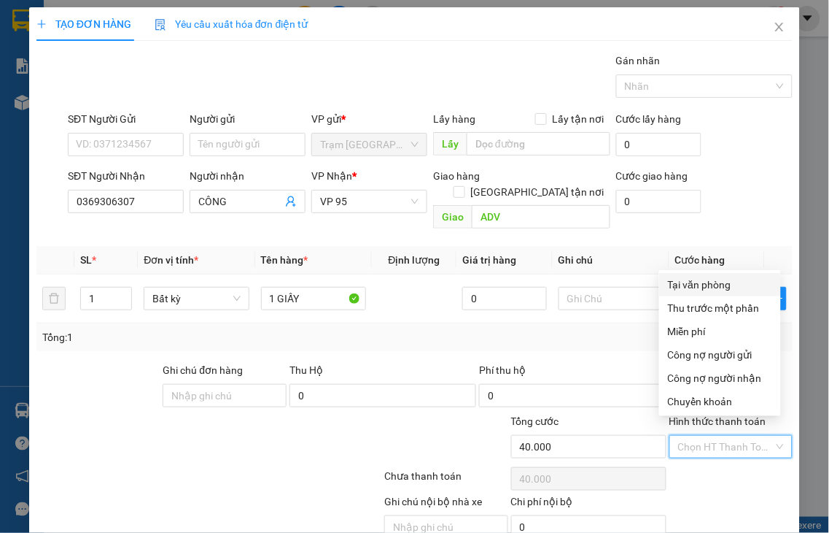
click at [699, 282] on div "Tại văn phòng" at bounding box center [720, 284] width 104 height 16
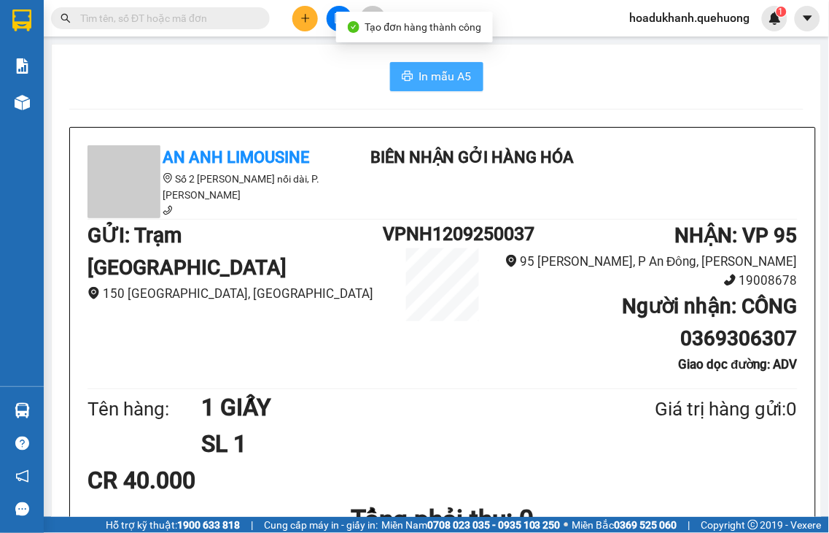
click at [419, 74] on span "In mẫu A5" at bounding box center [445, 76] width 53 height 18
click at [448, 83] on span "In mẫu A5" at bounding box center [445, 76] width 53 height 18
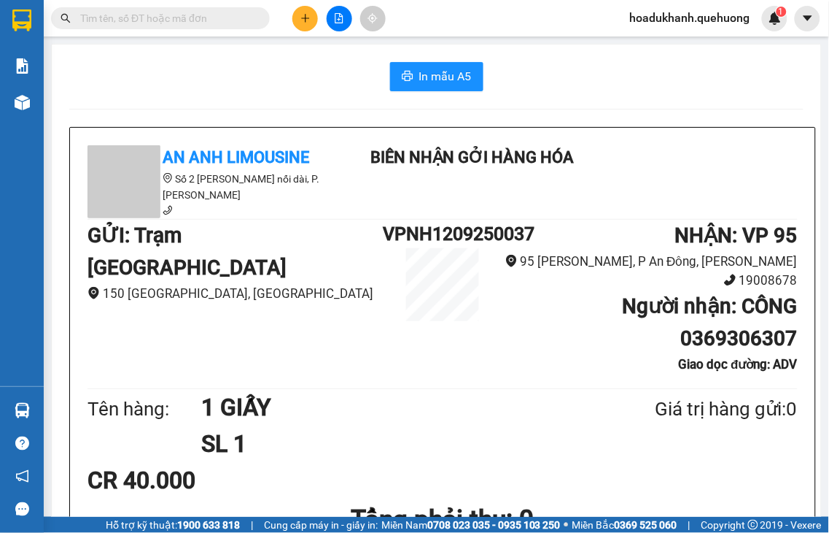
click at [303, 18] on icon "plus" at bounding box center [305, 18] width 8 height 1
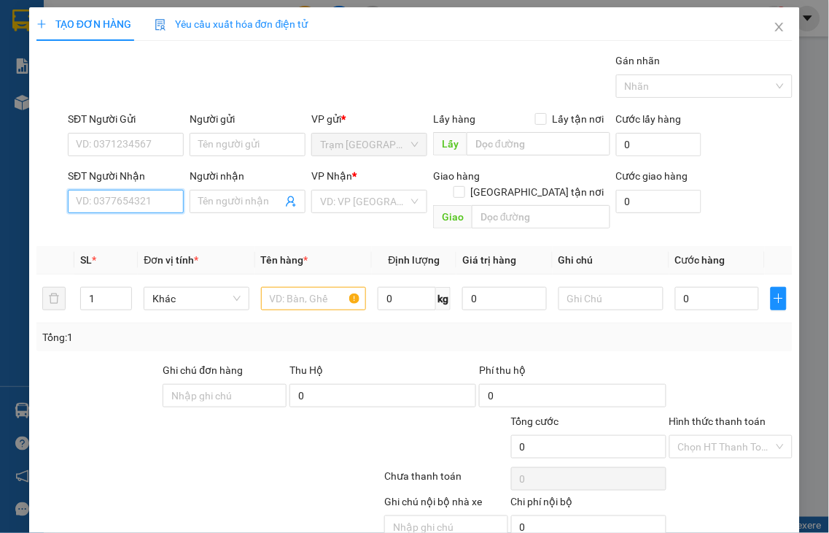
click at [121, 203] on input "SĐT Người Nhận" at bounding box center [126, 201] width 116 height 23
click at [121, 203] on input "6701" at bounding box center [126, 201] width 116 height 23
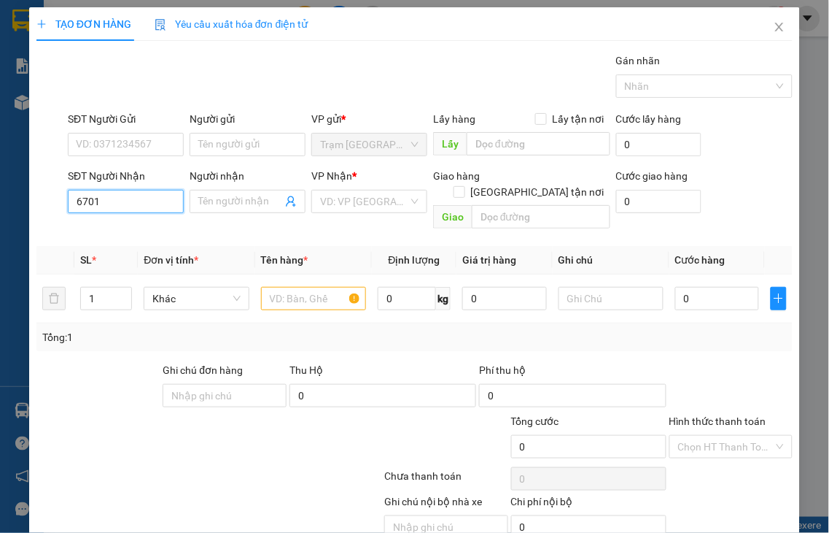
click at [121, 203] on input "6701" at bounding box center [126, 201] width 116 height 23
click at [121, 199] on input "6107" at bounding box center [126, 201] width 116 height 23
click at [117, 232] on div "0368496107 - BẠN DIỆU" at bounding box center [131, 231] width 111 height 16
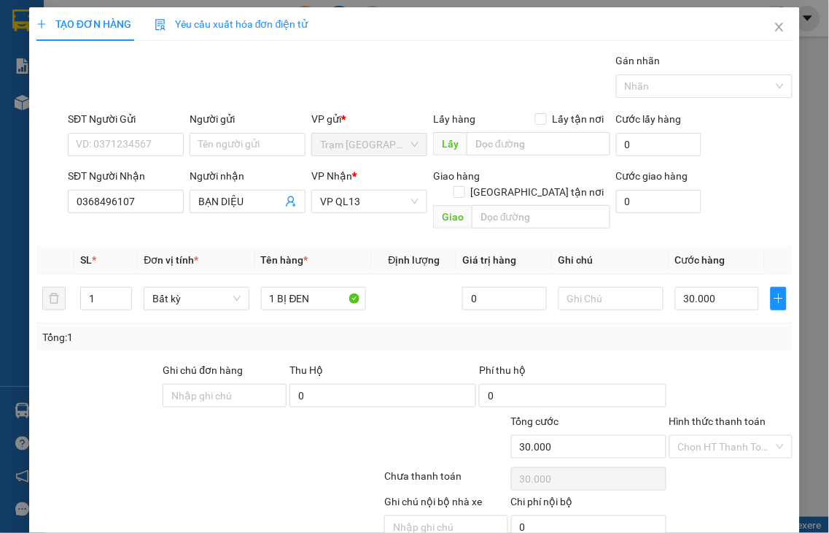
click at [704, 415] on label "Hình thức thanh toán" at bounding box center [718, 421] width 97 height 12
click at [704, 436] on input "Hình thức thanh toán" at bounding box center [726, 447] width 96 height 22
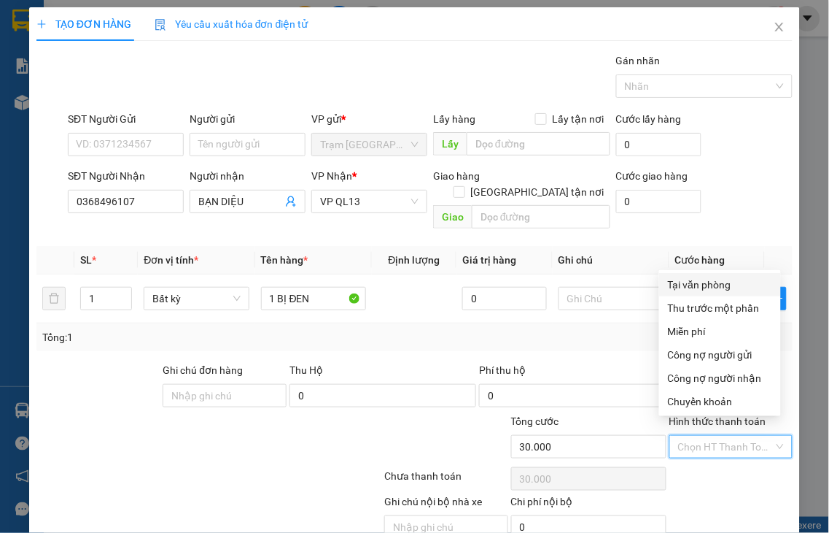
click at [688, 282] on div "Tại văn phòng" at bounding box center [720, 284] width 104 height 16
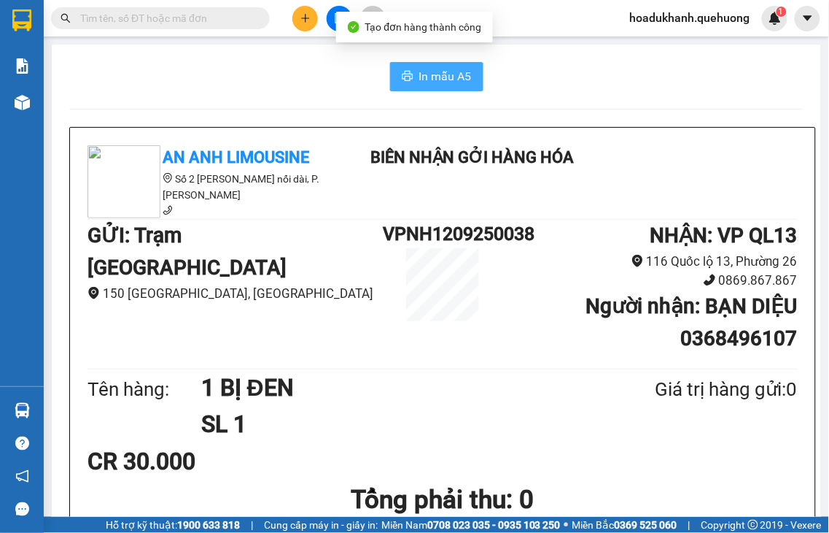
click at [402, 78] on icon "printer" at bounding box center [408, 76] width 12 height 12
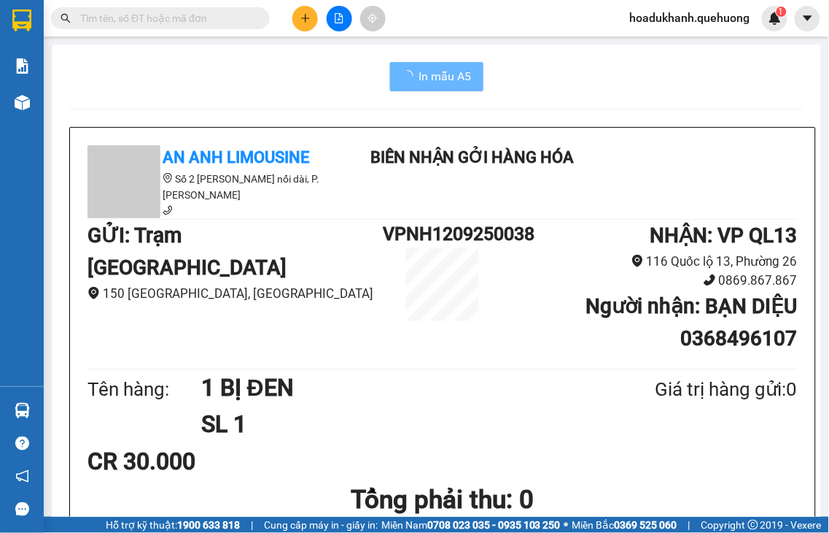
click at [303, 19] on icon "plus" at bounding box center [306, 18] width 10 height 10
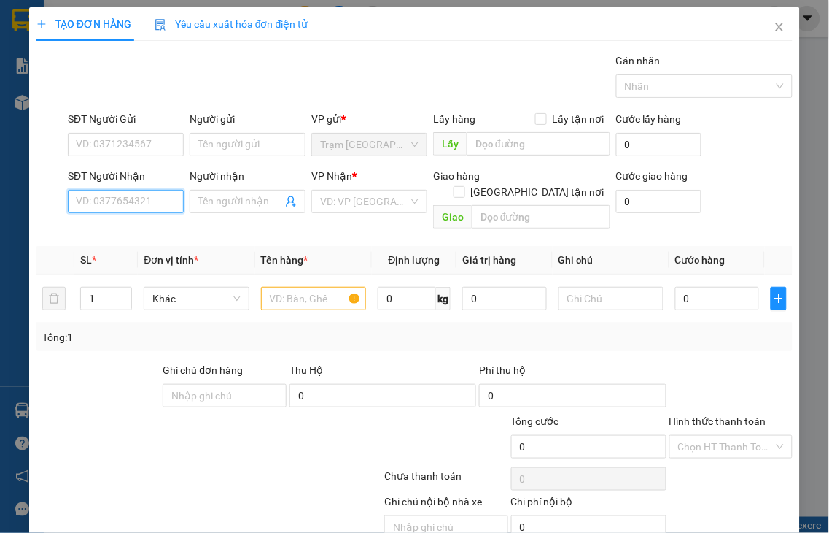
click at [162, 196] on input "SĐT Người Nhận" at bounding box center [126, 201] width 116 height 23
click at [162, 196] on input "7073" at bounding box center [126, 201] width 116 height 23
click at [147, 197] on input "7073" at bounding box center [126, 201] width 116 height 23
click at [143, 232] on div "0911217073 - HOÀI" at bounding box center [124, 231] width 96 height 16
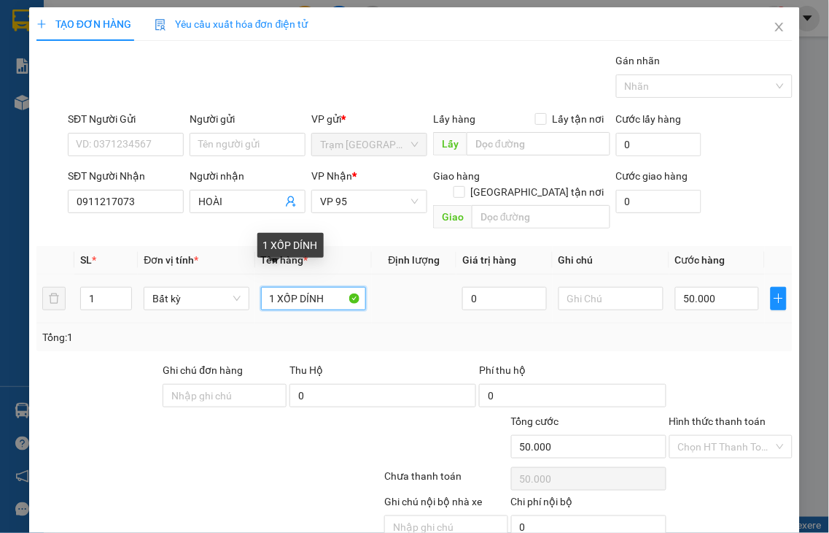
drag, startPoint x: 273, startPoint y: 282, endPoint x: 398, endPoint y: 282, distance: 124.8
click at [398, 282] on tr "1 Bất kỳ 1 XỐP DÍNH 0 50.000" at bounding box center [414, 298] width 757 height 49
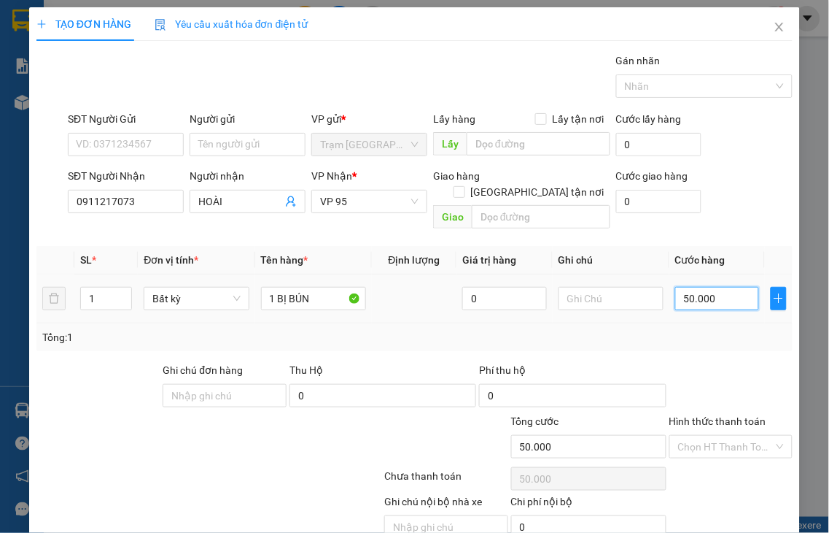
click at [724, 287] on input "50.000" at bounding box center [718, 298] width 84 height 23
click at [722, 415] on label "Hình thức thanh toán" at bounding box center [718, 421] width 97 height 12
click at [722, 436] on input "Hình thức thanh toán" at bounding box center [726, 447] width 96 height 22
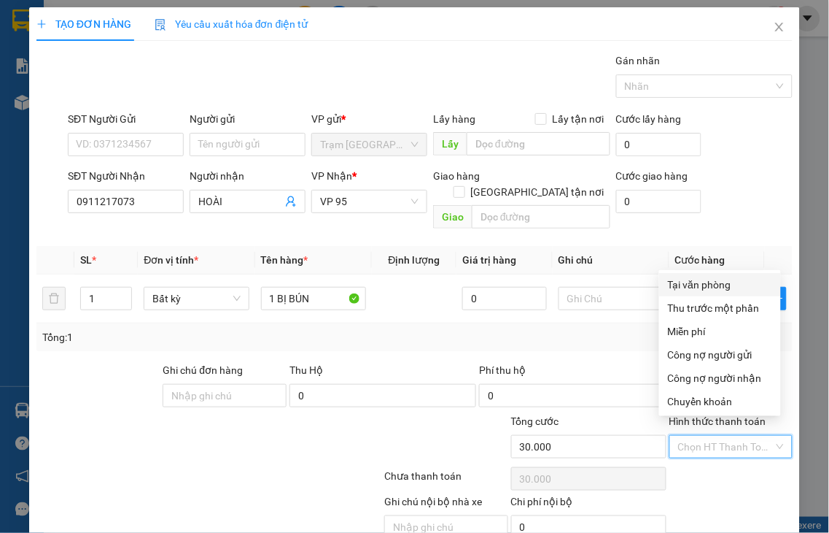
click at [713, 289] on div "Tại văn phòng" at bounding box center [720, 284] width 104 height 16
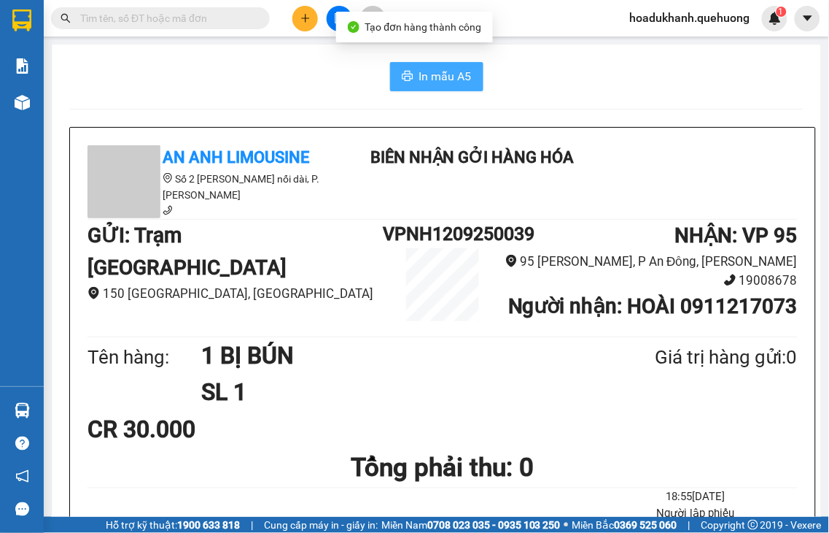
click at [428, 77] on span "In mẫu A5" at bounding box center [445, 76] width 53 height 18
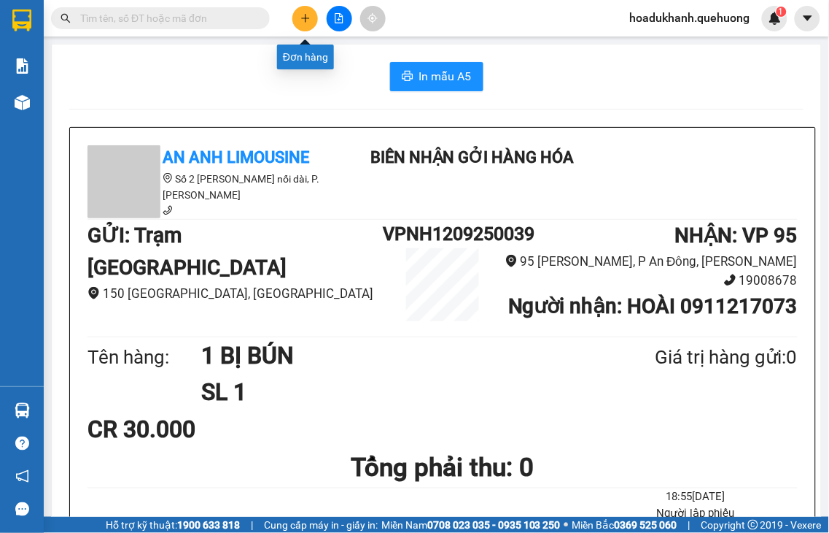
click at [307, 18] on icon "plus" at bounding box center [305, 18] width 8 height 1
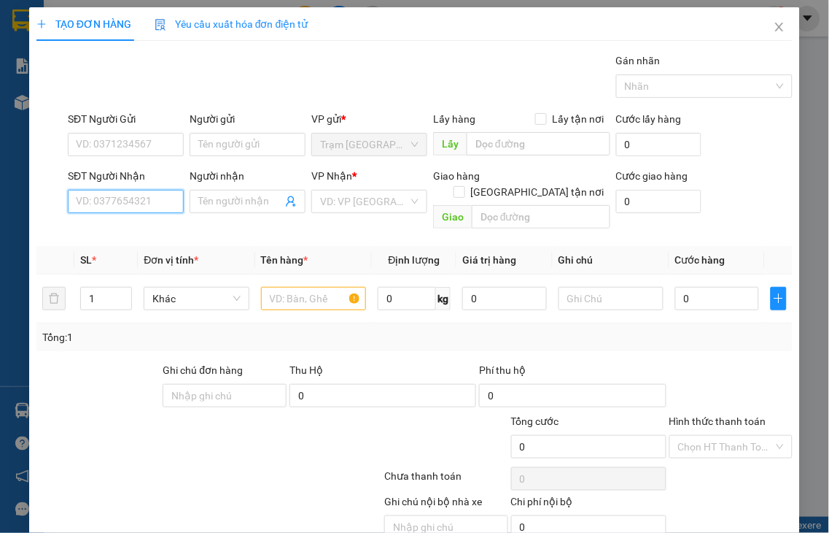
click at [144, 193] on input "SĐT Người Nhận" at bounding box center [126, 201] width 116 height 23
click at [136, 200] on input "0064" at bounding box center [126, 201] width 116 height 23
click at [134, 201] on input "0064" at bounding box center [126, 201] width 116 height 23
click at [127, 237] on div "0938250064 - TRUNG" at bounding box center [125, 231] width 99 height 16
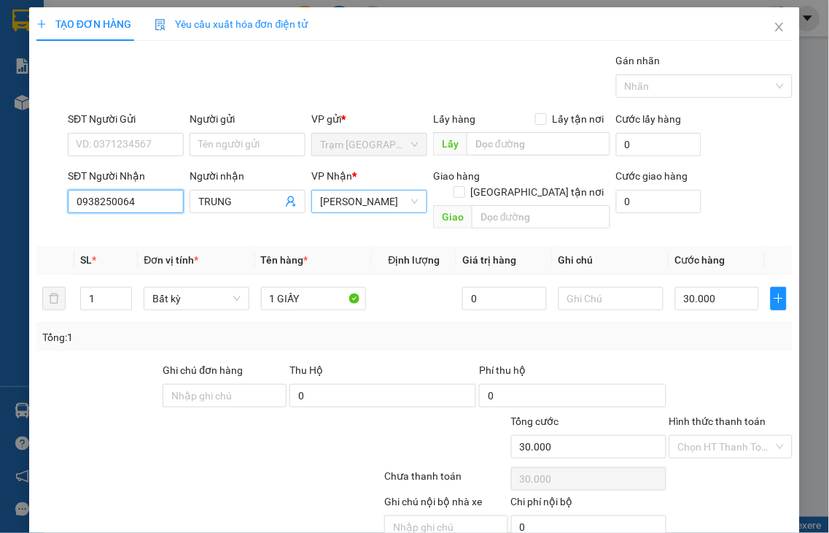
click at [332, 199] on span "[PERSON_NAME]" at bounding box center [369, 201] width 98 height 22
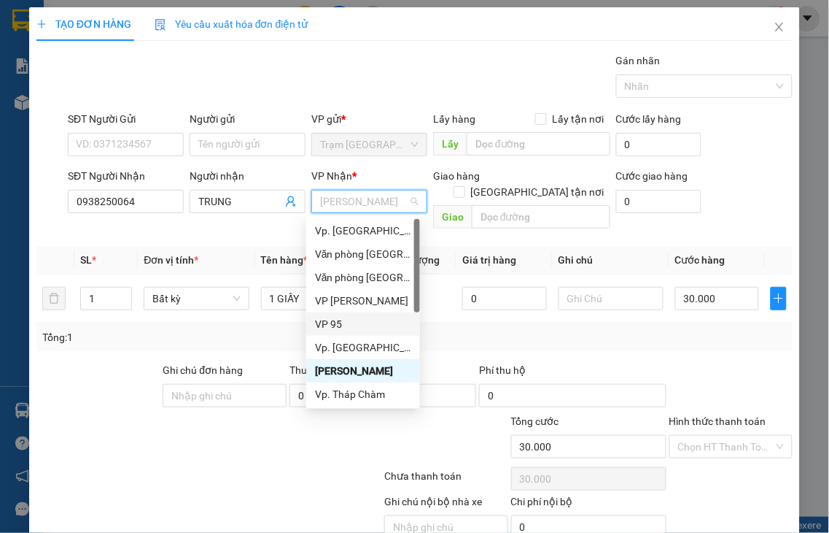
click at [322, 323] on div "VP 95" at bounding box center [363, 324] width 96 height 16
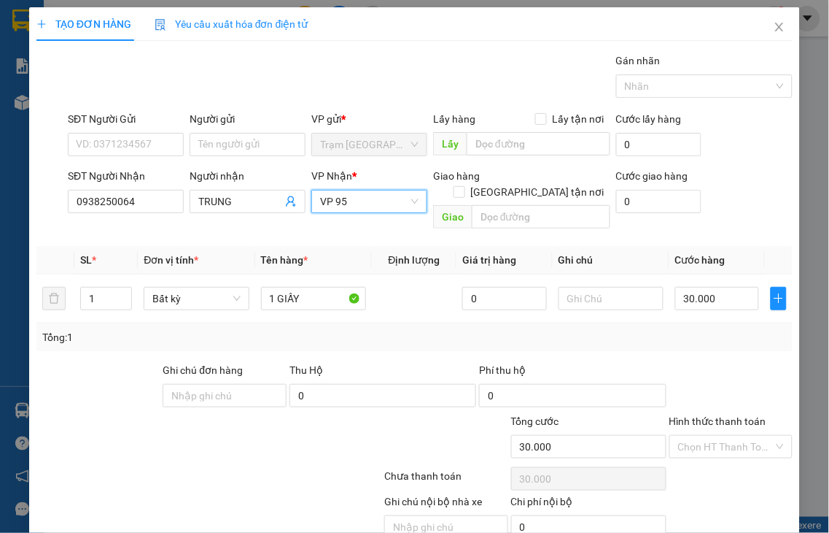
click at [745, 415] on label "Hình thức thanh toán" at bounding box center [718, 421] width 97 height 12
click at [745, 436] on input "Hình thức thanh toán" at bounding box center [726, 447] width 96 height 22
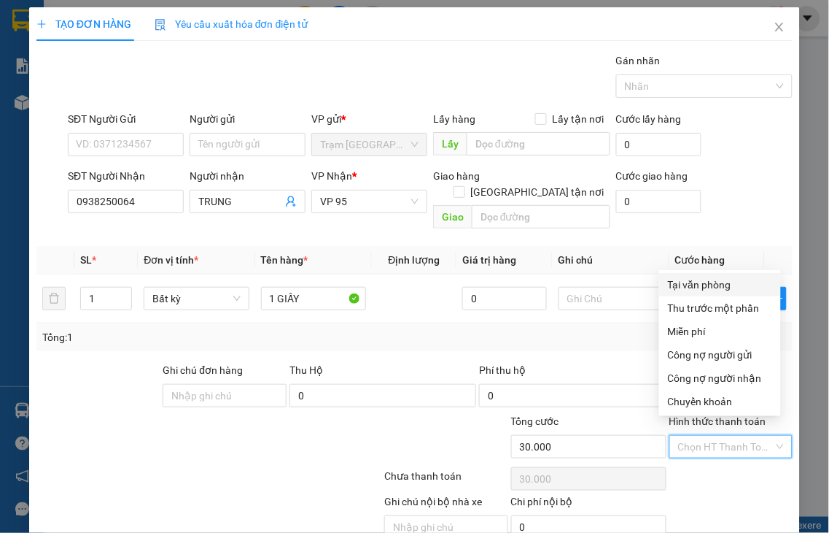
click at [694, 290] on div "Tại văn phòng" at bounding box center [720, 284] width 104 height 16
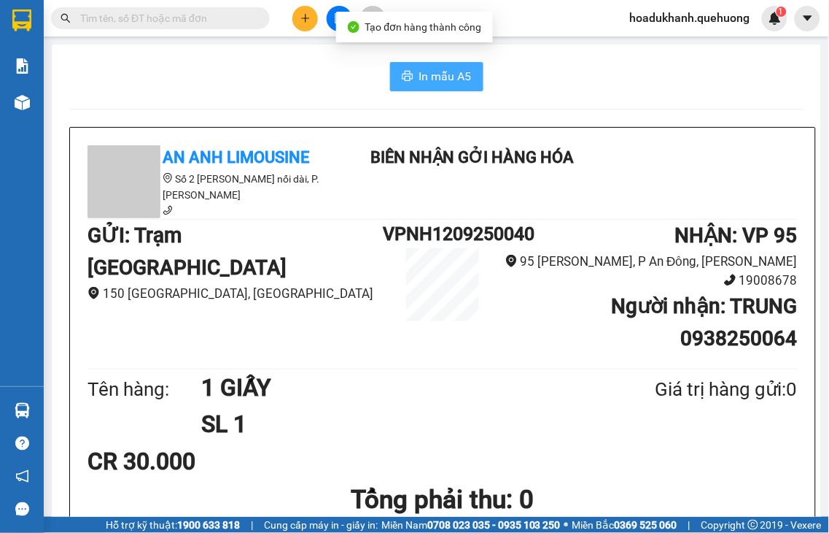
click at [436, 84] on span "In mẫu A5" at bounding box center [445, 76] width 53 height 18
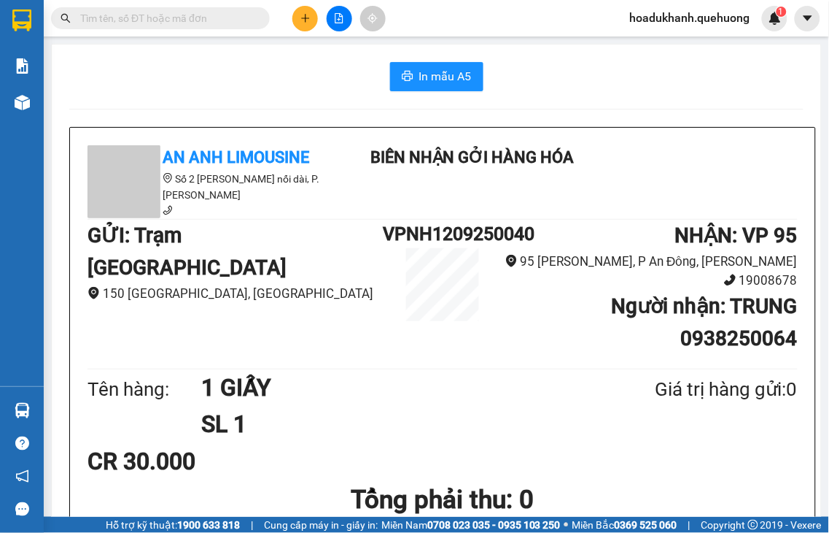
click at [299, 20] on button at bounding box center [306, 19] width 26 height 26
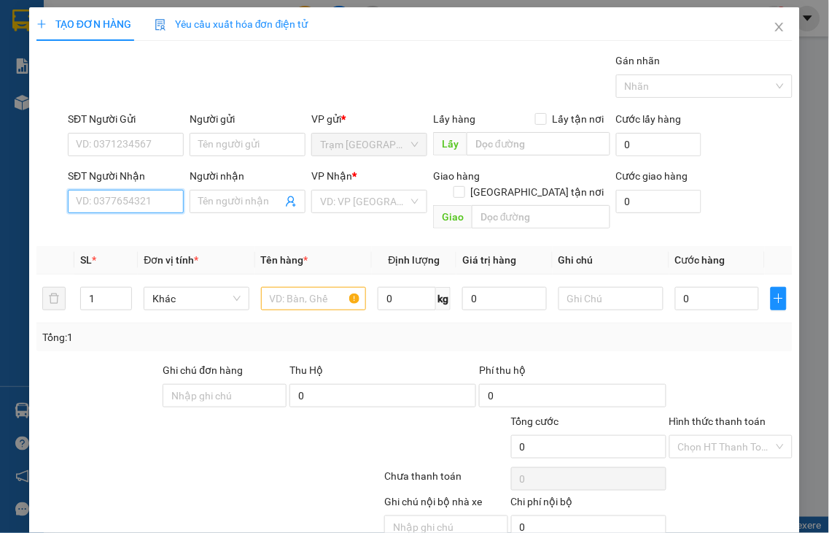
drag, startPoint x: 163, startPoint y: 194, endPoint x: 163, endPoint y: 178, distance: 16.0
click at [163, 182] on div "SĐT Người Nhận VD: 0377654321" at bounding box center [126, 193] width 116 height 51
click at [161, 200] on input "4418" at bounding box center [126, 201] width 116 height 23
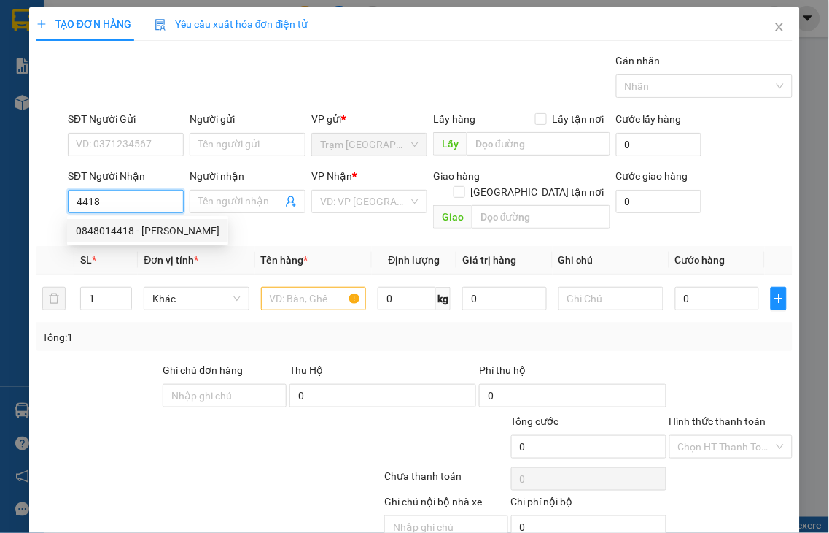
click at [155, 230] on div "0848014418 - [PERSON_NAME]" at bounding box center [148, 231] width 144 height 16
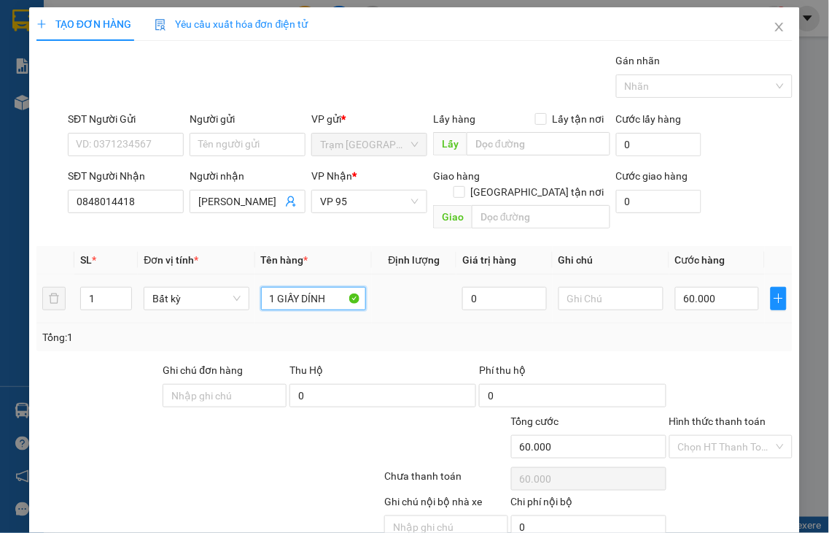
drag, startPoint x: 298, startPoint y: 274, endPoint x: 339, endPoint y: 274, distance: 40.9
click at [339, 287] on input "1 GIẤY DÍNH" at bounding box center [313, 298] width 105 height 23
click at [717, 287] on input "60.000" at bounding box center [718, 298] width 84 height 23
click at [722, 415] on label "Hình thức thanh toán" at bounding box center [718, 421] width 97 height 12
click at [722, 436] on input "Hình thức thanh toán" at bounding box center [726, 447] width 96 height 22
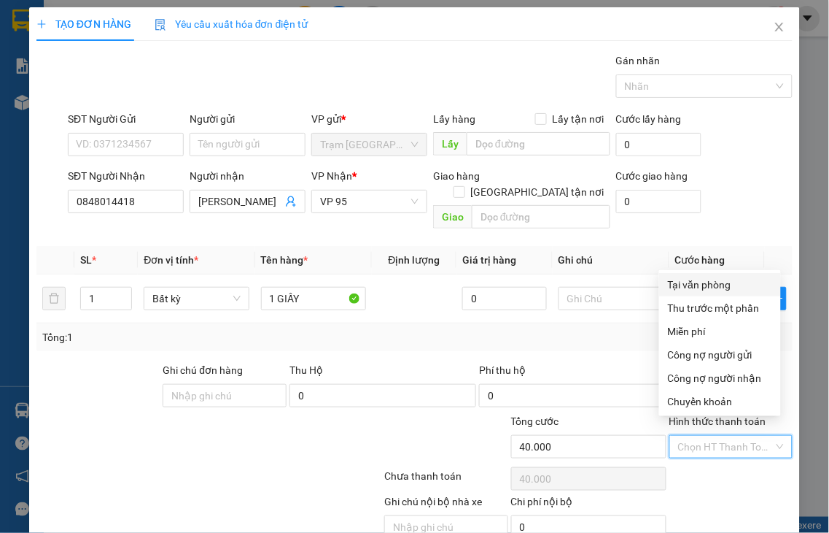
click at [690, 288] on div "Tại văn phòng" at bounding box center [720, 284] width 104 height 16
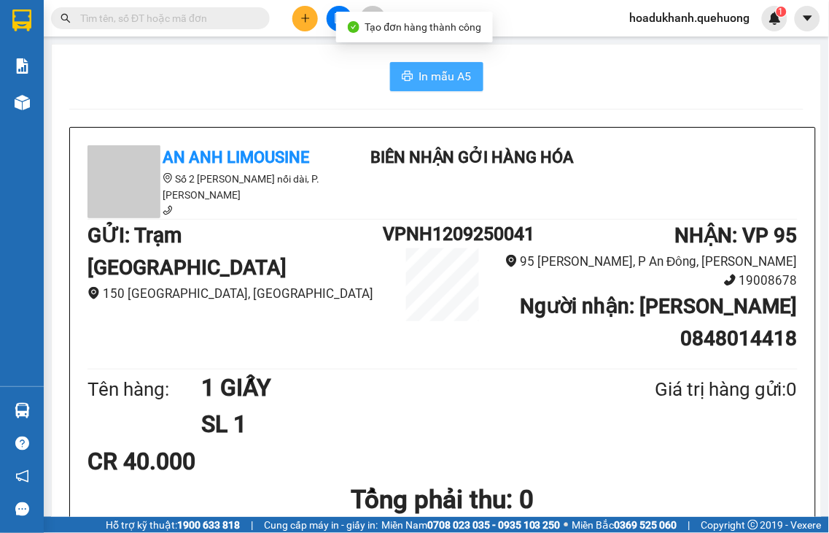
click at [446, 74] on span "In mẫu A5" at bounding box center [445, 76] width 53 height 18
click at [308, 24] on button at bounding box center [306, 19] width 26 height 26
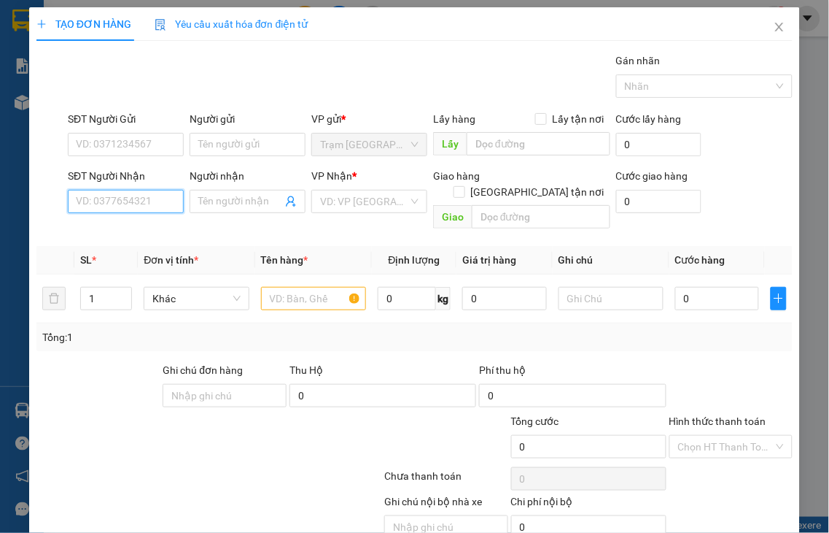
click at [146, 201] on input "SĐT Người Nhận" at bounding box center [126, 201] width 116 height 23
click at [146, 201] on input "0141" at bounding box center [126, 201] width 116 height 23
click at [146, 232] on div "0909770141 - CHUẨN" at bounding box center [126, 231] width 100 height 16
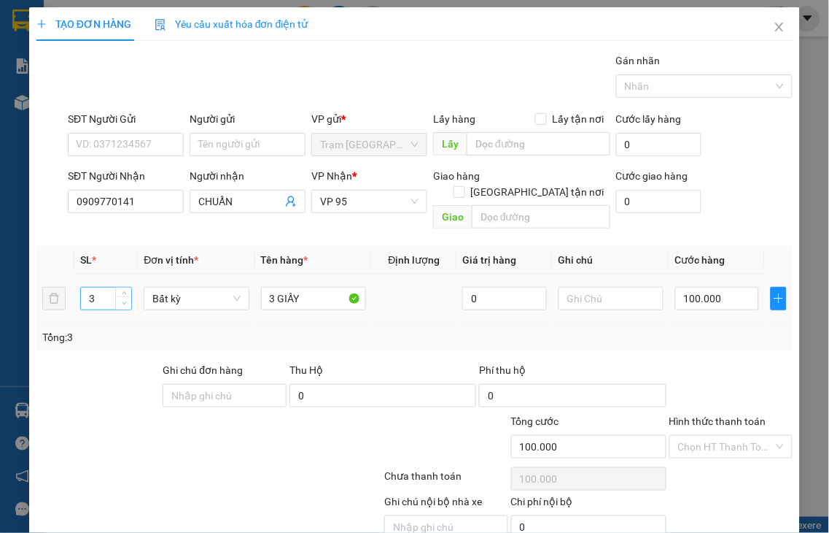
click at [120, 299] on span "down" at bounding box center [124, 303] width 9 height 9
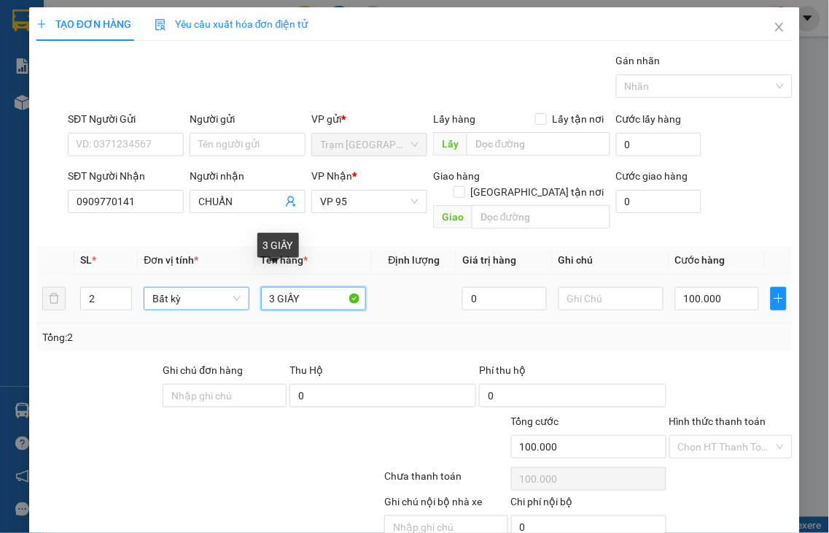
drag, startPoint x: 271, startPoint y: 277, endPoint x: 208, endPoint y: 293, distance: 64.8
click at [210, 293] on tr "2 Bất kỳ 3 GIẤY 0 100.000" at bounding box center [414, 298] width 757 height 49
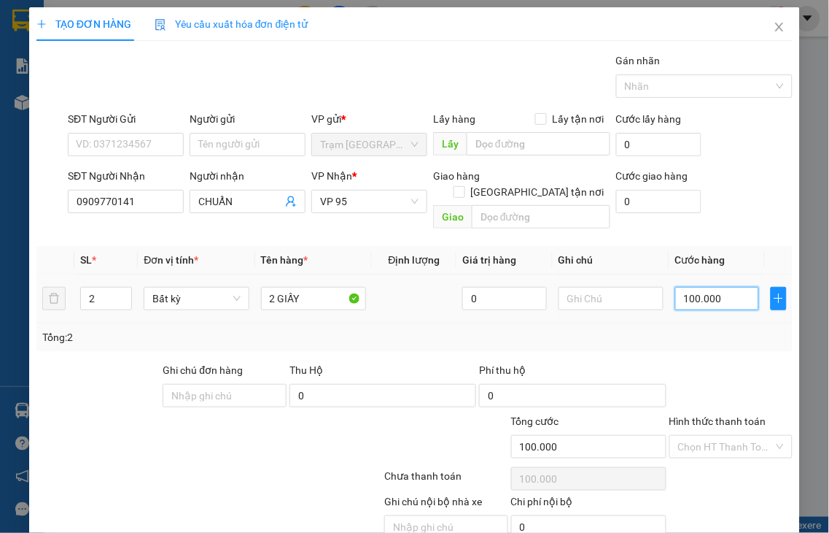
click at [708, 287] on input "100.000" at bounding box center [718, 298] width 84 height 23
click at [721, 415] on label "Hình thức thanh toán" at bounding box center [718, 421] width 97 height 12
click at [721, 436] on input "Hình thức thanh toán" at bounding box center [726, 447] width 96 height 22
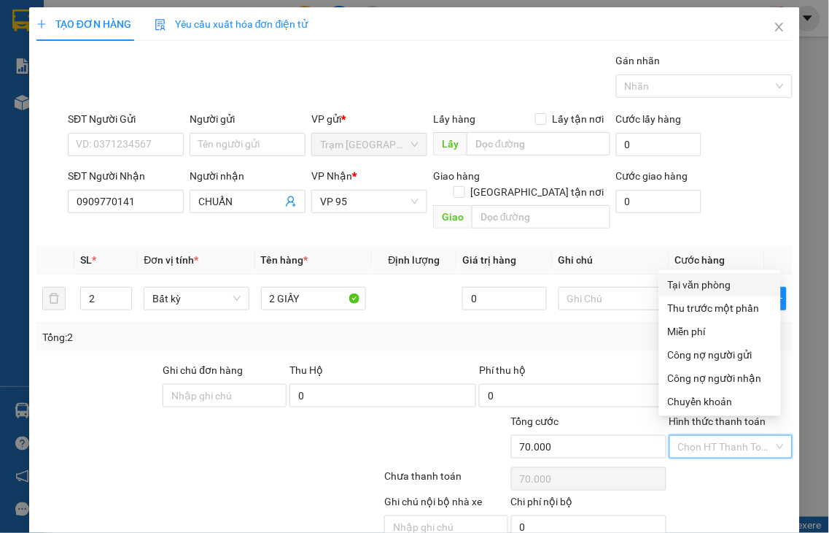
click at [705, 287] on div "Tại văn phòng" at bounding box center [720, 284] width 104 height 16
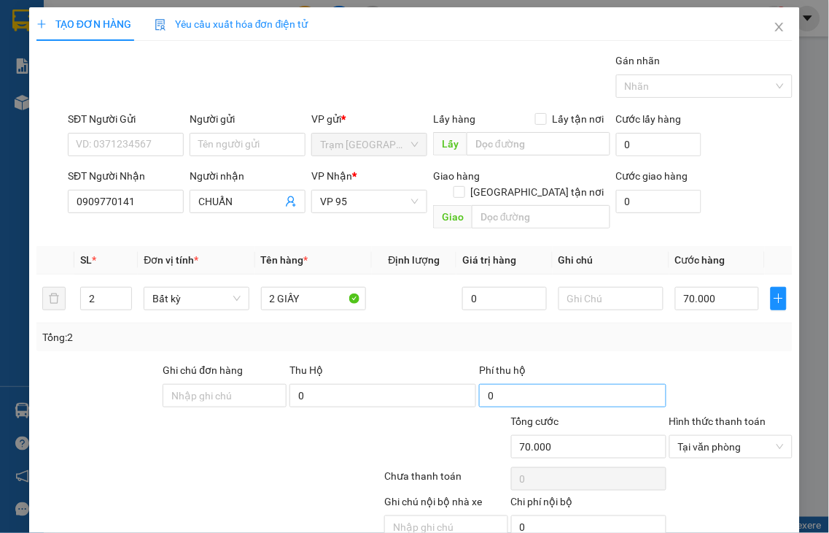
drag, startPoint x: 704, startPoint y: 489, endPoint x: 598, endPoint y: 314, distance: 203.9
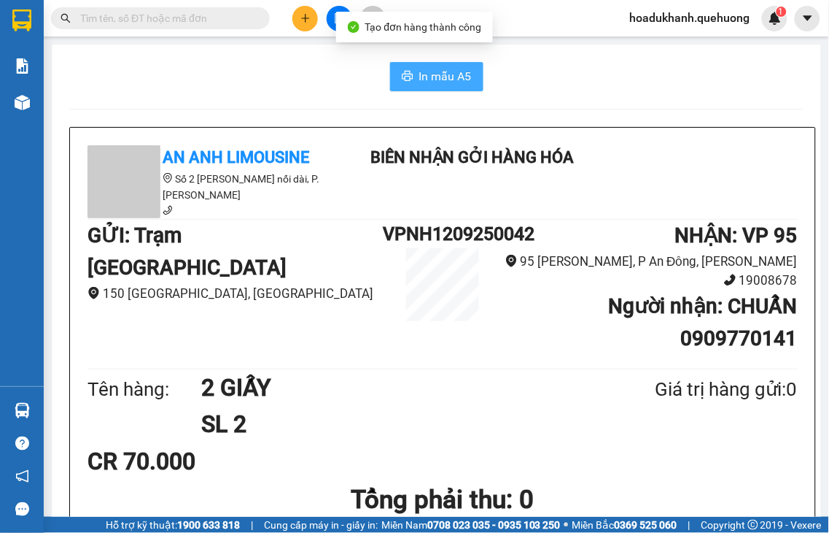
click at [445, 77] on span "In mẫu A5" at bounding box center [445, 76] width 53 height 18
click at [301, 20] on icon "plus" at bounding box center [306, 18] width 10 height 10
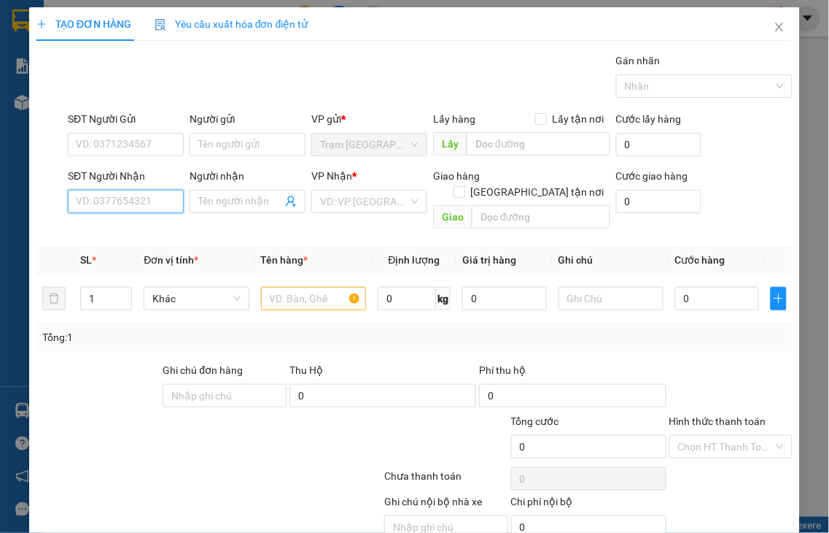
click at [125, 201] on input "SĐT Người Nhận" at bounding box center [126, 201] width 116 height 23
click at [124, 200] on input "0520" at bounding box center [126, 201] width 116 height 23
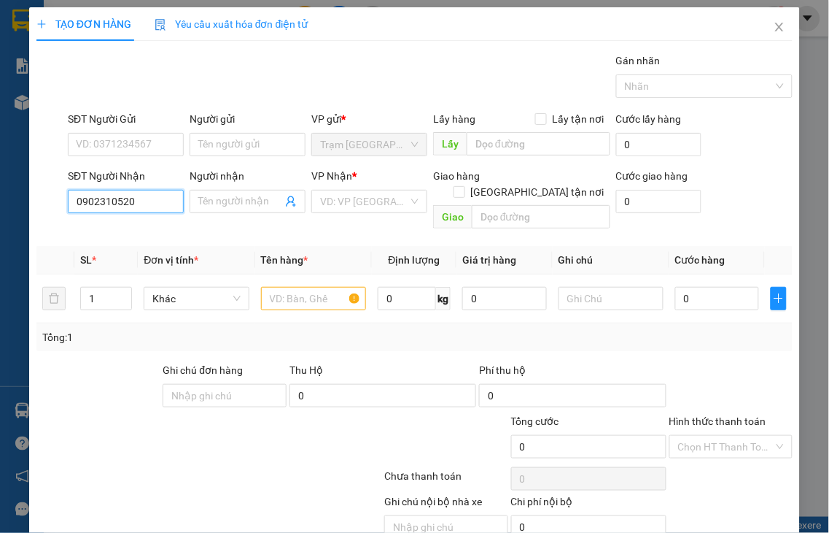
click at [148, 205] on input "0902310520" at bounding box center [126, 201] width 116 height 23
click at [206, 196] on input "Người nhận" at bounding box center [240, 201] width 84 height 16
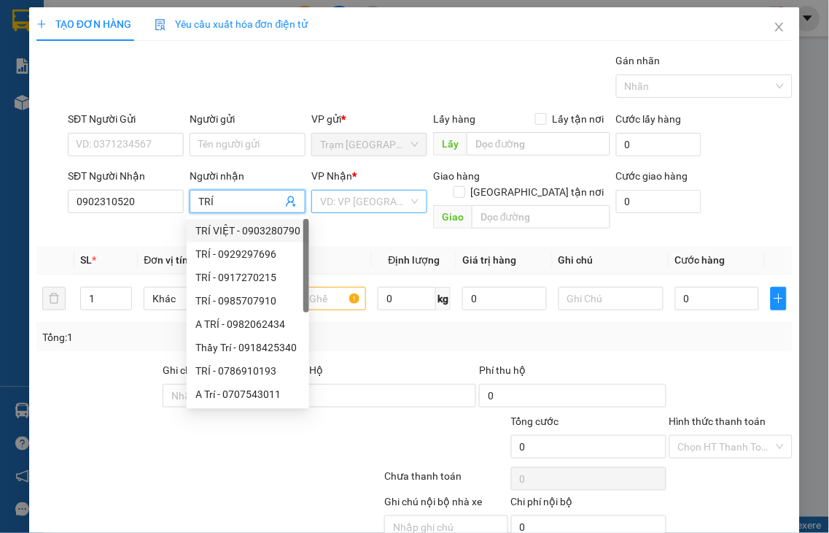
click at [339, 205] on input "search" at bounding box center [364, 201] width 88 height 22
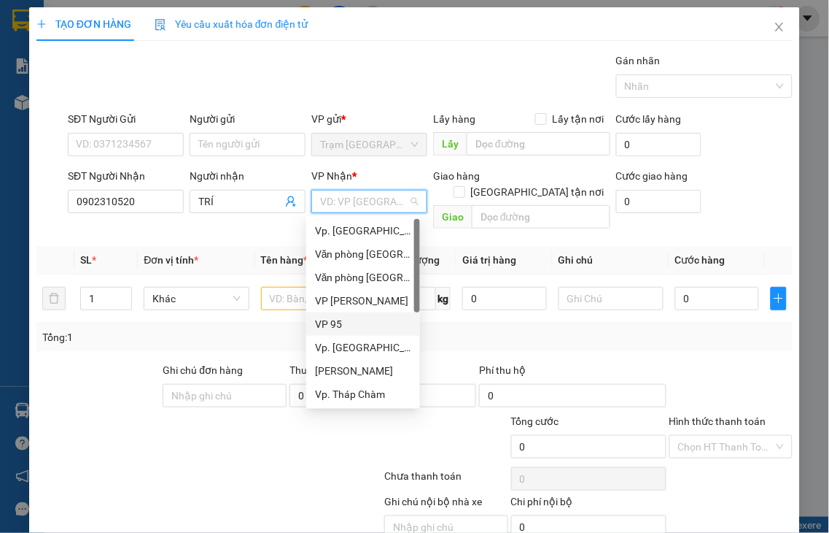
click at [340, 323] on div "VP 95" at bounding box center [363, 324] width 96 height 16
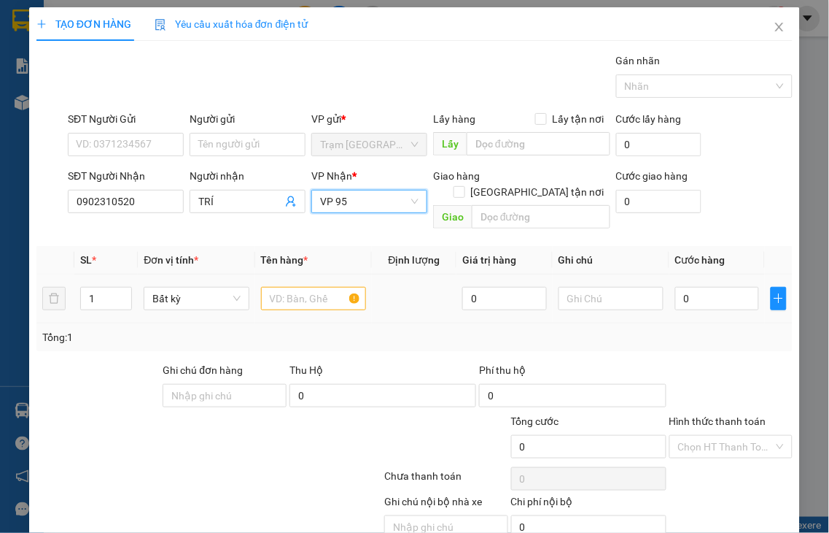
click at [122, 291] on icon "up" at bounding box center [124, 293] width 5 height 5
click at [271, 287] on input "text" at bounding box center [313, 298] width 105 height 23
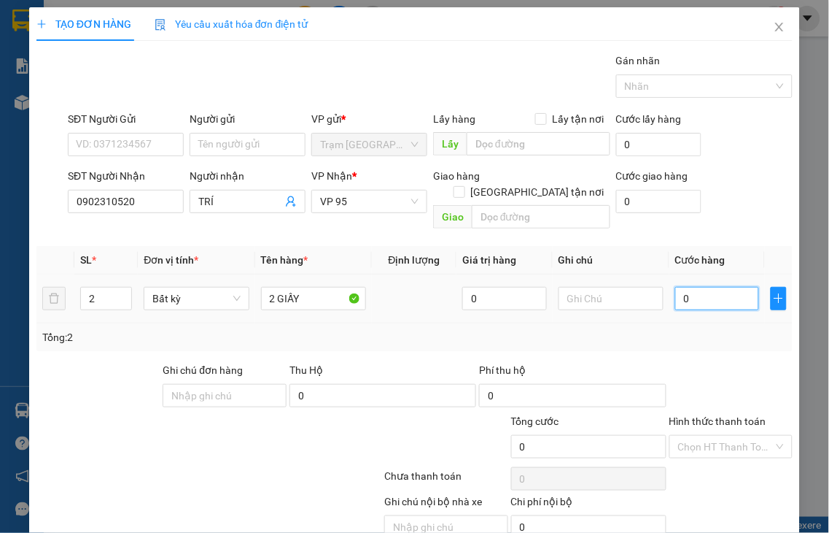
click at [698, 287] on input "0" at bounding box center [718, 298] width 84 height 23
click at [713, 415] on label "Hình thức thanh toán" at bounding box center [718, 421] width 97 height 12
click at [713, 436] on input "Hình thức thanh toán" at bounding box center [726, 447] width 96 height 22
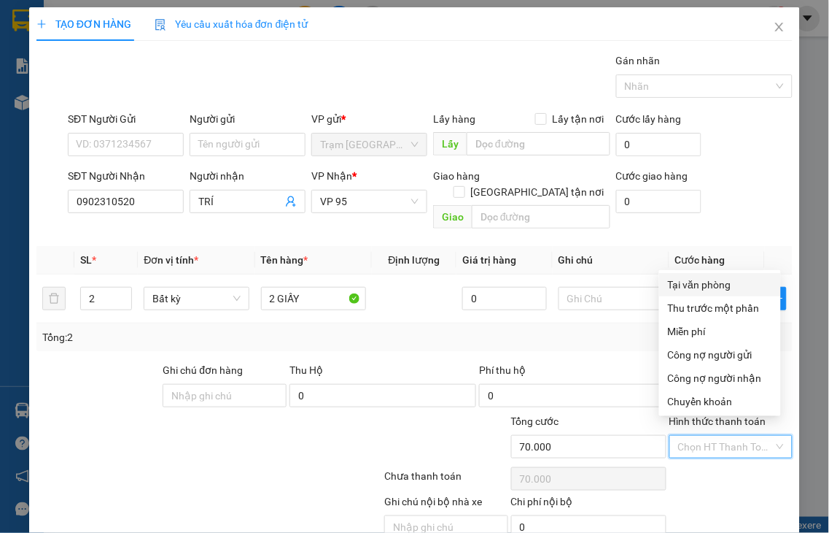
click at [686, 282] on div "Tại văn phòng" at bounding box center [720, 284] width 104 height 16
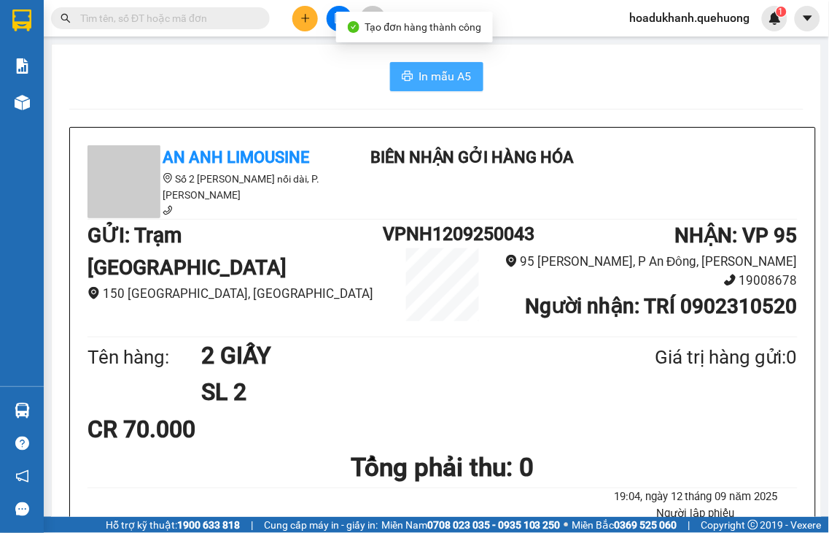
click at [438, 81] on span "In mẫu A5" at bounding box center [445, 76] width 53 height 18
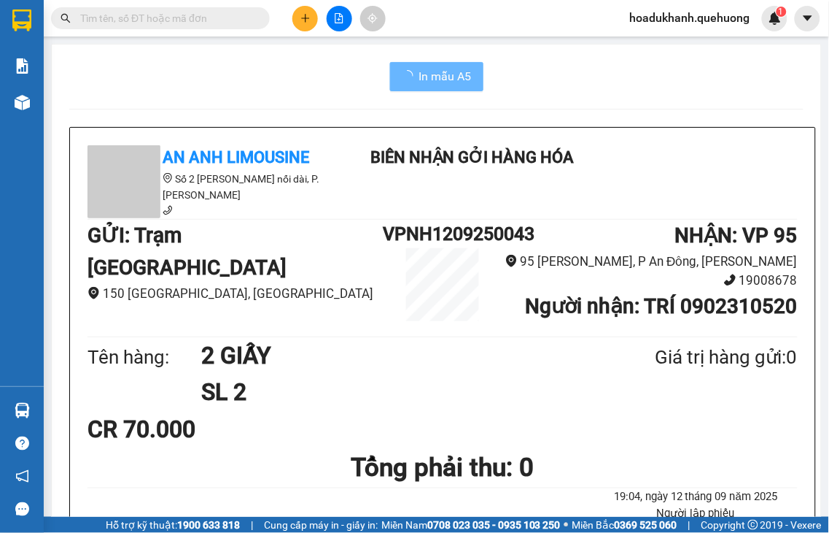
click at [305, 18] on icon "plus" at bounding box center [305, 18] width 8 height 1
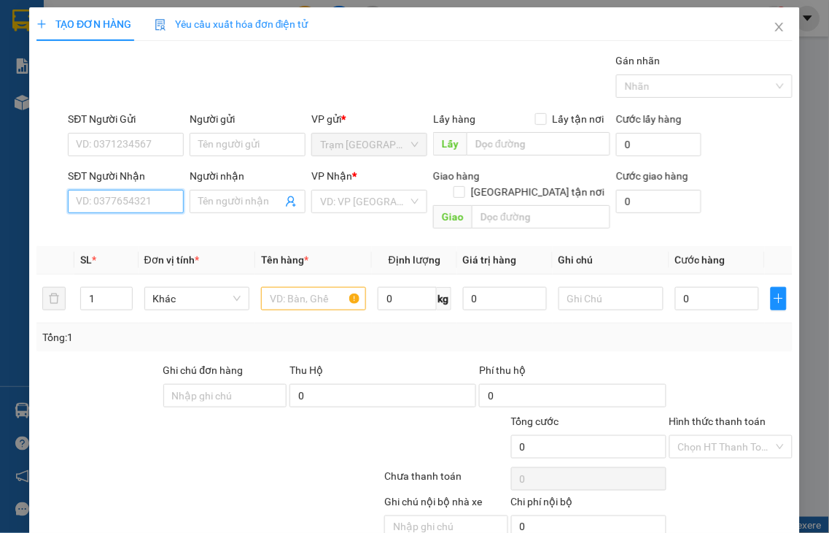
click at [143, 198] on input "SĐT Người Nhận" at bounding box center [126, 201] width 116 height 23
click at [144, 197] on input "0914" at bounding box center [126, 201] width 116 height 23
click at [141, 204] on input "0914" at bounding box center [126, 201] width 116 height 23
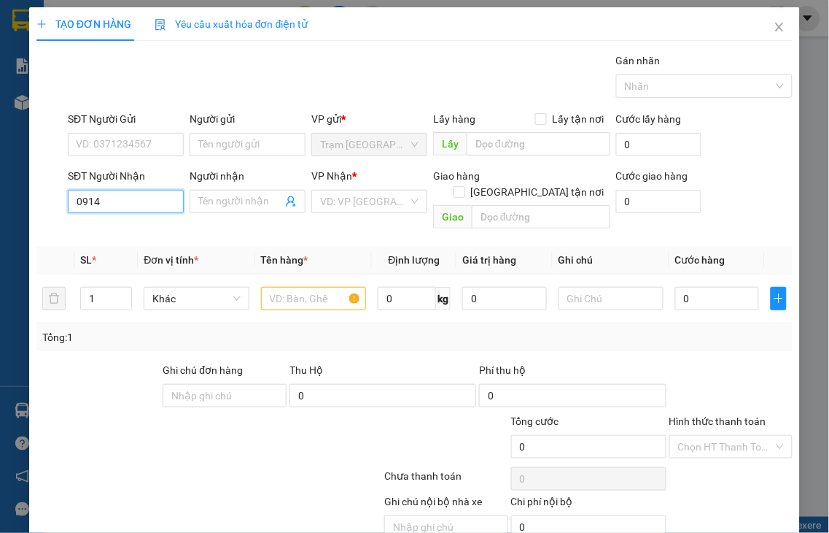
drag, startPoint x: 141, startPoint y: 204, endPoint x: 0, endPoint y: 207, distance: 140.8
click at [0, 207] on div "TẠO ĐƠN HÀNG Yêu cầu xuất hóa đơn điện tử Transit Pickup Surcharge Ids Transit …" at bounding box center [414, 266] width 829 height 533
click at [110, 231] on div "0385860914 - HÒA" at bounding box center [124, 231] width 96 height 16
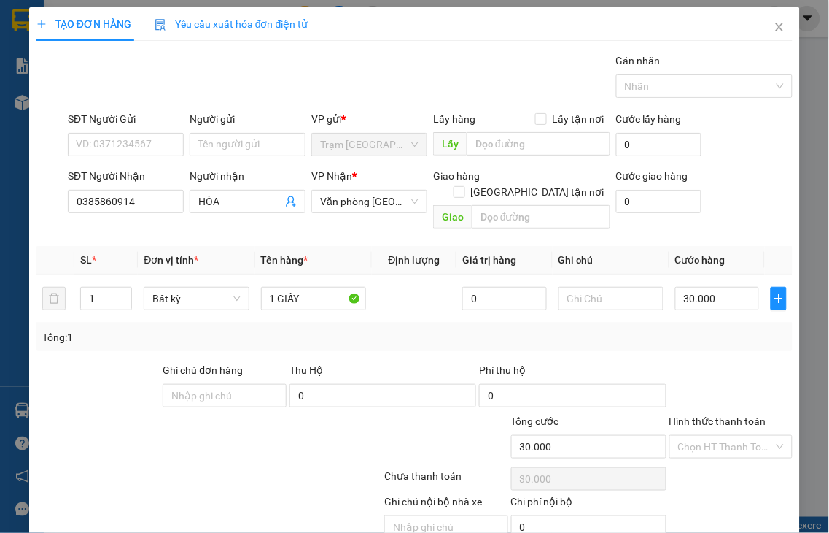
click at [735, 415] on label "Hình thức thanh toán" at bounding box center [718, 421] width 97 height 12
click at [735, 436] on input "Hình thức thanh toán" at bounding box center [726, 447] width 96 height 22
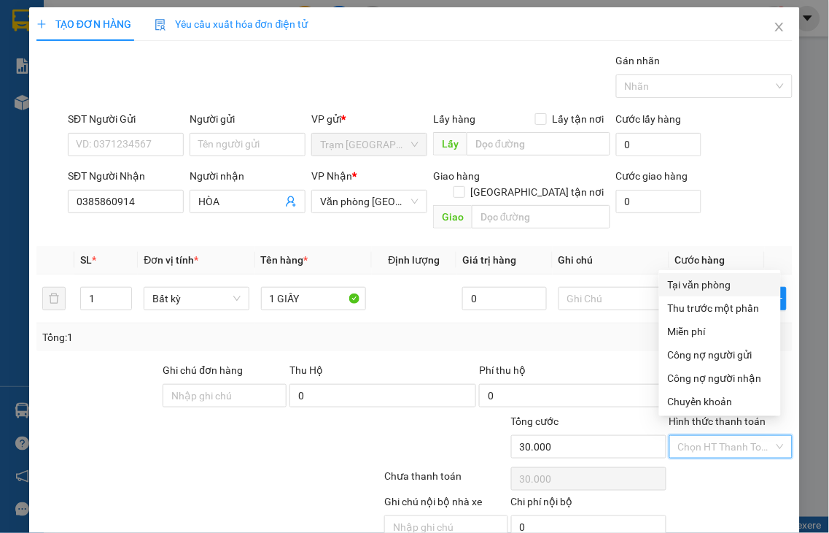
click at [702, 281] on div "Tại văn phòng" at bounding box center [720, 284] width 104 height 16
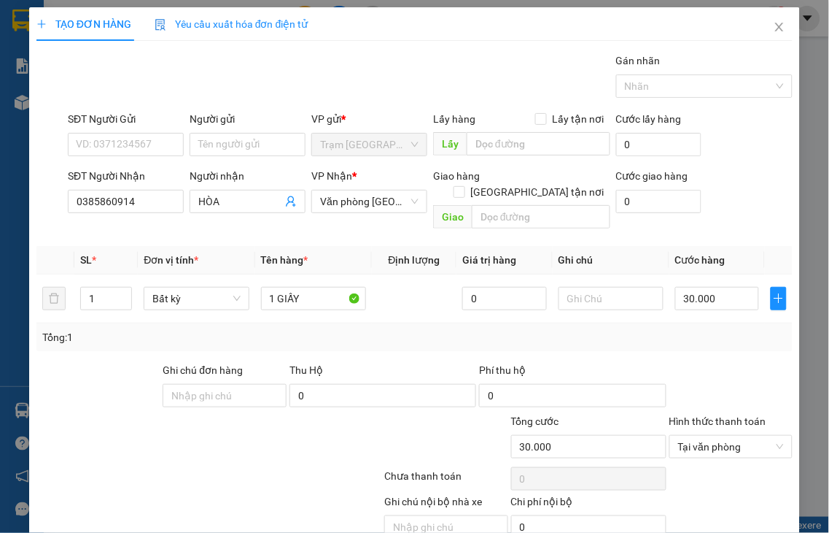
drag, startPoint x: 735, startPoint y: 487, endPoint x: 571, endPoint y: 281, distance: 263.8
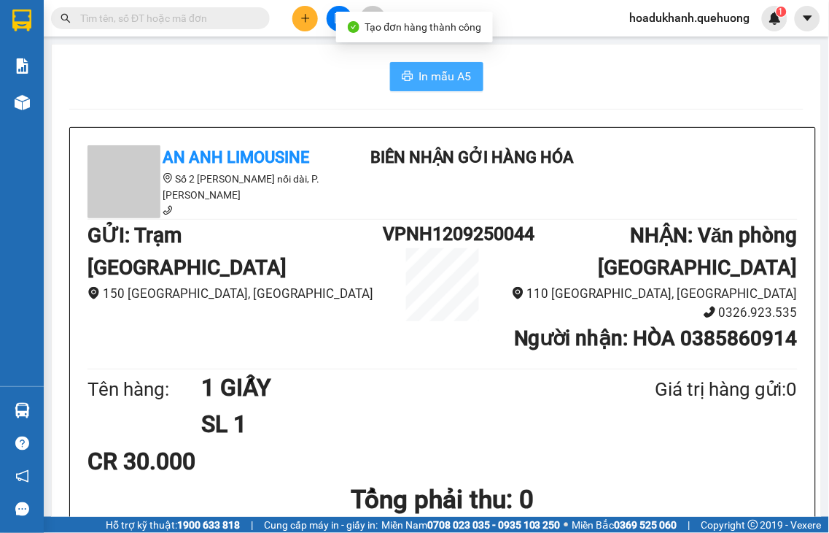
click at [447, 81] on span "In mẫu A5" at bounding box center [445, 76] width 53 height 18
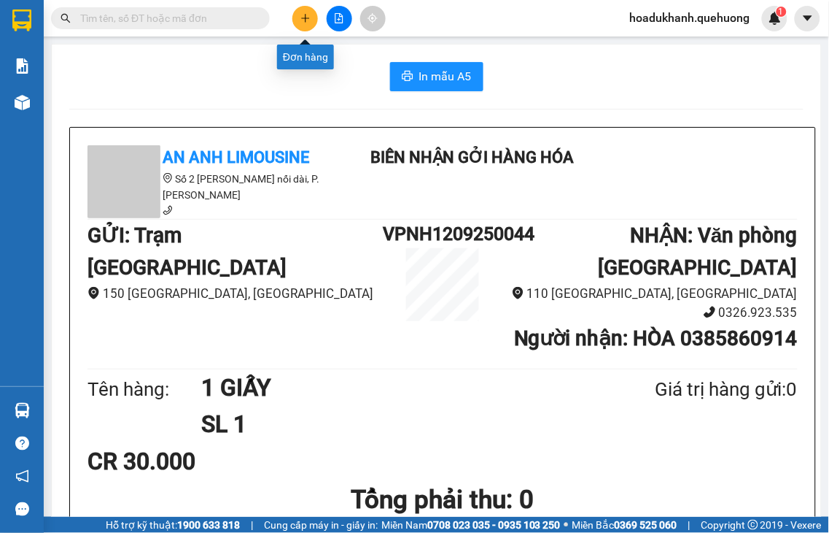
click at [304, 19] on icon "plus" at bounding box center [306, 18] width 10 height 10
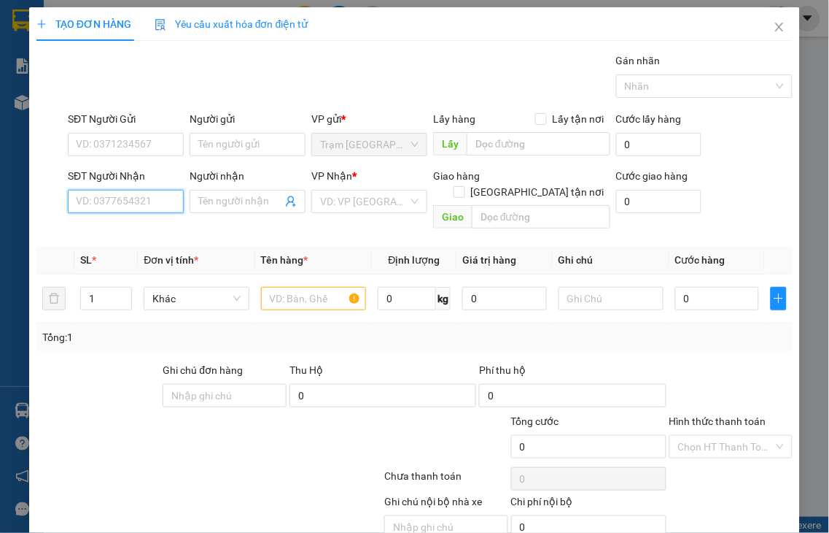
click at [147, 199] on input "SĐT Người Nhận" at bounding box center [126, 201] width 116 height 23
click at [147, 199] on input "438" at bounding box center [126, 201] width 116 height 23
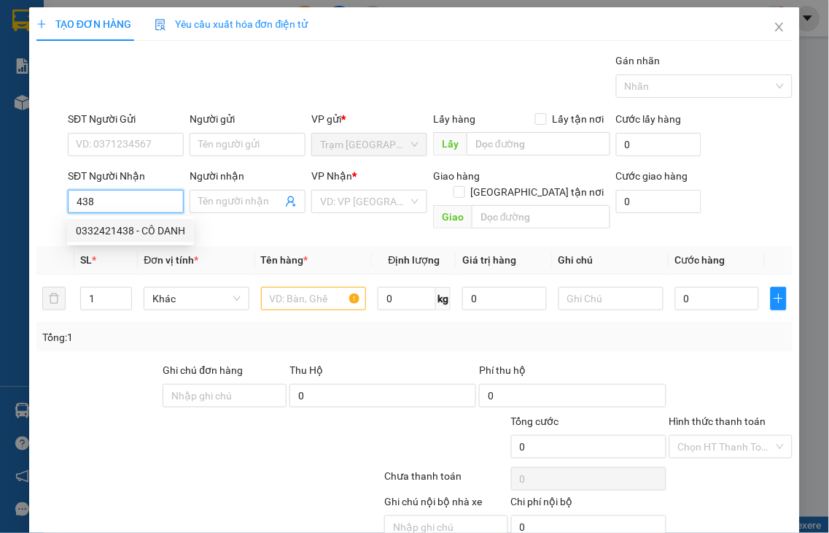
click at [131, 235] on div "0332421438 - CÔ DANH" at bounding box center [130, 231] width 109 height 16
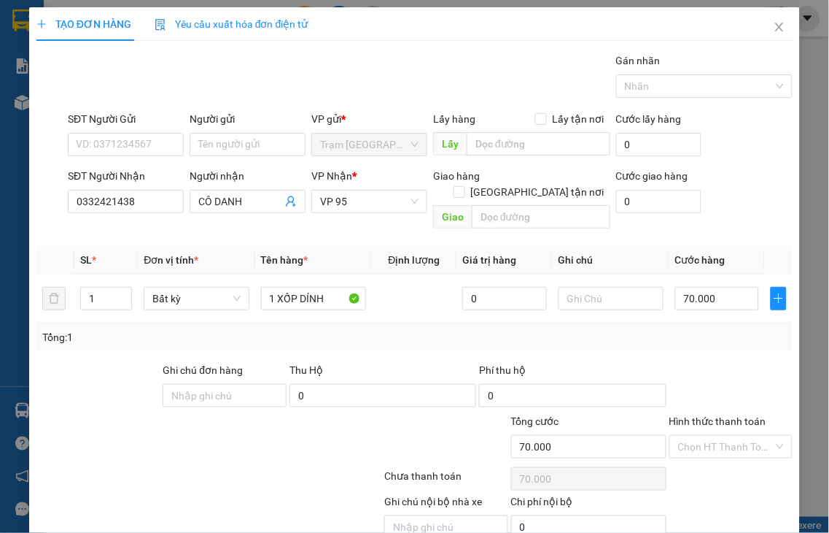
click at [727, 415] on label "Hình thức thanh toán" at bounding box center [718, 421] width 97 height 12
click at [727, 436] on input "Hình thức thanh toán" at bounding box center [726, 447] width 96 height 22
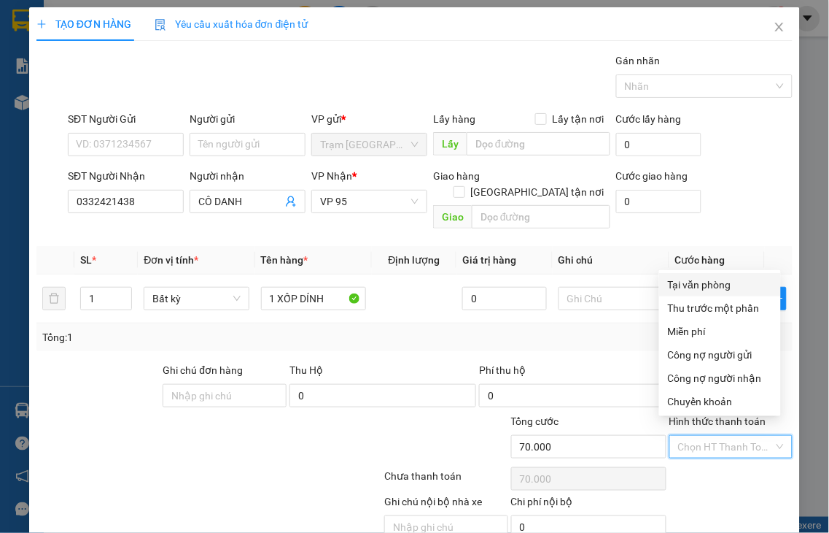
click at [701, 287] on div "Tại văn phòng" at bounding box center [720, 284] width 104 height 16
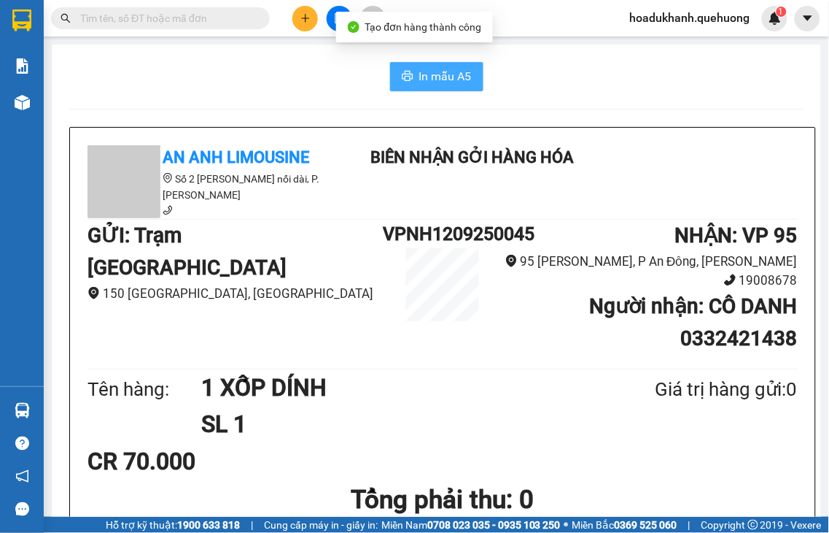
click at [424, 75] on span "In mẫu A5" at bounding box center [445, 76] width 53 height 18
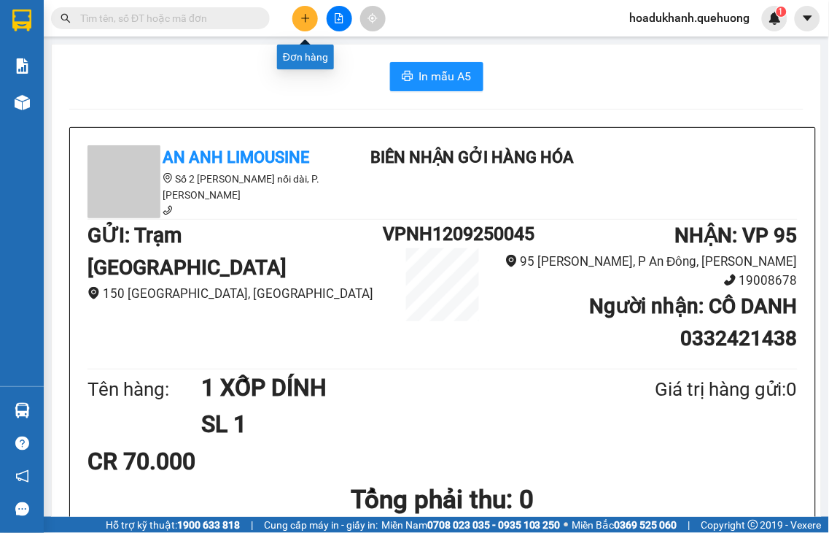
click at [299, 23] on button at bounding box center [306, 19] width 26 height 26
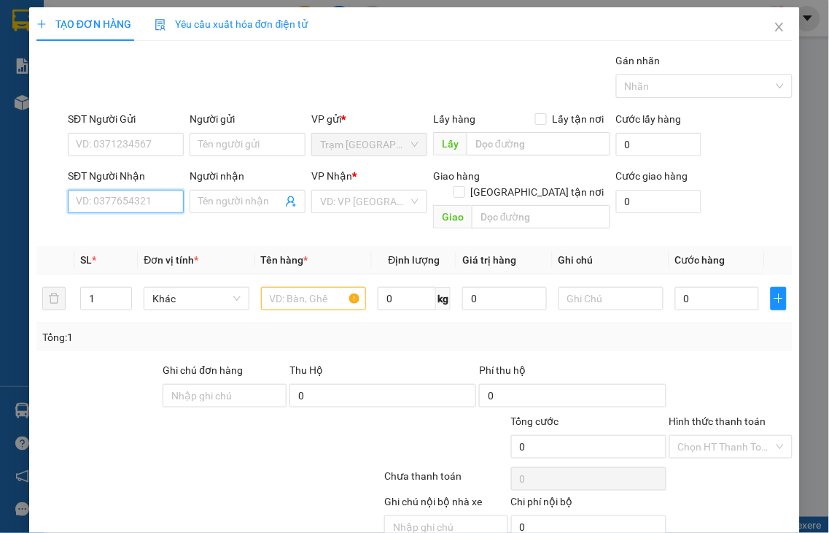
click at [120, 204] on input "SĐT Người Nhận" at bounding box center [126, 201] width 116 height 23
click at [119, 203] on input "5070" at bounding box center [126, 201] width 116 height 23
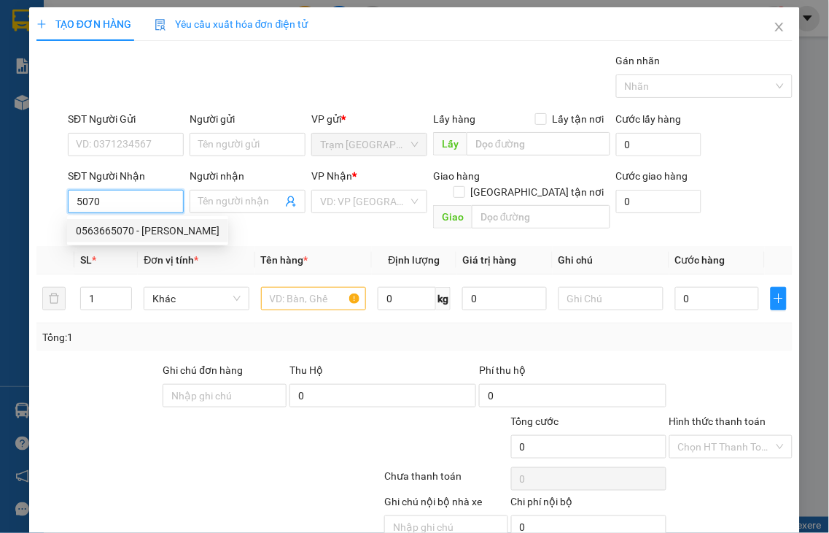
click at [120, 234] on div "0563665070 - [PERSON_NAME]" at bounding box center [148, 231] width 144 height 16
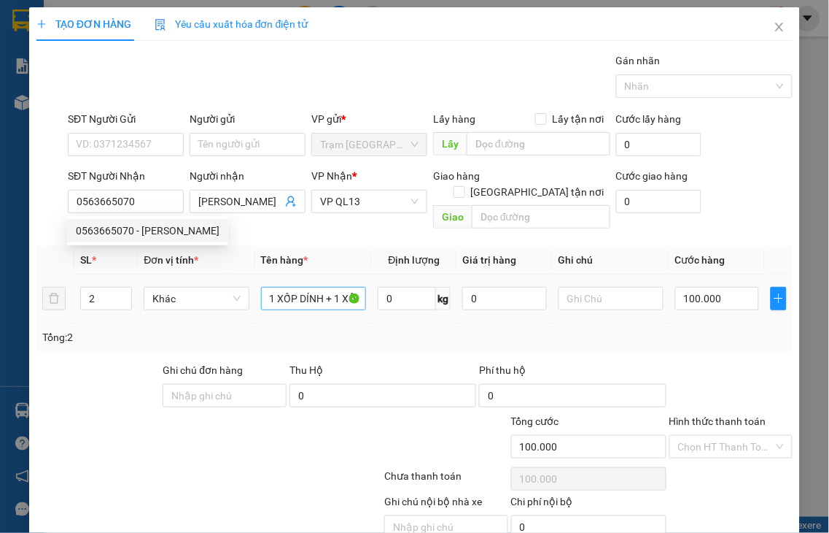
click at [125, 300] on span "down" at bounding box center [124, 304] width 9 height 9
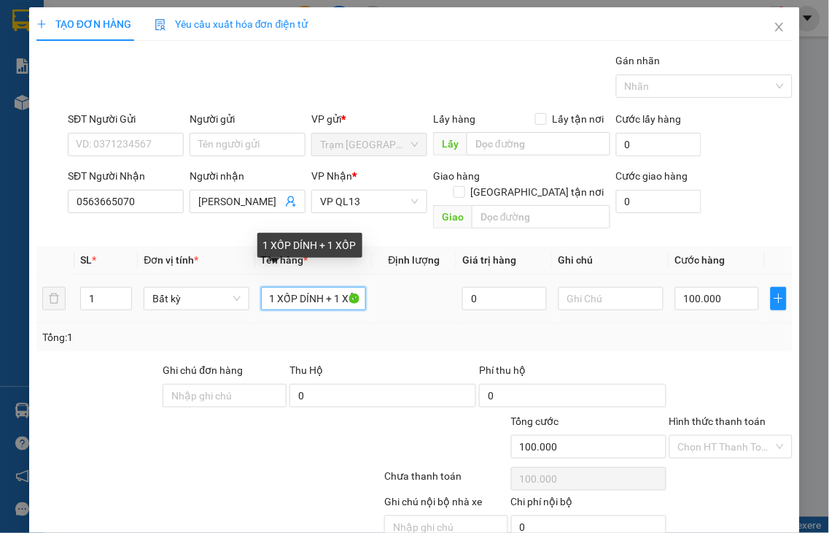
drag, startPoint x: 295, startPoint y: 283, endPoint x: 403, endPoint y: 265, distance: 108.8
click at [411, 277] on tr "1 Bất kỳ 1 XỐP DÍNH + 1 XỐP 0 100.000" at bounding box center [414, 298] width 757 height 49
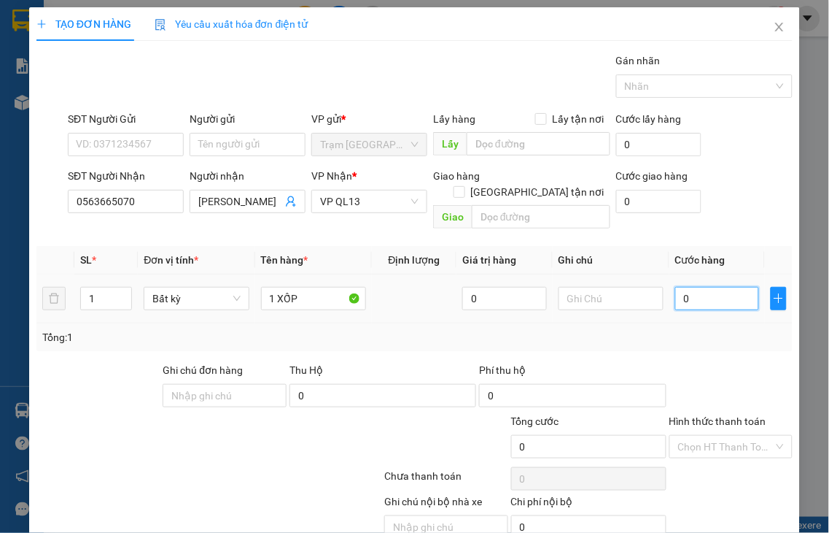
click at [713, 287] on input "0" at bounding box center [718, 298] width 84 height 23
click at [720, 415] on label "Hình thức thanh toán" at bounding box center [718, 421] width 97 height 12
click at [720, 436] on input "Hình thức thanh toán" at bounding box center [726, 447] width 96 height 22
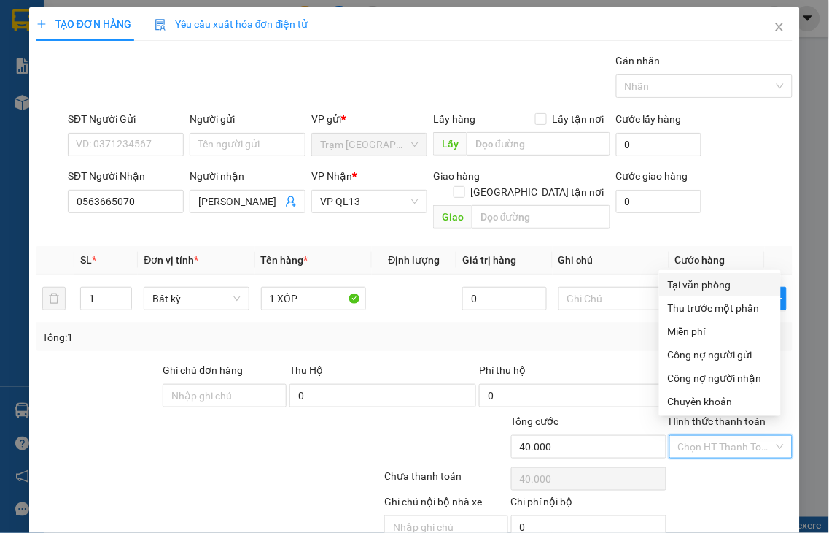
click at [683, 282] on div "Tại văn phòng" at bounding box center [720, 284] width 104 height 16
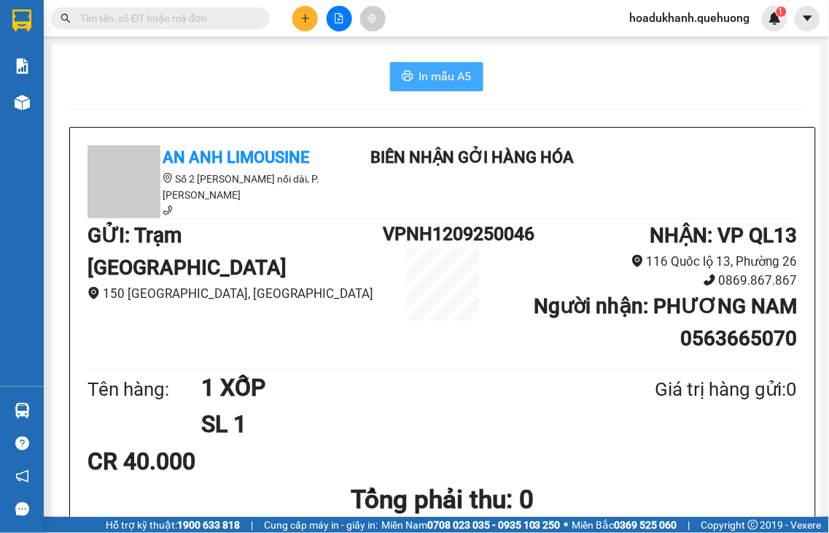
click at [434, 69] on span "In mẫu A5" at bounding box center [445, 76] width 53 height 18
click at [309, 18] on icon "plus" at bounding box center [306, 18] width 10 height 10
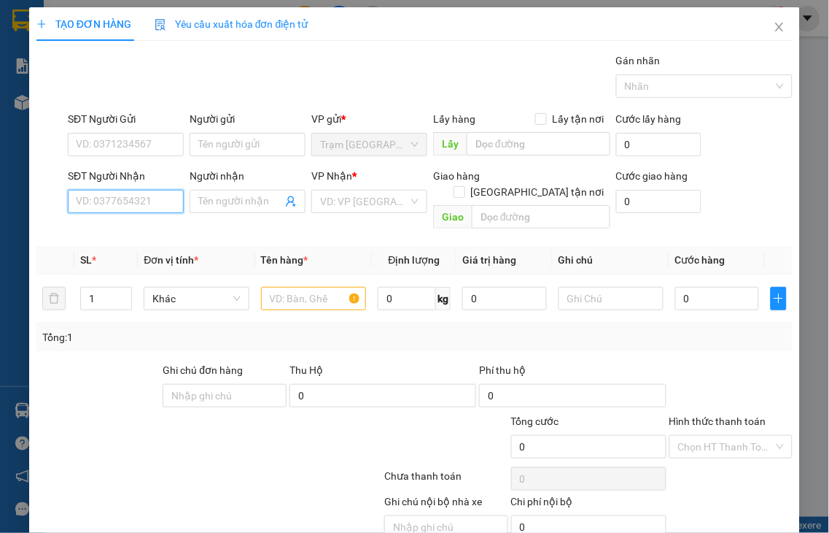
click at [150, 199] on input "SĐT Người Nhận" at bounding box center [126, 201] width 116 height 23
click at [114, 202] on input "1310" at bounding box center [126, 201] width 116 height 23
click at [118, 232] on div "0777881310 - MAI" at bounding box center [124, 231] width 96 height 16
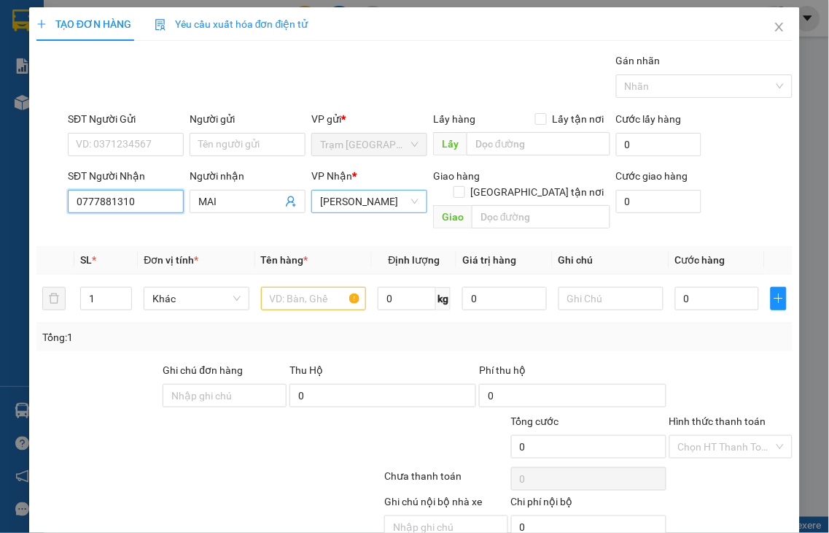
click at [320, 206] on span "[PERSON_NAME]" at bounding box center [369, 201] width 98 height 22
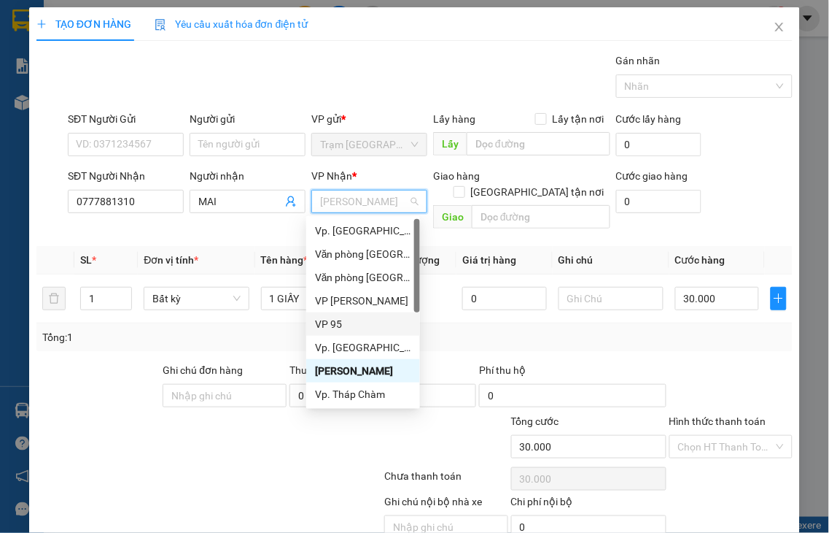
click at [327, 324] on div "VP 95" at bounding box center [363, 324] width 96 height 16
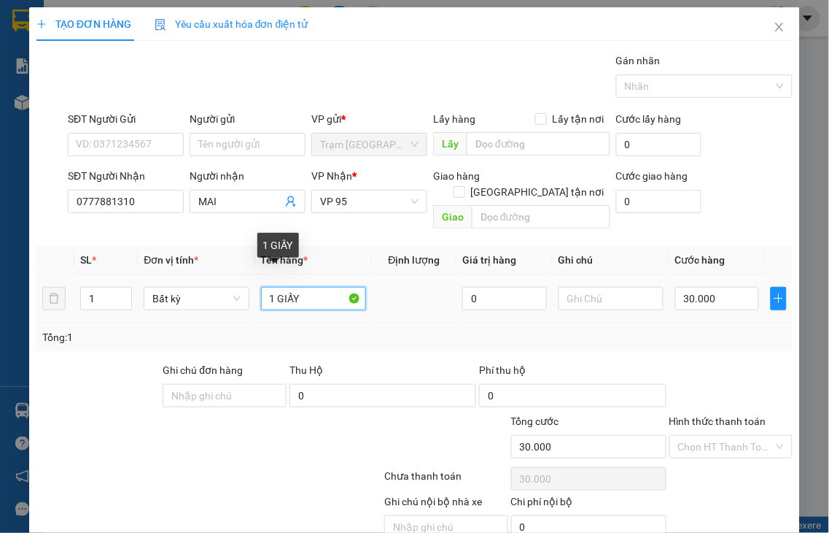
drag, startPoint x: 273, startPoint y: 279, endPoint x: 334, endPoint y: 279, distance: 61.3
click at [334, 287] on input "1 GIẤY" at bounding box center [313, 298] width 105 height 23
click at [738, 415] on label "Hình thức thanh toán" at bounding box center [718, 421] width 97 height 12
click at [738, 436] on input "Hình thức thanh toán" at bounding box center [726, 447] width 96 height 22
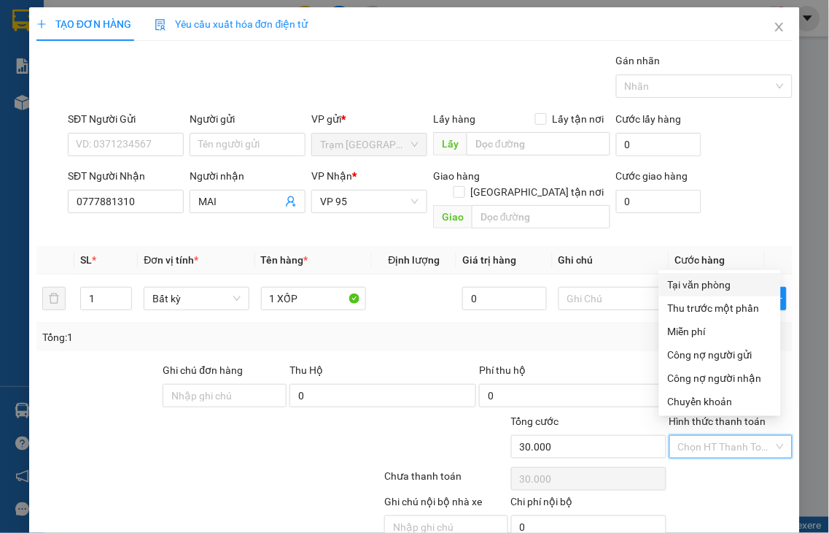
click at [690, 281] on div "Tại văn phòng" at bounding box center [720, 284] width 104 height 16
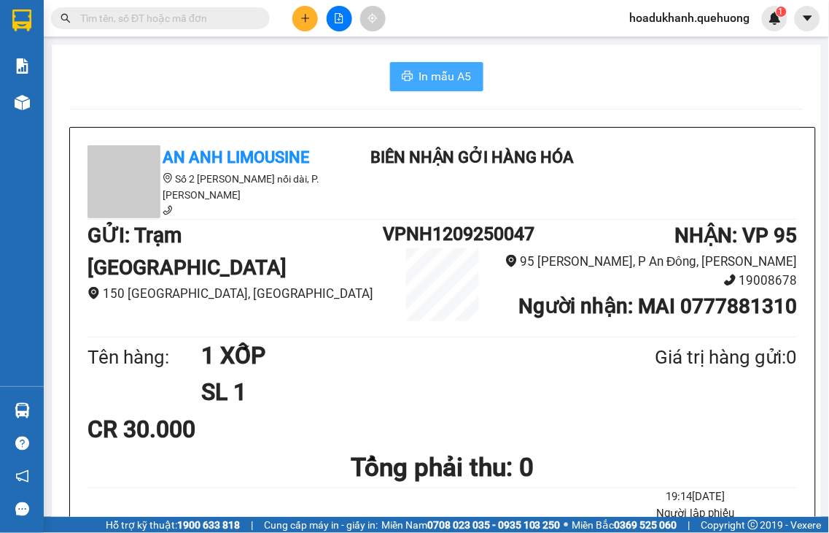
click at [436, 79] on span "In mẫu A5" at bounding box center [445, 76] width 53 height 18
click at [303, 16] on icon "plus" at bounding box center [306, 18] width 10 height 10
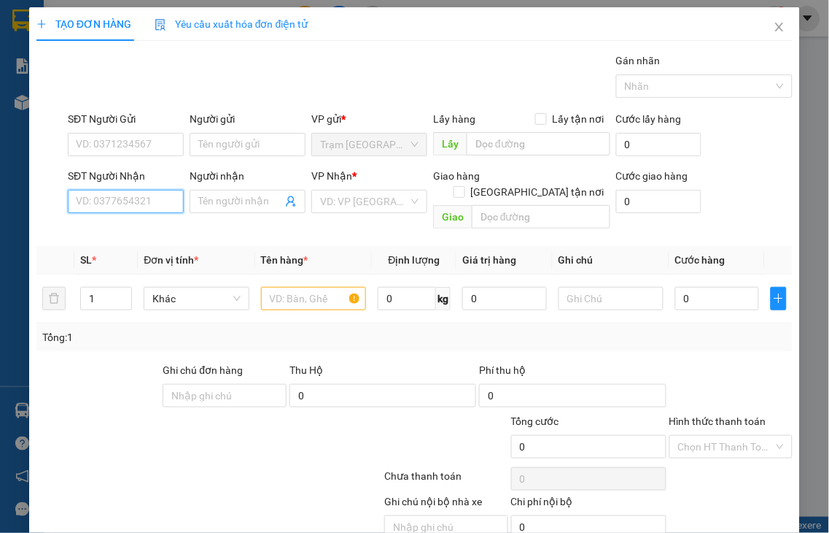
click at [163, 198] on input "SĐT Người Nhận" at bounding box center [126, 201] width 116 height 23
click at [162, 198] on input "2514" at bounding box center [126, 201] width 116 height 23
click at [155, 233] on div "0976862514 - QUỐC" at bounding box center [124, 231] width 96 height 16
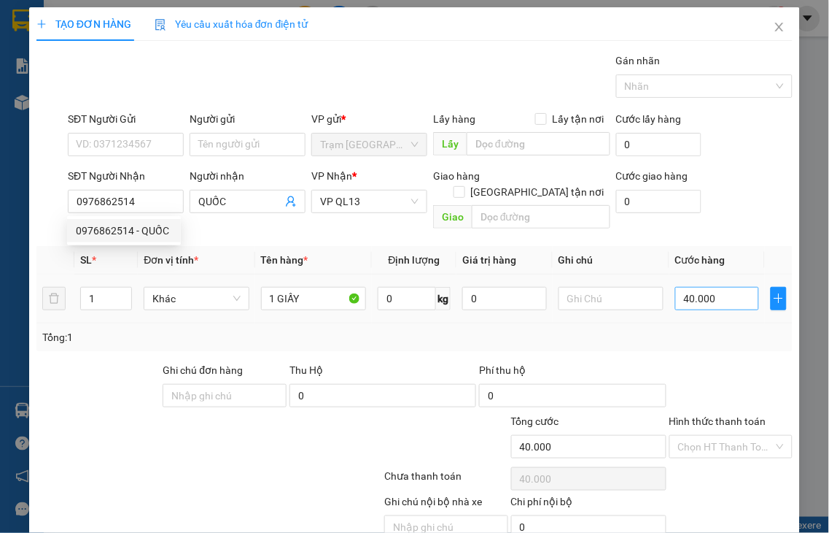
click at [746, 415] on label "Hình thức thanh toán" at bounding box center [718, 421] width 97 height 12
click at [746, 436] on input "Hình thức thanh toán" at bounding box center [726, 447] width 96 height 22
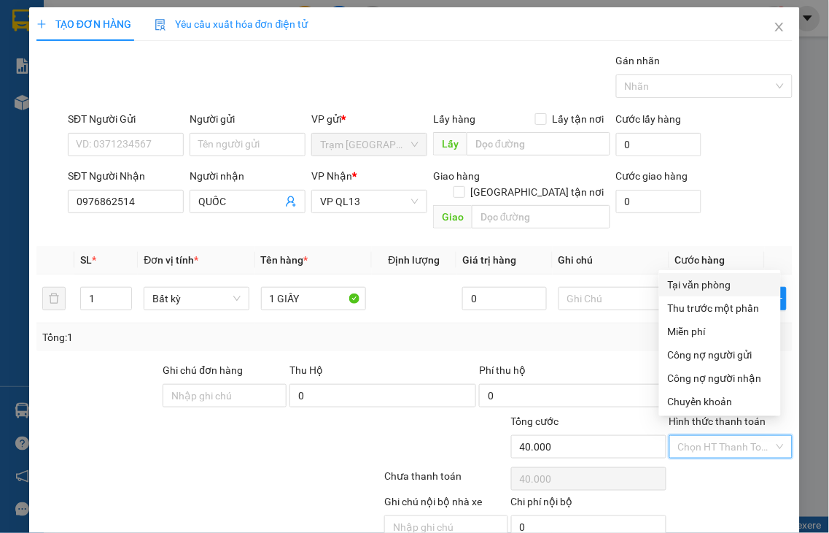
click at [693, 282] on div "Tại văn phòng" at bounding box center [720, 284] width 104 height 16
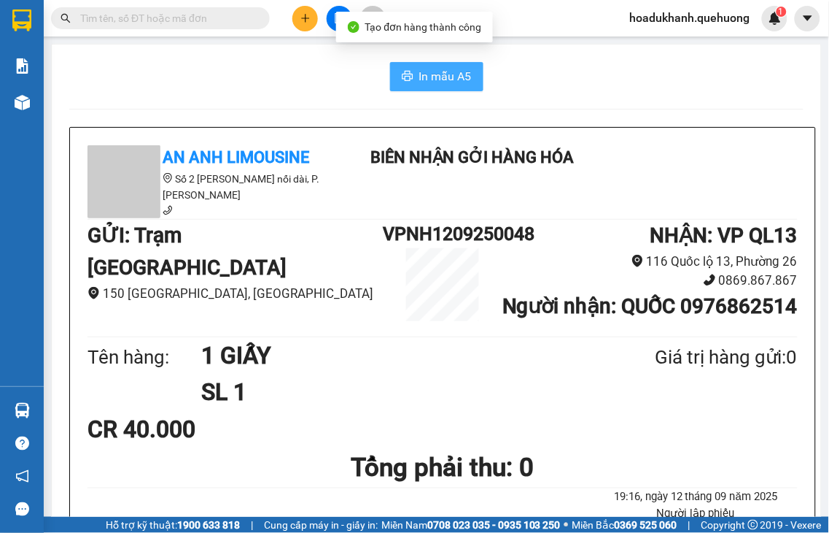
click at [419, 79] on span "In mẫu A5" at bounding box center [445, 76] width 53 height 18
click at [309, 30] on button at bounding box center [306, 19] width 26 height 26
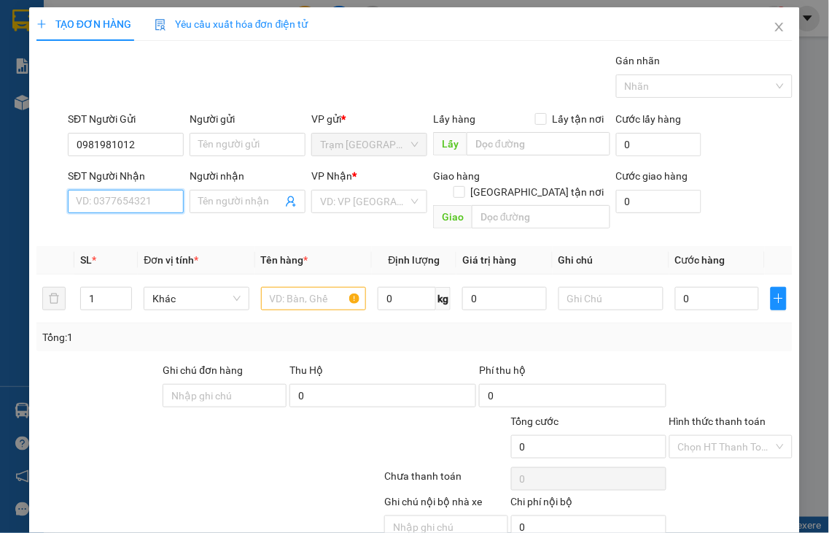
click at [120, 199] on input "SĐT Người Nhận" at bounding box center [126, 201] width 116 height 23
click at [147, 204] on input "0395047808" at bounding box center [126, 201] width 116 height 23
click at [155, 229] on div "0395047808 - BIỂN" at bounding box center [124, 231] width 96 height 16
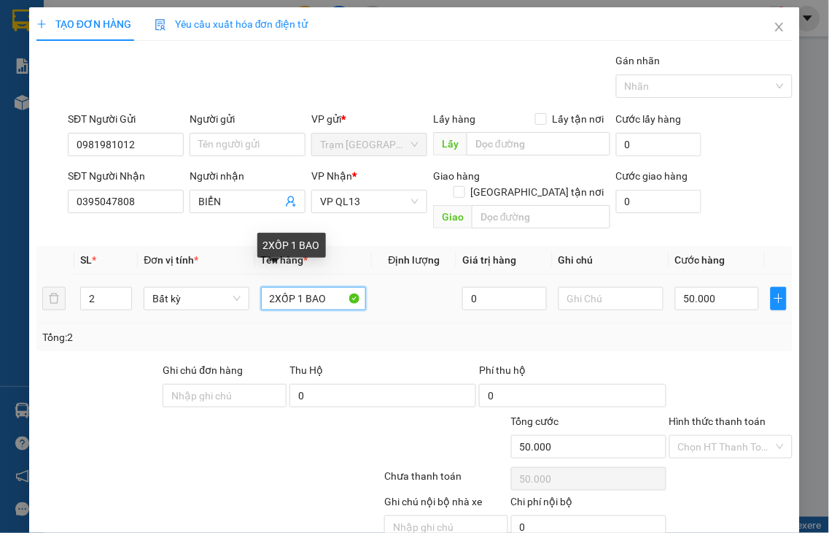
drag, startPoint x: 290, startPoint y: 279, endPoint x: 446, endPoint y: 253, distance: 157.5
click at [449, 274] on tr "2 Bất kỳ 2XỐP 1 BAO 0 50.000" at bounding box center [414, 298] width 757 height 49
click at [272, 287] on input "2XỐP" at bounding box center [313, 298] width 105 height 23
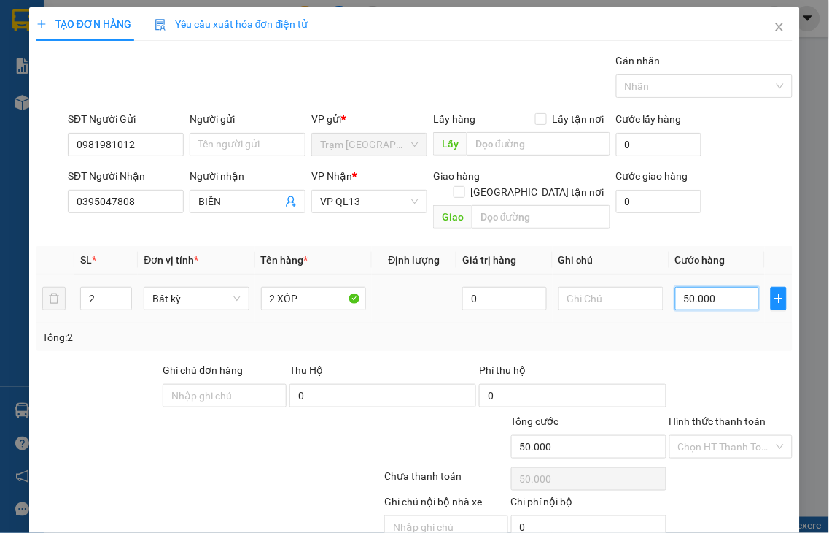
click at [703, 287] on input "50.000" at bounding box center [718, 298] width 84 height 23
click at [717, 415] on label "Hình thức thanh toán" at bounding box center [718, 421] width 97 height 12
click at [717, 436] on input "Hình thức thanh toán" at bounding box center [726, 447] width 96 height 22
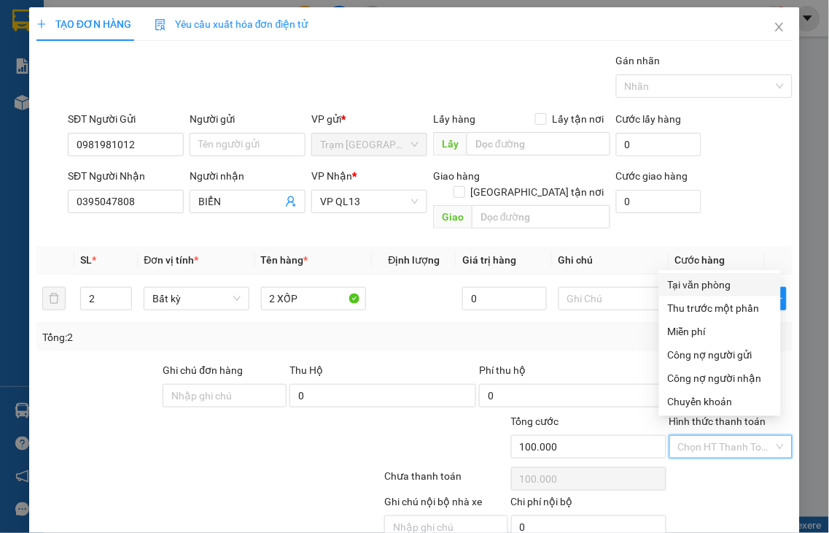
click at [695, 276] on div "Tại văn phòng" at bounding box center [720, 284] width 104 height 16
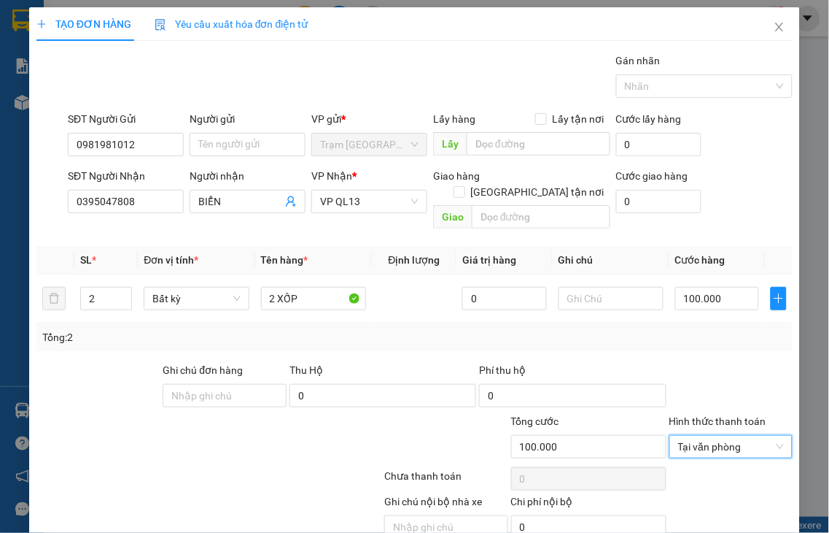
drag, startPoint x: 733, startPoint y: 497, endPoint x: 481, endPoint y: 201, distance: 388.7
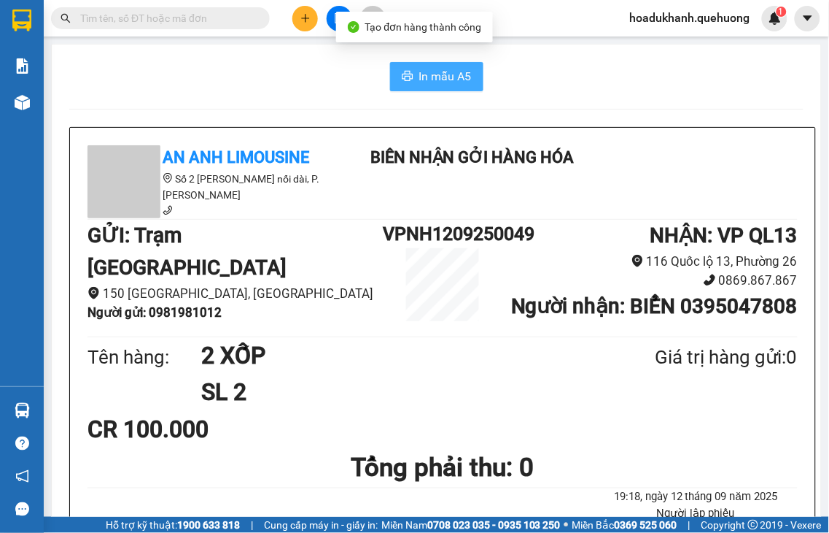
click at [419, 77] on span "In mẫu A5" at bounding box center [445, 76] width 53 height 18
click at [434, 79] on span "In mẫu A5" at bounding box center [445, 76] width 53 height 18
click at [443, 81] on span "In mẫu A5" at bounding box center [445, 76] width 53 height 18
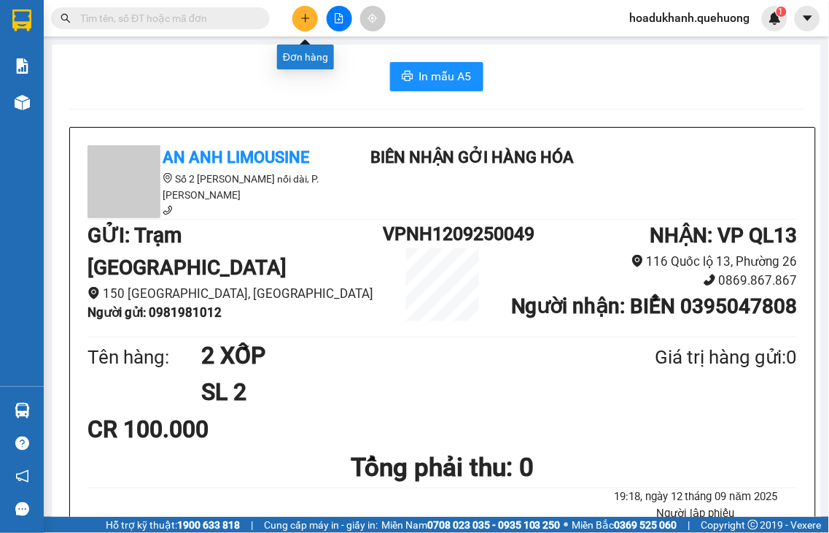
click at [304, 18] on icon "plus" at bounding box center [305, 18] width 8 height 1
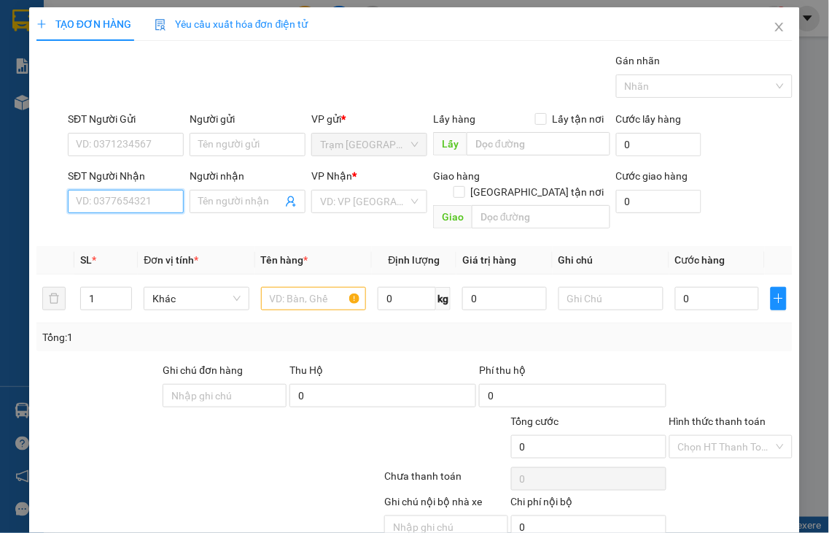
click at [115, 203] on input "SĐT Người Nhận" at bounding box center [126, 201] width 116 height 23
click at [160, 205] on input "5551" at bounding box center [126, 201] width 116 height 23
click at [164, 205] on input "5551" at bounding box center [126, 201] width 116 height 23
click at [128, 198] on input "5551" at bounding box center [126, 201] width 116 height 23
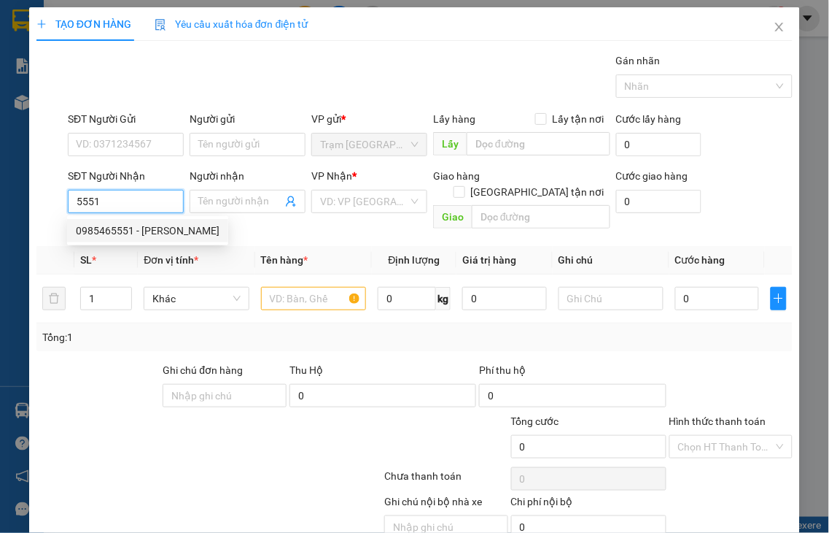
click at [134, 230] on div "0985465551 - [PERSON_NAME]" at bounding box center [148, 231] width 144 height 16
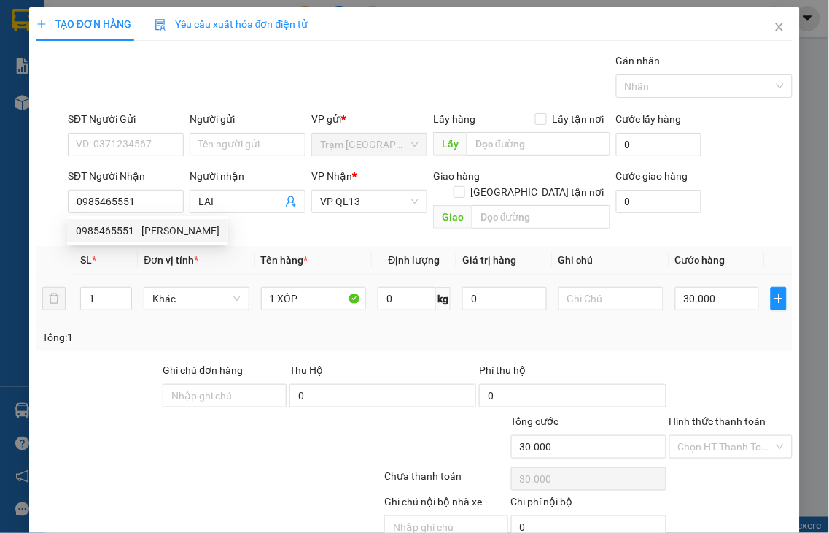
click at [715, 415] on label "Hình thức thanh toán" at bounding box center [718, 421] width 97 height 12
click at [715, 436] on input "Hình thức thanh toán" at bounding box center [726, 447] width 96 height 22
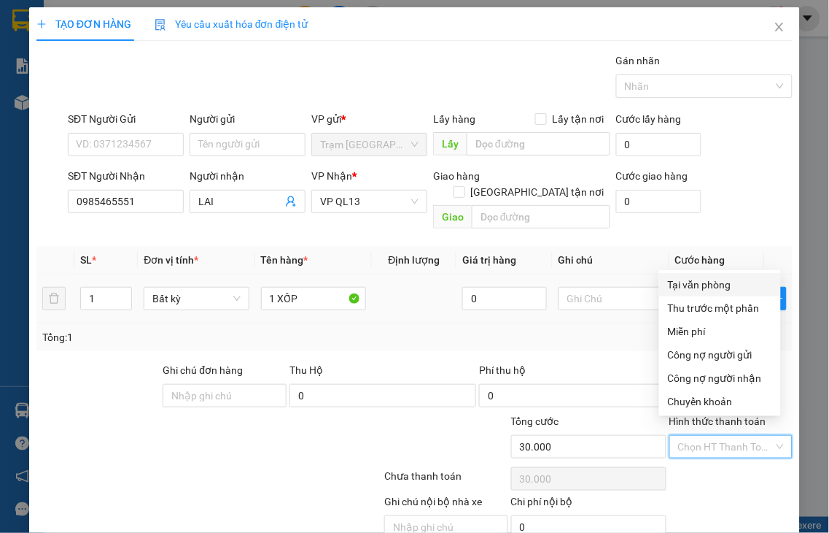
drag, startPoint x: 686, startPoint y: 289, endPoint x: 719, endPoint y: 260, distance: 43.9
click at [686, 288] on div "Tại văn phòng" at bounding box center [720, 284] width 104 height 16
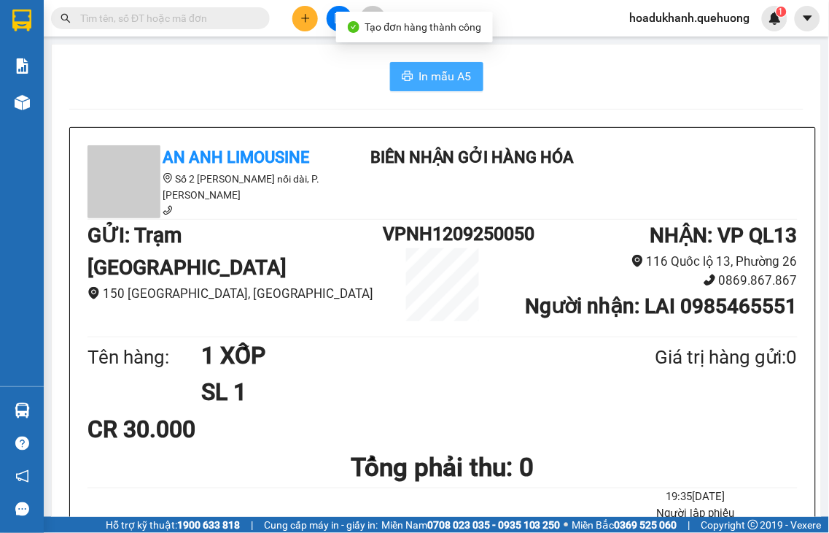
click at [464, 82] on span "In mẫu A5" at bounding box center [445, 76] width 53 height 18
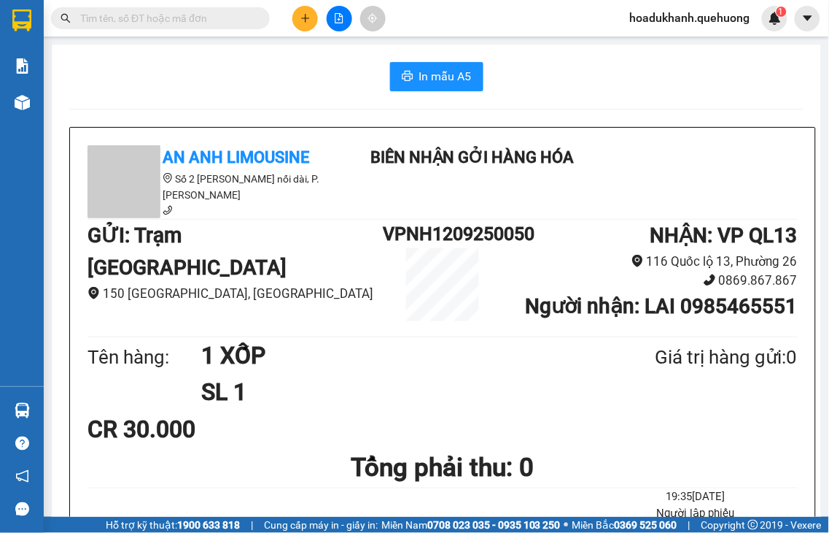
click at [301, 20] on icon "plus" at bounding box center [306, 18] width 10 height 10
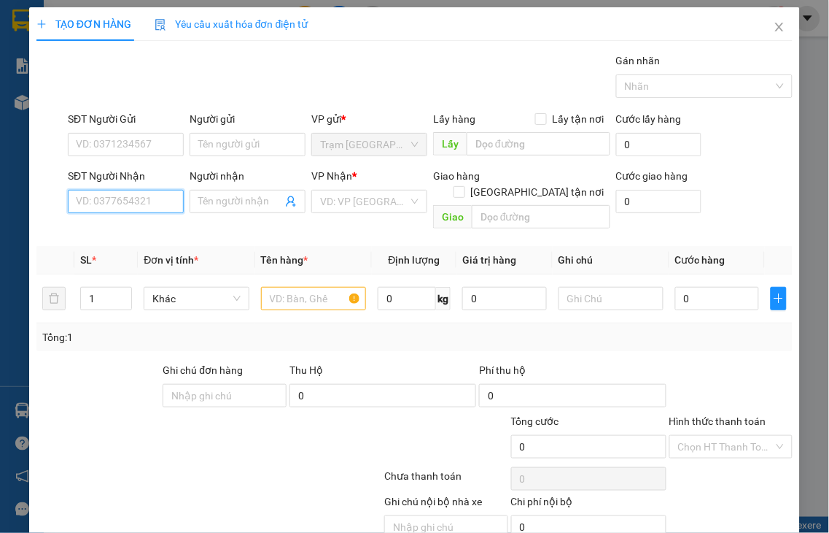
click at [159, 198] on input "SĐT Người Nhận" at bounding box center [126, 201] width 116 height 23
click at [139, 204] on input "9269" at bounding box center [126, 201] width 116 height 23
click at [141, 205] on input "9269" at bounding box center [126, 201] width 116 height 23
click at [142, 205] on input "9269" at bounding box center [126, 201] width 116 height 23
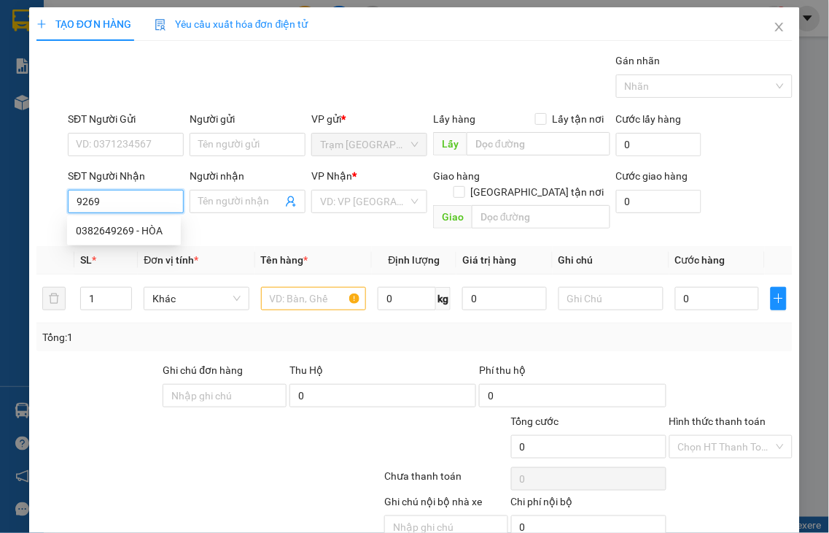
click at [149, 198] on input "9269" at bounding box center [126, 201] width 116 height 23
click at [136, 232] on div "0382649269 - HÒA" at bounding box center [124, 231] width 96 height 16
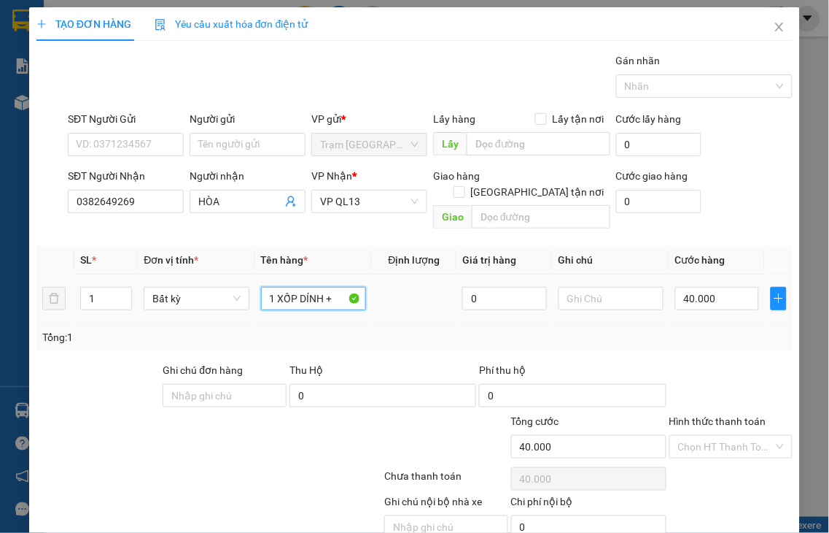
drag, startPoint x: 280, startPoint y: 279, endPoint x: 384, endPoint y: 279, distance: 103.6
click at [384, 279] on tr "1 Bất kỳ 1 XỐP DÍNH + 0 40.000" at bounding box center [414, 298] width 757 height 49
click at [710, 415] on label "Hình thức thanh toán" at bounding box center [718, 421] width 97 height 12
click at [710, 436] on input "Hình thức thanh toán" at bounding box center [726, 447] width 96 height 22
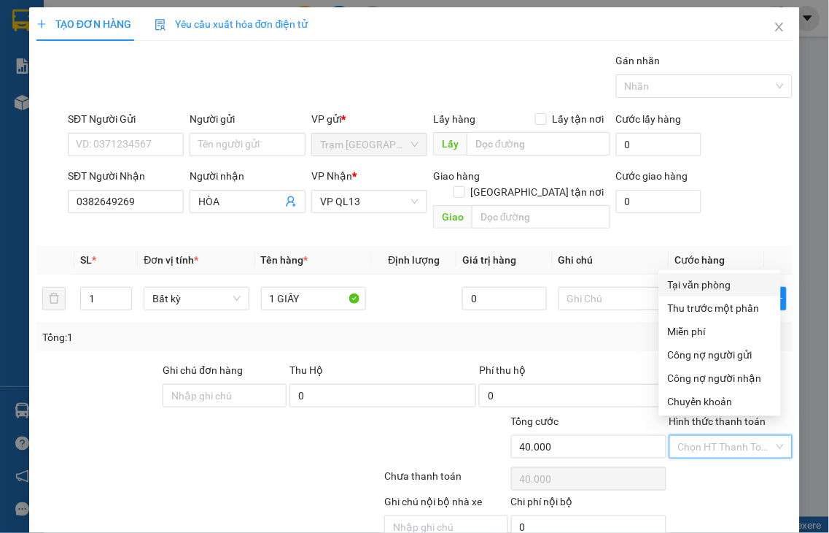
click at [686, 287] on div "Tại văn phòng" at bounding box center [720, 284] width 104 height 16
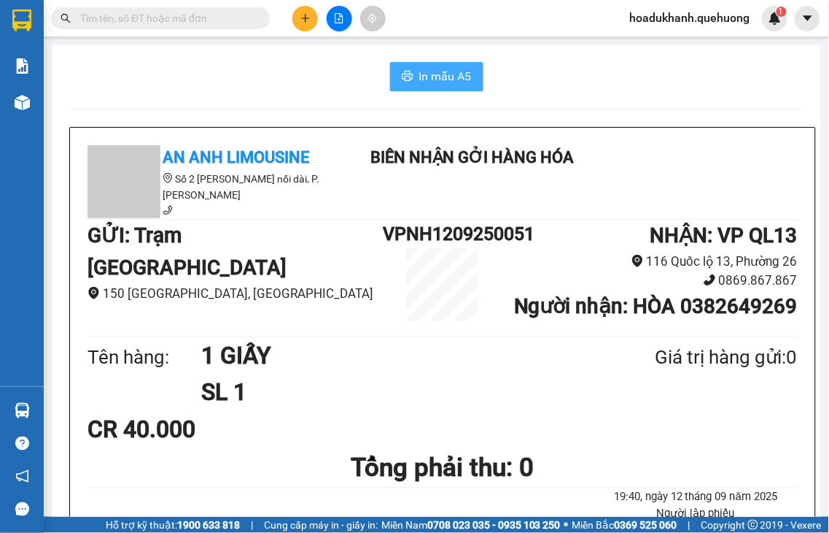
click at [452, 79] on span "In mẫu A5" at bounding box center [445, 76] width 53 height 18
click at [302, 19] on icon "plus" at bounding box center [306, 18] width 10 height 10
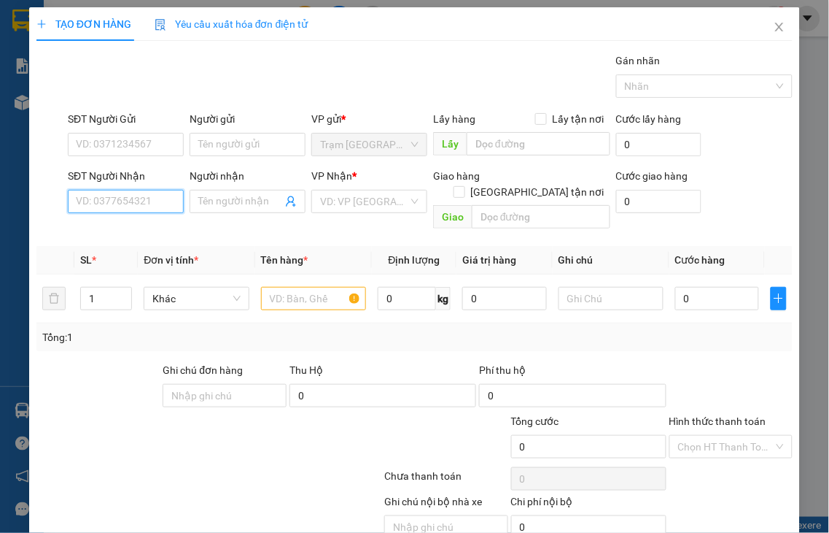
drag, startPoint x: 129, startPoint y: 213, endPoint x: 132, endPoint y: 202, distance: 11.3
click at [131, 204] on input "SĐT Người Nhận" at bounding box center [126, 201] width 116 height 23
click at [133, 232] on div "0817402603 - PHÚ" at bounding box center [124, 231] width 96 height 16
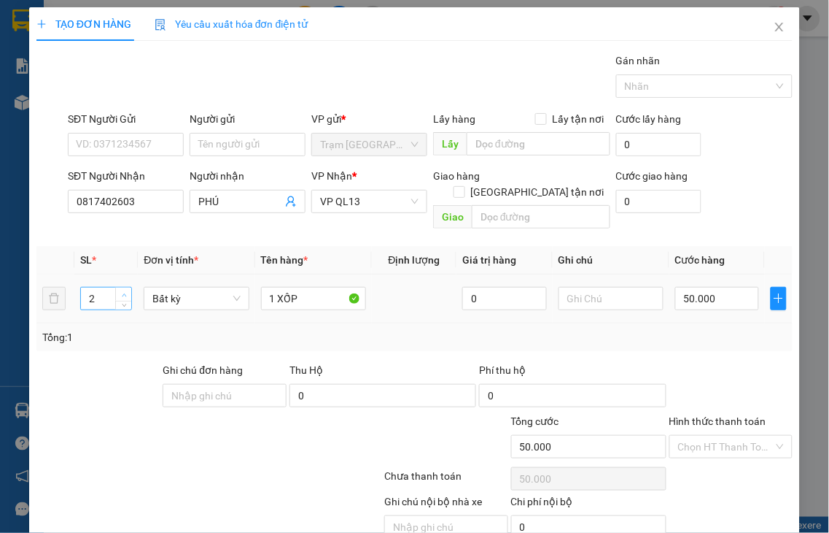
click at [122, 293] on icon "up" at bounding box center [124, 295] width 5 height 5
click at [310, 287] on input "1 XỐP" at bounding box center [313, 298] width 105 height 23
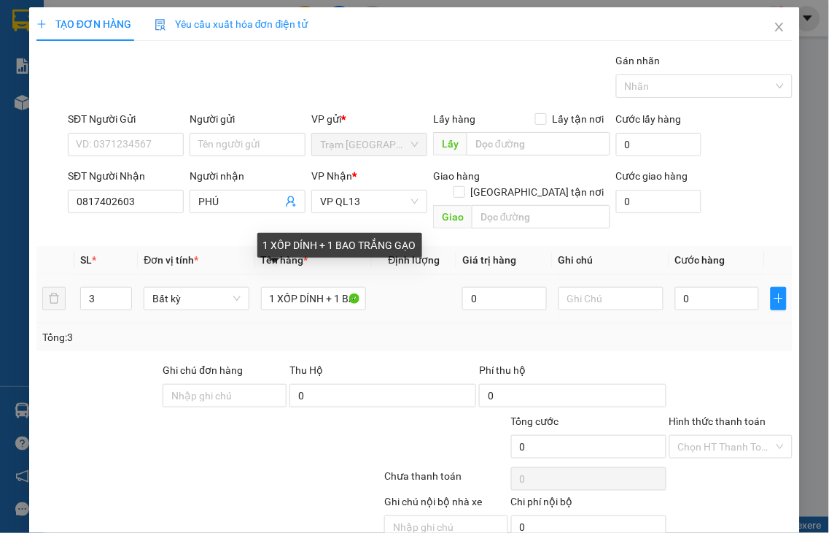
drag, startPoint x: 397, startPoint y: 237, endPoint x: 423, endPoint y: 237, distance: 26.3
click at [422, 237] on div "1 XỐP DÍNH + 1 BAO TRẮNG GẠO" at bounding box center [340, 245] width 165 height 25
click at [349, 287] on input "1 XỐP DÍNH + 1 BAO TRẮNG GẠO" at bounding box center [313, 298] width 105 height 23
drag, startPoint x: 404, startPoint y: 243, endPoint x: 327, endPoint y: 247, distance: 77.4
click at [327, 247] on div "1 XỐP DÍNH + 1AO TRẮNG GẠO" at bounding box center [336, 245] width 156 height 25
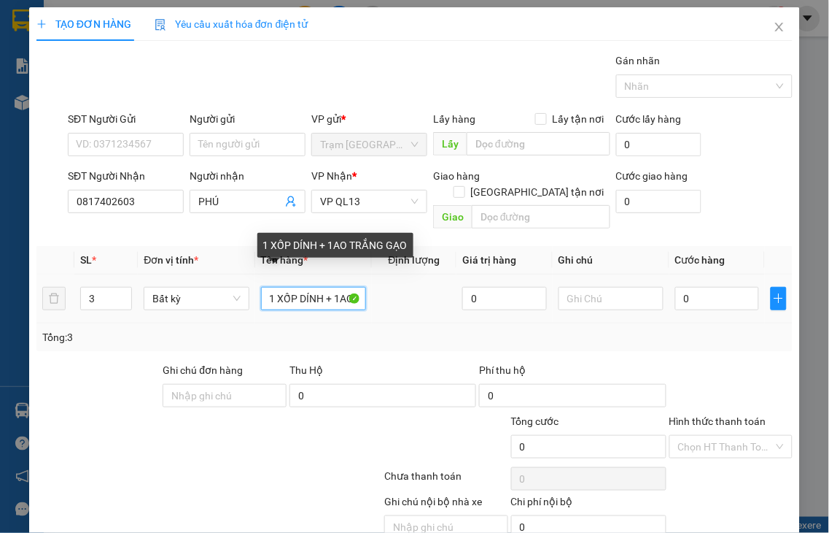
click at [355, 287] on input "1 XỐP DÍNH + 1AO TRẮNG GẠO" at bounding box center [313, 298] width 105 height 23
drag, startPoint x: 355, startPoint y: 279, endPoint x: 346, endPoint y: 279, distance: 8.8
click at [346, 287] on input "1 XỐP DÍNH + 1AO TRẮNG GẠO" at bounding box center [313, 298] width 105 height 23
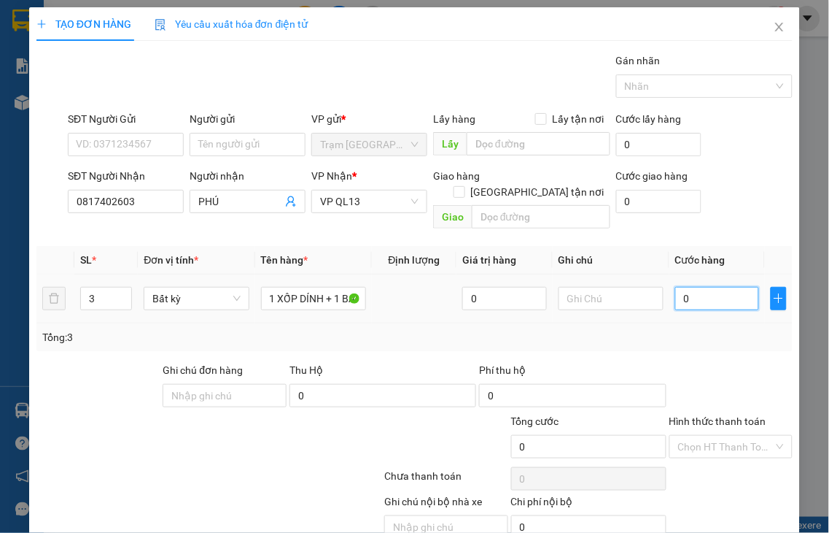
click at [698, 287] on input "0" at bounding box center [718, 298] width 84 height 23
click at [699, 415] on label "Hình thức thanh toán" at bounding box center [718, 421] width 97 height 12
click at [699, 436] on input "Hình thức thanh toán" at bounding box center [726, 447] width 96 height 22
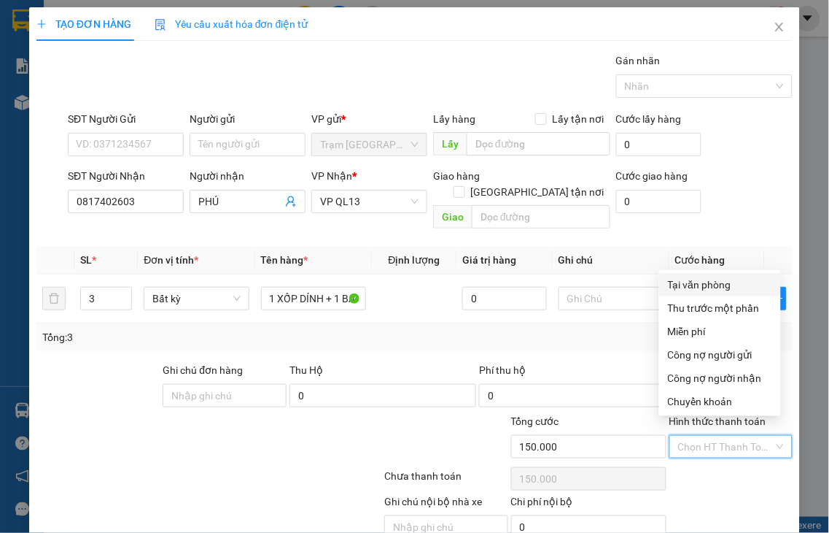
click at [704, 286] on div "Tại văn phòng" at bounding box center [720, 284] width 104 height 16
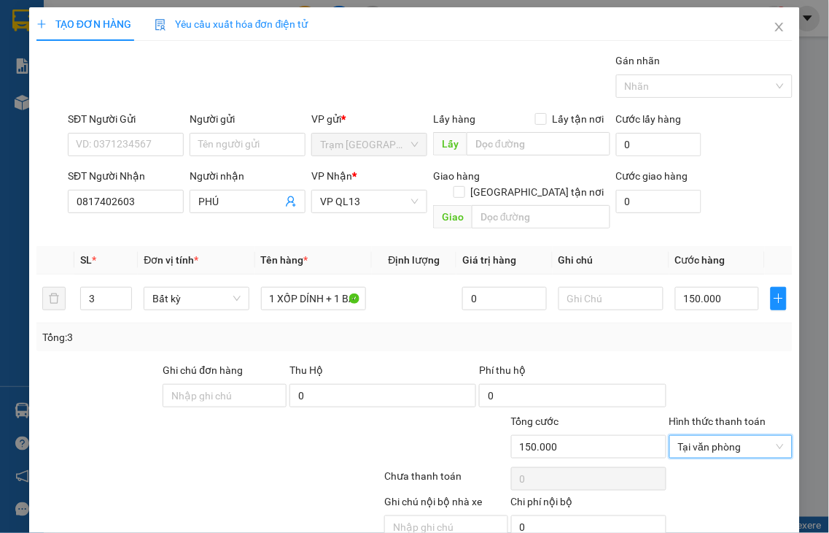
drag, startPoint x: 728, startPoint y: 498, endPoint x: 703, endPoint y: 462, distance: 43.9
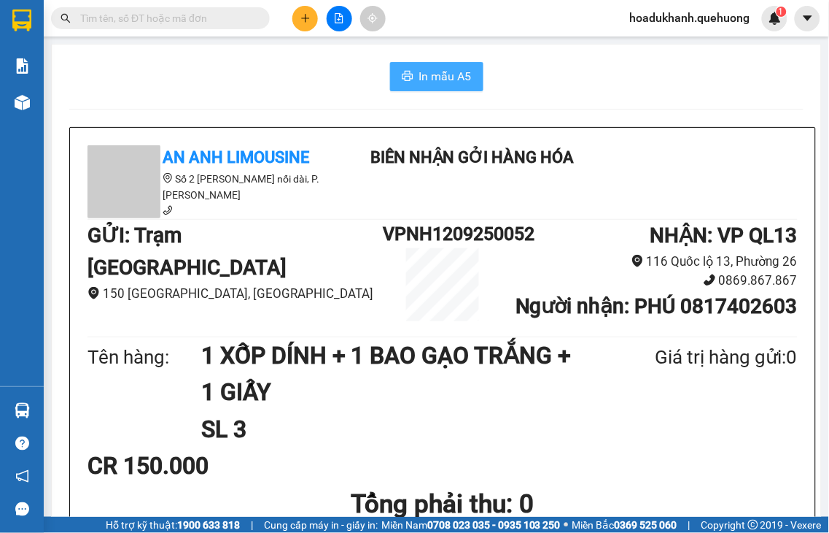
click at [448, 81] on span "In mẫu A5" at bounding box center [445, 76] width 53 height 18
